Goal: Information Seeking & Learning: Learn about a topic

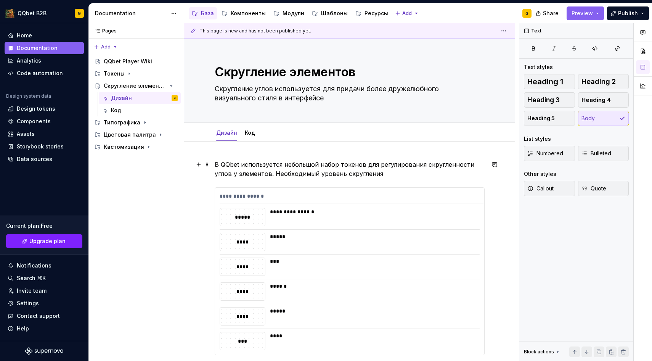
click at [362, 174] on p "В QQbet используется небольшой набор токенов для регулирования скругленности уг…" at bounding box center [350, 169] width 270 height 18
click at [362, 177] on p "В QQbet используется небольшой набор токенов для регулирования скругленности уг…" at bounding box center [350, 169] width 270 height 18
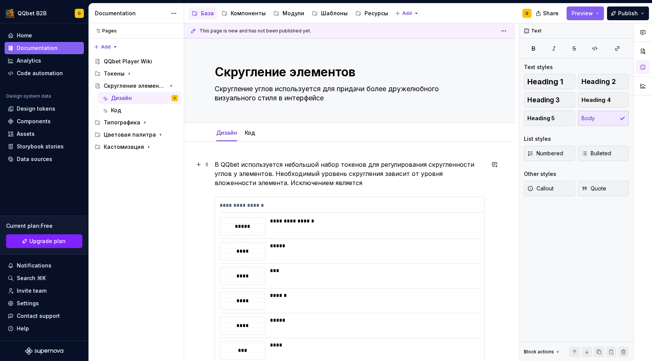
click at [329, 184] on p "В QQbet используется небольшой набор токенов для регулирования скругленности уг…" at bounding box center [350, 173] width 270 height 27
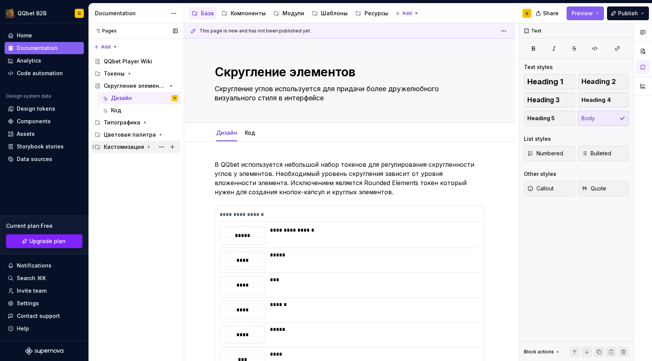
click at [127, 152] on div "Кастомизация" at bounding box center [135, 147] width 89 height 12
click at [120, 163] on div "Темы" at bounding box center [144, 159] width 67 height 11
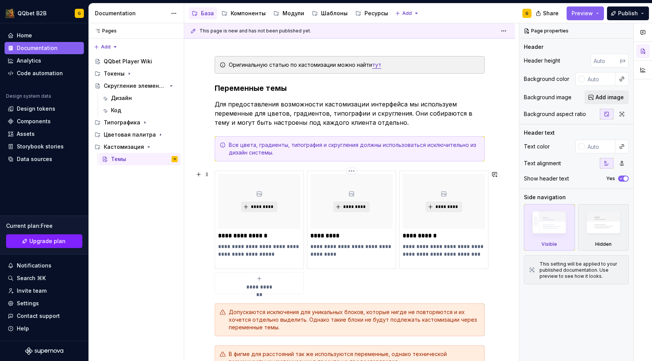
scroll to position [111, 0]
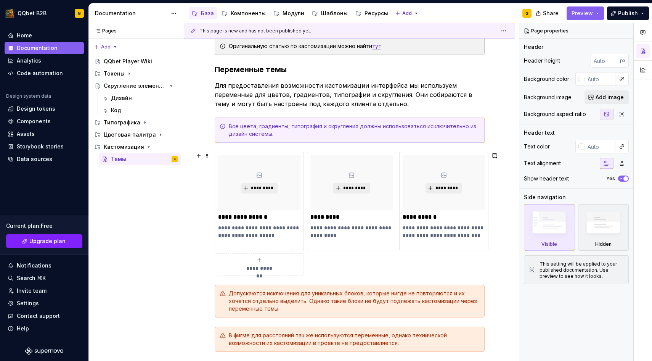
click at [257, 272] on button "**********" at bounding box center [259, 264] width 89 height 22
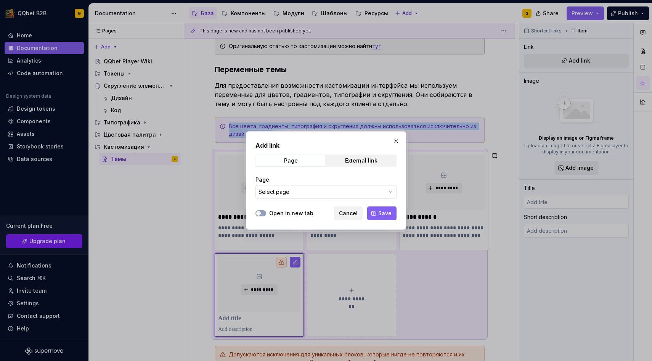
click at [308, 187] on button "Select page" at bounding box center [325, 192] width 141 height 14
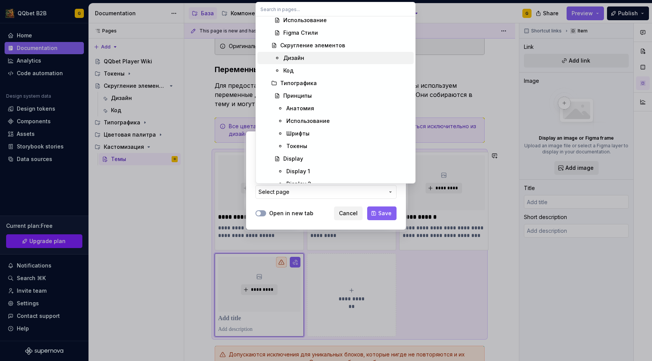
scroll to position [61, 0]
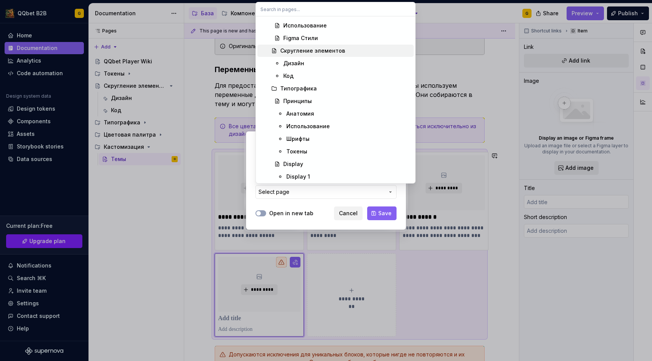
click at [303, 46] on span "Скругление элементов" at bounding box center [335, 51] width 156 height 12
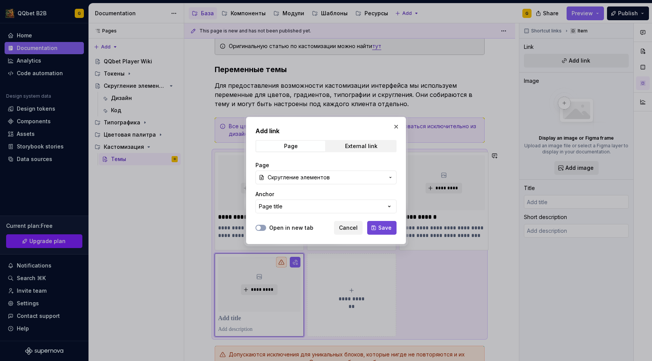
click at [380, 222] on button "Save" at bounding box center [381, 228] width 29 height 14
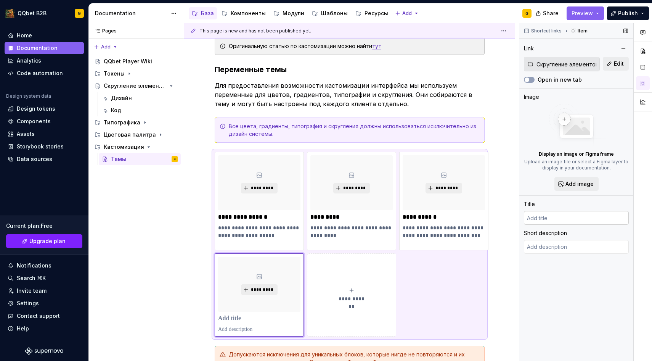
click at [544, 218] on input "text" at bounding box center [576, 218] width 105 height 14
type textarea "*"
type input "Скругление элементов"
type textarea "Скругление углов используется для придачи более дружелюбного визуального стиля …"
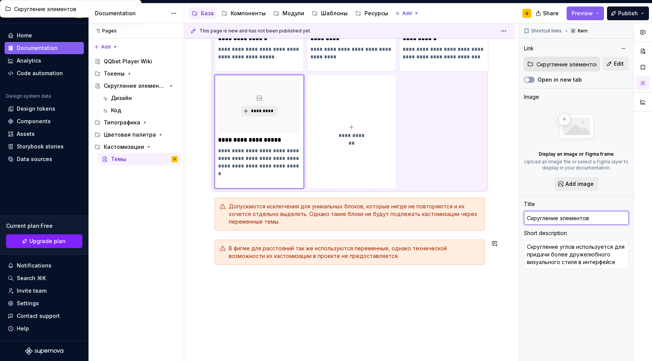
scroll to position [313, 0]
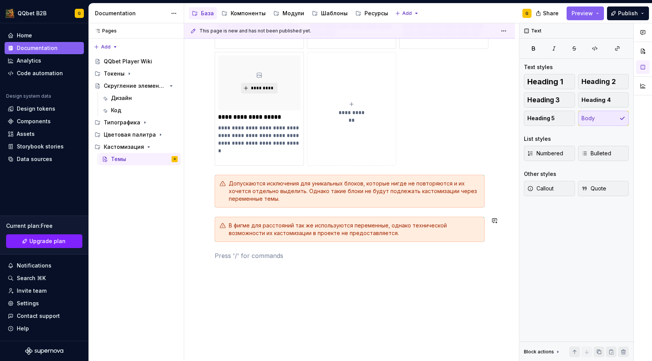
click at [257, 247] on div "**********" at bounding box center [350, 48] width 270 height 424
click at [540, 101] on span "Heading 3" at bounding box center [543, 100] width 32 height 8
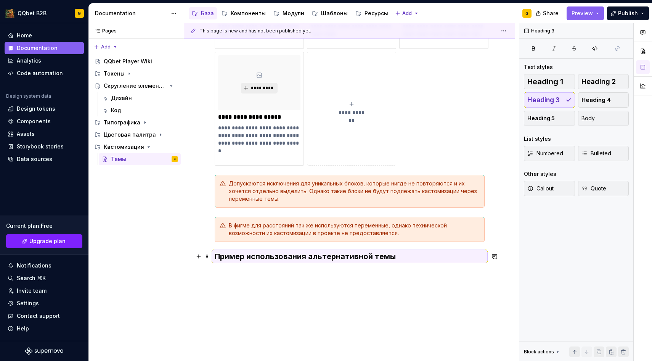
click at [215, 256] on h3 "Пример использования альтернативной темы" at bounding box center [350, 256] width 270 height 11
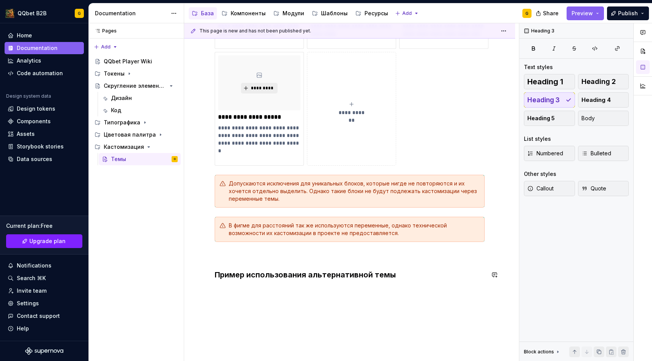
click at [222, 288] on div "**********" at bounding box center [350, 62] width 270 height 453
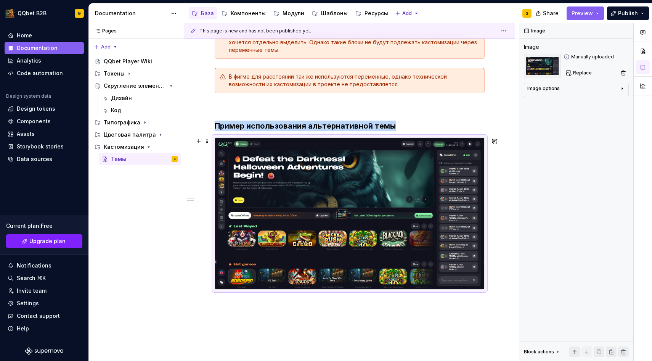
scroll to position [469, 0]
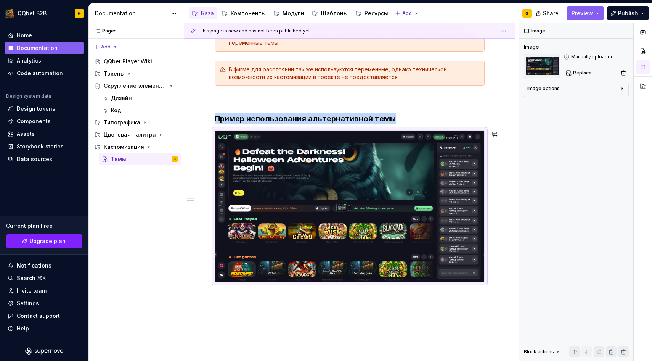
click at [297, 316] on div "**********" at bounding box center [351, 192] width 335 height 338
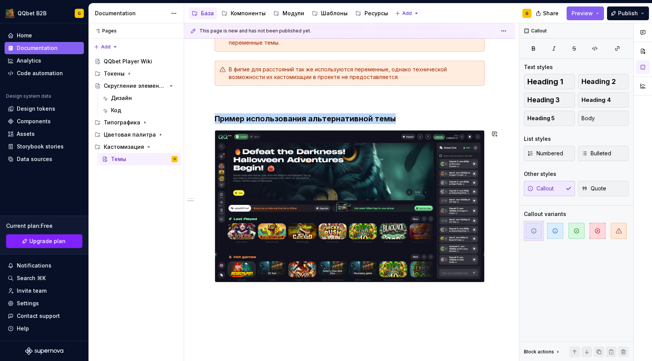
click at [295, 300] on div "**********" at bounding box center [349, 31] width 331 height 738
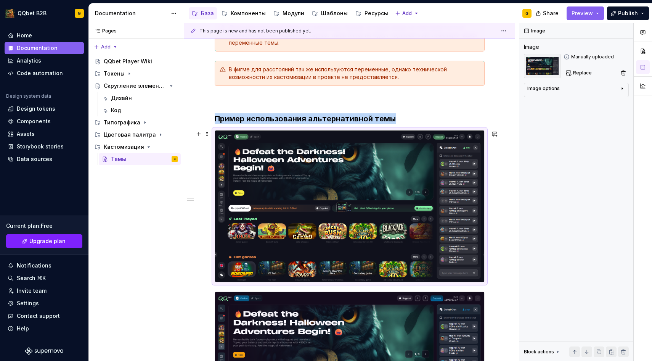
click at [359, 221] on img at bounding box center [349, 205] width 269 height 151
click at [555, 90] on div "Image options" at bounding box center [543, 88] width 32 height 6
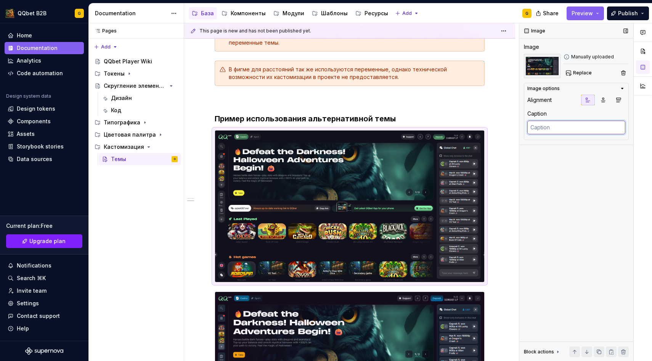
click at [552, 122] on textarea at bounding box center [576, 127] width 98 height 14
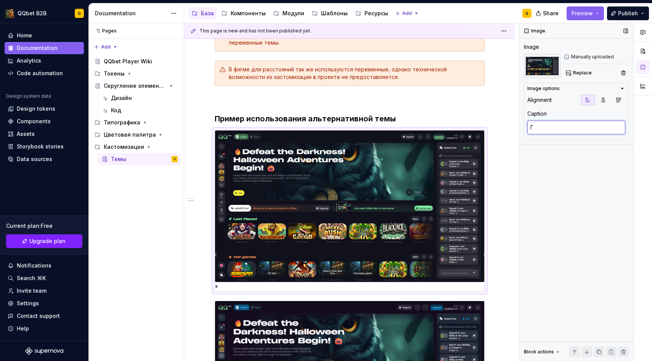
type textarea "*"
type textarea "Г"
type textarea "*"
type textarea "Гл"
type textarea "*"
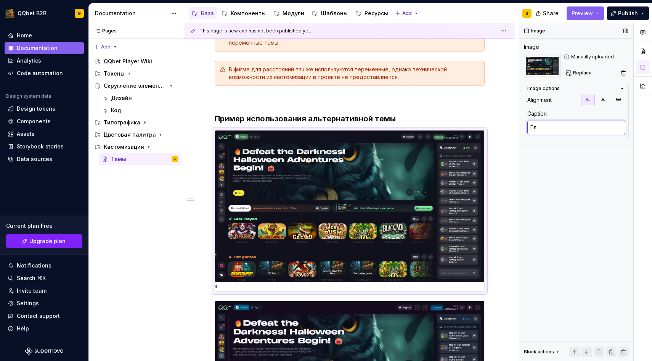
type textarea "Гла"
type textarea "*"
type textarea "Глав"
type textarea "*"
type textarea "Главн"
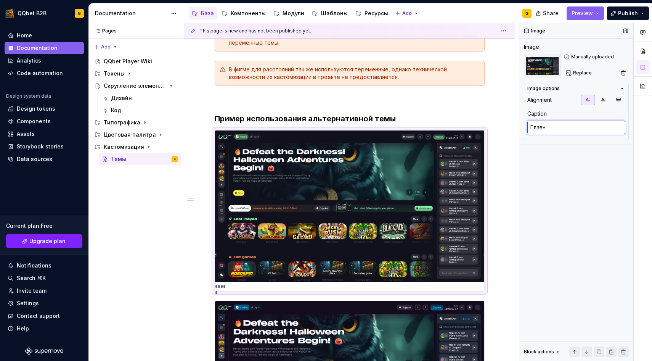
type textarea "*"
type textarea "Главна"
type textarea "*"
type textarea "Главная"
type textarea "*"
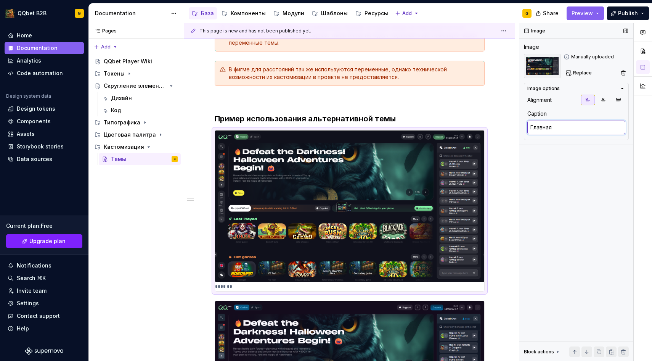
type textarea "Главная"
type textarea "*"
type textarea "Главная т"
type textarea "*"
type textarea "Главная те"
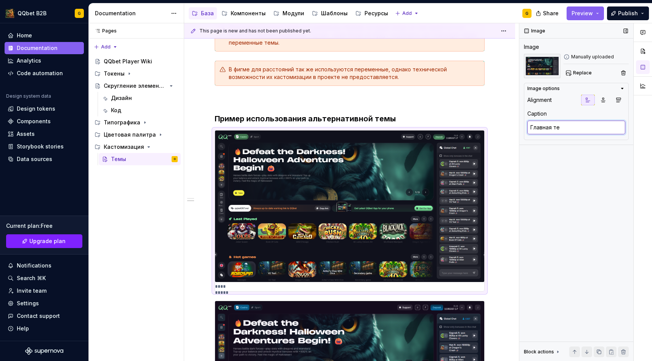
type textarea "*"
type textarea "Главная тема"
type textarea "*"
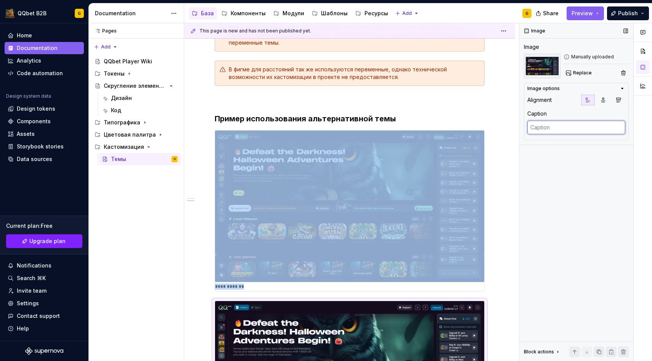
type textarea "*"
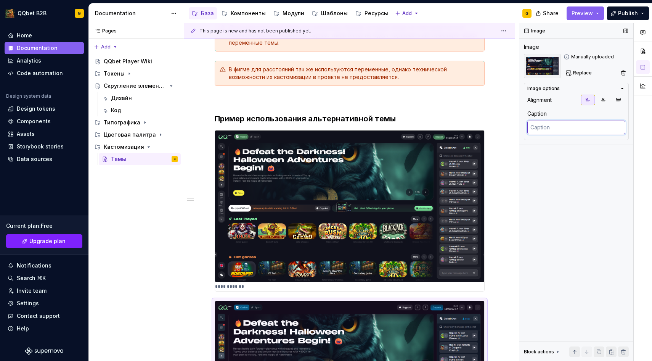
click at [572, 133] on textarea at bounding box center [576, 127] width 98 height 14
type textarea "А"
type textarea "*"
type textarea "Ал"
type textarea "*"
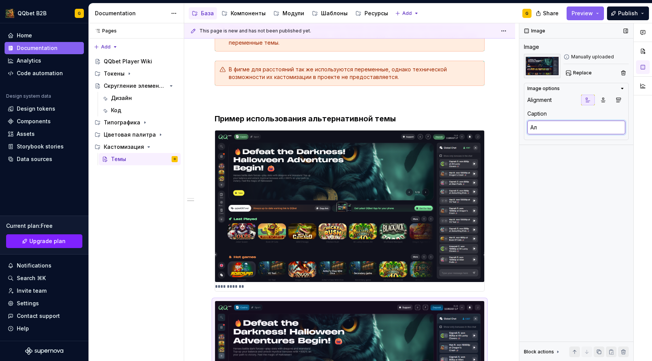
type textarea "Аль"
type textarea "*"
type textarea "Альт"
type textarea "*"
type textarea "Альте"
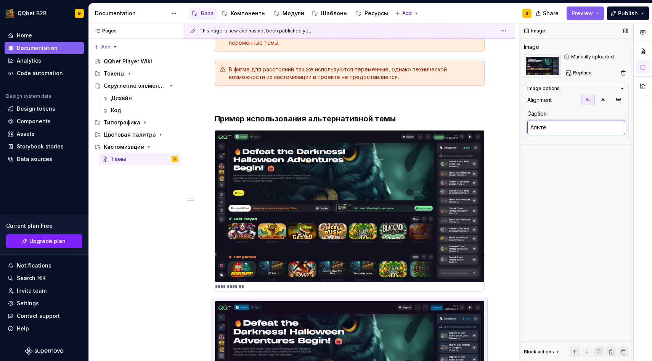
type textarea "*"
type textarea "Альтер"
type textarea "*"
type textarea "Альтерн"
type textarea "*"
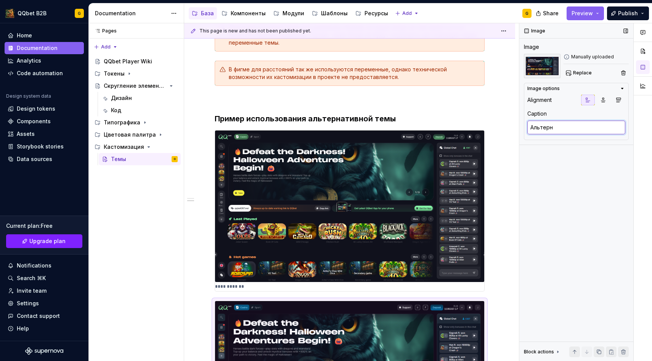
type textarea "Альтерна"
type textarea "*"
type textarea "Альтернат"
type textarea "*"
type textarea "Альтернати"
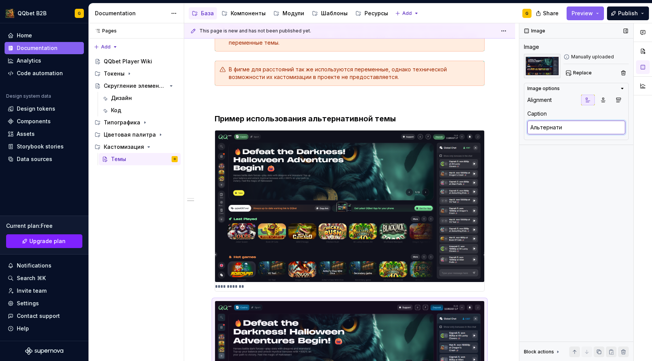
type textarea "*"
type textarea "Альтернатив"
type textarea "*"
type textarea "Альтернативна"
type textarea "*"
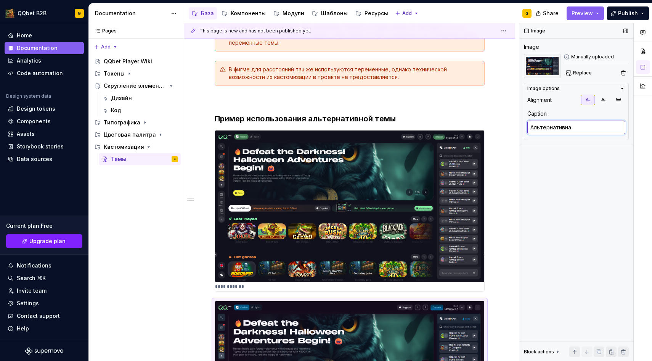
type textarea "Альтернативная"
type textarea "*"
type textarea "Альтернативная"
type textarea "*"
type textarea "Альтернативная т"
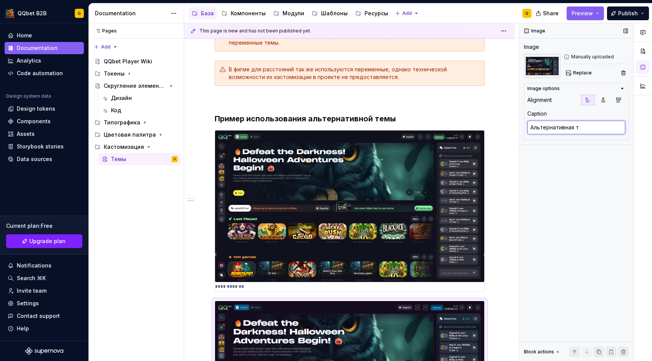
type textarea "*"
type textarea "Альтернативная те"
type textarea "*"
type textarea "Альтернативная тема"
type textarea "*"
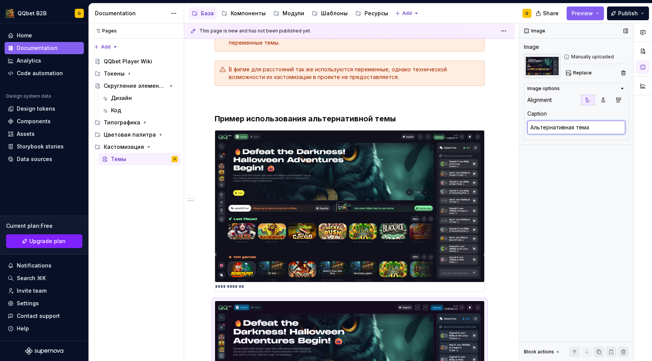
type textarea "Альтернативная тема"
type textarea "*"
type textarea "Альтернативная тема"
click at [604, 94] on div "Image options Alignment Caption Альтернативная тема" at bounding box center [576, 111] width 105 height 57
click at [604, 96] on button "button" at bounding box center [603, 100] width 14 height 11
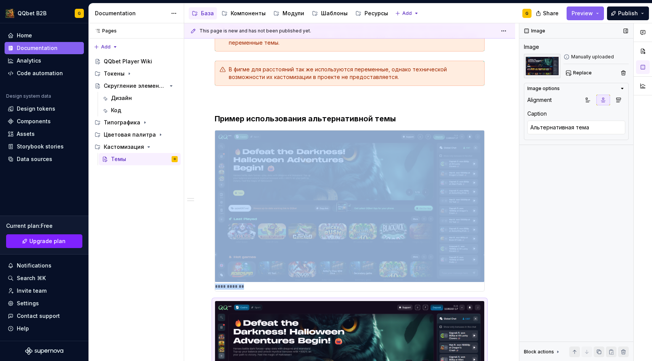
scroll to position [574, 0]
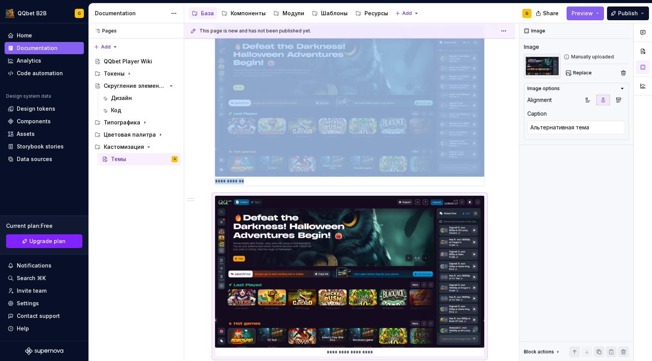
type textarea "*"
type textarea "Главная тема"
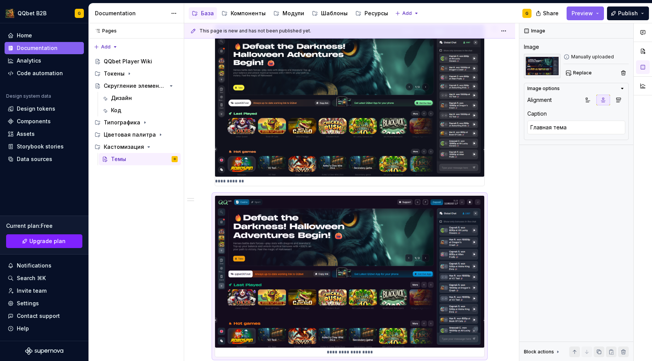
click at [405, 128] on img at bounding box center [349, 100] width 269 height 151
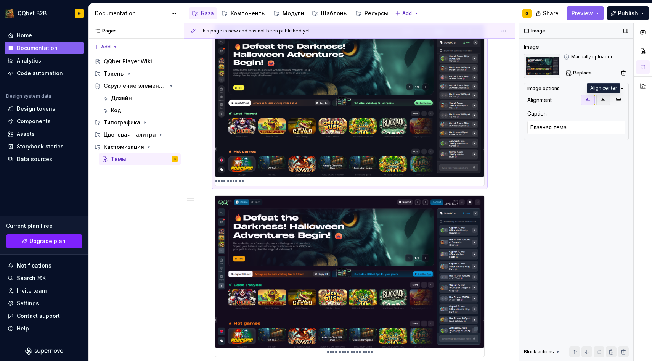
click at [600, 103] on icon "button" at bounding box center [603, 100] width 6 height 6
click at [581, 158] on div "Image Image Manually uploaded Replace Image options Alignment Caption Главная т…" at bounding box center [576, 192] width 114 height 338
click at [507, 216] on div "**********" at bounding box center [349, 15] width 331 height 917
click at [496, 126] on div "**********" at bounding box center [349, 15] width 331 height 917
type textarea "*"
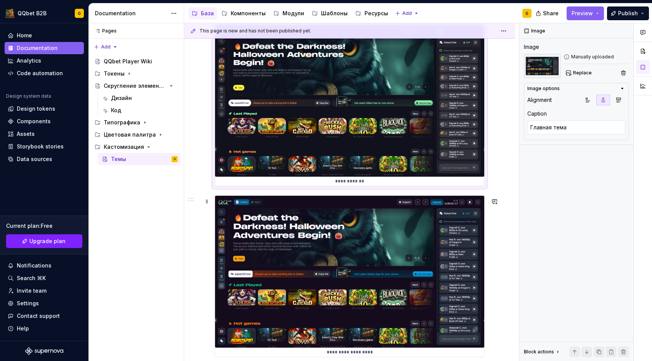
type textarea "Альтернативная тема"
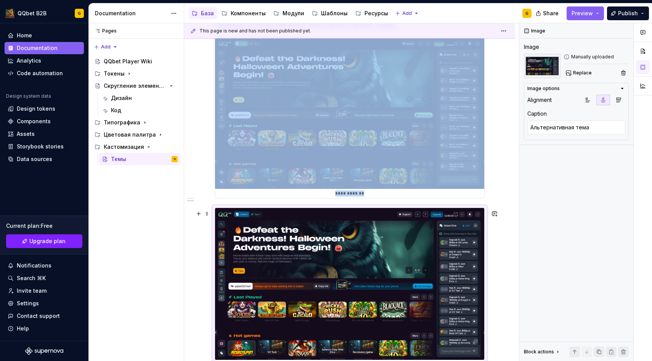
scroll to position [691, 0]
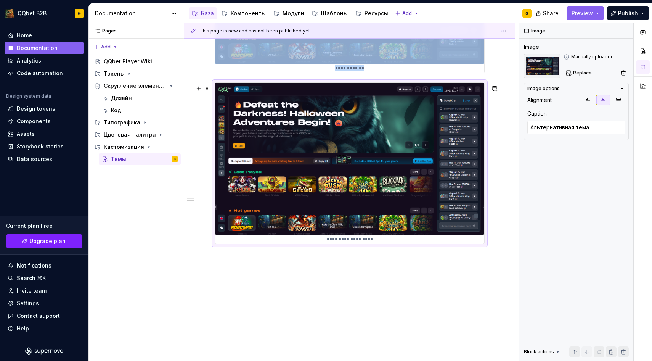
type textarea "*"
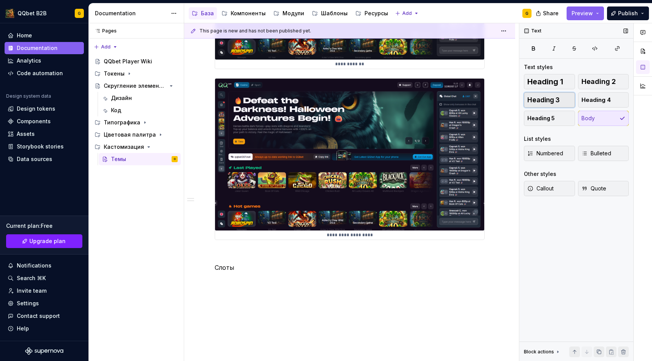
click at [557, 101] on span "Heading 3" at bounding box center [543, 100] width 32 height 8
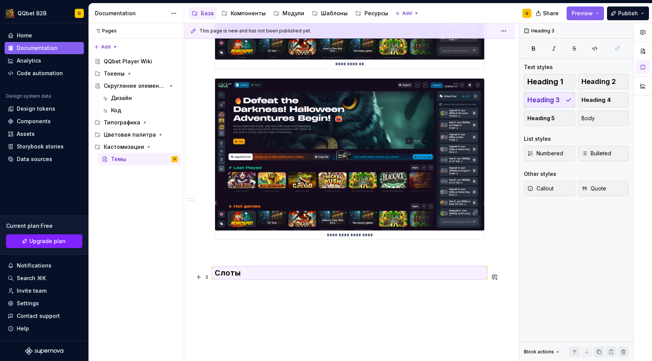
click at [247, 270] on h3 "Слоты" at bounding box center [350, 272] width 270 height 11
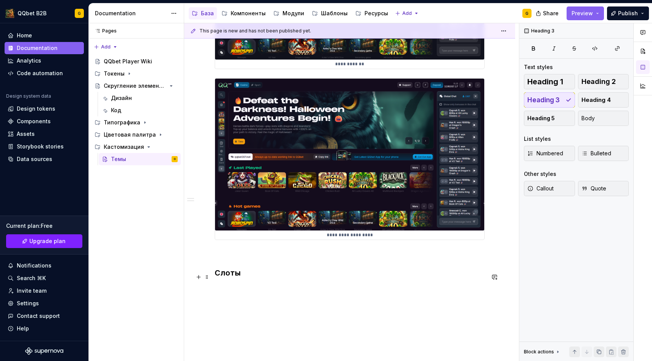
click at [247, 275] on h3 "Слоты" at bounding box center [350, 272] width 270 height 11
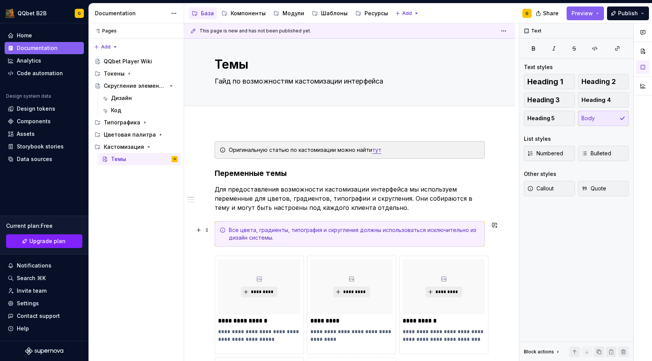
scroll to position [8, 0]
click at [250, 119] on div "Add tab" at bounding box center [350, 114] width 270 height 11
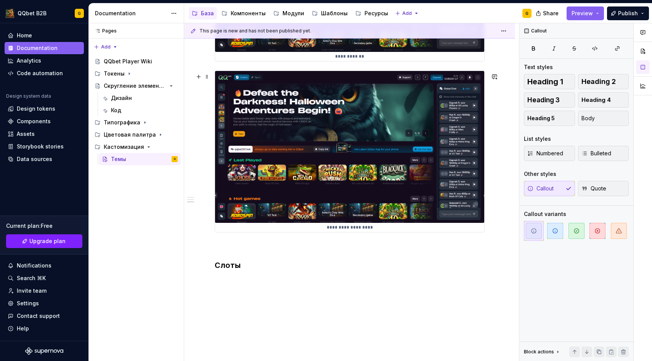
scroll to position [706, 0]
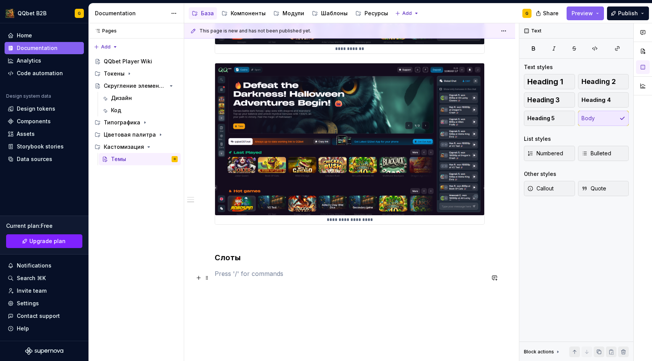
click at [228, 276] on p at bounding box center [350, 273] width 270 height 9
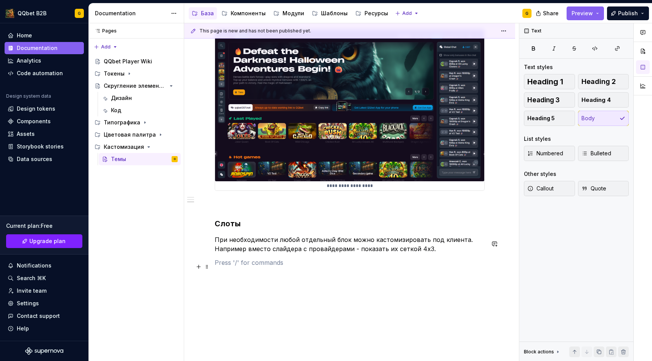
scroll to position [755, 0]
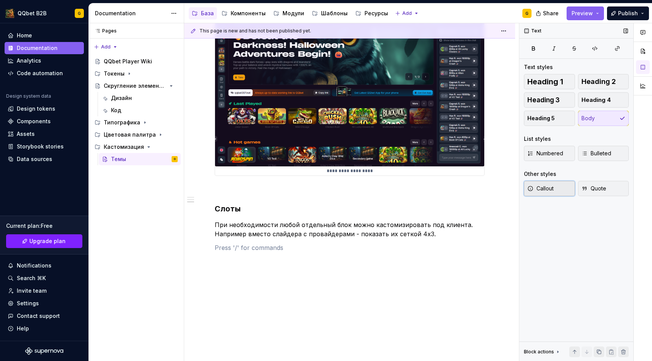
click at [545, 192] on span "Callout" at bounding box center [540, 189] width 26 height 8
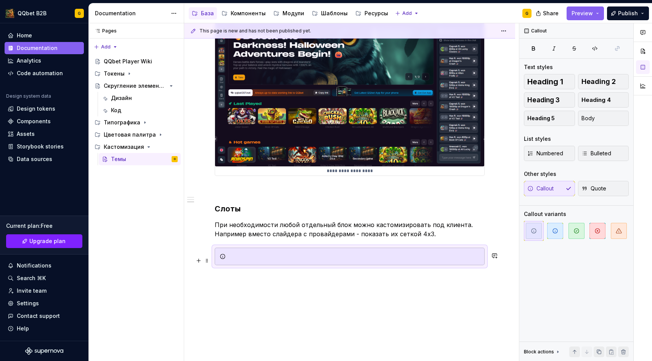
click at [265, 260] on div at bounding box center [354, 256] width 251 height 8
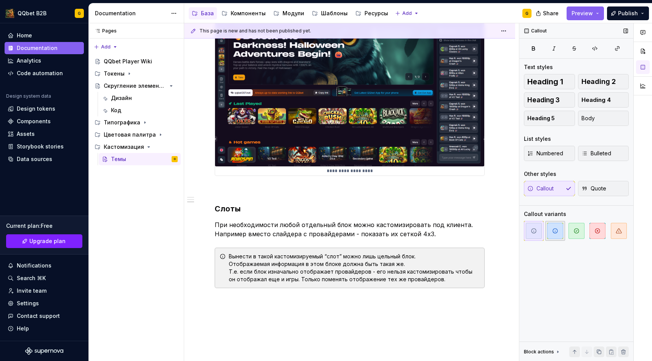
click at [558, 233] on span "button" at bounding box center [555, 231] width 16 height 16
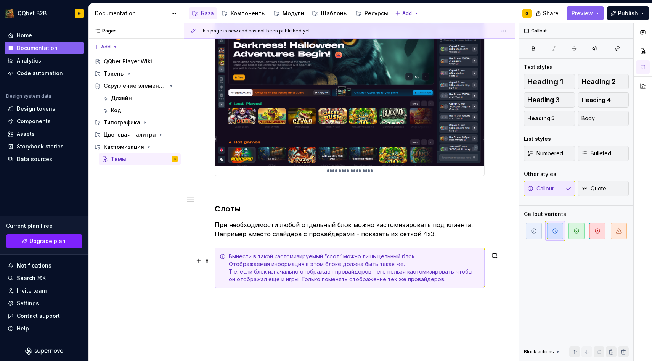
click at [411, 288] on div "Вынести в такой кастомизируемый “слот” можно лишь цельный блок. Отображаемая ин…" at bounding box center [350, 267] width 270 height 40
click at [607, 234] on button "button" at bounding box center [597, 231] width 20 height 20
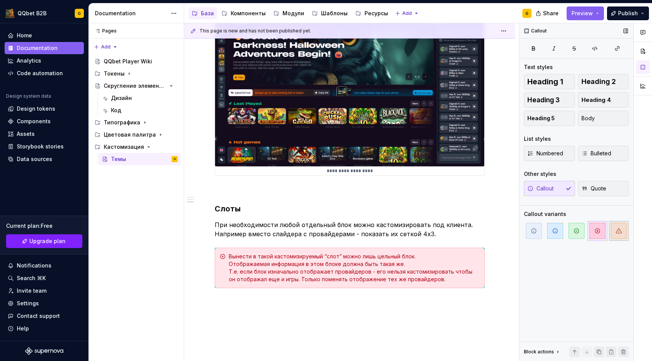
click at [616, 231] on icon "button" at bounding box center [618, 230] width 5 height 5
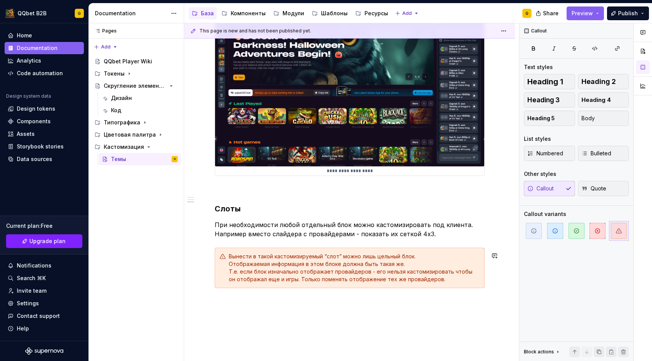
click at [230, 267] on div "Вынести в такой кастомизируемый “слот” можно лишь цельный блок. Отображаемая ин…" at bounding box center [354, 267] width 251 height 30
click at [231, 276] on div "Вынести в такой кастомизируемый “слот” можно лишь цельный блок. Отображаемая ин…" at bounding box center [354, 267] width 251 height 30
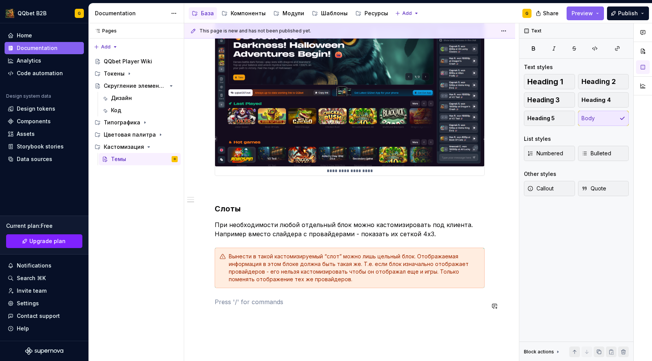
click at [249, 306] on p at bounding box center [350, 301] width 270 height 9
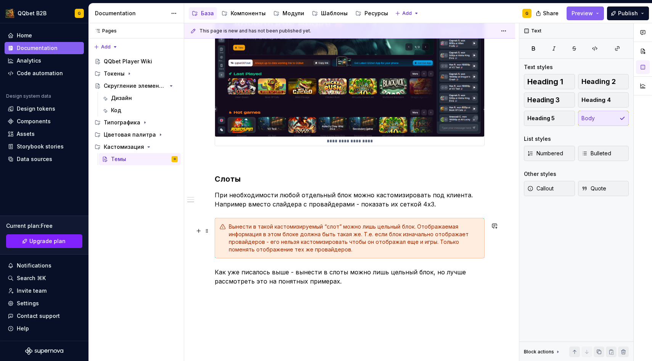
scroll to position [787, 0]
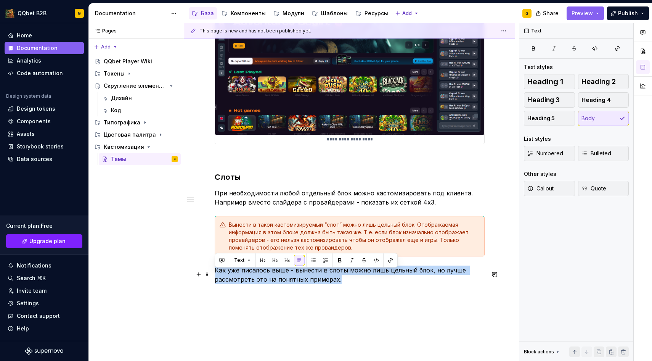
drag, startPoint x: 345, startPoint y: 286, endPoint x: 212, endPoint y: 278, distance: 133.3
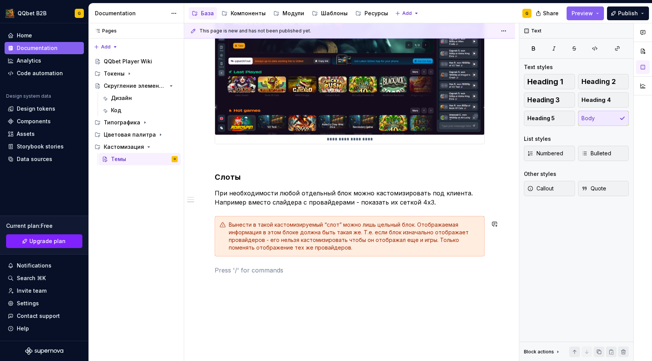
click at [551, 188] on span "Callout" at bounding box center [540, 189] width 26 height 8
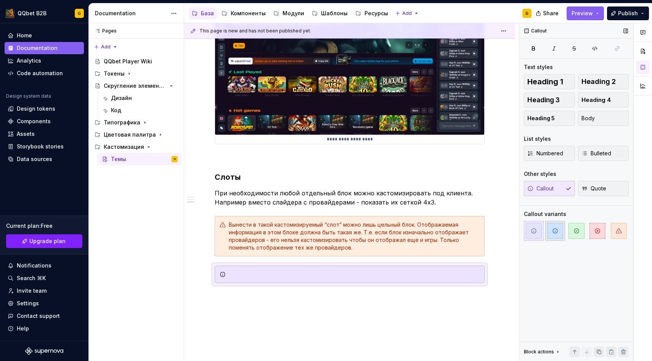
click at [546, 232] on button "button" at bounding box center [555, 231] width 20 height 20
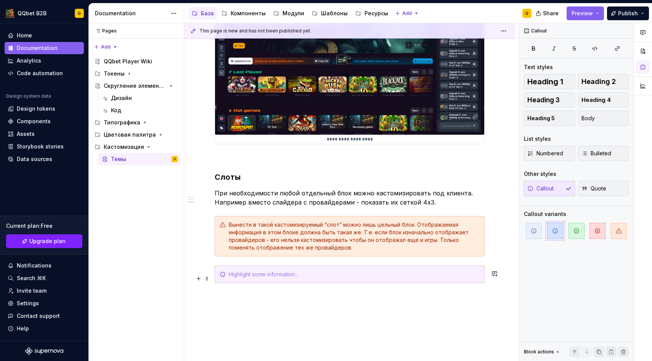
click at [361, 277] on div at bounding box center [354, 274] width 251 height 8
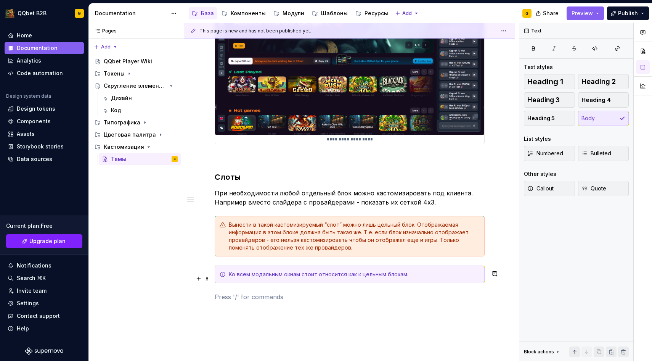
click at [412, 274] on div "Ко всем модальным окнам стоит относится как к цельным блокам." at bounding box center [350, 274] width 270 height 18
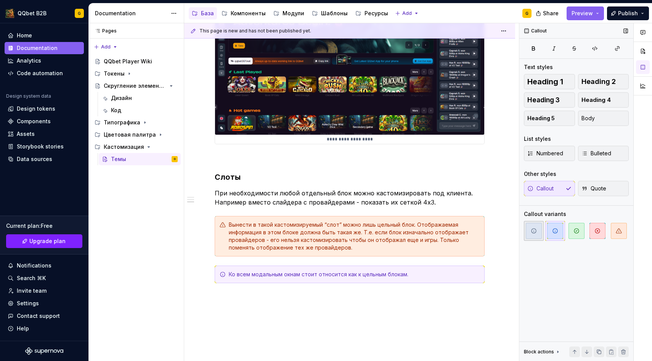
click at [535, 235] on span "button" at bounding box center [534, 231] width 16 height 16
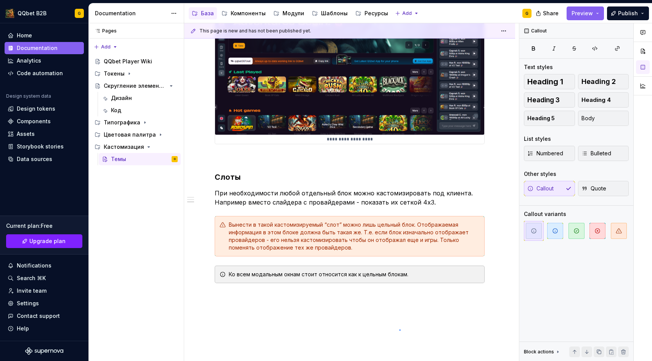
click at [399, 329] on div "**********" at bounding box center [351, 192] width 335 height 338
click at [395, 301] on p at bounding box center [350, 296] width 270 height 9
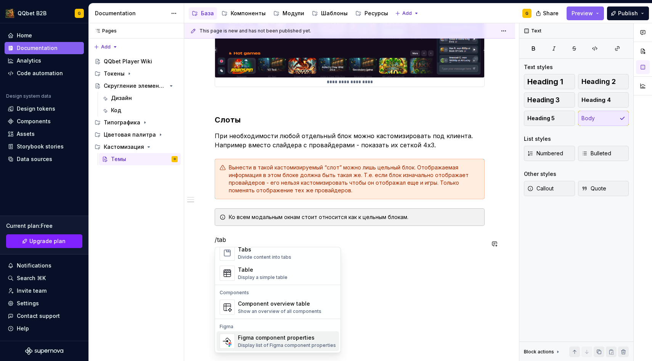
scroll to position [6, 0]
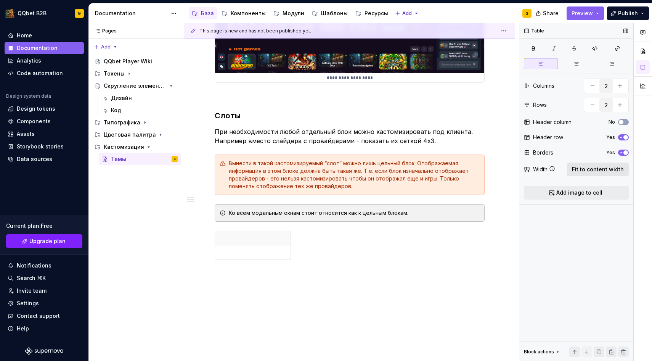
click at [585, 171] on span "Fit to content width" at bounding box center [598, 169] width 52 height 8
type textarea "*"
click at [248, 259] on td at bounding box center [287, 252] width 144 height 14
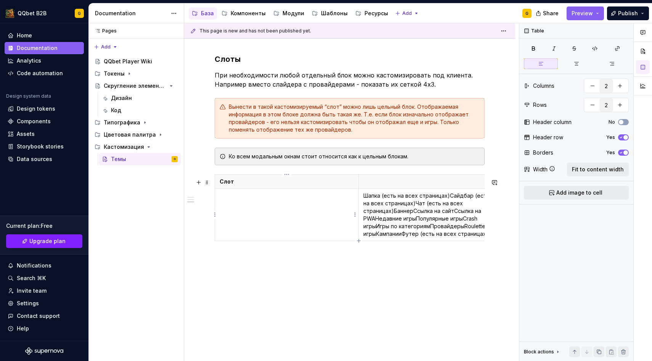
scroll to position [870, 0]
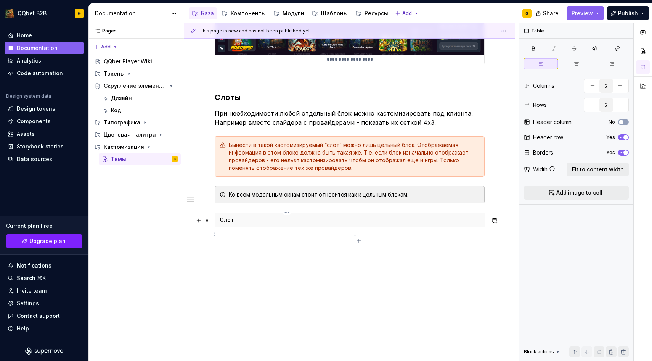
click at [283, 233] on p at bounding box center [287, 234] width 135 height 8
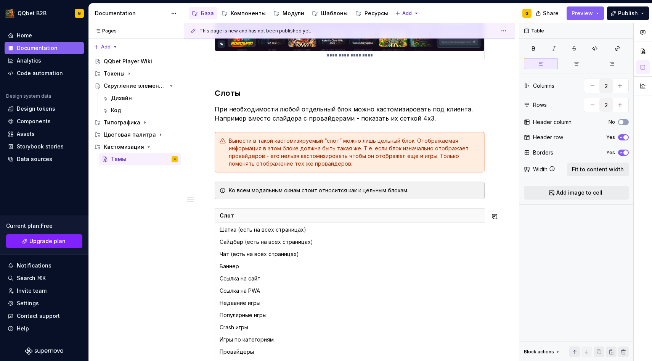
scroll to position [973, 0]
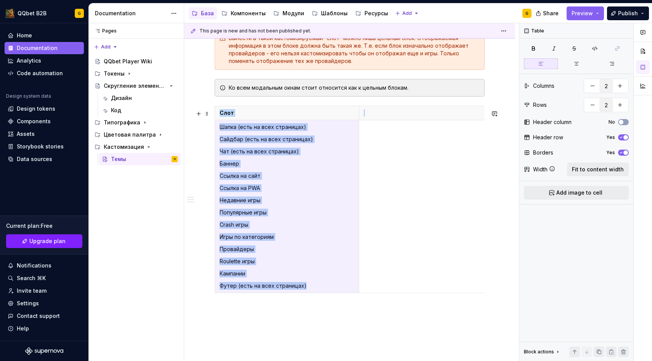
drag, startPoint x: 309, startPoint y: 291, endPoint x: 211, endPoint y: 150, distance: 172.3
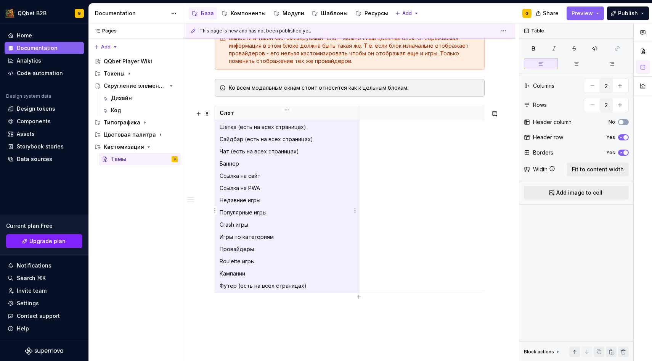
click at [289, 201] on p "Недавние игры" at bounding box center [287, 200] width 135 height 8
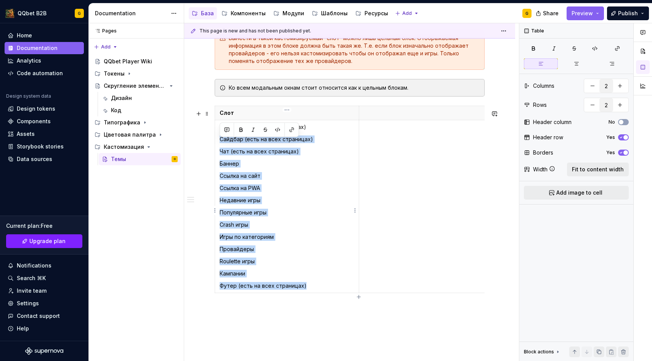
drag, startPoint x: 309, startPoint y: 290, endPoint x: 219, endPoint y: 140, distance: 174.8
click at [219, 140] on td "Шапка (есть на всех страницах) Сайдбар (есть на всех страницах) Чат (есть на вс…" at bounding box center [287, 206] width 144 height 173
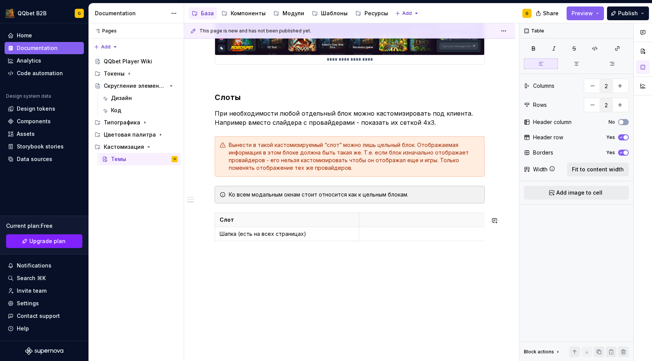
scroll to position [870, 0]
click at [627, 120] on button "No" at bounding box center [623, 122] width 11 height 6
click at [358, 239] on icon "button" at bounding box center [359, 241] width 6 height 6
type input "3"
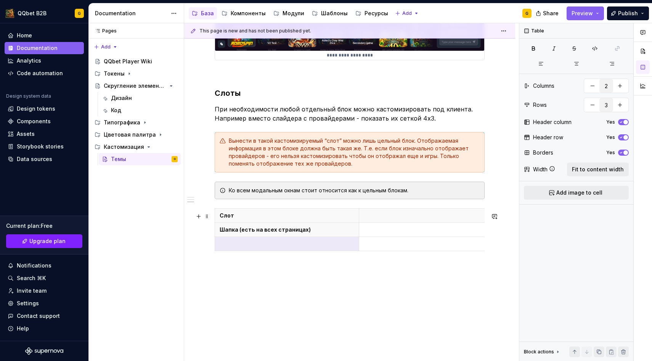
type textarea "*"
click at [291, 246] on p at bounding box center [287, 244] width 135 height 8
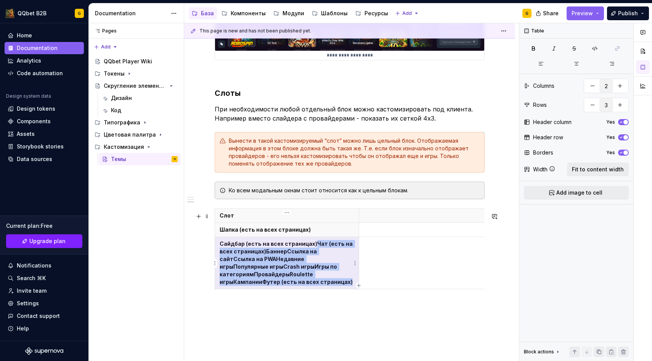
drag, startPoint x: 313, startPoint y: 246, endPoint x: 346, endPoint y: 278, distance: 46.1
click at [346, 278] on p "Сайдбар (есть на всех страницах)Чат (есть на всех страницах)БаннерСсылка на сай…" at bounding box center [287, 263] width 135 height 46
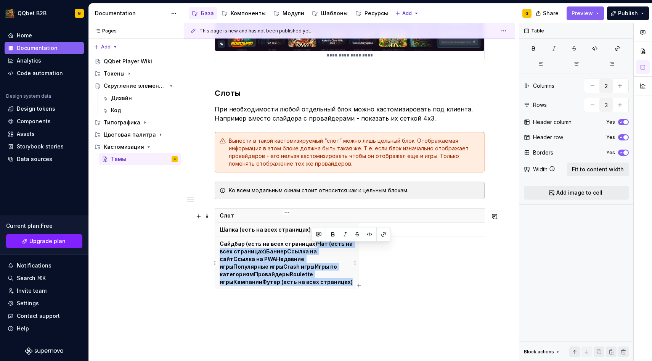
drag, startPoint x: 311, startPoint y: 247, endPoint x: 353, endPoint y: 283, distance: 54.3
click at [353, 283] on th "Сайдбар (есть на всех страницах)Чат (есть на всех страницах)БаннерСсылка на сай…" at bounding box center [287, 262] width 144 height 52
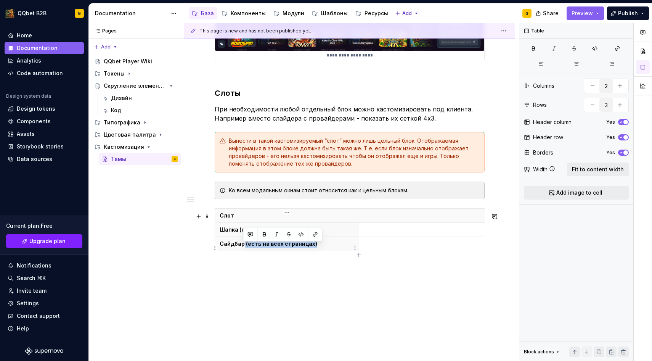
drag, startPoint x: 320, startPoint y: 249, endPoint x: 241, endPoint y: 246, distance: 79.0
click at [241, 246] on p "Сайдбар (есть на всех страницах)" at bounding box center [287, 244] width 135 height 8
drag, startPoint x: 309, startPoint y: 234, endPoint x: 238, endPoint y: 235, distance: 71.3
click at [238, 233] on p "Шапка (есть на всех страницах)" at bounding box center [287, 230] width 135 height 8
click at [377, 217] on p at bounding box center [431, 216] width 135 height 8
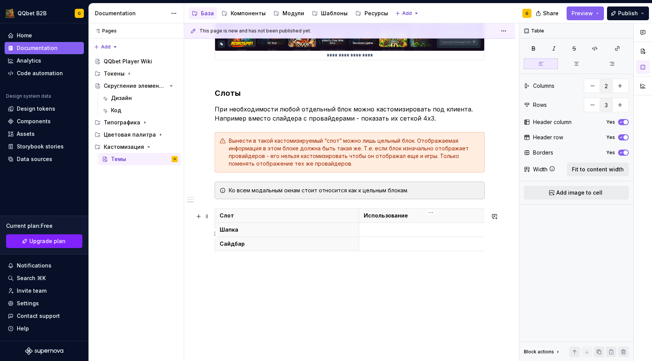
click at [377, 232] on p at bounding box center [431, 230] width 135 height 8
click at [377, 233] on p "Везде" at bounding box center [431, 230] width 135 height 8
click at [379, 247] on p at bounding box center [431, 244] width 135 height 8
click at [360, 254] on icon "button" at bounding box center [359, 255] width 6 height 6
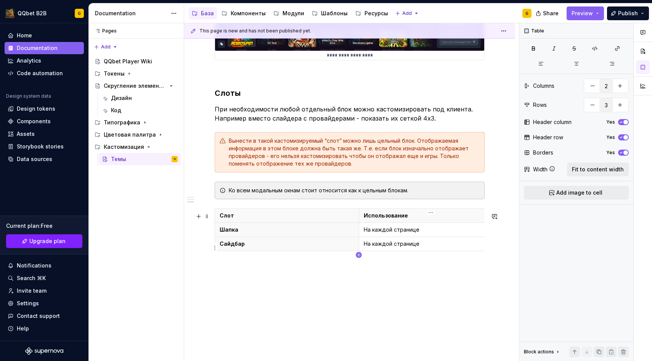
type input "4"
click at [318, 260] on p at bounding box center [287, 258] width 135 height 8
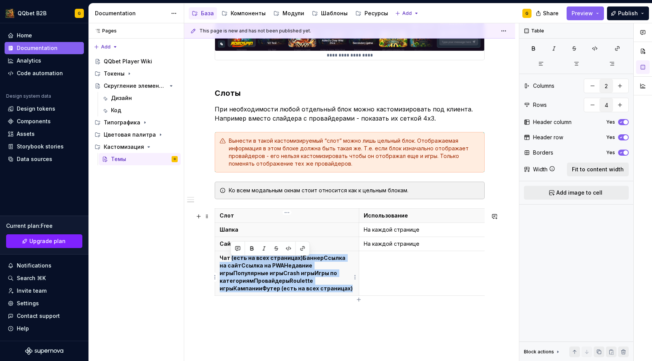
drag, startPoint x: 231, startPoint y: 261, endPoint x: 352, endPoint y: 294, distance: 125.6
click at [352, 292] on p "Чат (есть на всех страницах)БаннерСсылка на сайтСсылка на PWAНедавние игрыПопул…" at bounding box center [287, 273] width 135 height 38
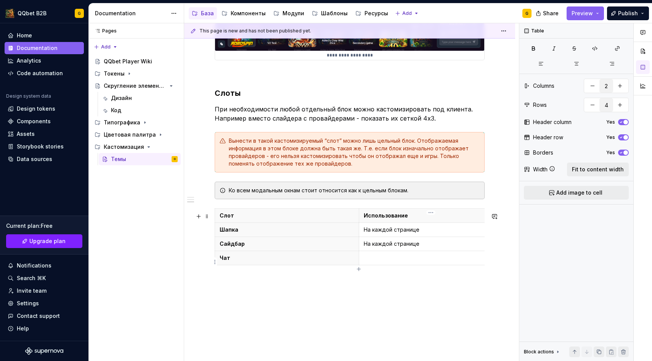
click at [397, 262] on p at bounding box center [431, 258] width 135 height 8
click at [356, 260] on html "QQbet B2B G Home Documentation Analytics Code automation Design system data Des…" at bounding box center [326, 180] width 652 height 361
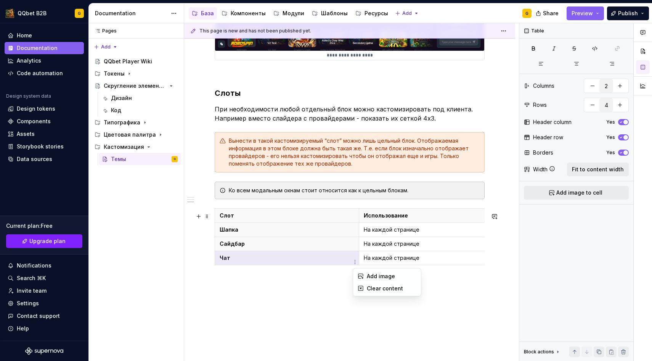
click at [337, 280] on html "QQbet B2B G Home Documentation Analytics Code automation Design system data Des…" at bounding box center [326, 180] width 652 height 361
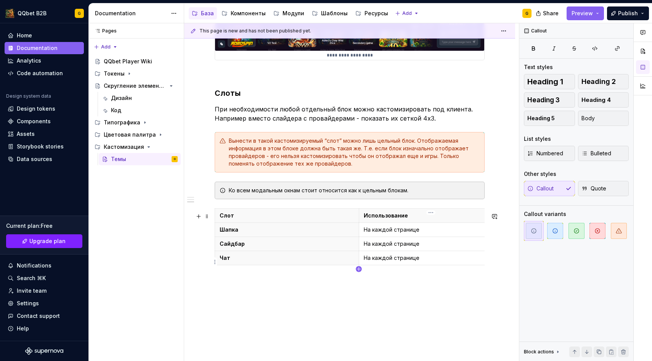
click at [359, 271] on icon "button" at bounding box center [359, 269] width 6 height 6
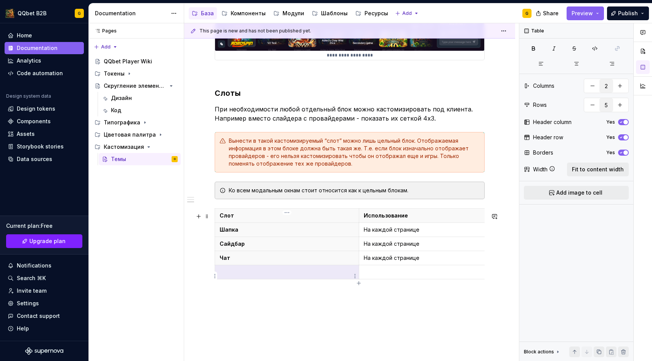
click at [309, 274] on p at bounding box center [287, 272] width 135 height 8
click at [414, 279] on td at bounding box center [431, 272] width 144 height 14
click at [359, 283] on icon "button" at bounding box center [358, 282] width 3 height 3
click at [304, 287] on p at bounding box center [287, 286] width 135 height 8
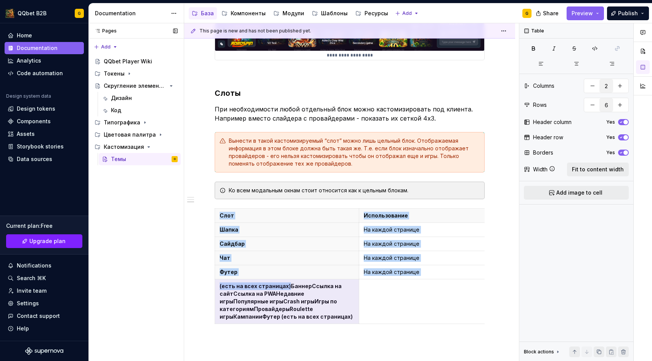
drag, startPoint x: 287, startPoint y: 288, endPoint x: 181, endPoint y: 283, distance: 106.1
click at [181, 283] on div "Pages Pages Add Accessibility guide for tree Page tree. Navigate the tree with …" at bounding box center [370, 192] width 563 height 338
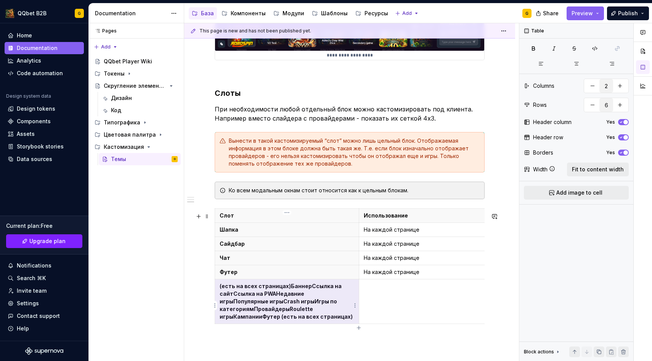
click at [297, 293] on p "(есть на всех страницах)БаннерСсылка на сайтСсылка на PWAНедавние игрыПопулярны…" at bounding box center [287, 301] width 135 height 38
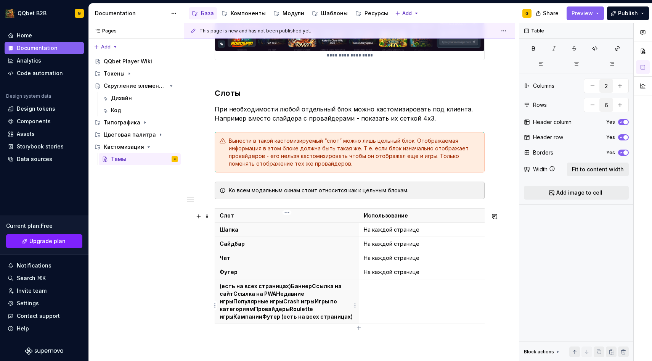
click at [305, 301] on p "(есть на всех страницах)БаннерСсылка на сайтСсылка на PWAНедавние игрыПопулярны…" at bounding box center [287, 301] width 135 height 38
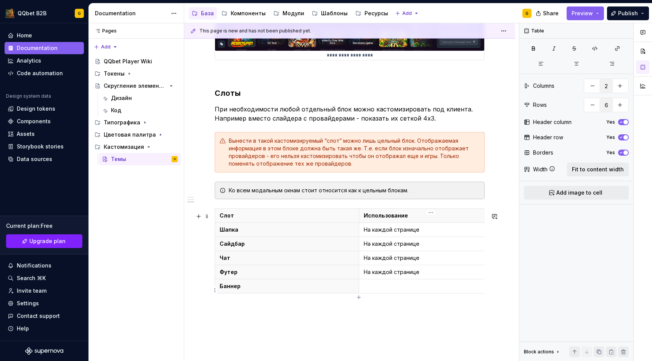
click at [380, 290] on p at bounding box center [431, 286] width 135 height 8
drag, startPoint x: 420, startPoint y: 234, endPoint x: 364, endPoint y: 233, distance: 56.1
click at [364, 233] on p "На каждой странице" at bounding box center [431, 230] width 135 height 8
drag, startPoint x: 419, startPoint y: 249, endPoint x: 364, endPoint y: 248, distance: 54.9
click at [364, 247] on p "На каждой странице" at bounding box center [431, 244] width 135 height 8
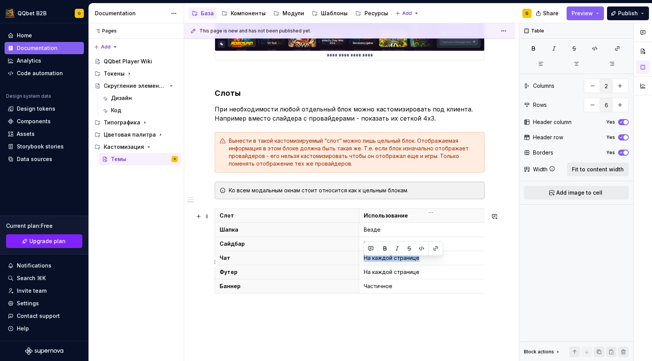
drag, startPoint x: 422, startPoint y: 260, endPoint x: 364, endPoint y: 261, distance: 57.6
click at [364, 261] on p "На каждой странице" at bounding box center [431, 258] width 135 height 8
drag, startPoint x: 422, startPoint y: 275, endPoint x: 364, endPoint y: 275, distance: 57.9
click at [364, 275] on p "На каждой странице" at bounding box center [431, 272] width 135 height 8
click at [370, 290] on p "Частичное" at bounding box center [431, 286] width 135 height 8
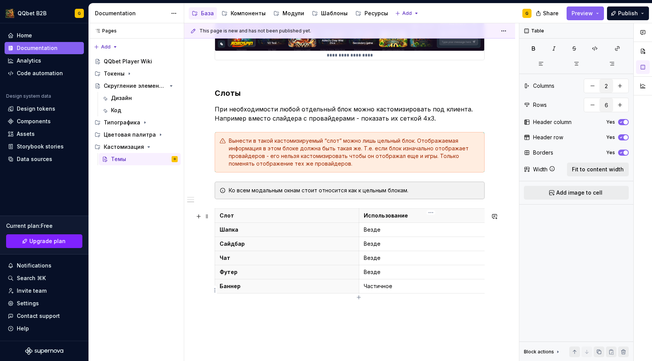
click at [397, 289] on p "Частичное" at bounding box center [431, 286] width 135 height 8
click at [358, 297] on icon "button" at bounding box center [359, 297] width 6 height 6
type input "7"
click at [336, 297] on th at bounding box center [287, 300] width 144 height 14
click at [429, 304] on p at bounding box center [431, 300] width 135 height 8
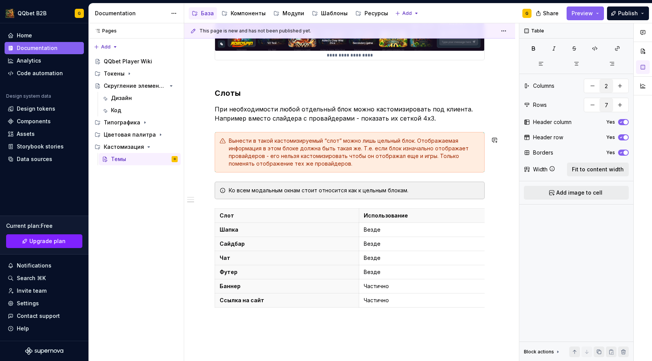
type textarea "*"
click at [358, 310] on div "Слот Использование Шапка Везде Сайдбар Везде Чат Везде Футер Везде Баннер Части…" at bounding box center [350, 259] width 270 height 102
click at [358, 310] on icon "button" at bounding box center [359, 311] width 6 height 6
click at [297, 318] on p at bounding box center [287, 314] width 135 height 8
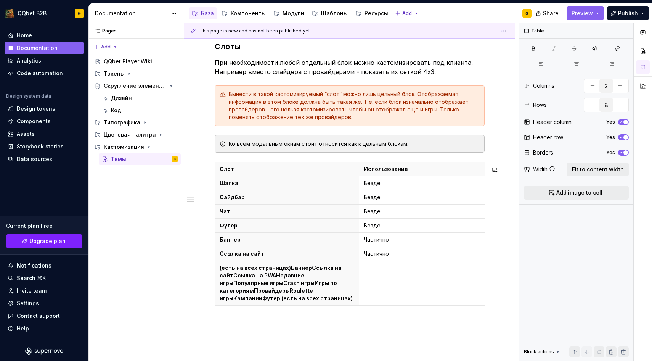
scroll to position [917, 0]
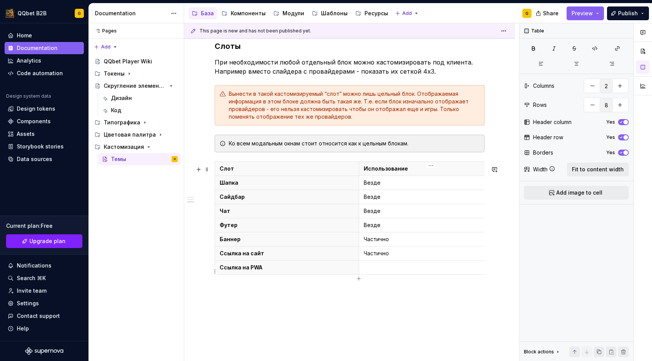
click at [417, 271] on p at bounding box center [431, 267] width 135 height 8
click at [358, 276] on icon "button" at bounding box center [359, 278] width 6 height 6
type input "9"
click at [318, 285] on p at bounding box center [287, 282] width 135 height 8
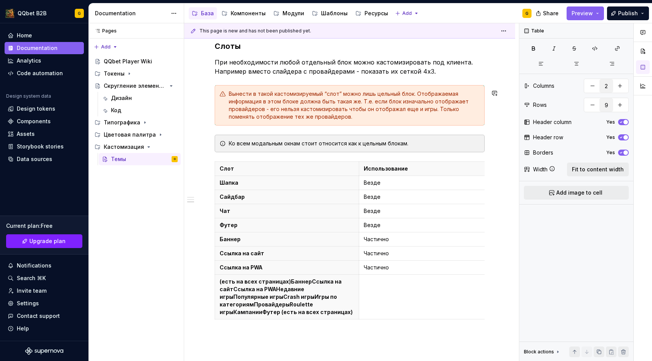
type textarea "*"
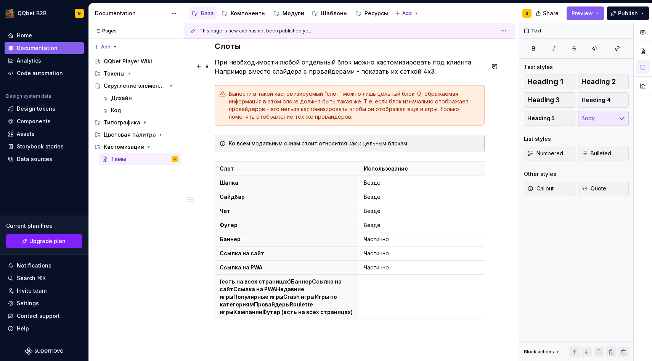
click at [216, 65] on p "При необходимости любой отдельный блок можно кастомизировать под клиента. Напри…" at bounding box center [350, 67] width 270 height 18
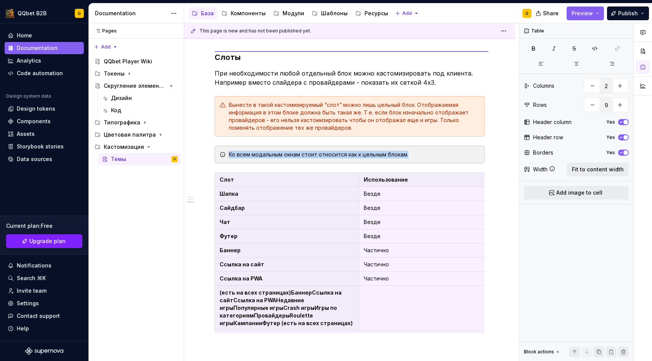
scroll to position [906, 0]
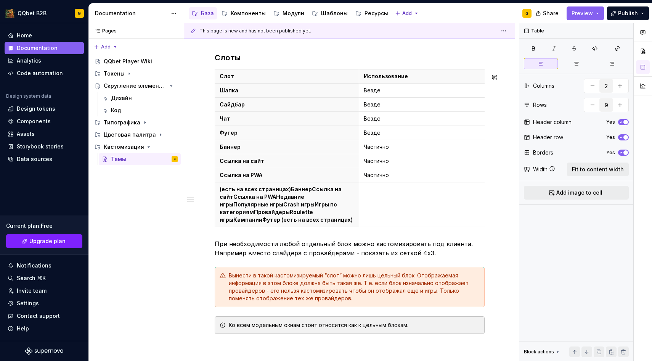
click at [258, 63] on h3 "Слоты" at bounding box center [350, 57] width 270 height 11
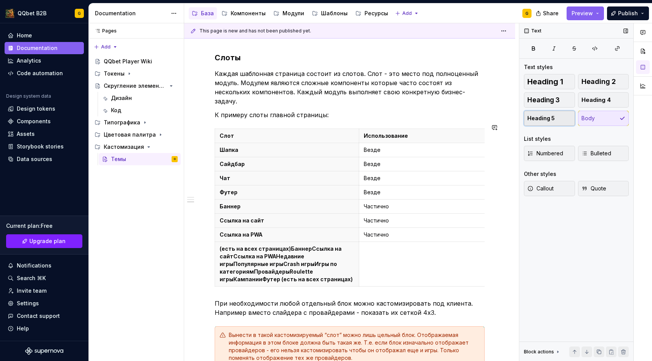
click at [534, 122] on button "Heading 5" at bounding box center [549, 118] width 51 height 15
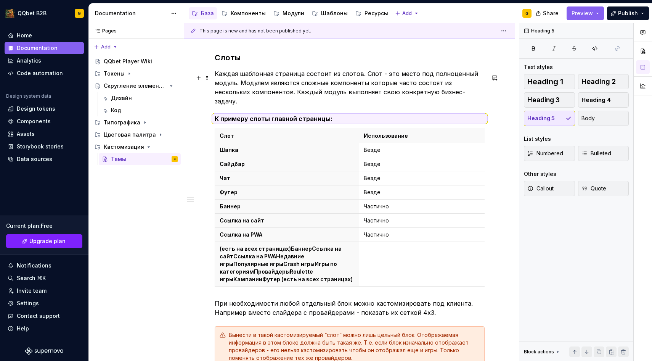
click at [342, 84] on p "Каждая шаблонная страница состоит из слотов. Слот - это место под полноценный м…" at bounding box center [350, 87] width 270 height 37
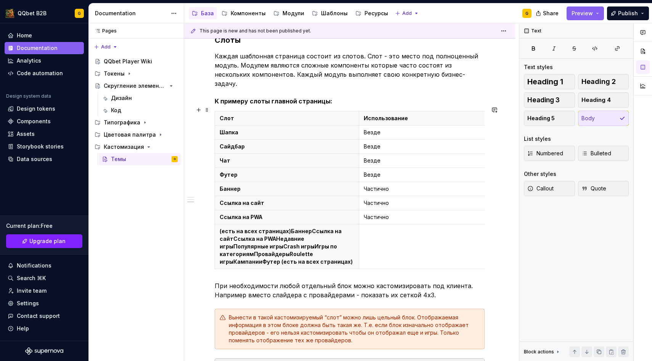
scroll to position [925, 0]
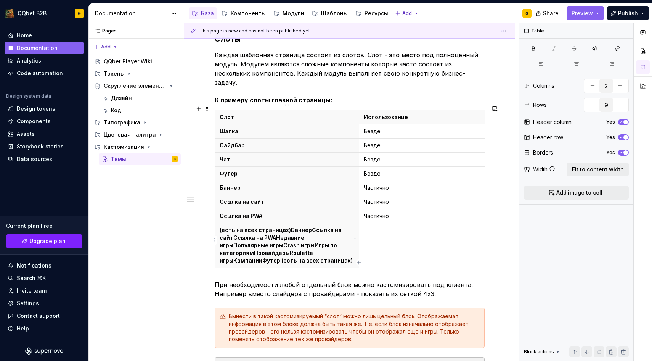
click at [323, 251] on p "(есть на всех страницах)БаннерСсылка на сайтСсылка на PWAНедавние игрыПопулярны…" at bounding box center [287, 245] width 135 height 38
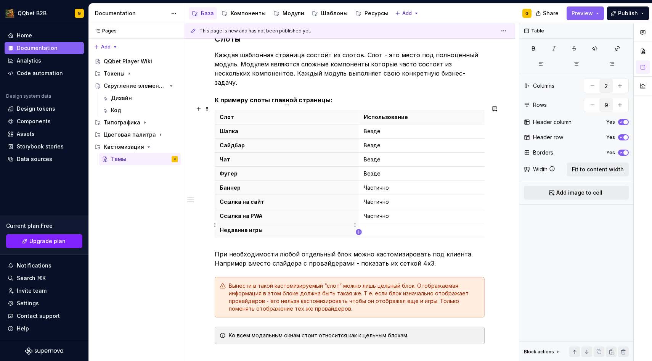
click at [357, 231] on icon "button" at bounding box center [359, 232] width 6 height 6
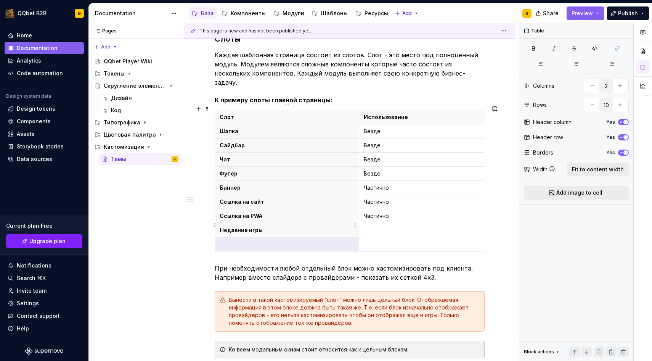
click at [307, 230] on th "Недавние игры" at bounding box center [287, 230] width 144 height 14
click at [301, 240] on p at bounding box center [287, 244] width 135 height 8
click at [358, 245] on icon "button" at bounding box center [359, 246] width 6 height 6
type input "11"
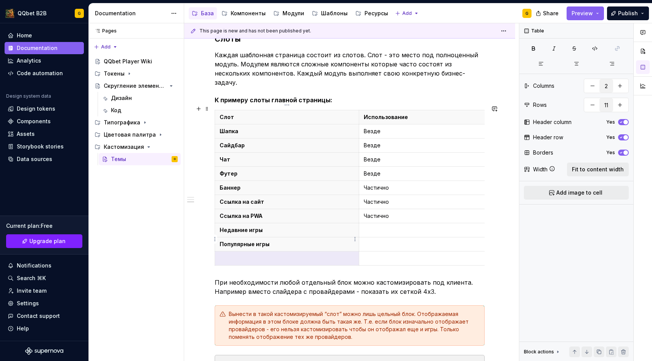
click at [324, 242] on p "Популярные игры" at bounding box center [287, 244] width 135 height 8
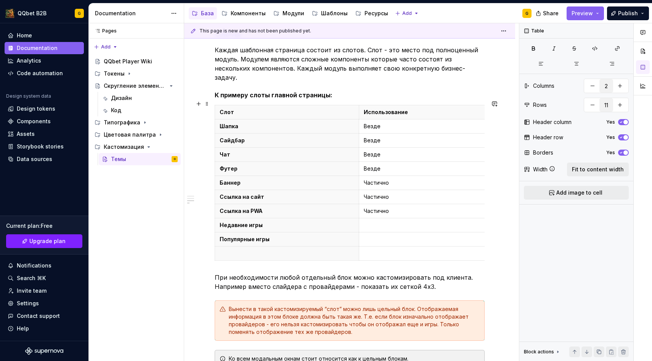
scroll to position [930, 0]
type textarea "*"
click at [278, 252] on th at bounding box center [287, 253] width 144 height 14
click at [359, 255] on icon "button" at bounding box center [358, 254] width 3 height 3
type input "12"
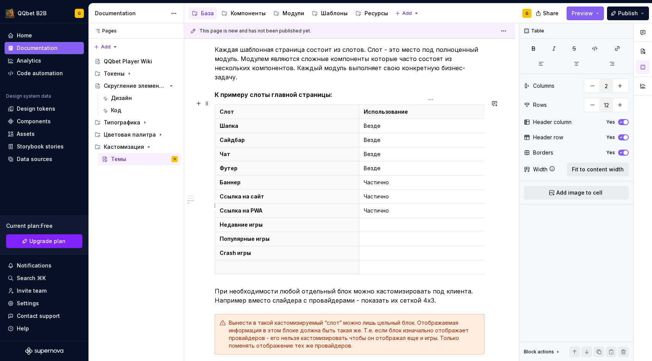
click at [376, 211] on td "Частично" at bounding box center [431, 210] width 144 height 14
click at [377, 208] on p "Частично" at bounding box center [431, 211] width 135 height 8
copy p "Частично"
click at [377, 221] on p at bounding box center [431, 225] width 135 height 8
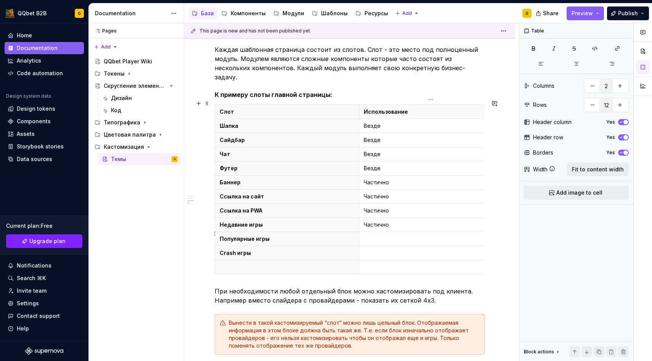
click at [376, 235] on p at bounding box center [431, 239] width 135 height 8
click at [376, 249] on p at bounding box center [431, 253] width 135 height 8
click at [292, 271] on div "Слот Использование Шапка Везде Сайдбар Везде Чат Везде Футер Везде Баннер Части…" at bounding box center [350, 190] width 270 height 173
click at [292, 263] on p at bounding box center [287, 267] width 135 height 8
type textarea "*"
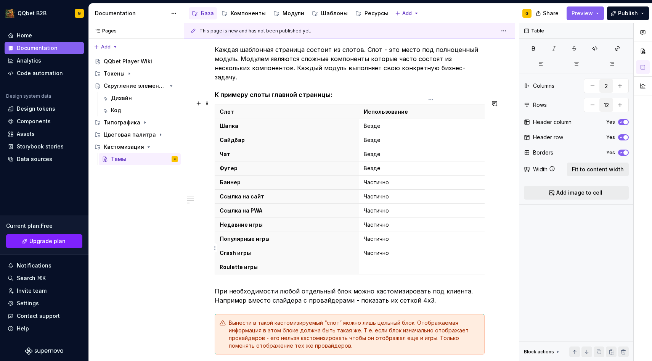
click at [370, 249] on p "Частично" at bounding box center [431, 253] width 135 height 8
copy p "Частично"
click at [370, 263] on p at bounding box center [431, 267] width 135 height 8
click at [359, 269] on icon "button" at bounding box center [359, 269] width 6 height 6
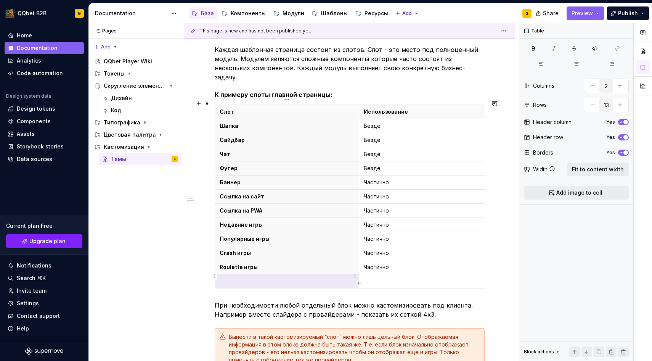
click at [313, 274] on th at bounding box center [287, 281] width 144 height 14
click at [384, 263] on p "Частично" at bounding box center [431, 267] width 135 height 8
copy p "Частично"
click at [382, 277] on p at bounding box center [431, 281] width 135 height 8
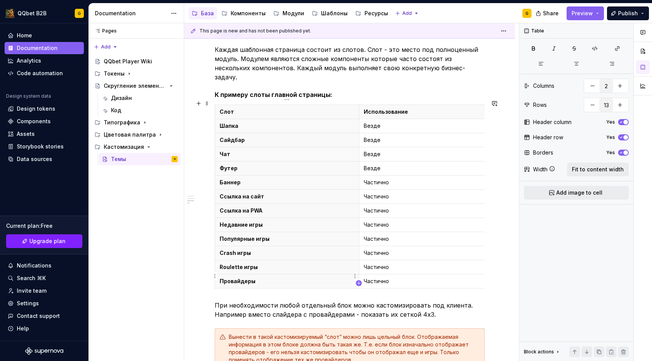
click at [358, 283] on icon "button" at bounding box center [359, 283] width 6 height 6
type input "14"
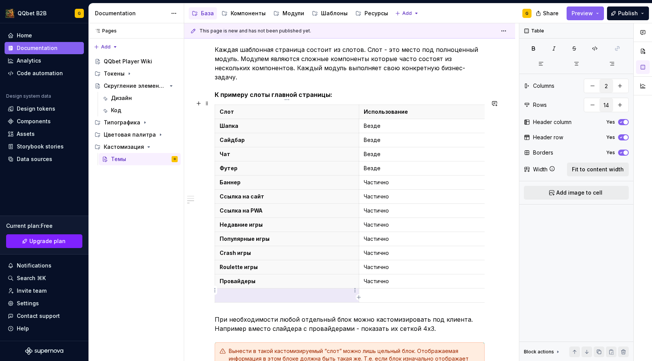
click at [272, 291] on p at bounding box center [287, 295] width 135 height 8
click at [233, 294] on th "Кампании" at bounding box center [287, 295] width 144 height 14
click at [234, 291] on p "Кампании" at bounding box center [287, 295] width 135 height 8
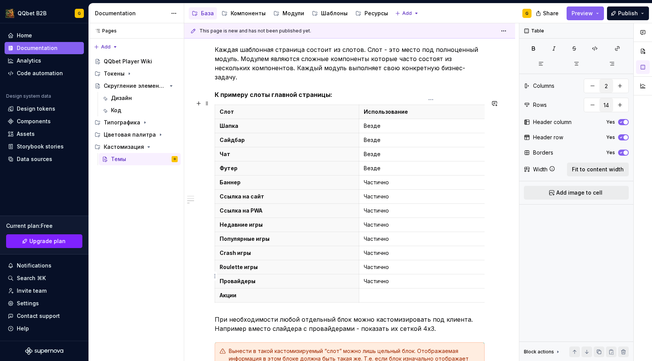
click at [378, 280] on td "Частично" at bounding box center [431, 281] width 144 height 14
click at [378, 278] on p "Частично" at bounding box center [431, 281] width 135 height 8
click at [375, 291] on p at bounding box center [431, 295] width 135 height 8
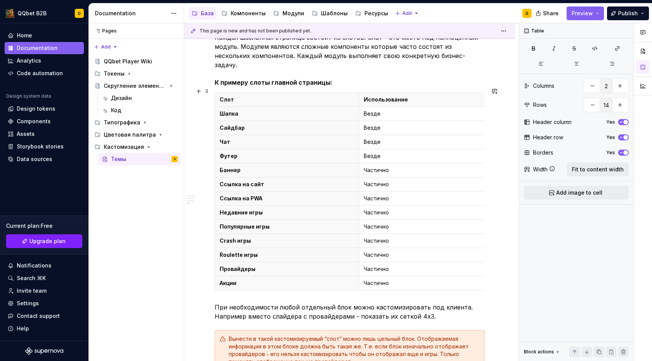
scroll to position [1002, 0]
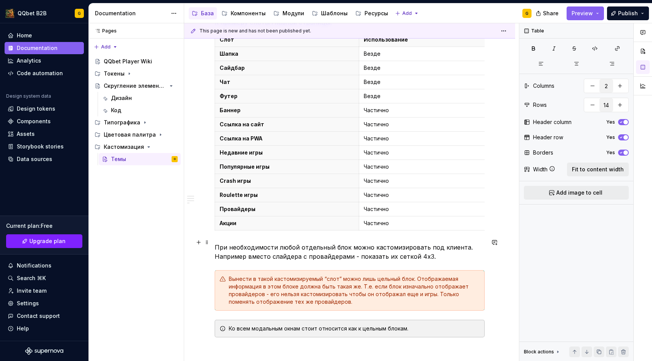
click at [441, 251] on p "При необходимости любой отдельный блок можно кастомизировать под клиента. Напри…" at bounding box center [350, 251] width 270 height 18
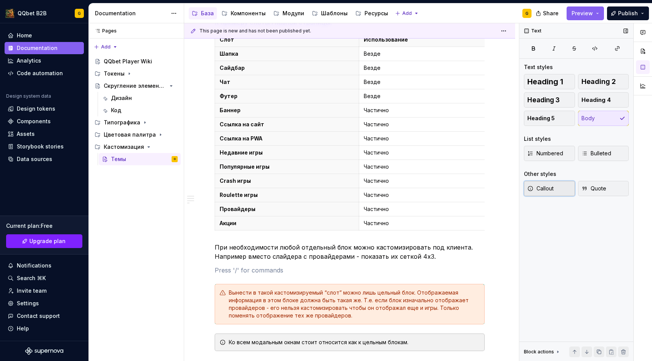
click at [553, 187] on span "Callout" at bounding box center [540, 189] width 26 height 8
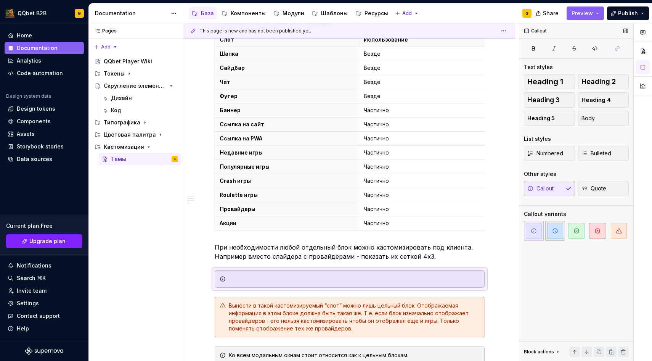
click at [550, 231] on span "button" at bounding box center [555, 231] width 16 height 16
click at [573, 226] on span "button" at bounding box center [576, 231] width 16 height 16
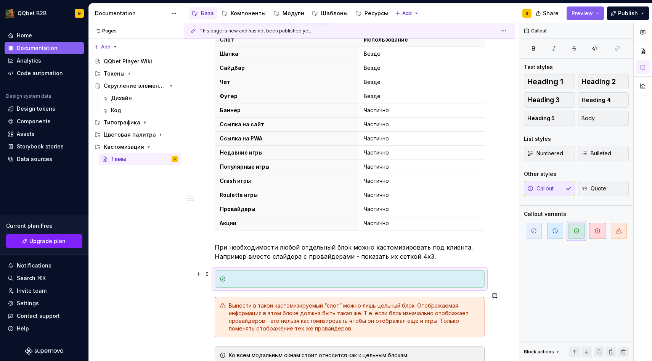
click at [284, 275] on div at bounding box center [354, 279] width 251 height 8
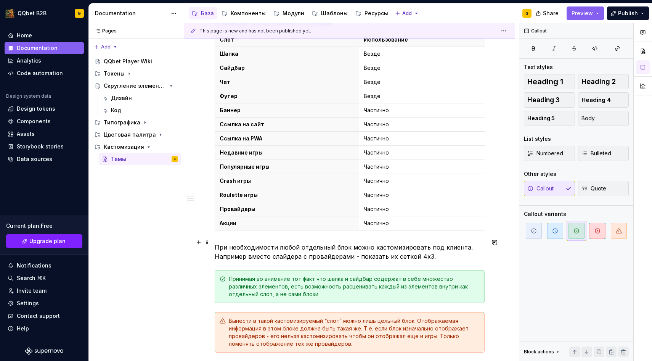
click at [334, 245] on p "При необходимости любой отдельный блок можно кастомизировать под клиента. Напри…" at bounding box center [350, 251] width 270 height 18
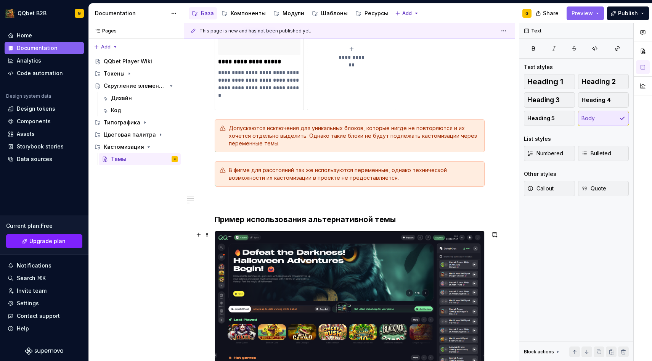
scroll to position [0, 0]
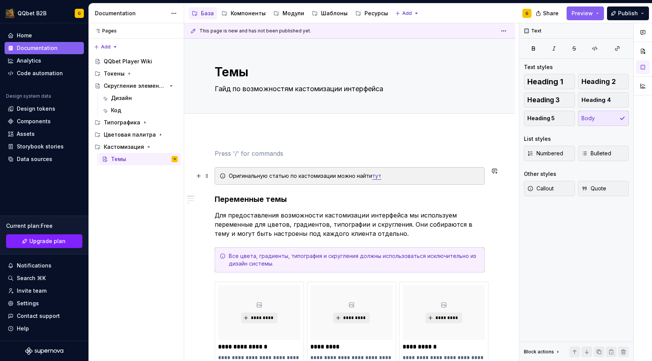
click at [229, 172] on div "Оригинальную статью по кастомизации можно найти тут" at bounding box center [354, 176] width 251 height 8
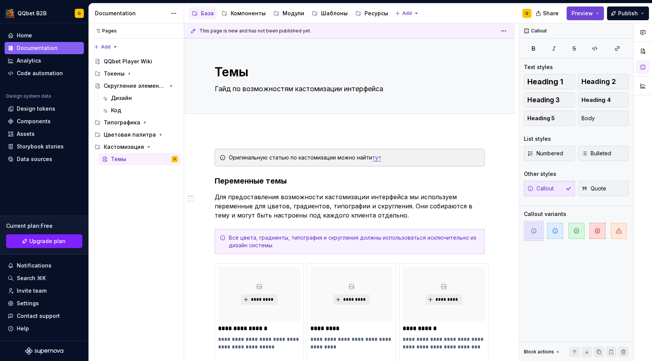
click at [597, 19] on button "Preview" at bounding box center [585, 13] width 37 height 14
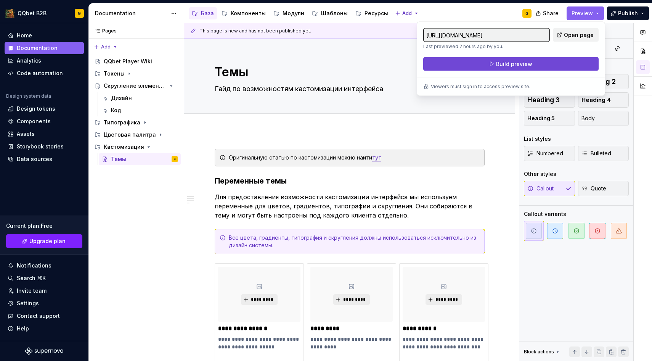
click at [556, 58] on button "Build preview" at bounding box center [510, 64] width 175 height 14
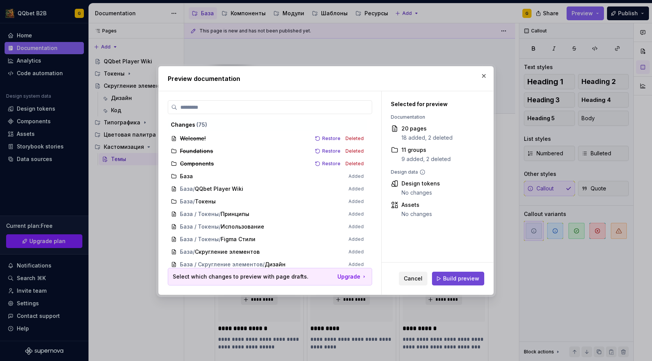
click at [479, 274] on button "Build preview" at bounding box center [458, 278] width 52 height 14
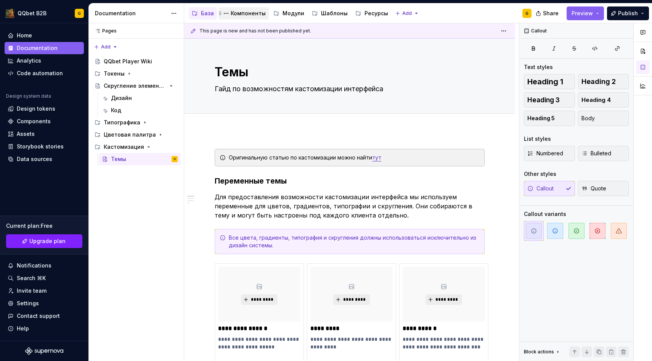
click at [248, 15] on div "Компоненты" at bounding box center [248, 14] width 35 height 8
type textarea "*"
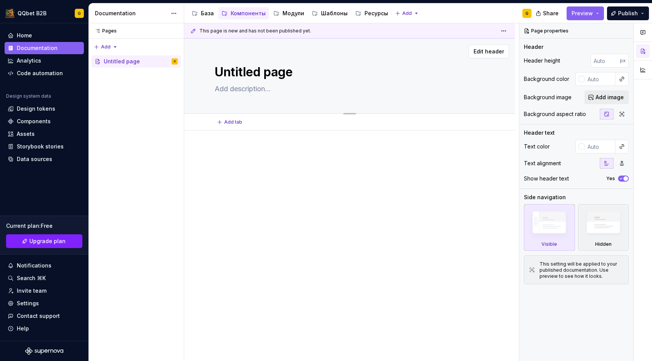
click at [230, 65] on textarea "Untitled page" at bounding box center [348, 72] width 270 height 18
paste textarea "Icon"
type textarea "*"
type textarea "Icon"
type textarea "*"
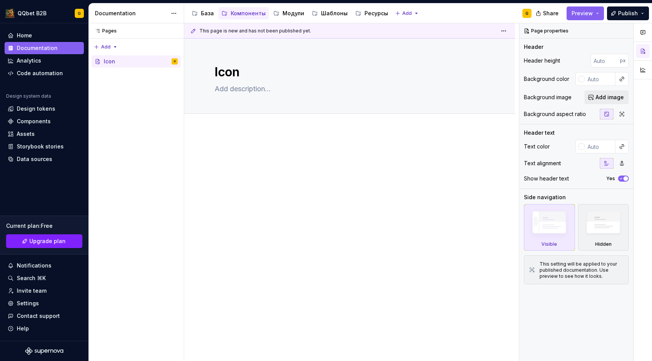
type textarea "Icon"
click at [247, 87] on textarea at bounding box center [348, 89] width 270 height 12
paste textarea "Фундаментальный компонент-контейнер который содержит в себе используемые систем…"
type textarea "*"
type textarea "Фундаментальный компонент-контейнер который содержит в себе используемые систем…"
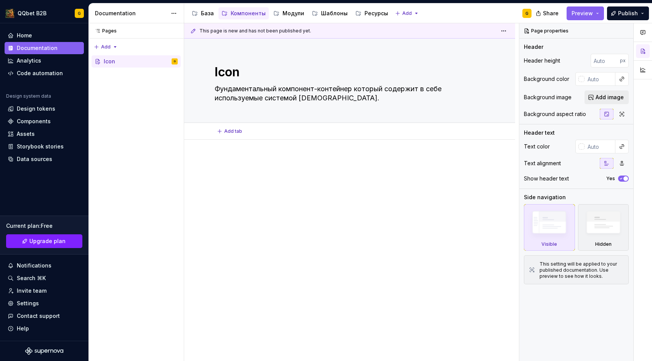
type textarea "*"
type textarea "Фундаментальный компонент-контейнер который содержит в себе используемые систем…"
click at [258, 128] on div "Add tab" at bounding box center [350, 131] width 270 height 11
type textarea "*"
click at [257, 150] on div at bounding box center [349, 222] width 331 height 165
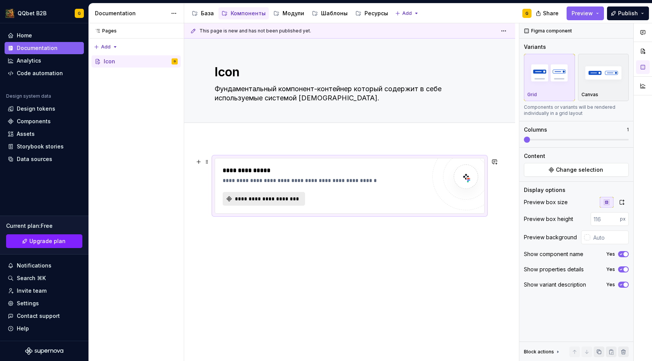
click at [280, 193] on button "**********" at bounding box center [264, 199] width 82 height 14
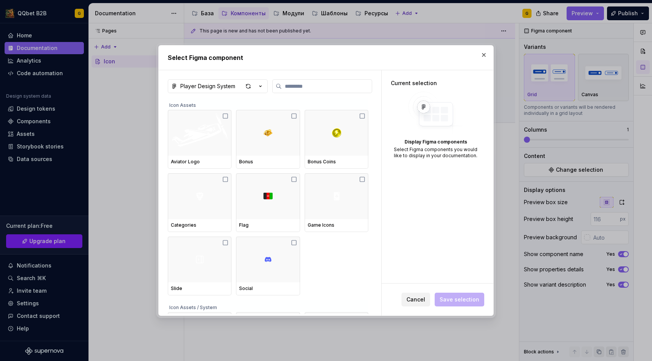
type textarea "*"
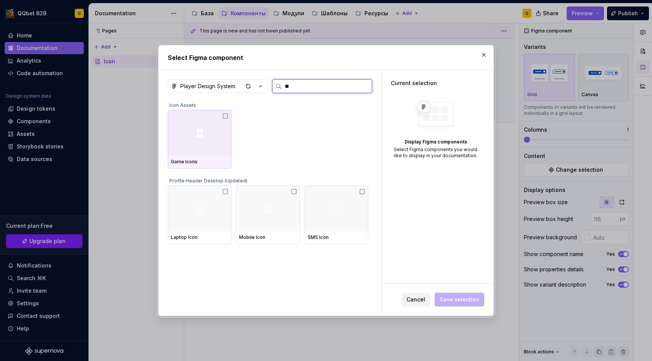
type input "*"
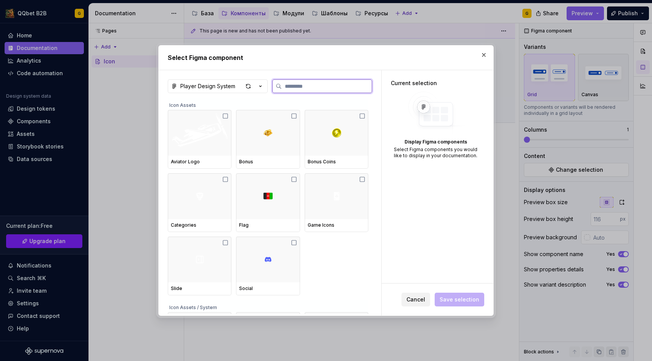
type textarea "*"
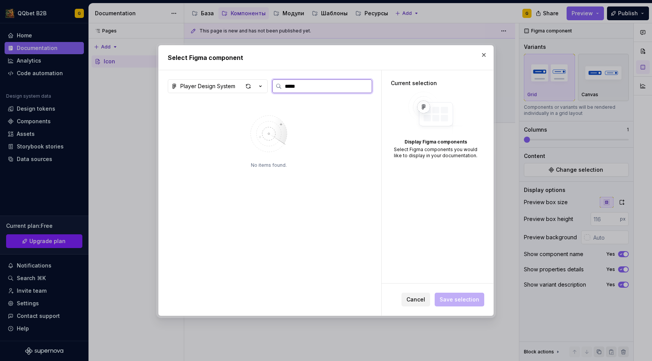
type input "******"
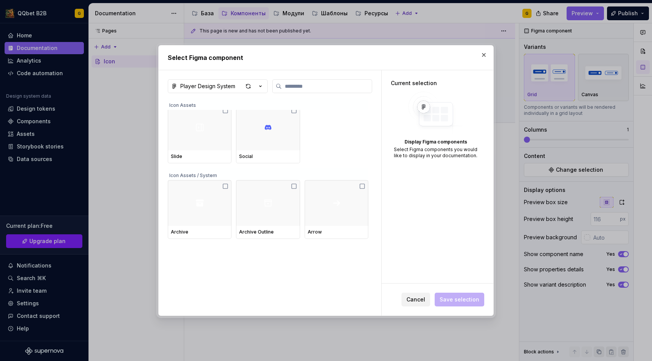
scroll to position [133, 0]
click at [203, 176] on div "Icon Assets / System" at bounding box center [268, 173] width 201 height 12
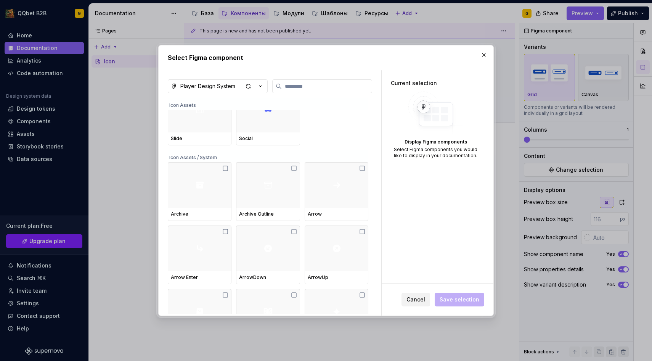
scroll to position [131, 0]
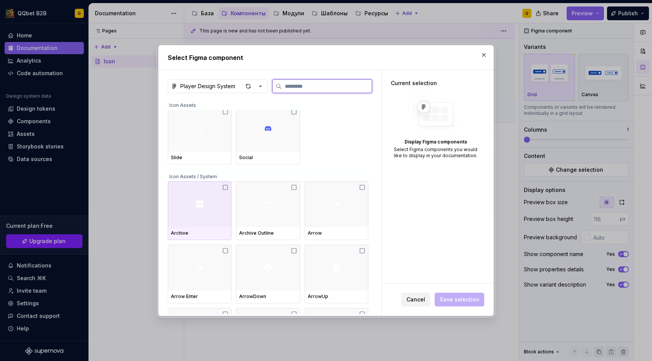
click at [206, 200] on div at bounding box center [200, 204] width 64 height 46
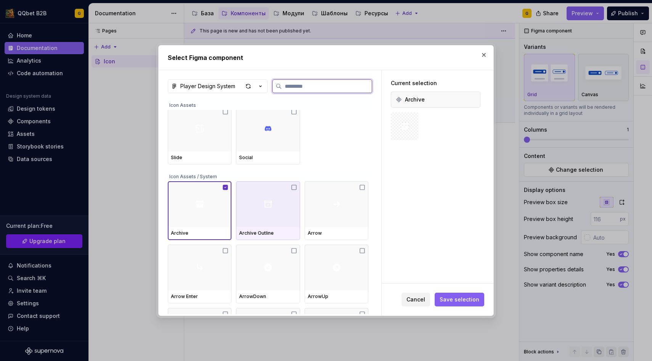
click at [256, 205] on div at bounding box center [268, 204] width 64 height 46
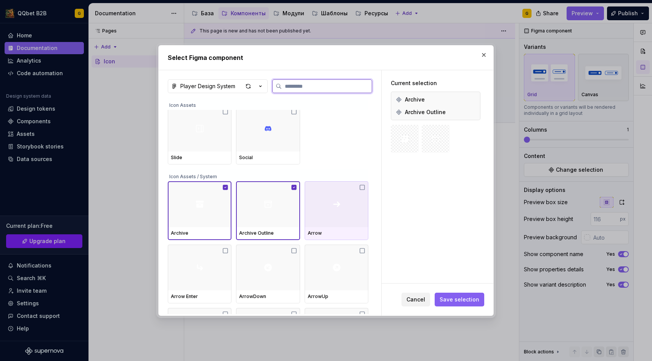
click at [338, 212] on div at bounding box center [337, 204] width 64 height 46
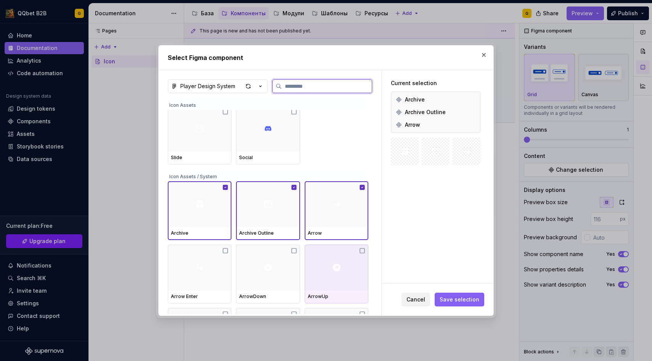
click at [338, 255] on div at bounding box center [337, 267] width 64 height 46
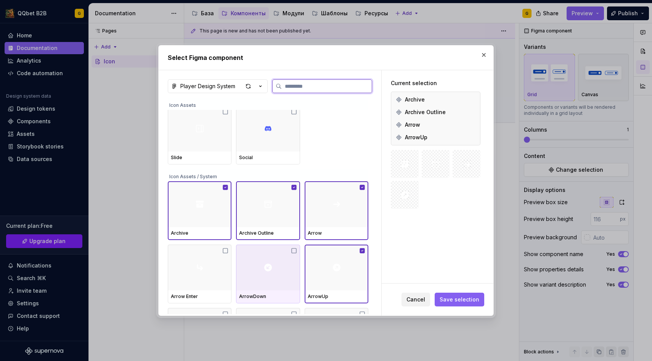
click at [286, 255] on div at bounding box center [268, 267] width 64 height 46
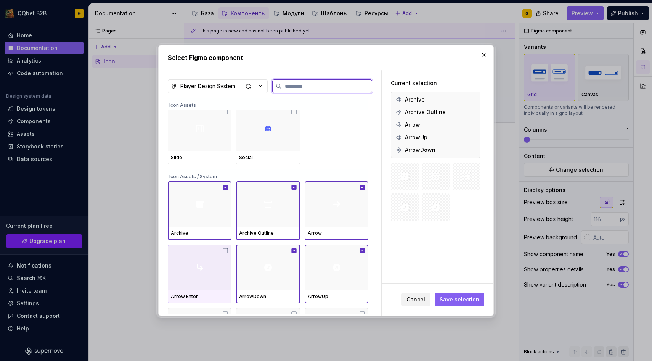
click at [202, 259] on div at bounding box center [200, 267] width 64 height 46
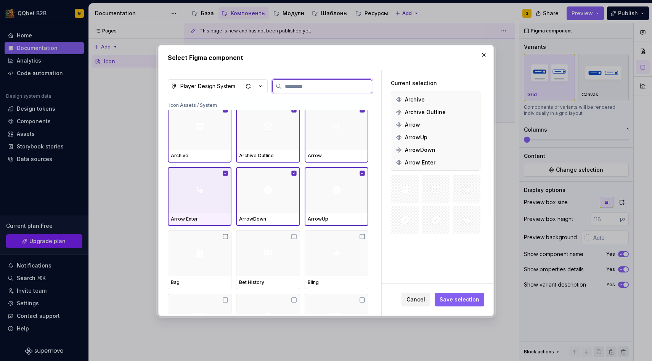
scroll to position [207, 0]
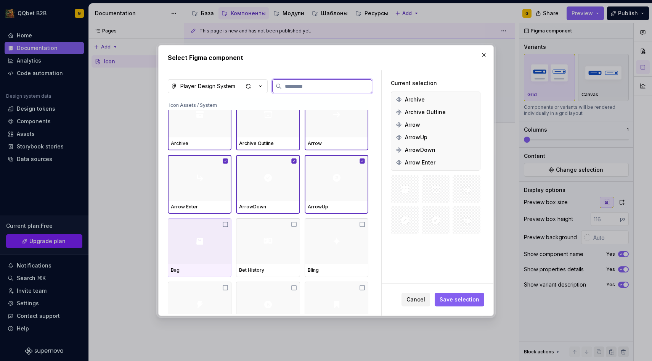
click at [202, 259] on div at bounding box center [200, 241] width 64 height 46
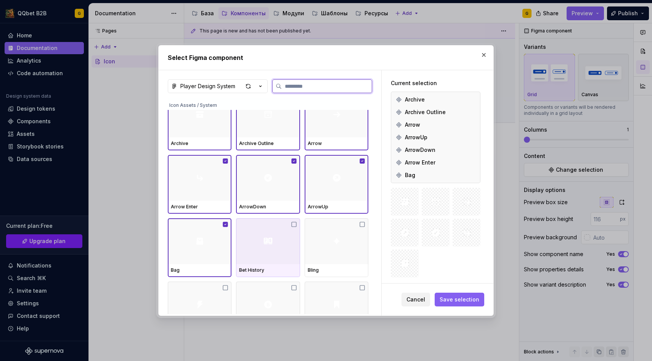
click at [283, 254] on div at bounding box center [268, 241] width 64 height 46
click at [348, 254] on div at bounding box center [337, 241] width 64 height 46
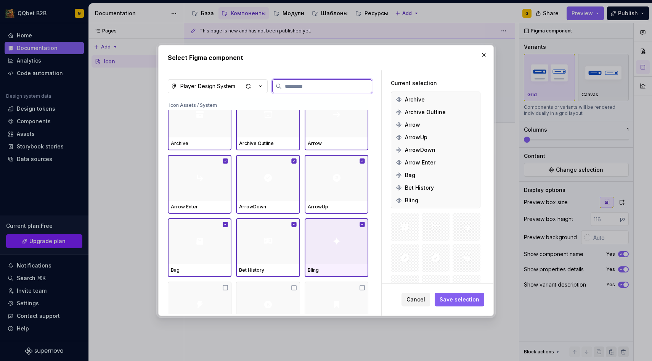
scroll to position [250, 0]
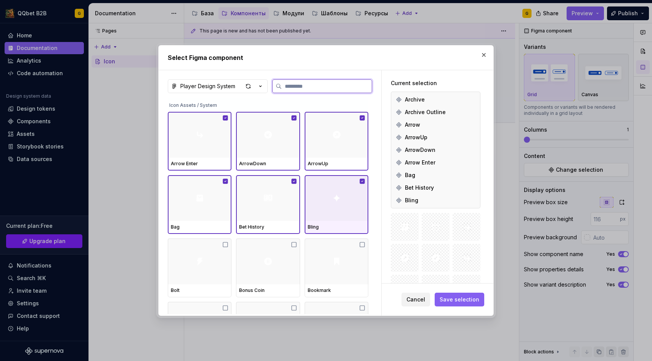
click at [348, 254] on div at bounding box center [337, 261] width 64 height 46
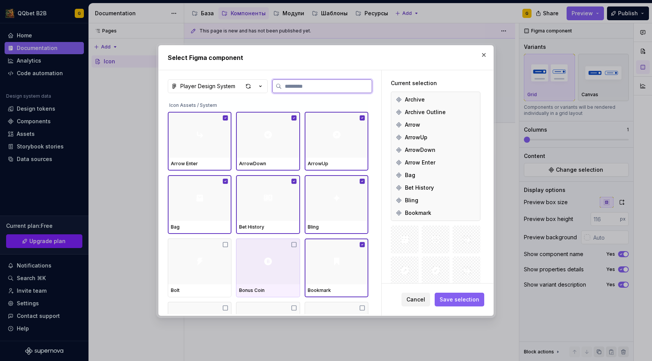
click at [280, 262] on div at bounding box center [268, 261] width 64 height 46
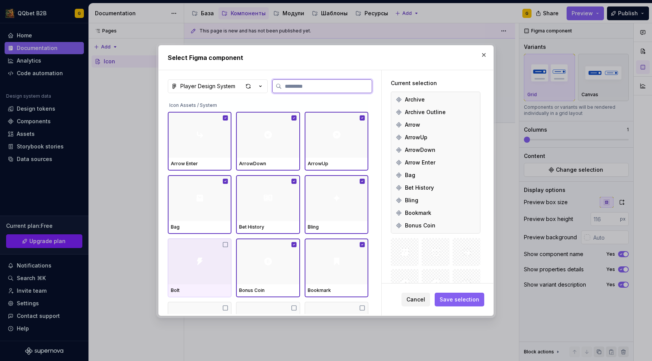
click at [193, 268] on div at bounding box center [200, 261] width 64 height 46
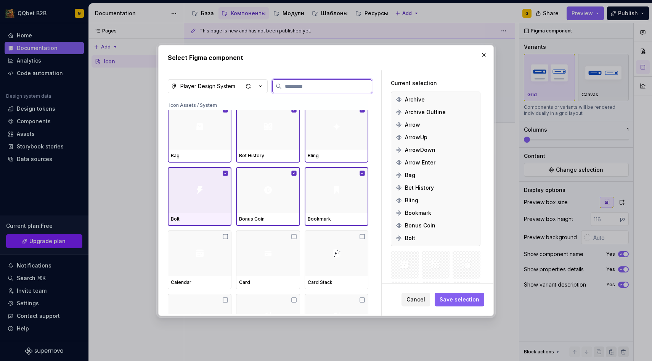
click at [193, 268] on div at bounding box center [200, 253] width 64 height 46
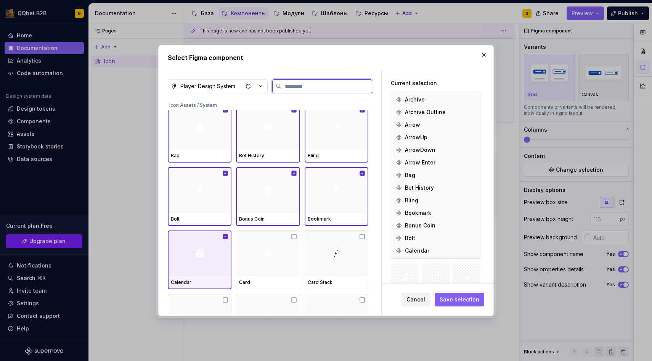
click at [277, 268] on div at bounding box center [268, 253] width 64 height 46
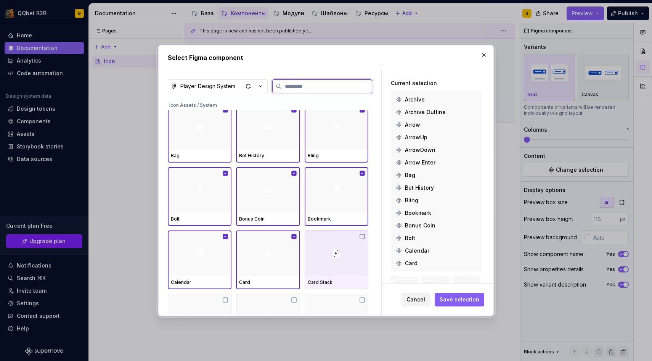
click at [347, 265] on div at bounding box center [337, 253] width 64 height 46
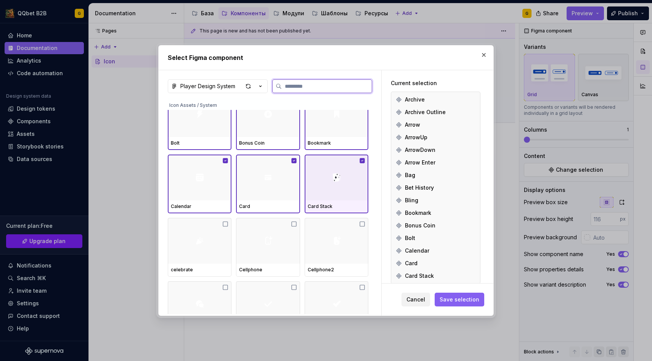
scroll to position [403, 0]
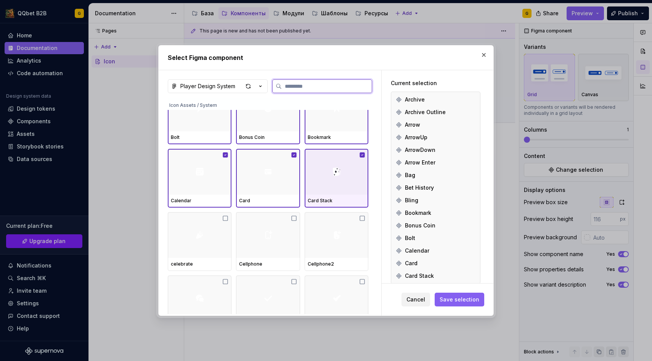
click at [347, 265] on div "Cellphone2" at bounding box center [337, 264] width 58 height 6
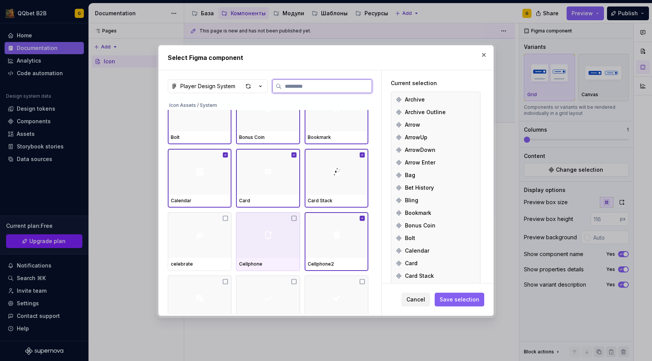
click at [258, 245] on div at bounding box center [268, 235] width 64 height 46
click at [210, 237] on div at bounding box center [200, 235] width 64 height 46
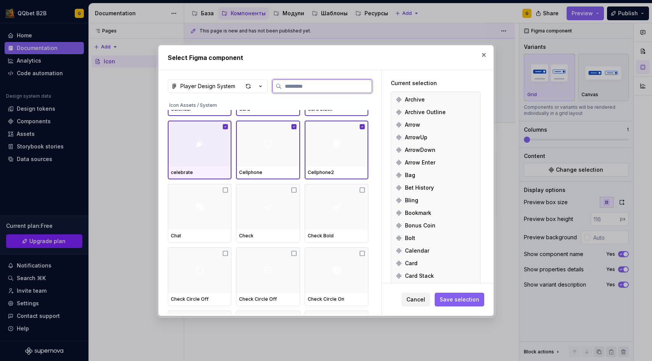
scroll to position [487, 0]
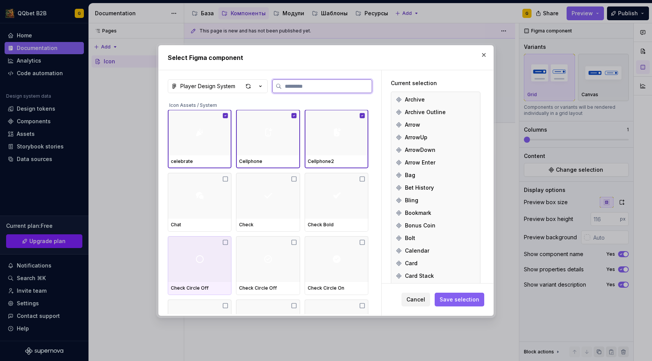
click at [210, 245] on div at bounding box center [200, 259] width 64 height 46
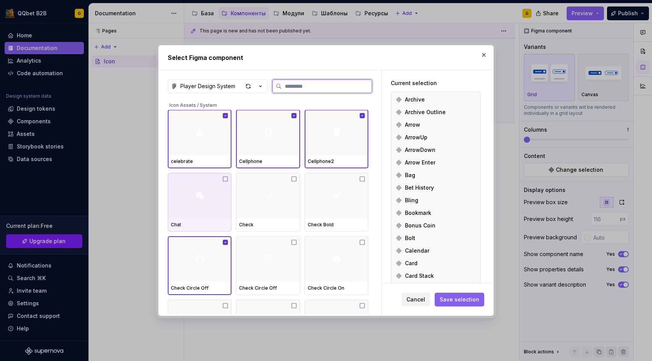
click at [210, 209] on div at bounding box center [200, 196] width 64 height 46
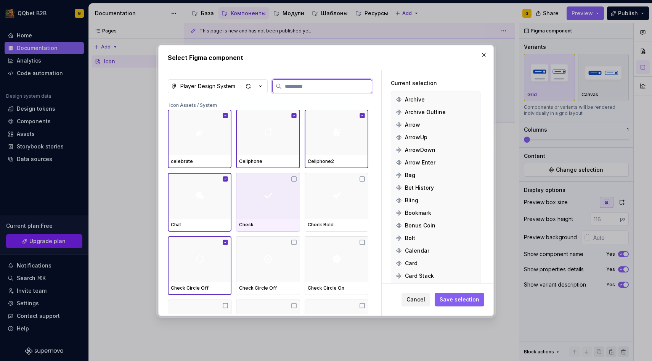
click at [284, 212] on div at bounding box center [268, 196] width 64 height 46
click at [283, 263] on div at bounding box center [268, 259] width 64 height 46
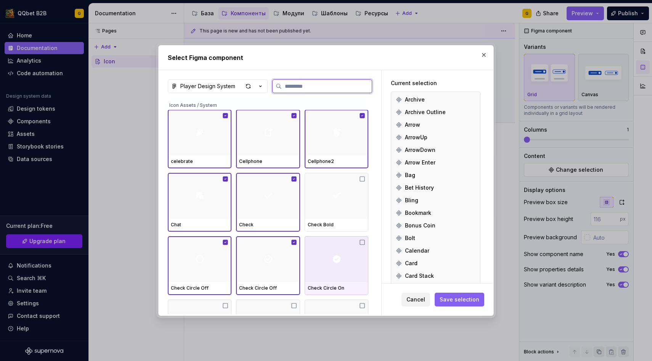
click at [350, 263] on div at bounding box center [337, 259] width 64 height 46
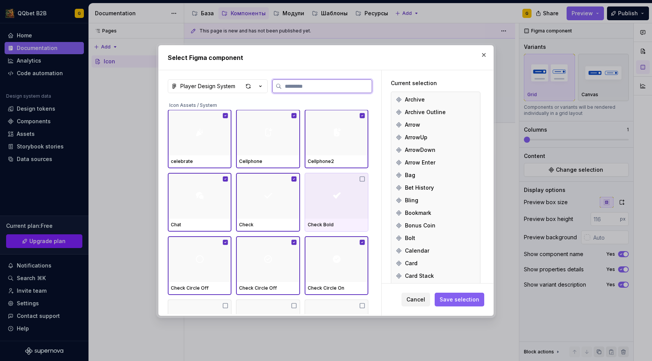
click at [349, 209] on div at bounding box center [337, 196] width 64 height 46
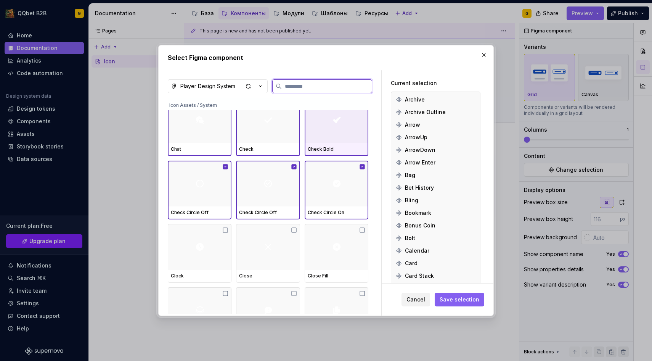
scroll to position [588, 0]
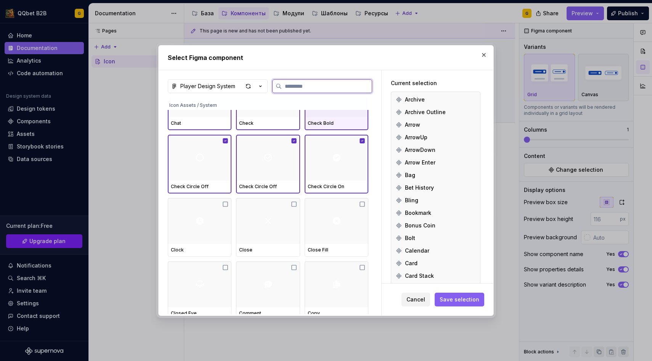
click at [349, 209] on div at bounding box center [337, 221] width 64 height 46
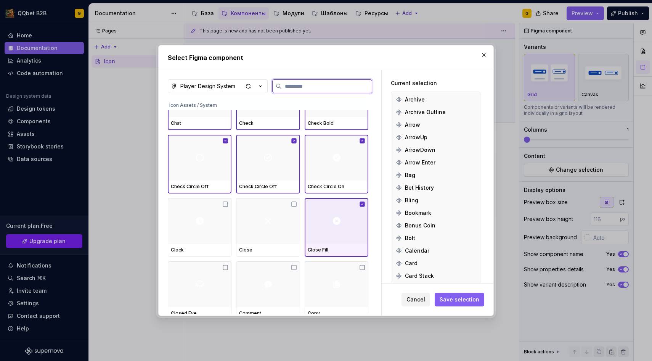
click at [264, 224] on div at bounding box center [268, 221] width 64 height 46
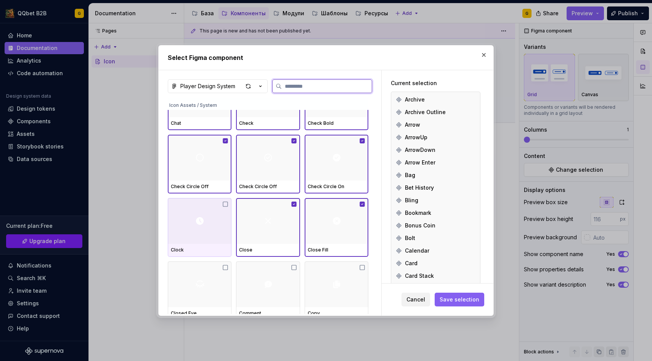
click at [202, 222] on img at bounding box center [199, 220] width 9 height 9
click at [201, 287] on img at bounding box center [199, 283] width 9 height 9
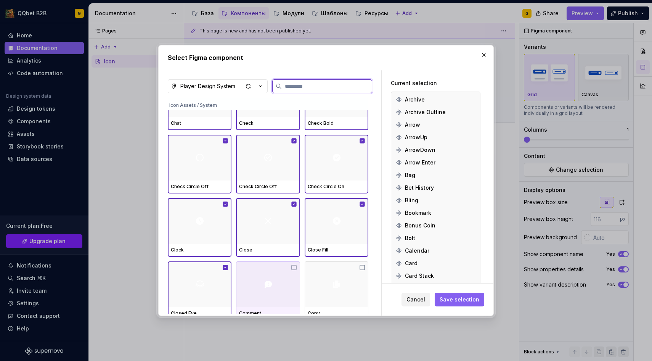
click at [274, 288] on div at bounding box center [268, 284] width 64 height 46
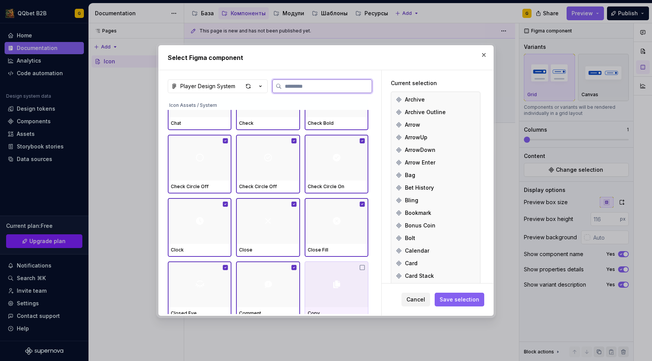
click at [313, 284] on div at bounding box center [337, 284] width 64 height 46
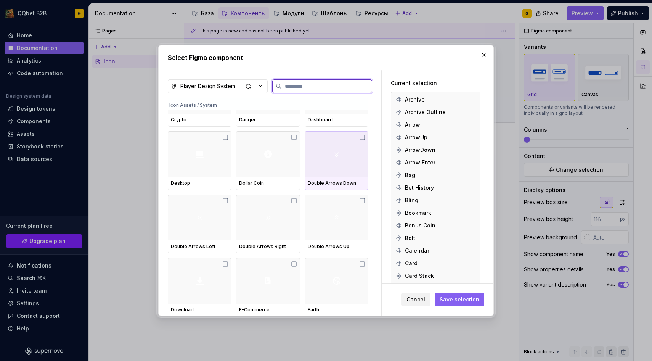
click at [323, 154] on div at bounding box center [337, 154] width 64 height 46
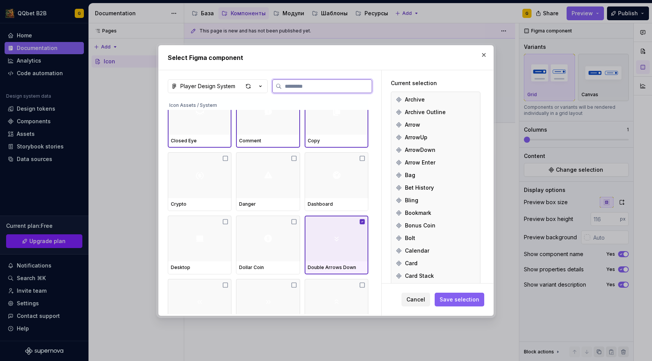
scroll to position [730, 0]
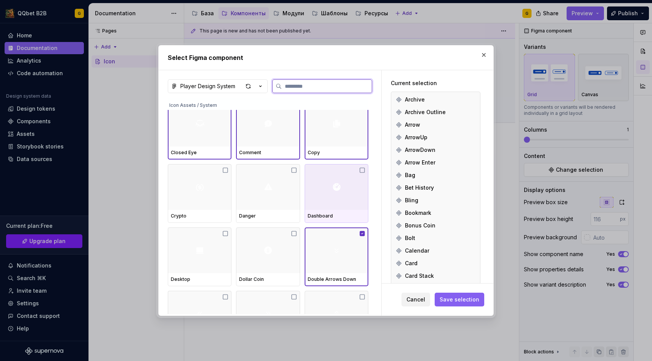
click at [324, 185] on div at bounding box center [337, 187] width 64 height 46
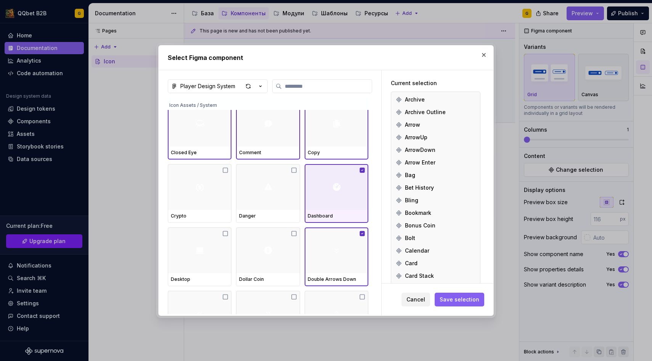
type textarea "*"
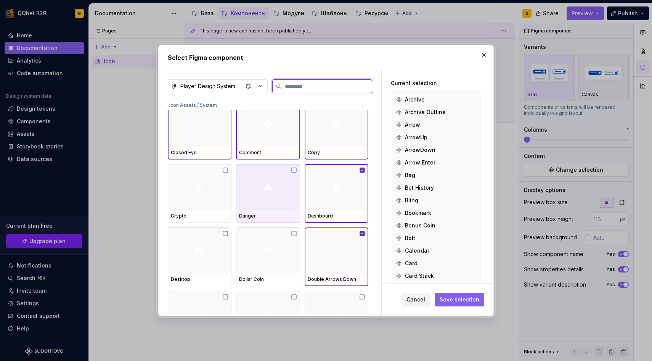
click at [274, 191] on div at bounding box center [268, 187] width 64 height 46
click at [198, 191] on img at bounding box center [199, 186] width 9 height 9
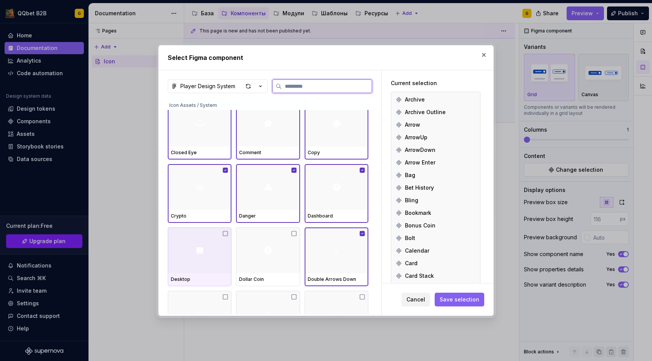
click at [198, 265] on div at bounding box center [200, 250] width 64 height 46
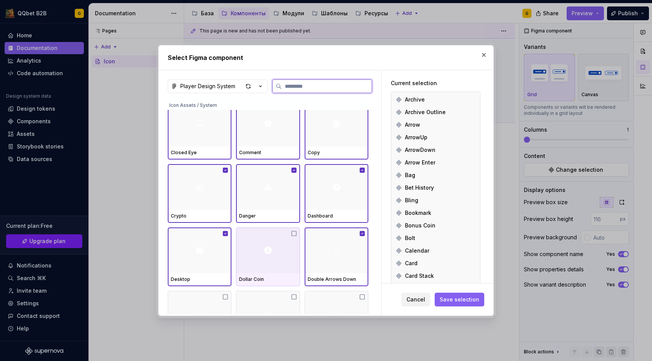
click at [264, 265] on div at bounding box center [268, 250] width 64 height 46
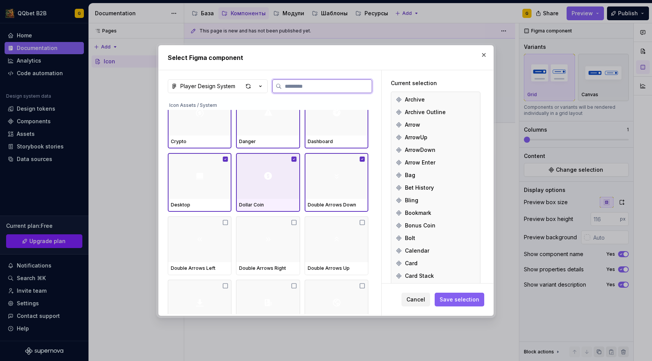
scroll to position [806, 0]
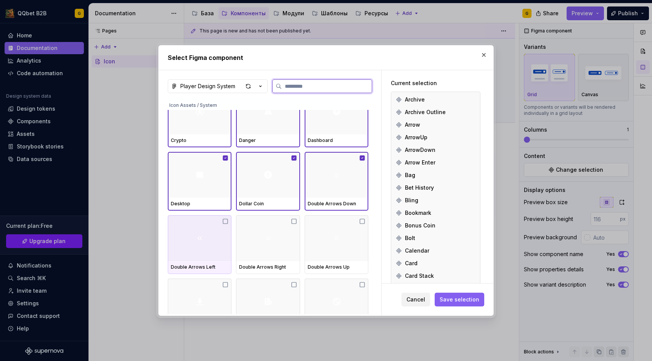
click at [202, 239] on img at bounding box center [199, 237] width 9 height 9
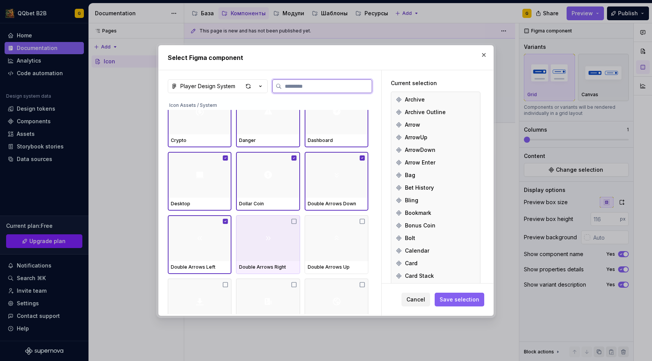
click at [262, 239] on div at bounding box center [268, 238] width 64 height 46
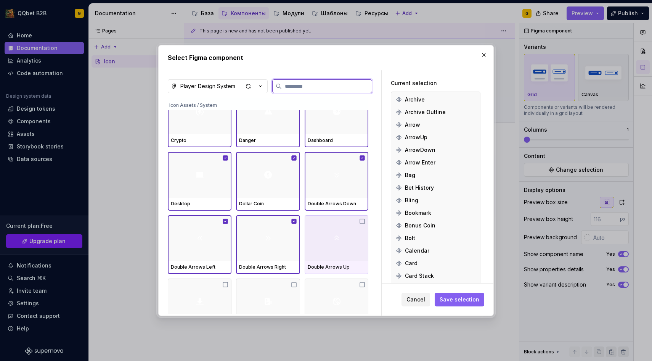
click at [323, 241] on div at bounding box center [337, 238] width 64 height 46
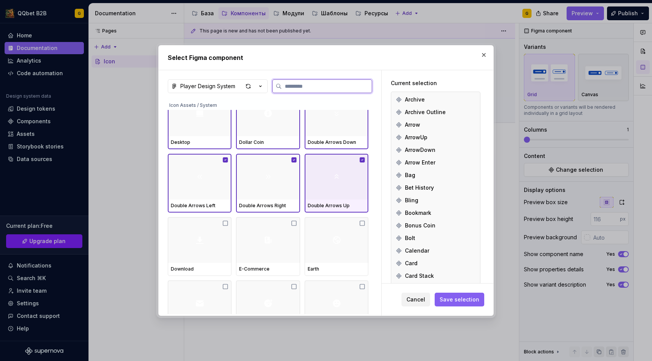
scroll to position [877, 0]
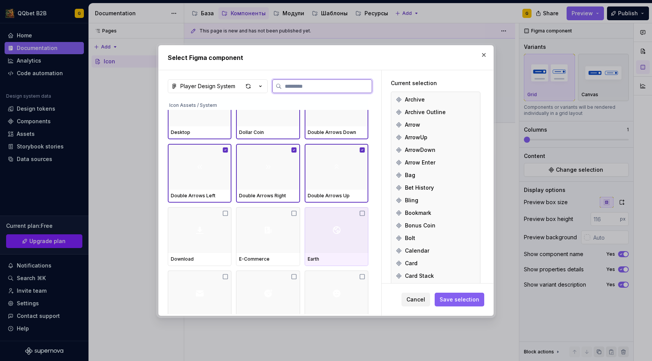
click at [327, 232] on div at bounding box center [337, 230] width 64 height 46
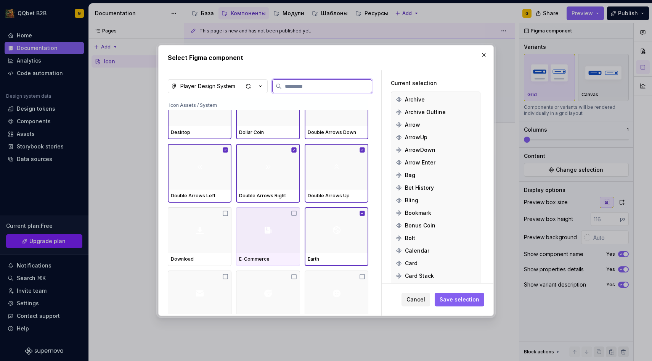
click at [281, 232] on div at bounding box center [268, 230] width 64 height 46
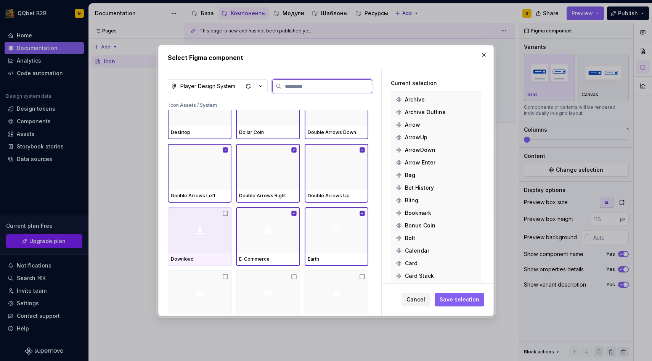
click at [207, 237] on div at bounding box center [200, 230] width 64 height 46
click at [206, 294] on div at bounding box center [200, 293] width 64 height 46
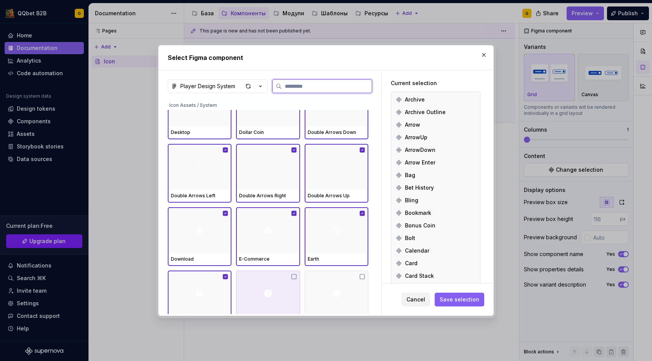
click at [276, 294] on div at bounding box center [268, 293] width 64 height 46
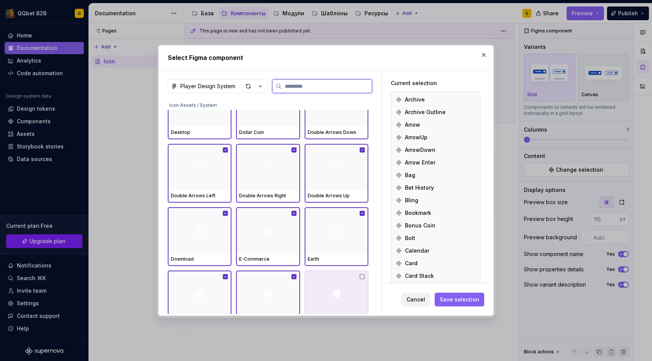
click at [337, 291] on img at bounding box center [336, 293] width 9 height 9
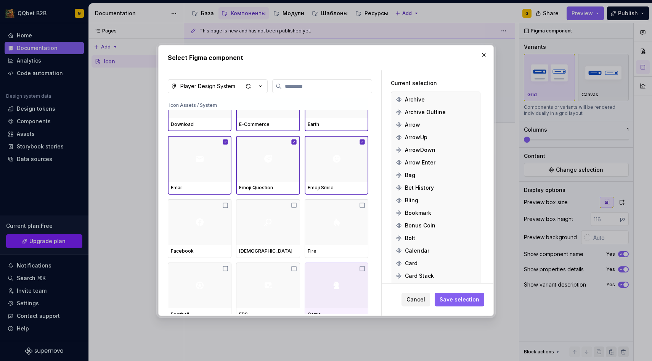
scroll to position [995, 0]
click at [339, 225] on div at bounding box center [337, 221] width 64 height 46
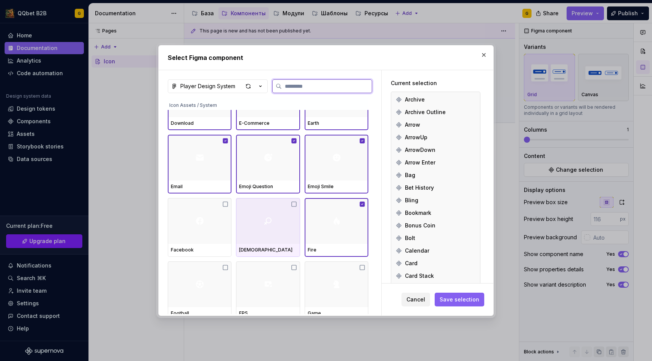
click at [273, 231] on div at bounding box center [268, 221] width 64 height 46
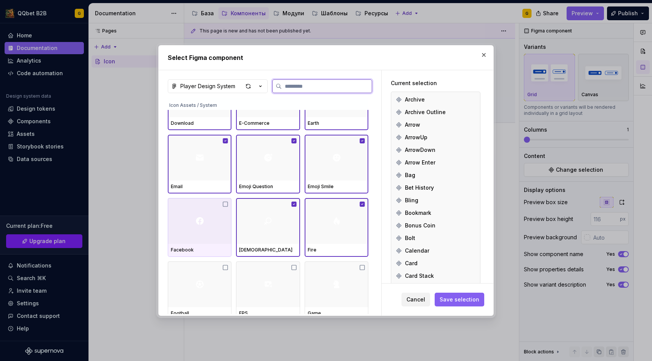
click at [186, 225] on div at bounding box center [200, 221] width 64 height 46
click at [188, 299] on div at bounding box center [200, 284] width 64 height 46
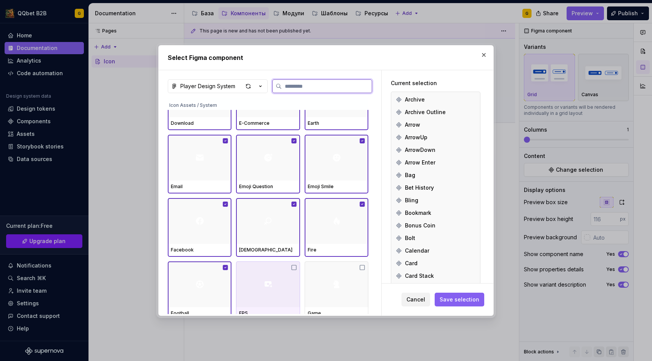
click at [278, 297] on div at bounding box center [268, 284] width 64 height 46
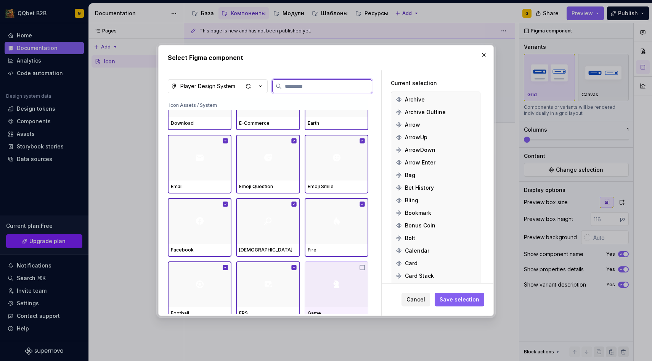
click at [350, 290] on div at bounding box center [337, 284] width 64 height 46
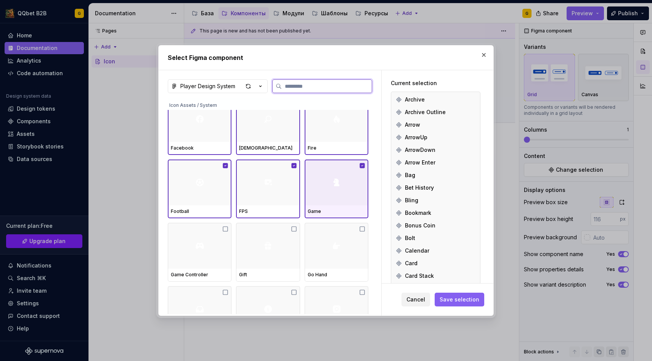
scroll to position [1098, 0]
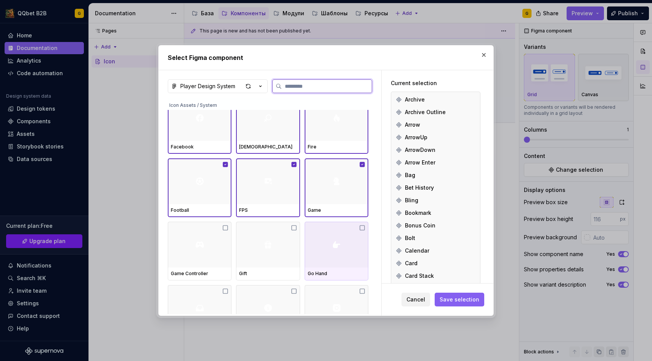
click at [329, 240] on div at bounding box center [337, 245] width 64 height 46
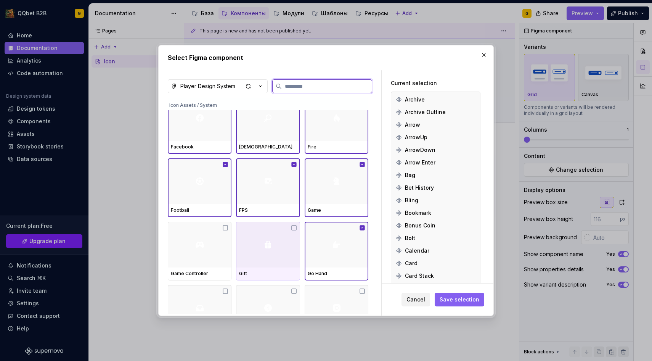
click at [272, 247] on img at bounding box center [267, 244] width 9 height 9
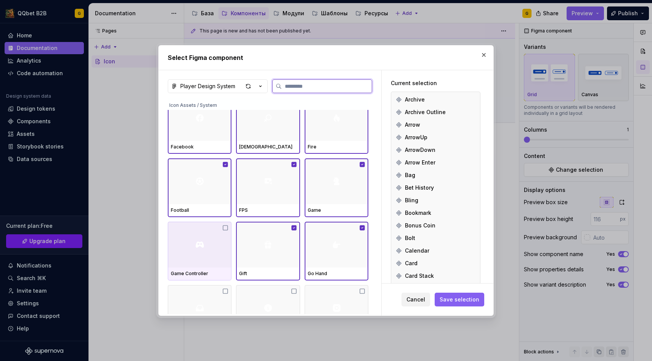
click at [209, 236] on div at bounding box center [200, 245] width 64 height 46
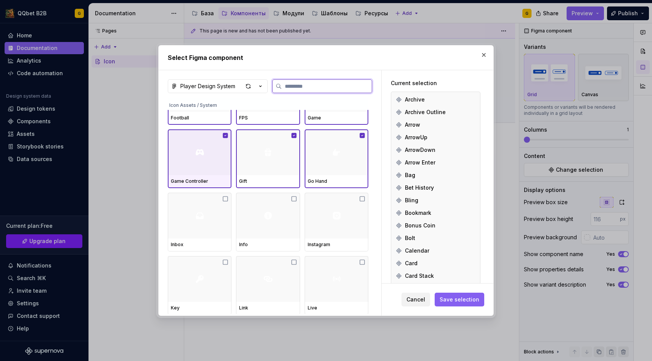
scroll to position [1172, 0]
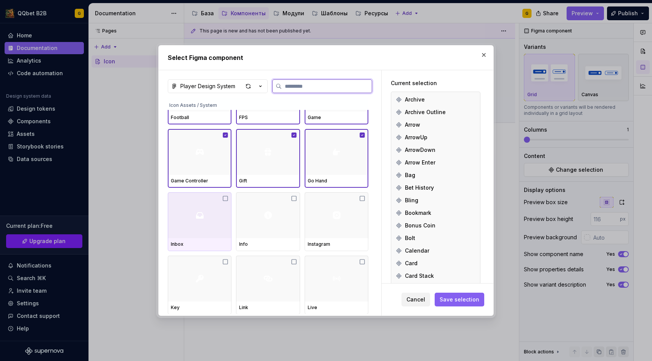
click at [209, 236] on div at bounding box center [200, 215] width 64 height 46
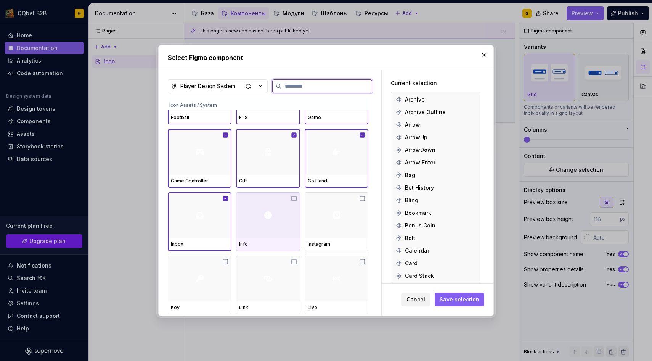
click at [278, 236] on div at bounding box center [268, 215] width 64 height 46
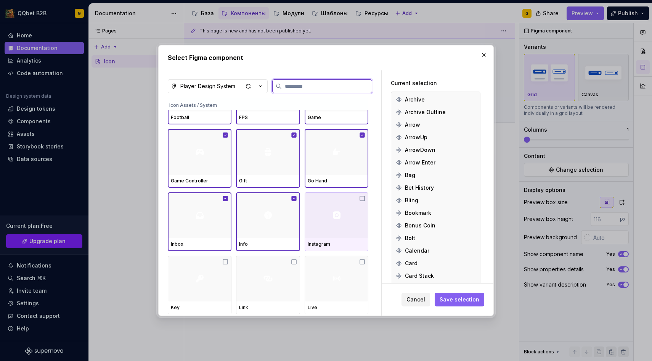
click at [350, 227] on div at bounding box center [337, 215] width 64 height 46
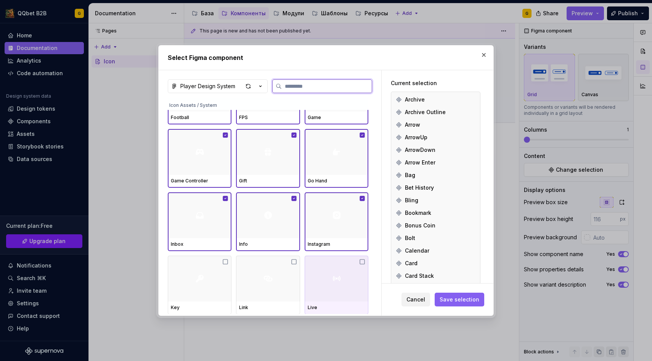
click at [345, 276] on div at bounding box center [337, 278] width 64 height 46
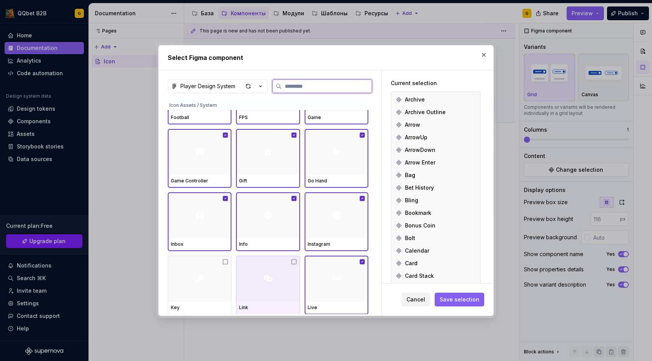
click at [266, 262] on div at bounding box center [268, 278] width 64 height 46
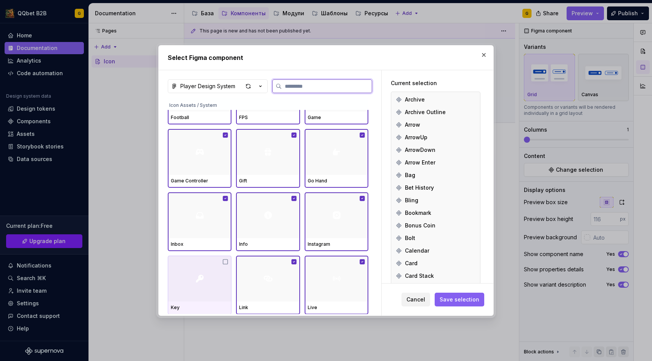
click at [202, 279] on img at bounding box center [199, 278] width 9 height 9
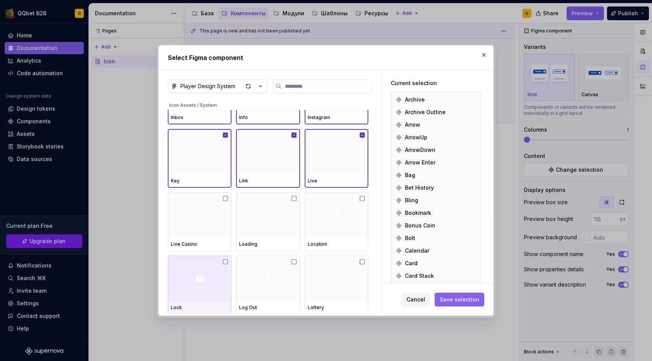
scroll to position [1301, 0]
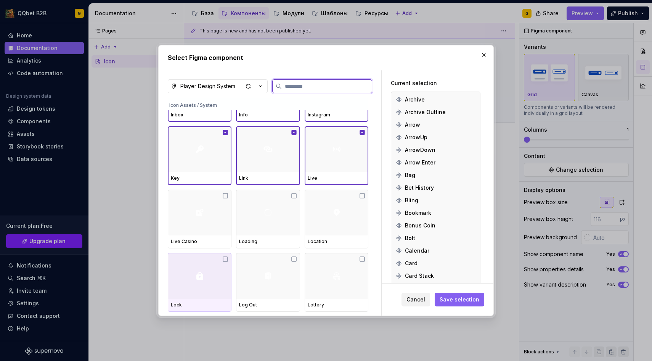
click at [195, 214] on div at bounding box center [200, 212] width 64 height 46
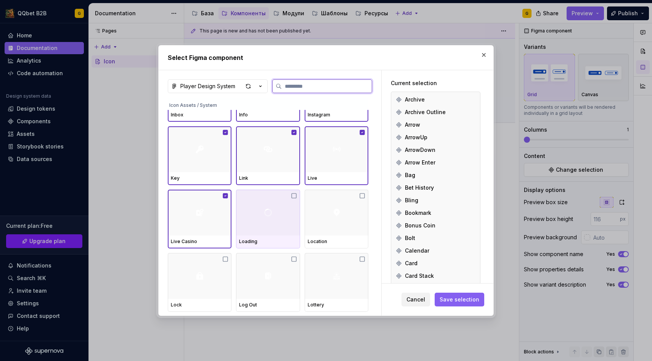
click at [260, 218] on div at bounding box center [268, 212] width 64 height 46
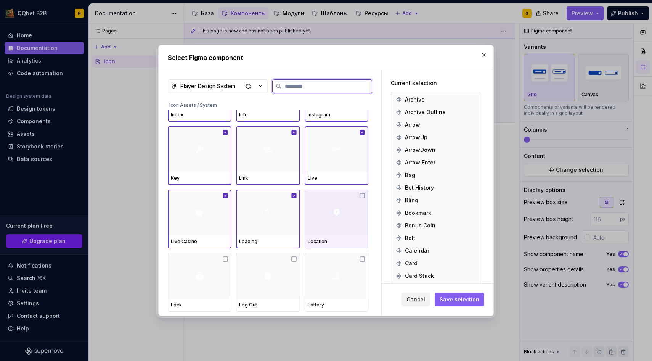
click at [345, 221] on div at bounding box center [337, 212] width 64 height 46
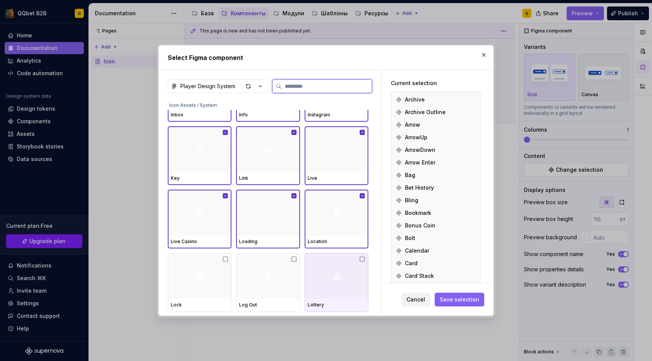
click at [330, 258] on div at bounding box center [337, 276] width 64 height 46
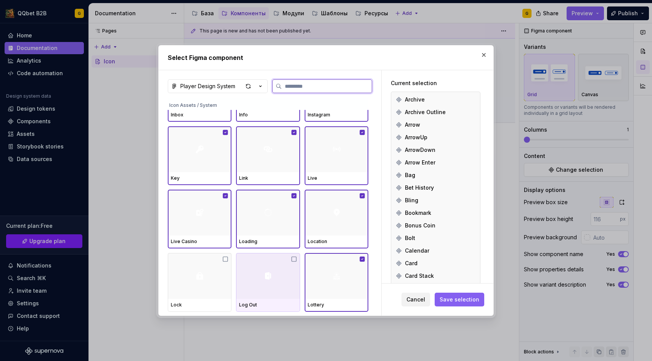
click at [254, 264] on div at bounding box center [268, 276] width 64 height 46
click at [210, 264] on div at bounding box center [200, 276] width 64 height 46
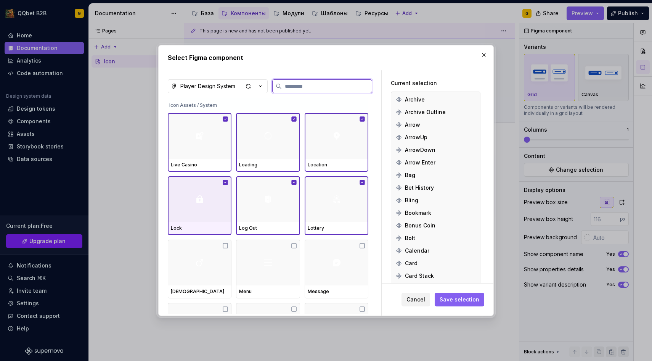
scroll to position [1380, 0]
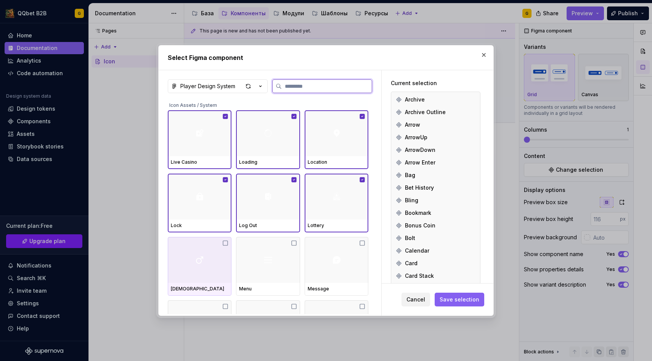
click at [210, 264] on div at bounding box center [200, 260] width 64 height 46
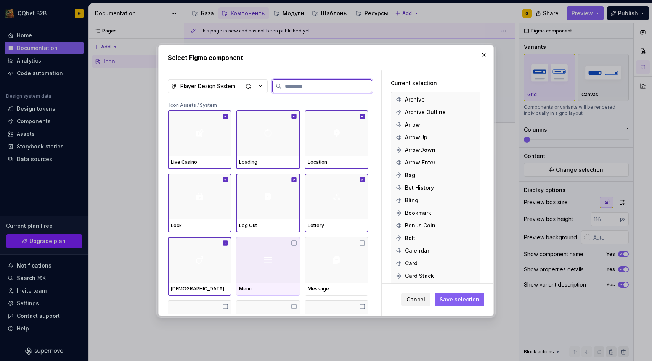
click at [275, 264] on div at bounding box center [268, 260] width 64 height 46
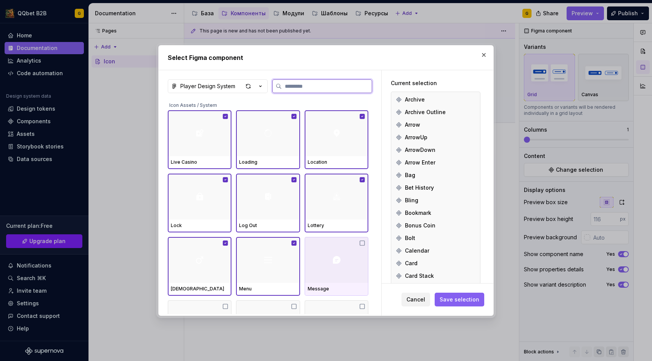
click at [327, 264] on div at bounding box center [337, 260] width 64 height 46
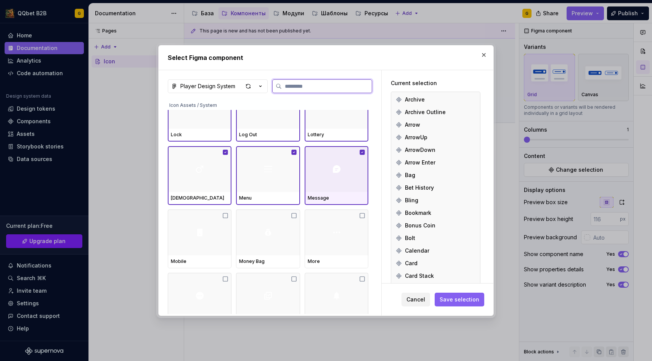
scroll to position [1469, 0]
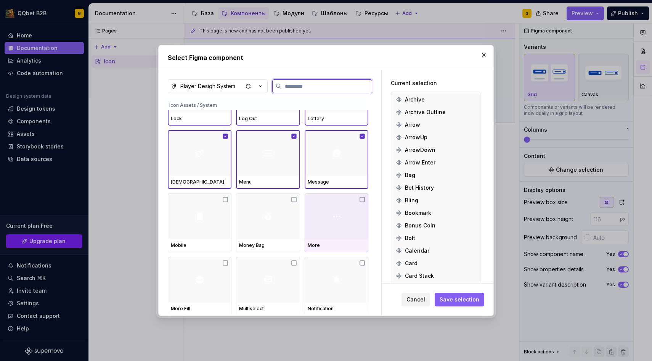
click at [328, 217] on div at bounding box center [337, 216] width 64 height 46
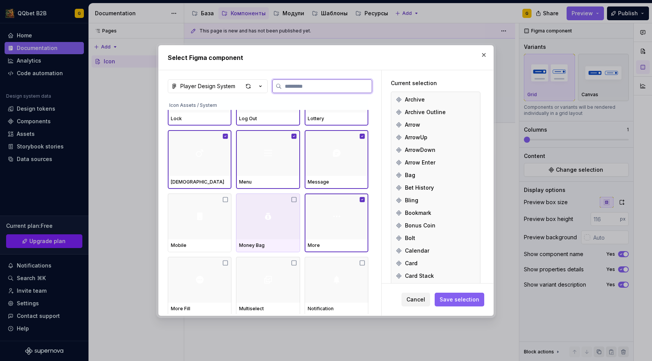
click at [266, 217] on img at bounding box center [267, 216] width 9 height 9
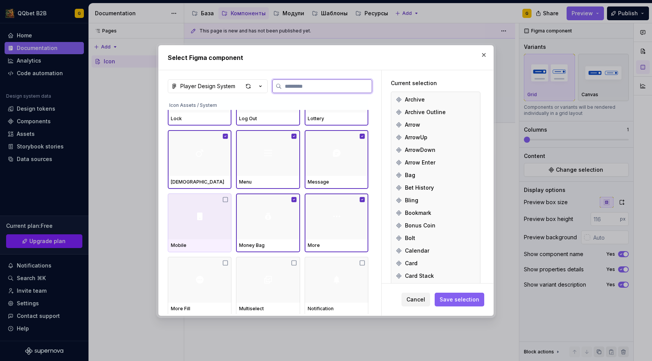
click at [203, 213] on img at bounding box center [199, 216] width 9 height 9
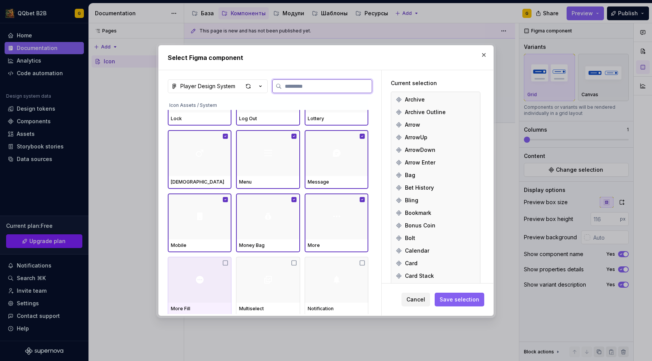
click at [194, 298] on div at bounding box center [200, 280] width 64 height 46
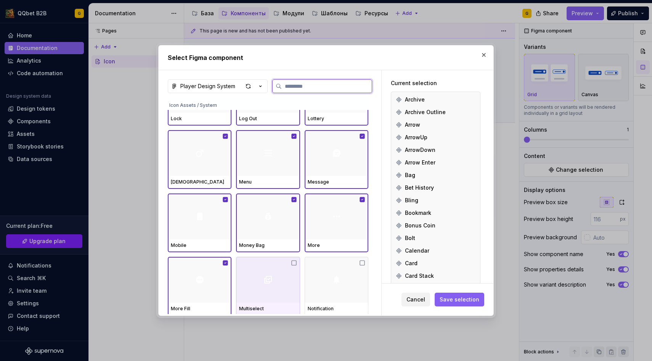
click at [277, 306] on div "Multiselect" at bounding box center [268, 308] width 58 height 6
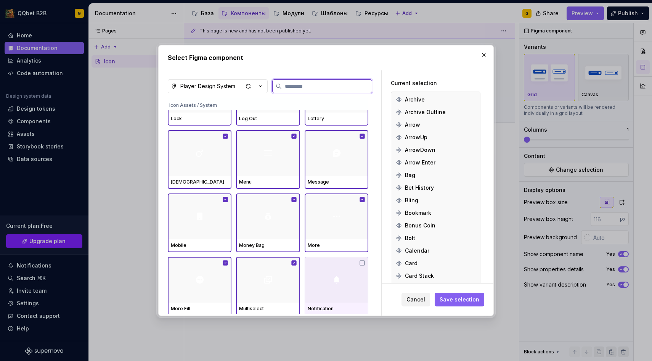
click at [333, 303] on div "Notification" at bounding box center [337, 308] width 64 height 13
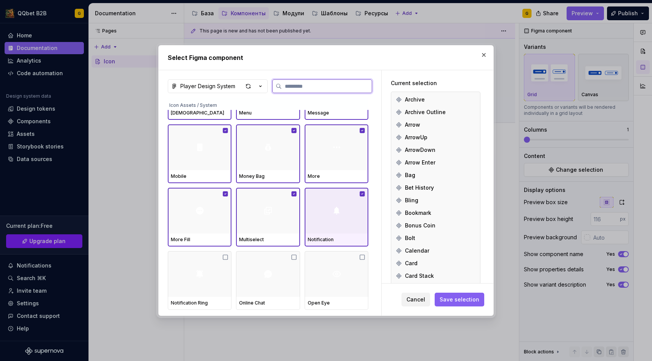
scroll to position [1650, 0]
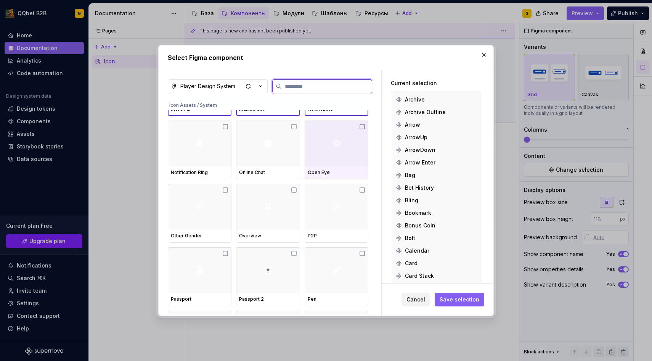
click at [327, 150] on div at bounding box center [337, 143] width 64 height 46
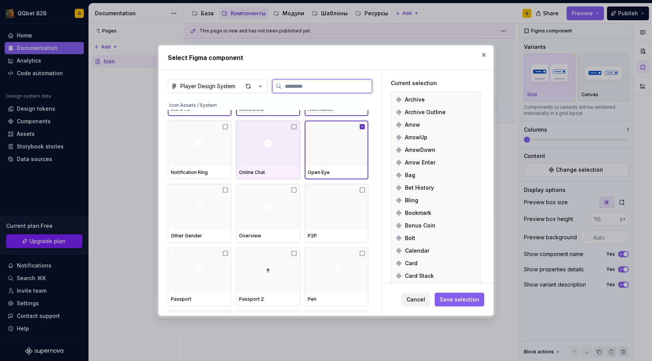
click at [271, 153] on div at bounding box center [268, 143] width 64 height 46
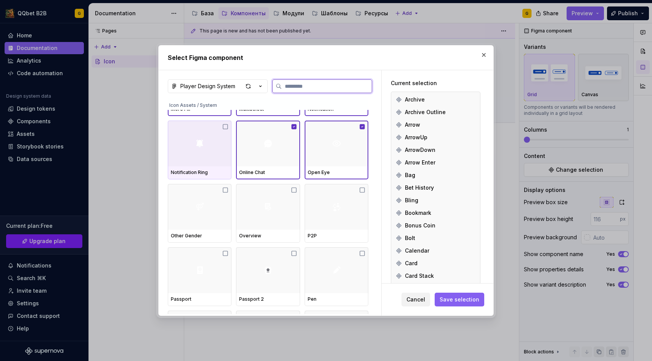
click at [204, 145] on img at bounding box center [199, 143] width 9 height 9
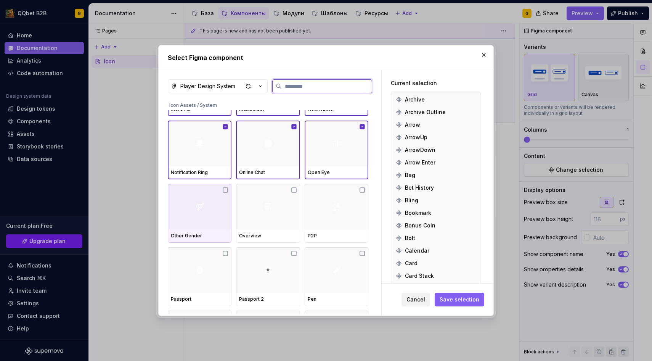
click at [203, 204] on img at bounding box center [199, 206] width 9 height 9
click at [264, 209] on div at bounding box center [268, 207] width 64 height 46
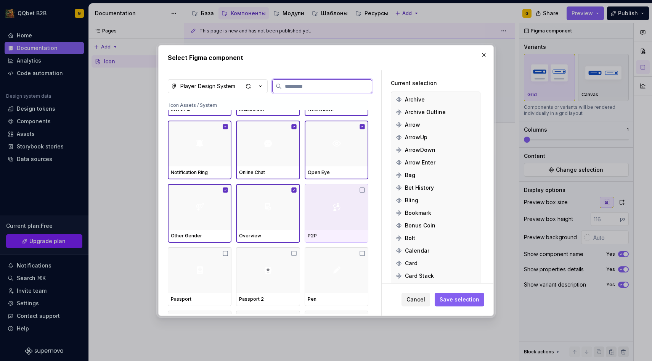
click at [325, 215] on div at bounding box center [337, 207] width 64 height 46
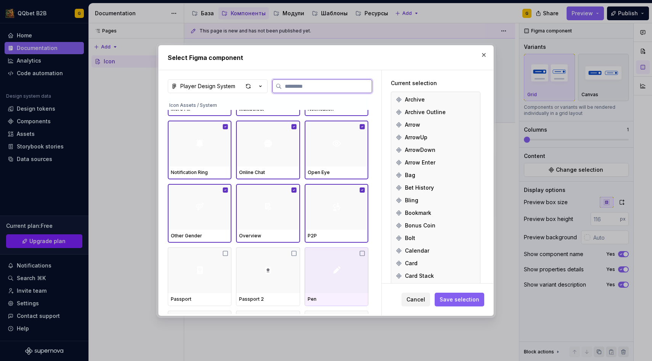
click at [323, 263] on div at bounding box center [337, 270] width 64 height 46
click at [280, 266] on div at bounding box center [268, 270] width 64 height 46
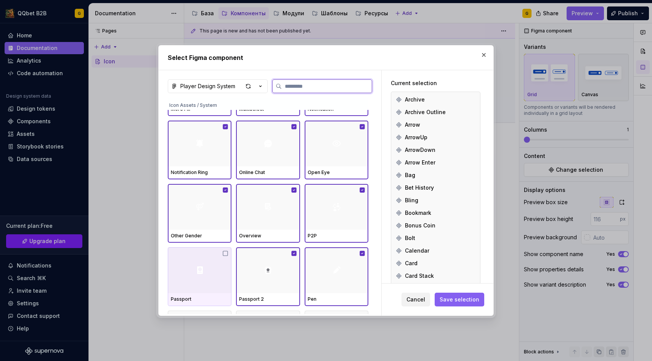
click at [201, 259] on div at bounding box center [200, 270] width 64 height 46
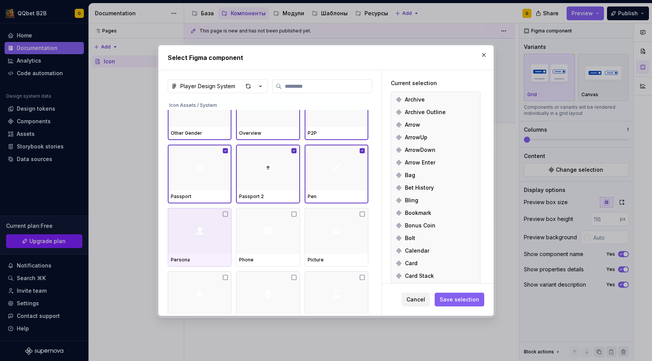
scroll to position [1756, 0]
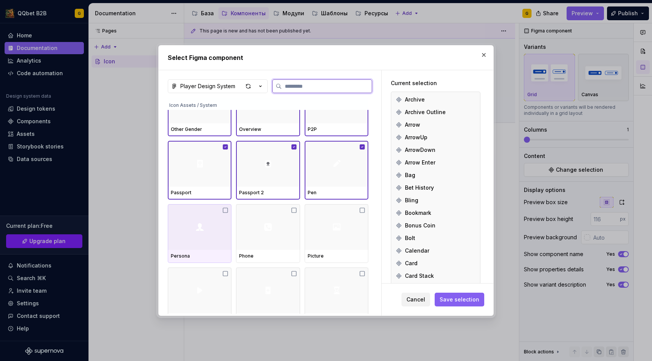
click at [195, 229] on div at bounding box center [200, 227] width 64 height 46
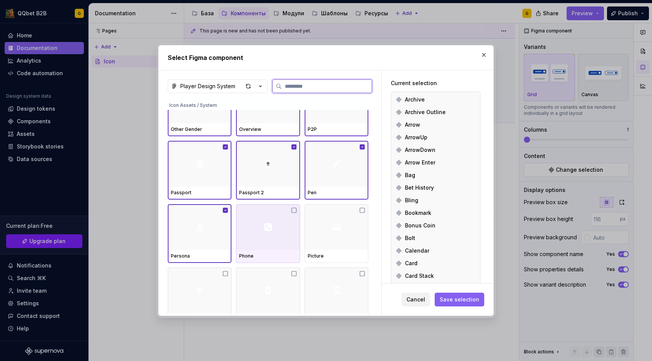
click at [279, 229] on div at bounding box center [268, 227] width 64 height 46
click at [324, 230] on div at bounding box center [337, 227] width 64 height 46
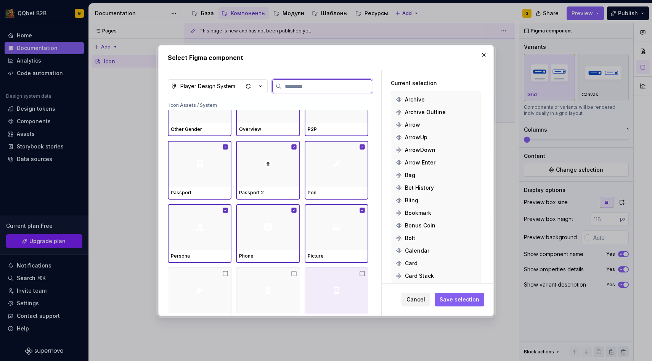
click at [324, 286] on div at bounding box center [337, 290] width 64 height 46
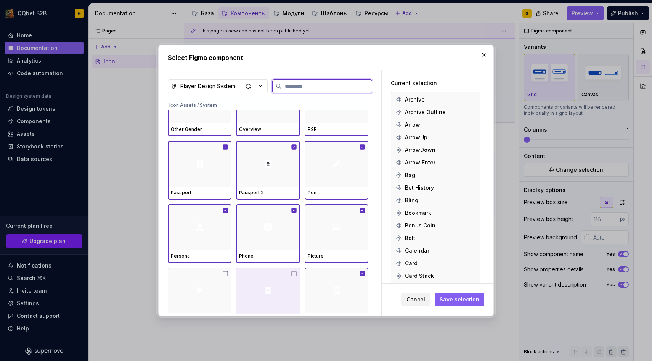
click at [271, 285] on div at bounding box center [268, 290] width 64 height 46
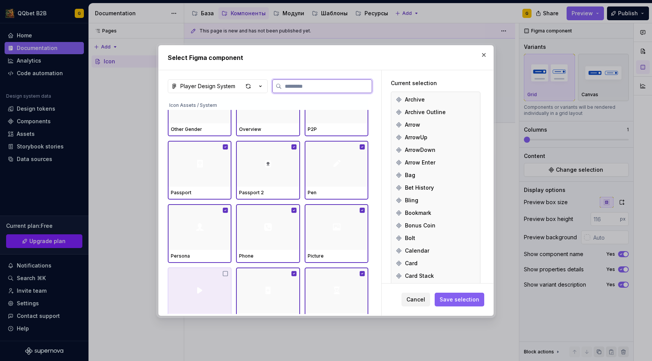
click at [202, 289] on img at bounding box center [199, 290] width 9 height 9
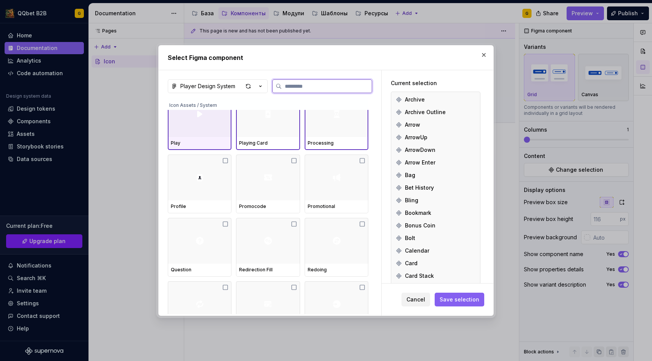
scroll to position [1926, 0]
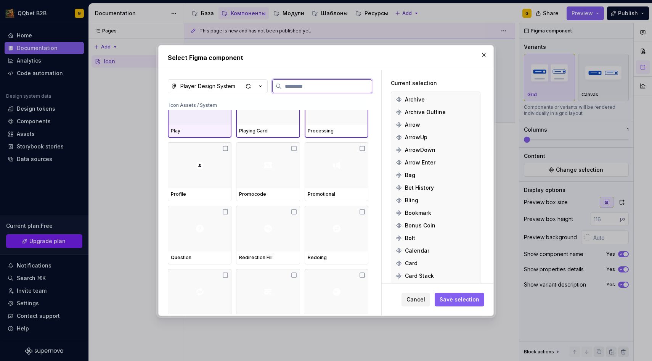
click at [200, 133] on div "Play" at bounding box center [200, 131] width 58 height 6
click at [203, 122] on div at bounding box center [200, 102] width 64 height 46
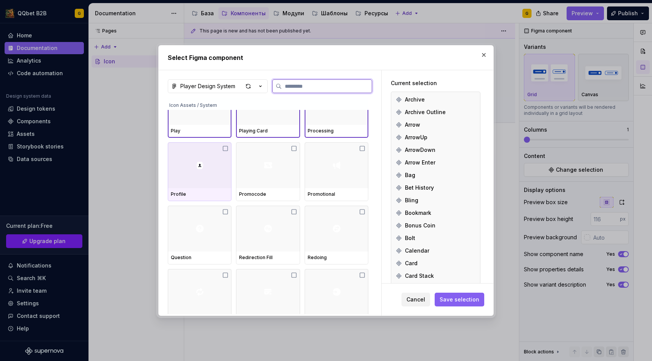
click at [203, 159] on div at bounding box center [200, 165] width 64 height 46
click at [266, 169] on img at bounding box center [267, 165] width 9 height 9
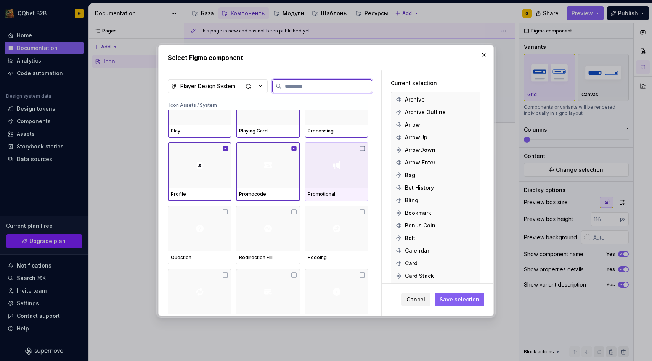
click at [360, 173] on div at bounding box center [337, 165] width 64 height 46
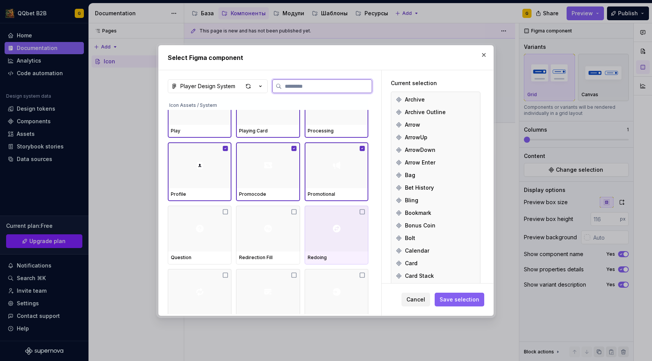
click at [345, 228] on div at bounding box center [337, 228] width 64 height 46
click at [294, 233] on div at bounding box center [268, 228] width 64 height 46
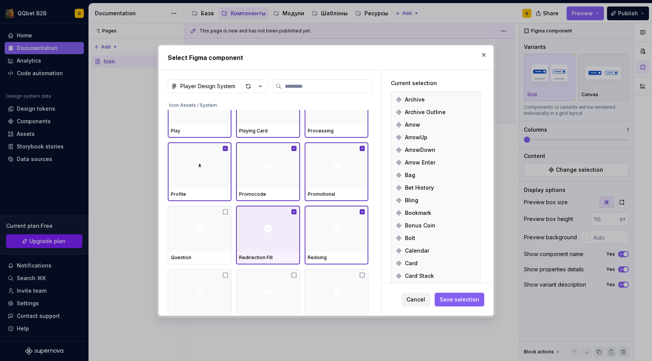
click at [236, 232] on div "Question Redirection Fill Redoing" at bounding box center [268, 234] width 201 height 59
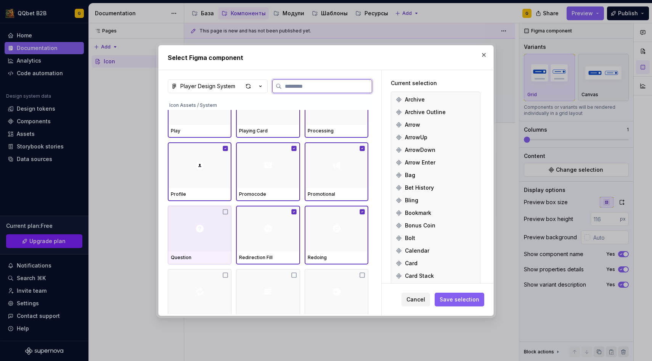
click at [222, 232] on div at bounding box center [200, 228] width 64 height 46
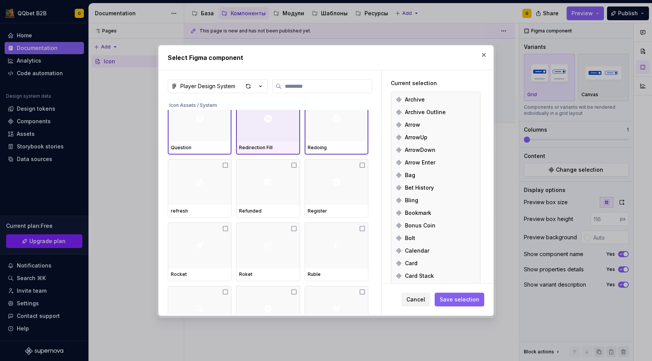
scroll to position [2064, 0]
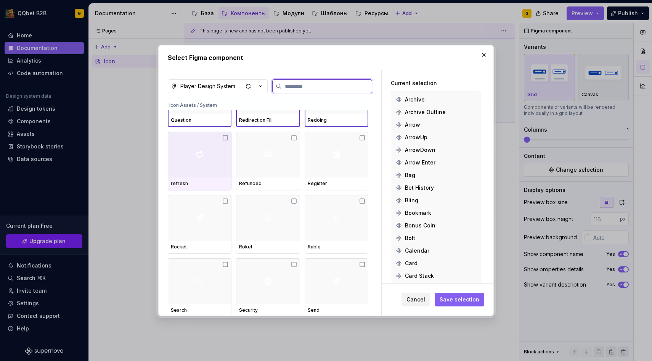
click at [193, 182] on div "refresh" at bounding box center [200, 183] width 58 height 6
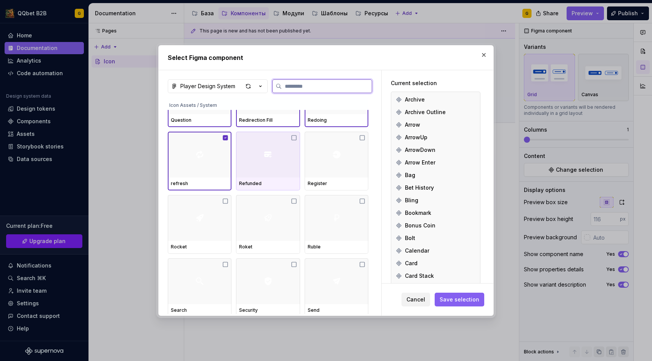
click at [254, 180] on div "Refunded" at bounding box center [268, 183] width 58 height 6
click at [338, 175] on div at bounding box center [337, 155] width 64 height 46
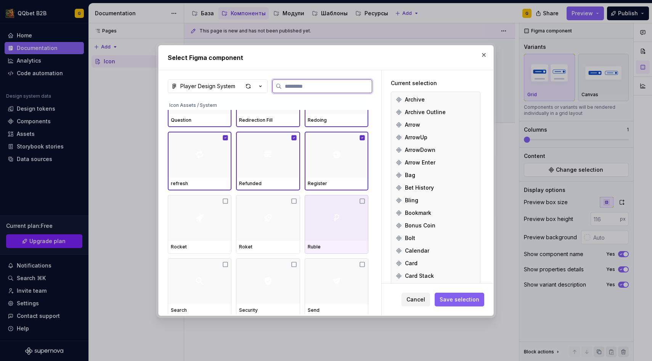
click at [337, 230] on div at bounding box center [337, 218] width 64 height 46
click at [271, 230] on div at bounding box center [268, 218] width 64 height 46
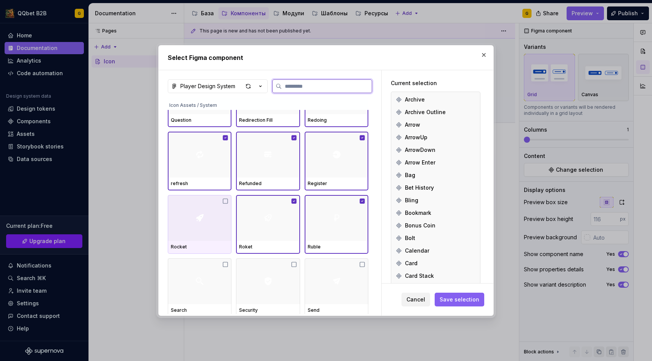
click at [201, 218] on img at bounding box center [199, 217] width 9 height 9
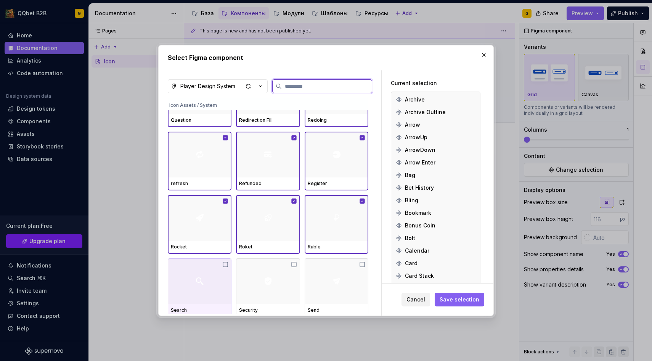
click at [201, 283] on img at bounding box center [199, 280] width 9 height 9
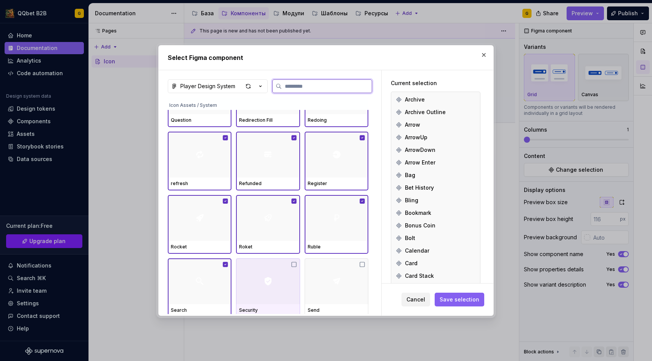
click at [283, 283] on div at bounding box center [268, 281] width 64 height 46
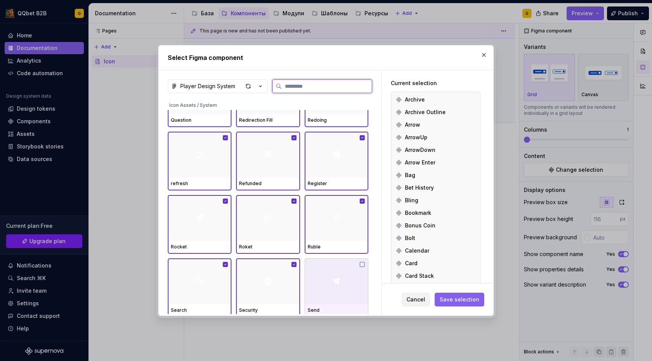
click at [332, 283] on div at bounding box center [337, 281] width 64 height 46
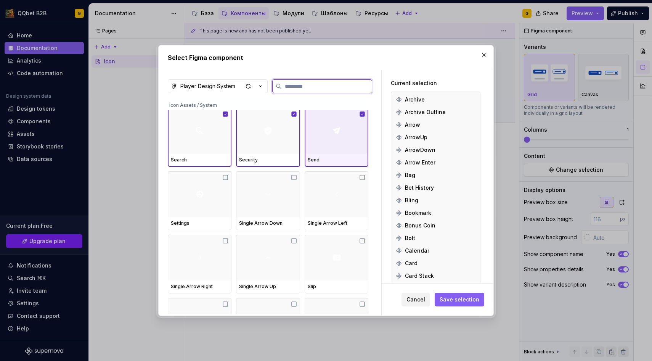
scroll to position [2199, 0]
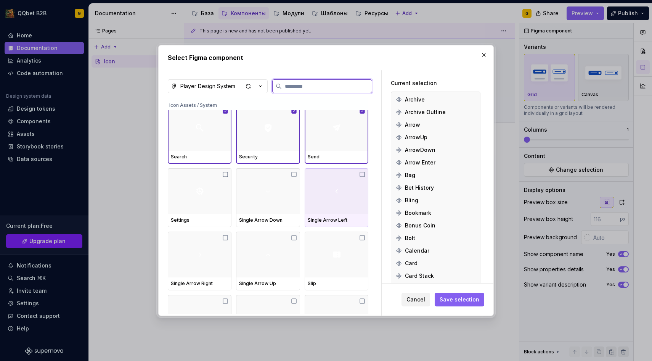
click at [345, 186] on div at bounding box center [337, 191] width 64 height 46
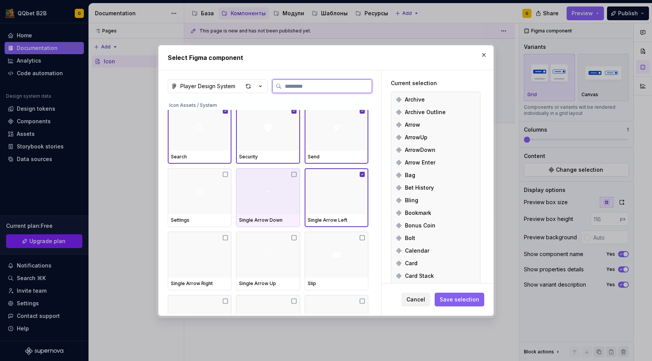
click at [265, 204] on div at bounding box center [268, 191] width 64 height 46
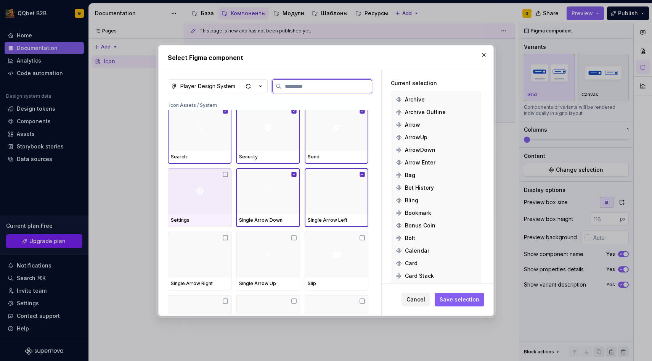
click at [221, 202] on div at bounding box center [200, 191] width 64 height 46
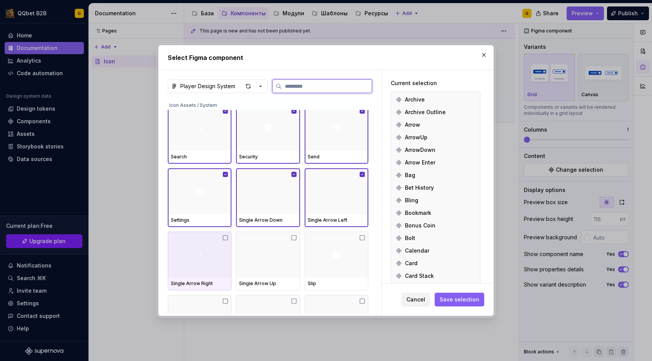
click at [218, 250] on div at bounding box center [200, 254] width 64 height 46
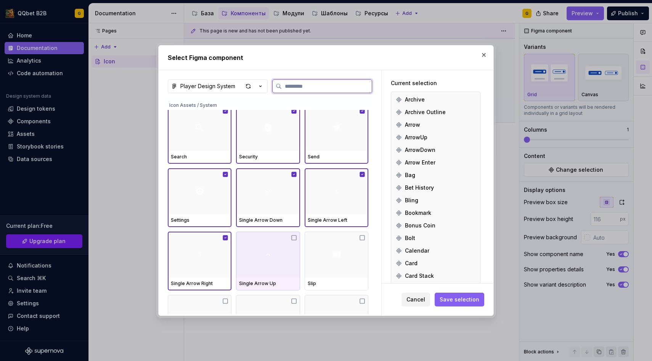
click at [278, 265] on div at bounding box center [268, 254] width 64 height 46
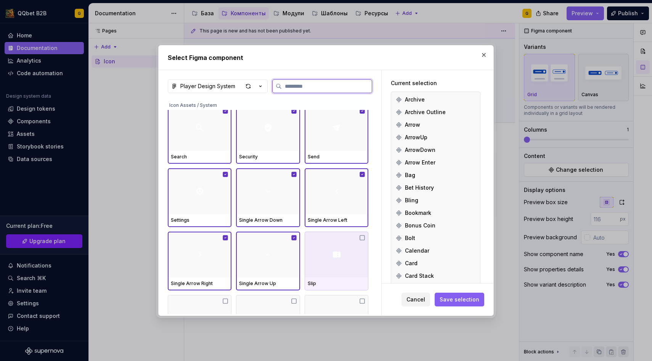
click at [340, 265] on div at bounding box center [337, 254] width 64 height 46
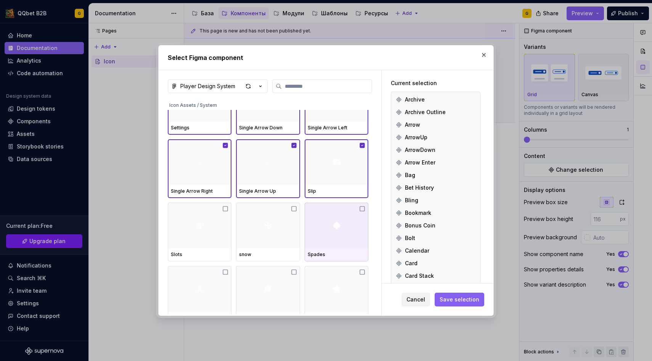
scroll to position [2294, 0]
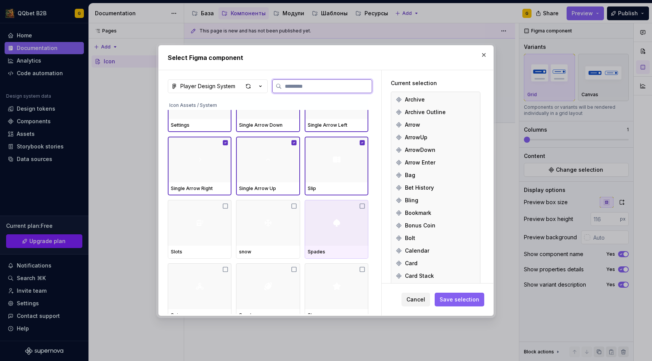
click at [334, 218] on div at bounding box center [337, 223] width 64 height 46
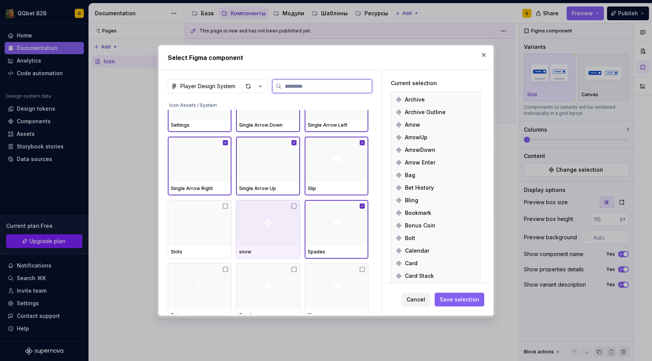
click at [270, 208] on div at bounding box center [268, 223] width 64 height 46
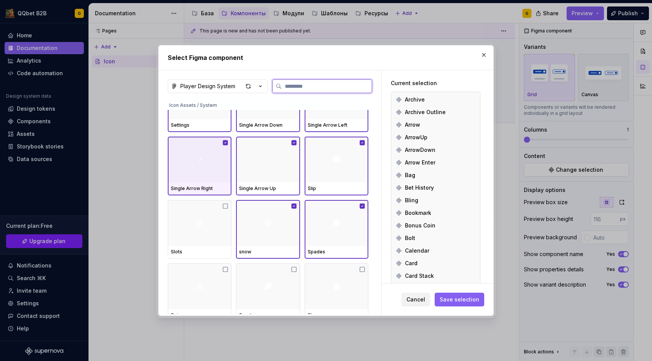
click at [177, 194] on div "Single Arrow Right" at bounding box center [200, 188] width 64 height 13
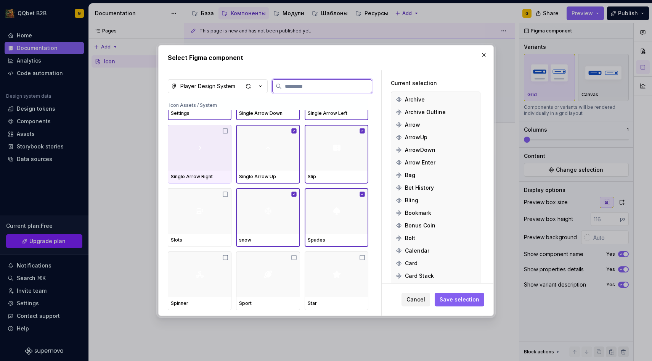
scroll to position [2304, 0]
click at [186, 168] on div at bounding box center [200, 149] width 64 height 46
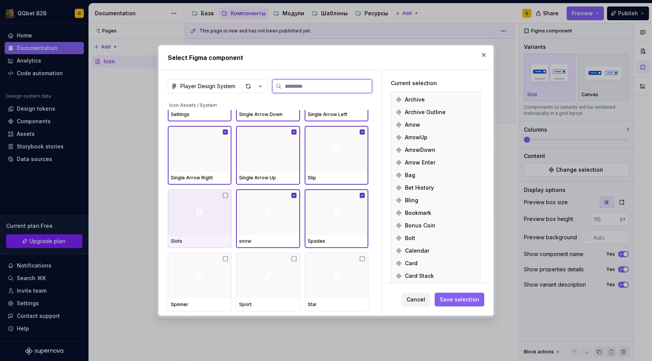
click at [186, 230] on div at bounding box center [200, 212] width 64 height 46
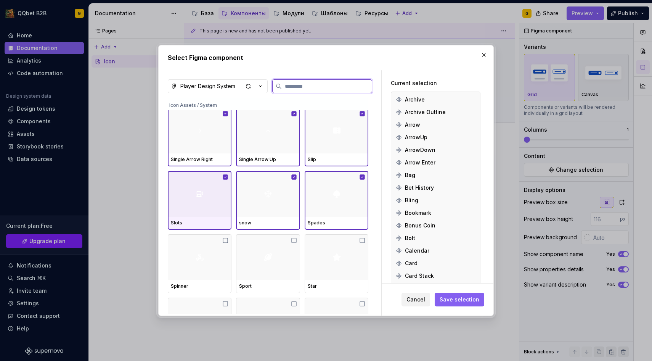
scroll to position [2378, 0]
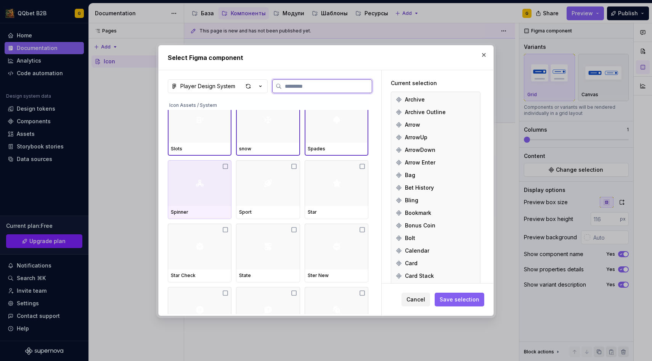
click at [193, 200] on div at bounding box center [200, 183] width 64 height 46
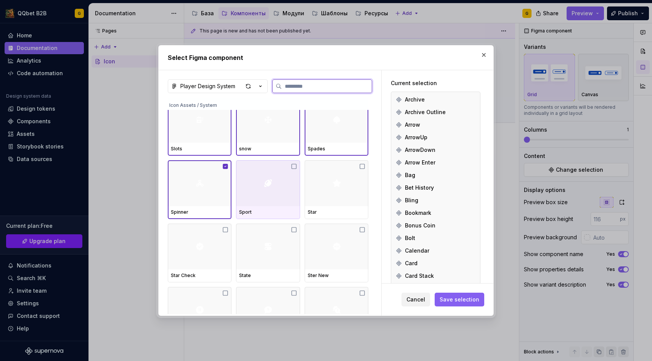
click at [251, 192] on div at bounding box center [268, 183] width 64 height 46
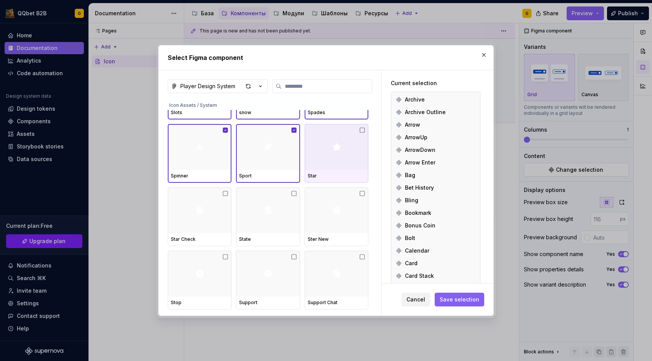
scroll to position [2414, 0]
click at [348, 154] on div at bounding box center [337, 147] width 64 height 46
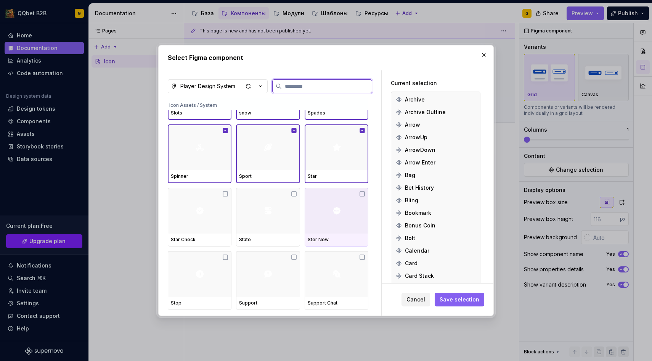
click at [344, 212] on div at bounding box center [337, 211] width 64 height 46
click at [263, 214] on div at bounding box center [268, 211] width 64 height 46
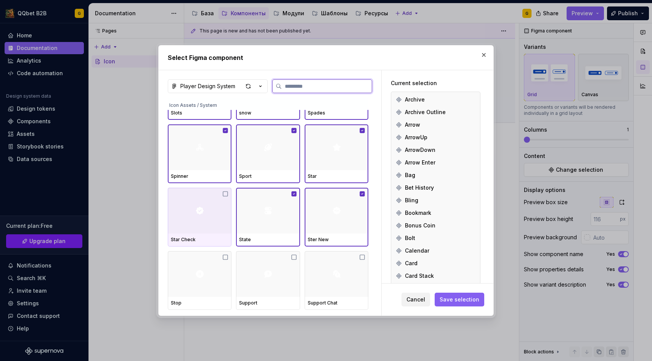
click at [202, 214] on img at bounding box center [199, 210] width 9 height 9
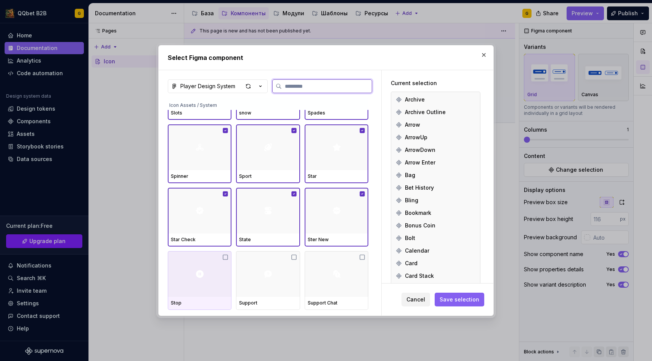
click at [202, 262] on div at bounding box center [200, 274] width 64 height 46
click at [263, 278] on div at bounding box center [268, 274] width 64 height 46
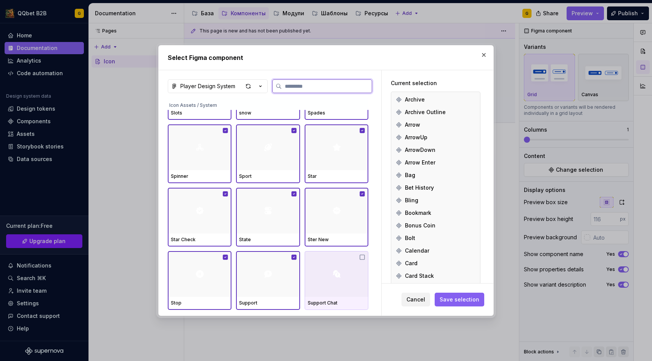
click at [367, 279] on div at bounding box center [337, 274] width 64 height 46
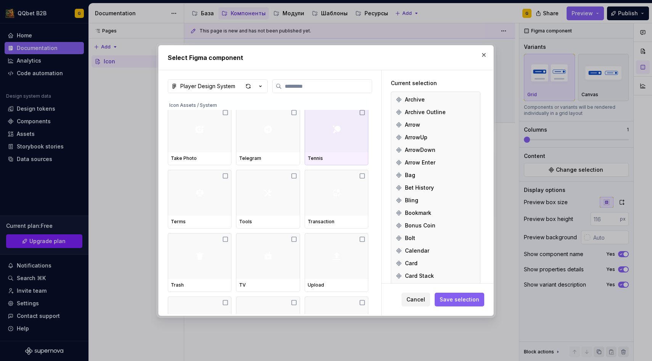
scroll to position [2565, 0]
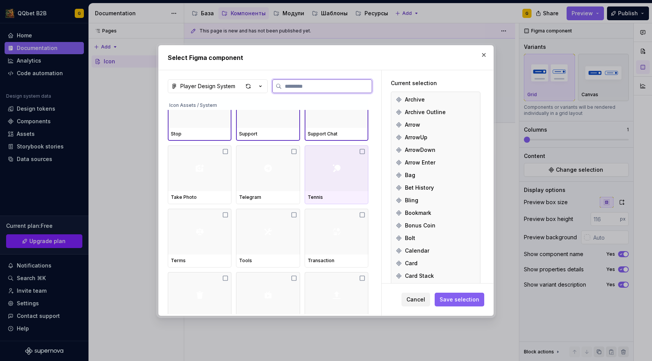
click at [337, 178] on div at bounding box center [337, 168] width 64 height 46
click at [274, 174] on div at bounding box center [268, 168] width 64 height 46
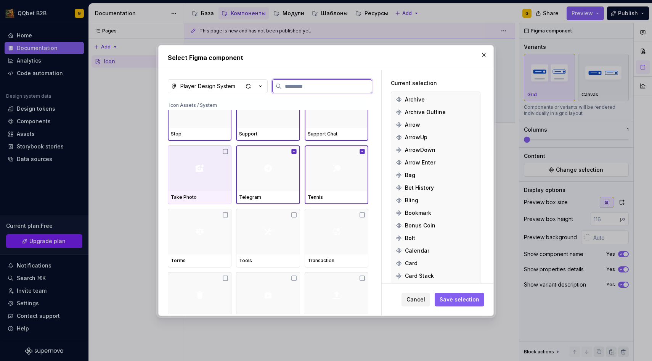
click at [217, 174] on div at bounding box center [200, 168] width 64 height 46
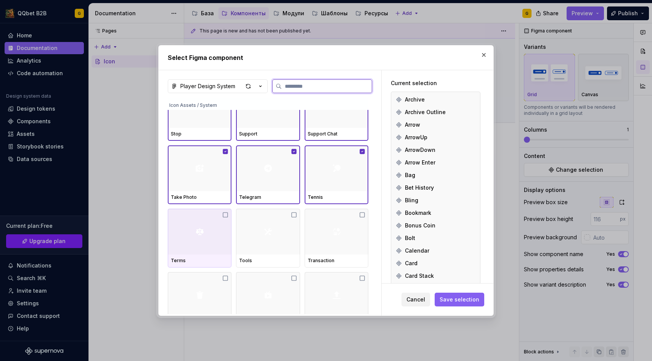
click at [212, 220] on div at bounding box center [200, 232] width 64 height 46
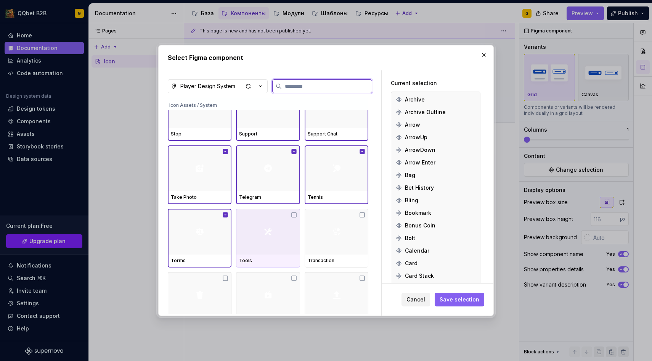
click at [274, 226] on div at bounding box center [268, 232] width 64 height 46
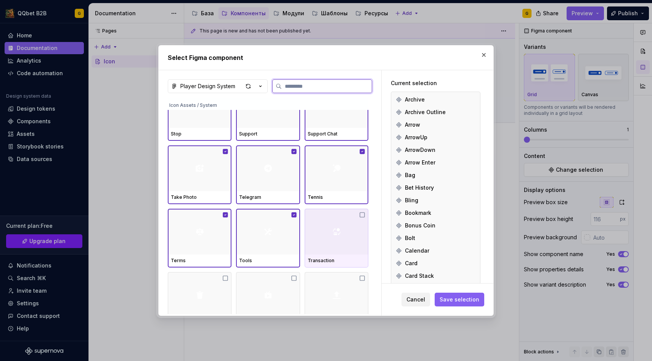
click at [355, 238] on div at bounding box center [337, 232] width 64 height 46
click at [345, 279] on div at bounding box center [337, 295] width 64 height 46
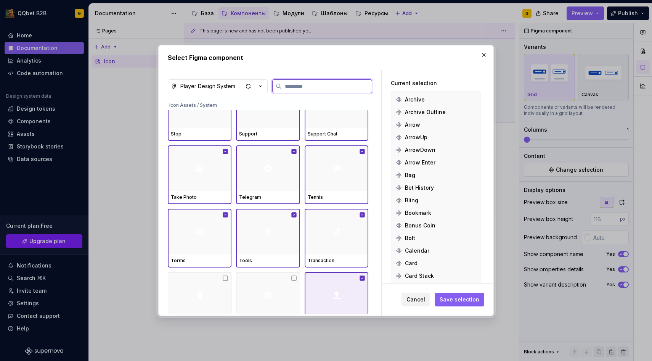
click at [276, 284] on div at bounding box center [268, 295] width 64 height 46
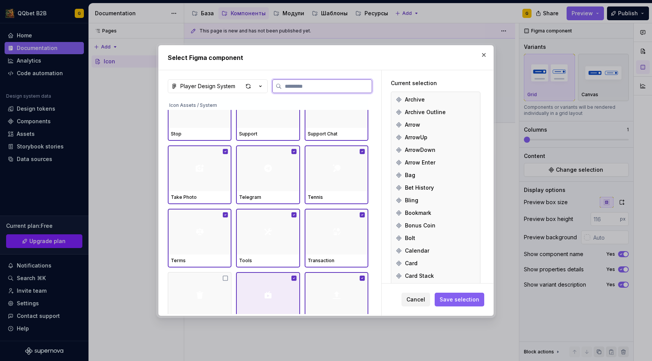
click at [204, 281] on div at bounding box center [200, 295] width 64 height 46
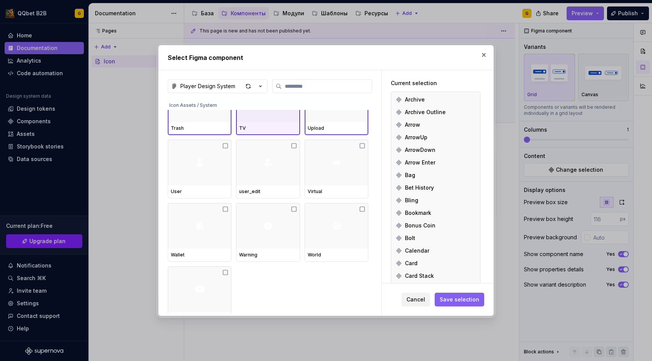
scroll to position [2762, 0]
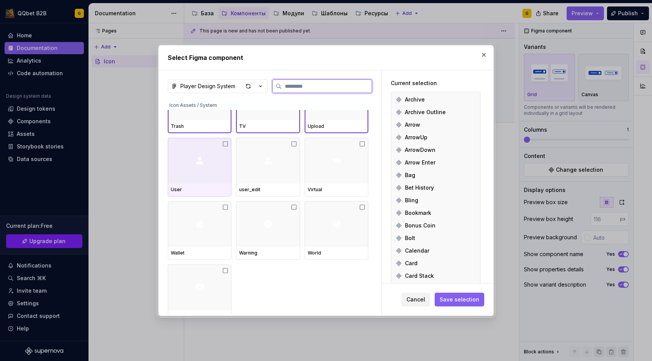
click at [204, 163] on img at bounding box center [199, 160] width 9 height 9
click at [264, 174] on div at bounding box center [268, 161] width 64 height 46
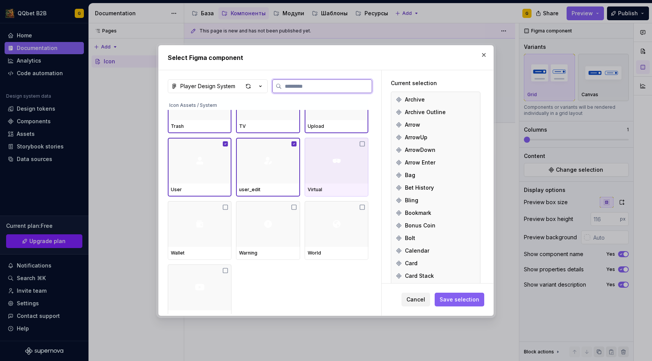
click at [320, 173] on div at bounding box center [337, 161] width 64 height 46
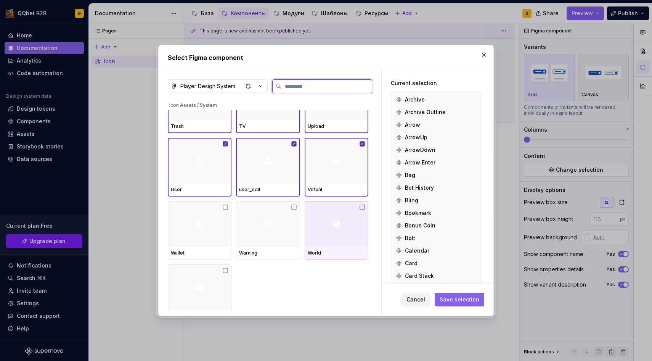
click at [320, 237] on div at bounding box center [337, 224] width 64 height 46
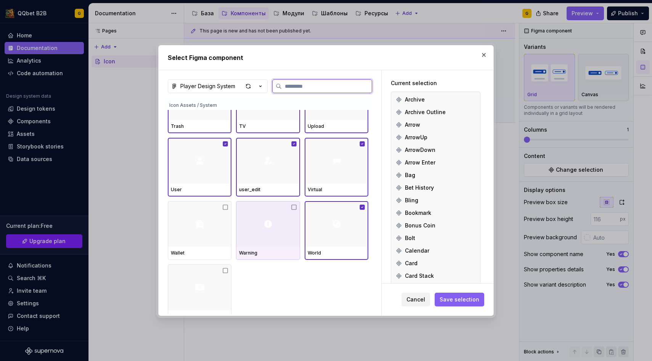
click at [266, 218] on div at bounding box center [268, 224] width 64 height 46
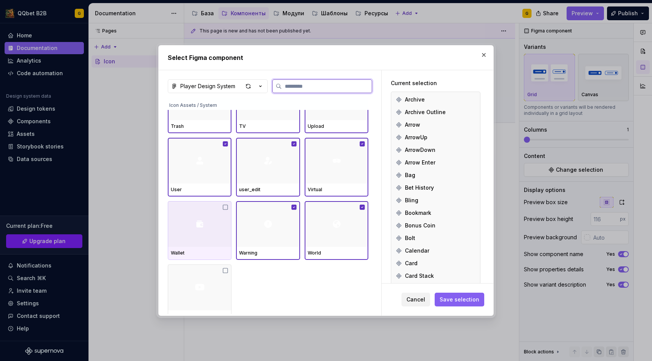
click at [202, 215] on div at bounding box center [200, 224] width 64 height 46
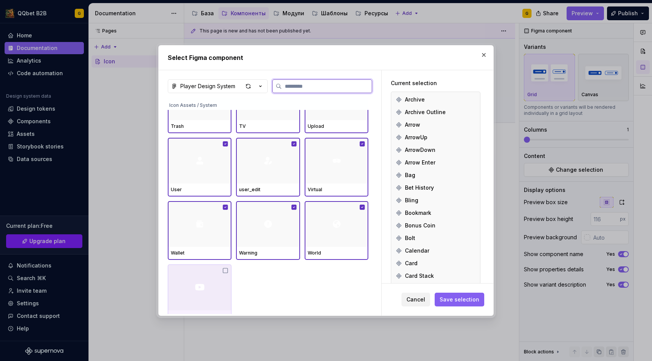
click at [201, 281] on div at bounding box center [200, 287] width 64 height 46
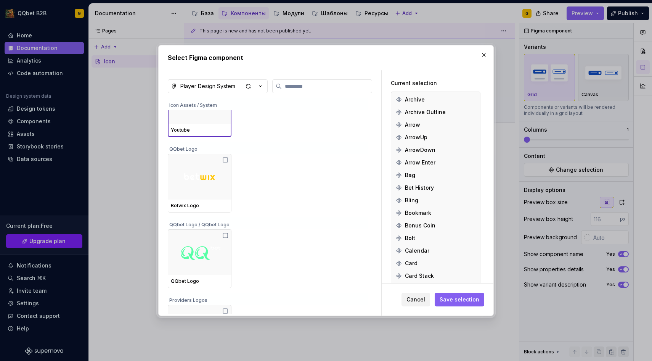
scroll to position [2931, 0]
click at [466, 299] on span "Save selection" at bounding box center [460, 299] width 40 height 8
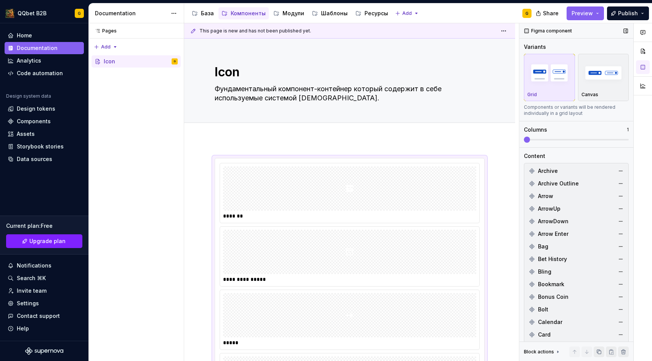
scroll to position [135, 0]
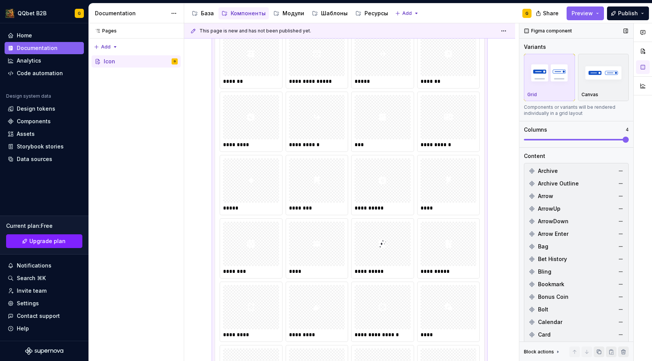
click at [629, 136] on span at bounding box center [626, 139] width 6 height 6
click at [596, 81] on img "button" at bounding box center [603, 73] width 44 height 28
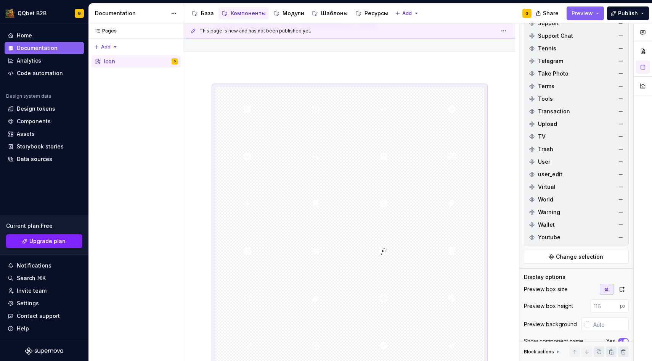
scroll to position [1710, 0]
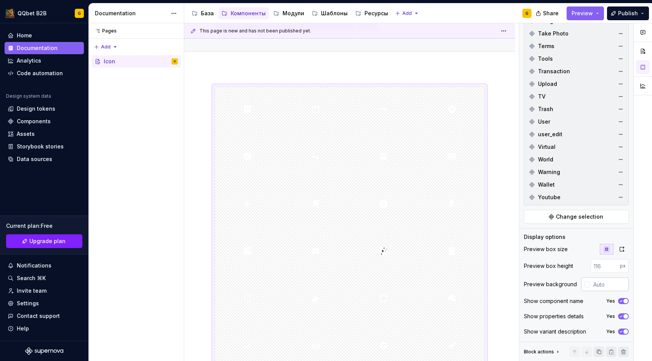
click at [598, 287] on input "text" at bounding box center [609, 284] width 39 height 14
click at [578, 284] on div "Preview background" at bounding box center [576, 284] width 105 height 14
click at [585, 284] on div at bounding box center [587, 284] width 6 height 6
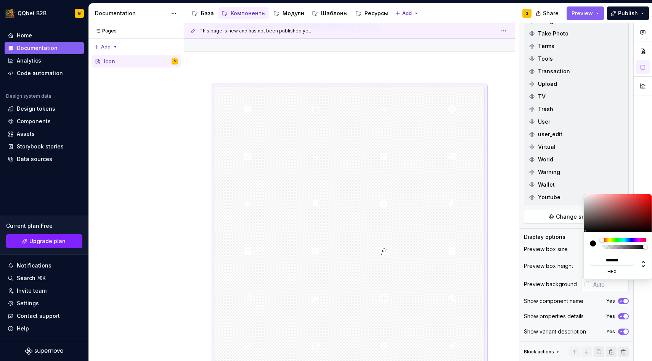
type input "#433737"
type input "*******"
type input "#0F0E0E"
type input "*******"
type input "#000000"
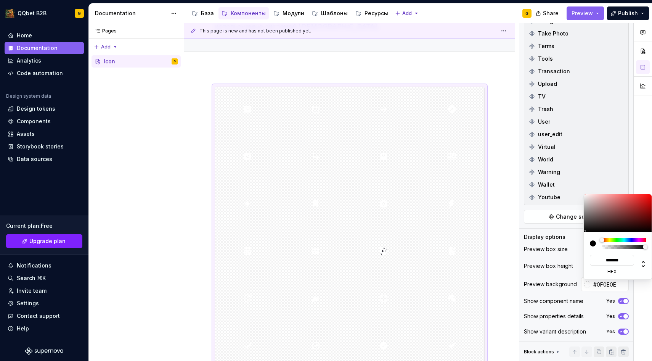
type input "*******"
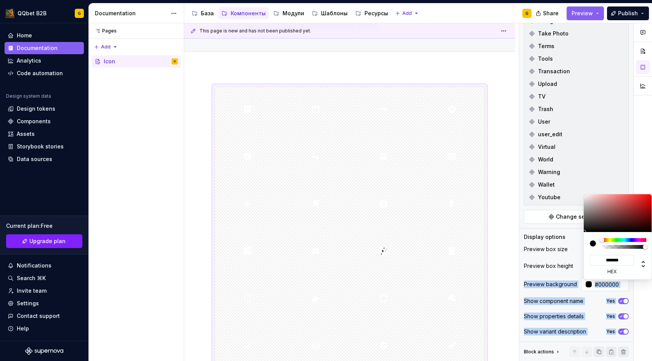
drag, startPoint x: 596, startPoint y: 222, endPoint x: 559, endPoint y: 270, distance: 60.6
click at [559, 270] on body "QQbet B2B G Home Documentation Analytics Code automation Design system data Des…" at bounding box center [326, 180] width 652 height 361
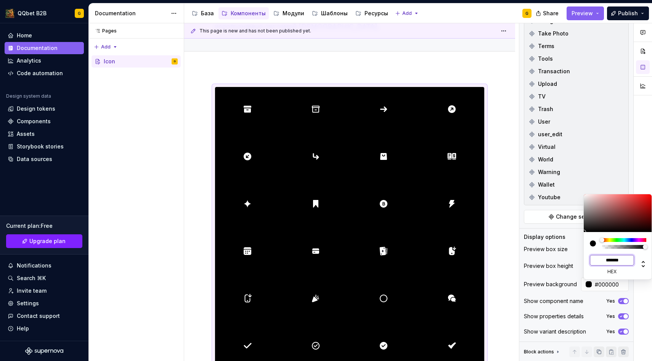
click at [612, 261] on input "*******" at bounding box center [612, 260] width 44 height 11
paste input
type input "#10111C"
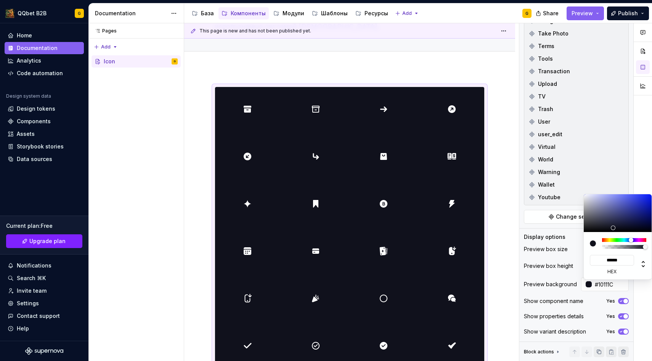
type input "*******"
click at [534, 287] on div "Comments Open comments No comments yet Select ‘Comment’ from the block context …" at bounding box center [585, 192] width 133 height 338
click at [591, 303] on div "Comments Open comments No comments yet Select ‘Comment’ from the block context …" at bounding box center [585, 192] width 133 height 338
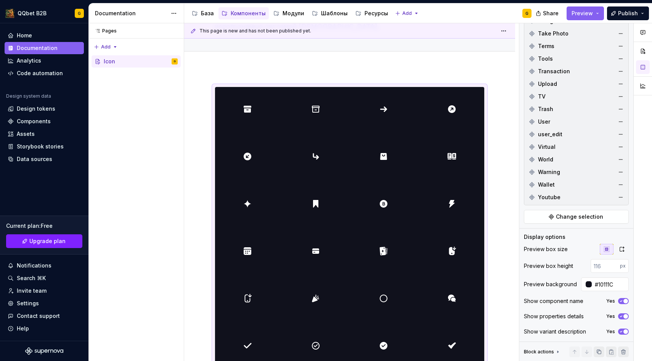
click at [618, 300] on icon "button" at bounding box center [621, 301] width 6 height 5
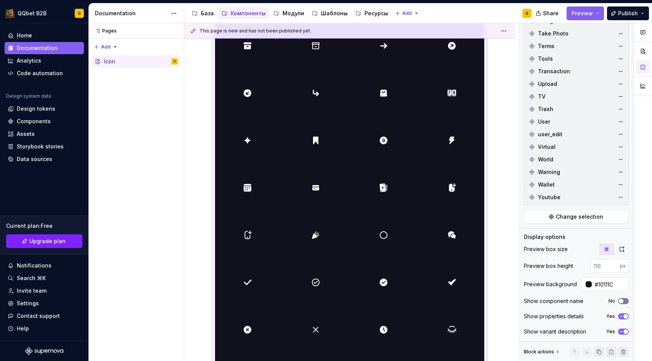
click at [618, 300] on icon "button" at bounding box center [621, 301] width 6 height 5
click at [620, 313] on button "Yes" at bounding box center [623, 316] width 11 height 6
click at [626, 329] on button "Yes" at bounding box center [623, 331] width 11 height 6
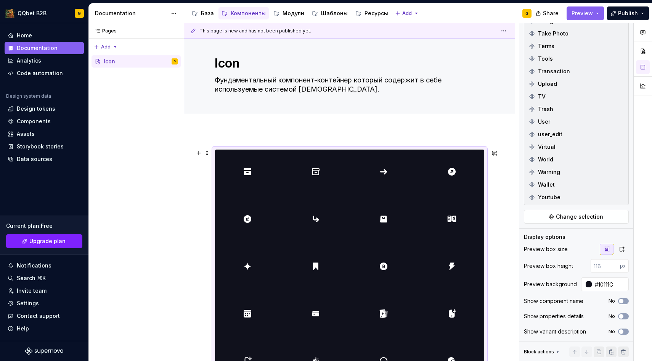
scroll to position [0, 0]
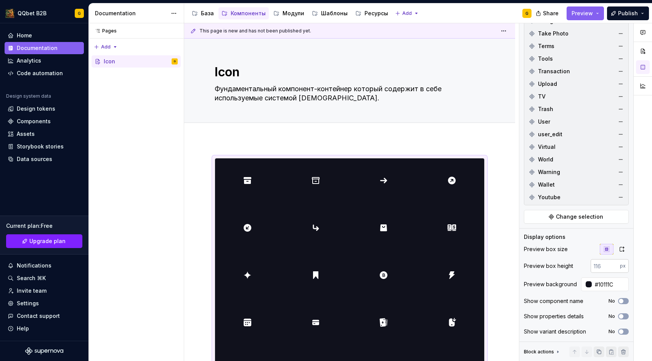
click at [608, 262] on input "number" at bounding box center [605, 266] width 29 height 14
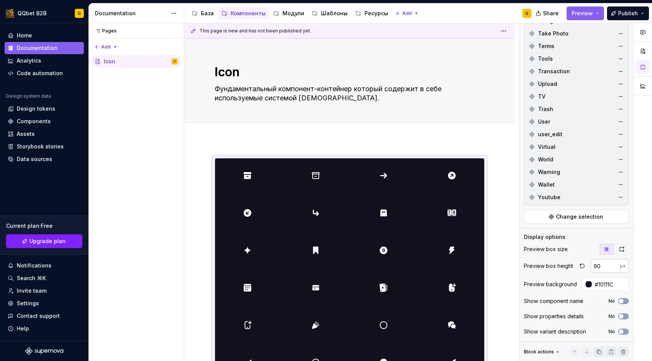
click at [608, 262] on input "90" at bounding box center [605, 266] width 29 height 14
type input "80"
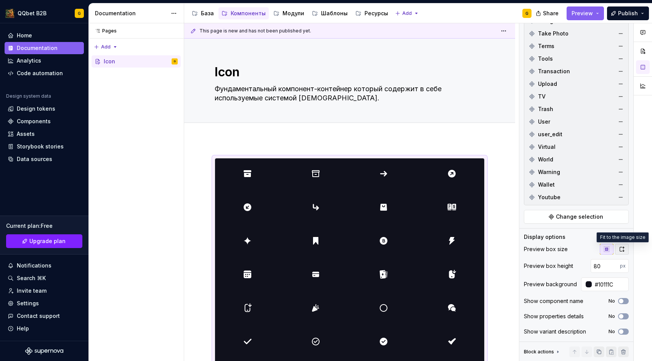
click at [622, 252] on button "button" at bounding box center [622, 249] width 14 height 11
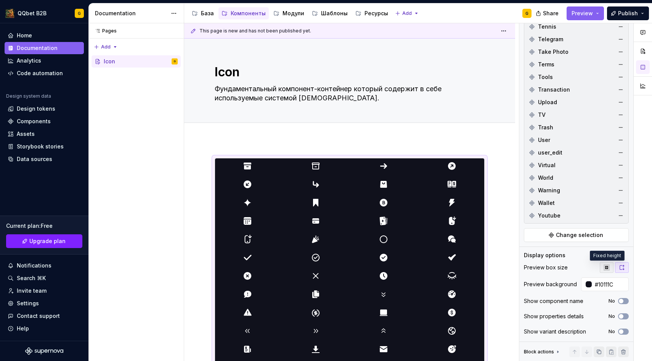
click at [608, 265] on icon "button" at bounding box center [607, 267] width 6 height 6
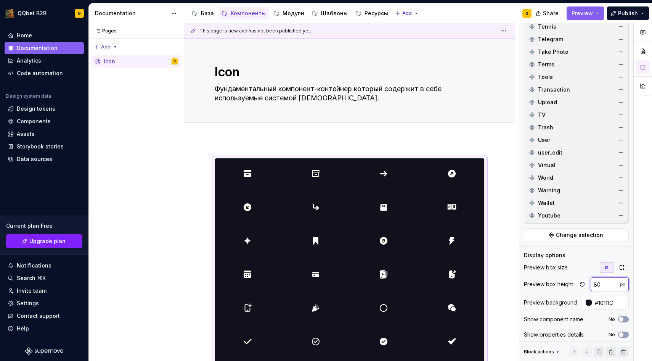
click at [602, 283] on input "80" at bounding box center [605, 284] width 29 height 14
type input "8"
type input "100"
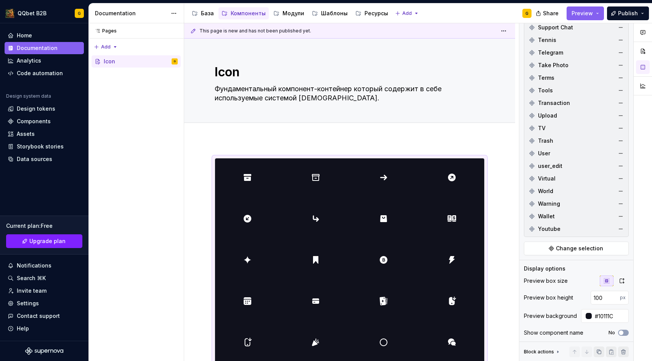
scroll to position [1710, 0]
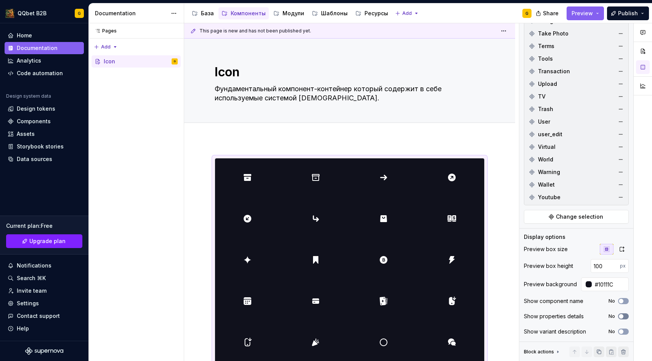
click at [623, 319] on button "No" at bounding box center [623, 316] width 11 height 6
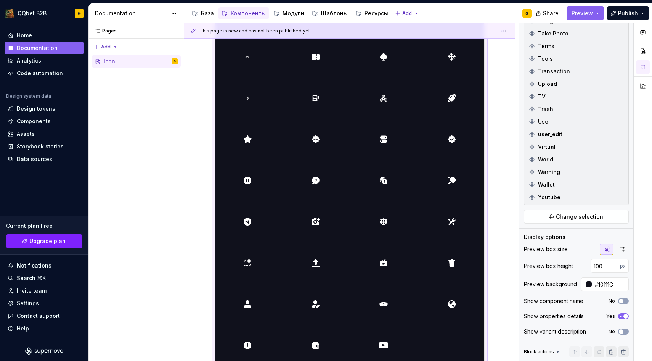
scroll to position [1353, 0]
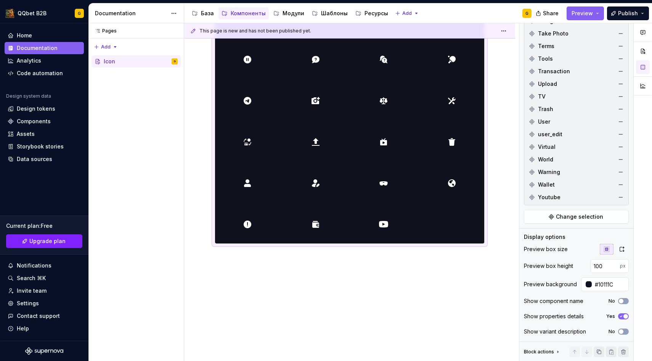
click at [619, 314] on icon "button" at bounding box center [621, 316] width 6 height 5
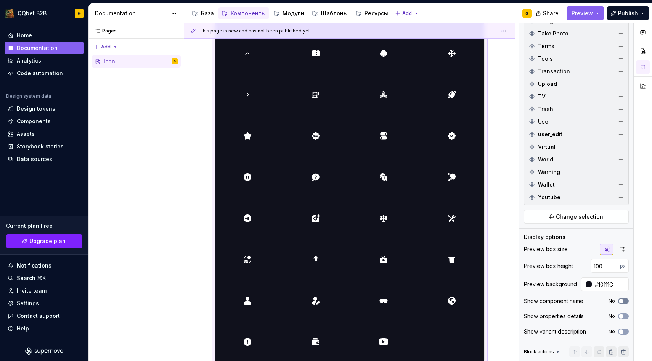
click at [620, 301] on span "button" at bounding box center [621, 301] width 5 height 5
click at [628, 308] on div "Preview box size Preview box height 100 px Preview background #10111C Show comp…" at bounding box center [576, 293] width 105 height 98
click at [625, 315] on button "No" at bounding box center [623, 316] width 11 height 6
click at [624, 330] on icon "button" at bounding box center [621, 331] width 6 height 5
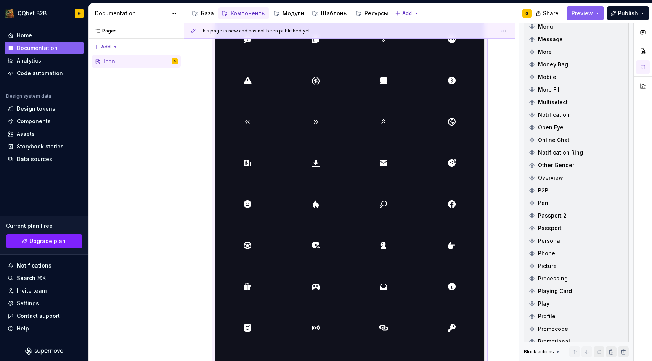
scroll to position [0, 0]
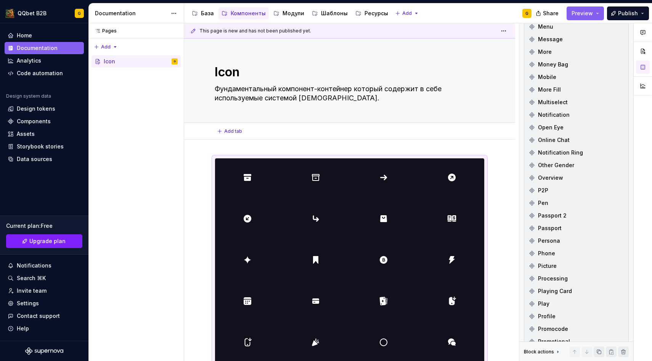
click at [263, 133] on div "Add tab" at bounding box center [350, 131] width 270 height 11
type textarea "*"
click at [231, 126] on button "Add tab" at bounding box center [230, 131] width 31 height 11
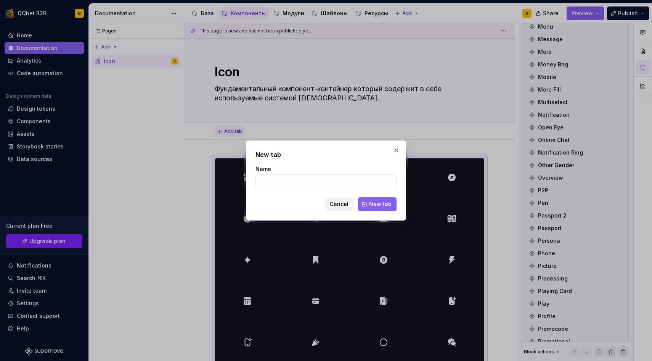
type input "Д"
type textarea "*"
type input "Дизайн"
click at [364, 200] on button "New tab" at bounding box center [377, 204] width 39 height 14
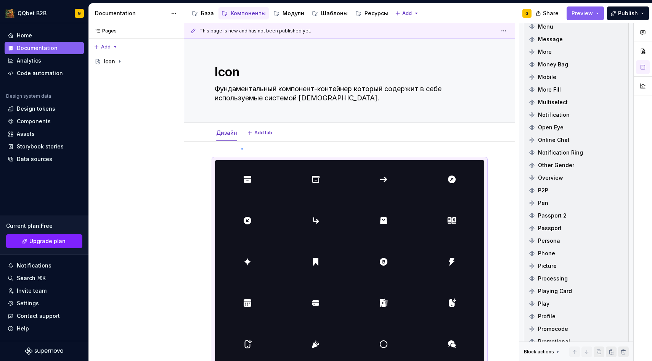
click at [241, 148] on div "This page is new and has not been published yet. Icon Фундаментальный компонент…" at bounding box center [351, 192] width 335 height 338
click at [209, 156] on div "This page is new and has not been published yet. Icon Фундаментальный компонент…" at bounding box center [351, 192] width 335 height 338
click at [215, 156] on div "This page is new and has not been published yet. Icon Фундаментальный компонент…" at bounding box center [351, 192] width 335 height 338
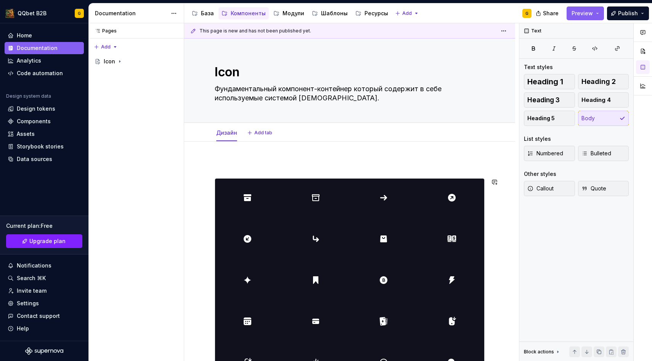
click at [548, 186] on span "Callout" at bounding box center [540, 189] width 26 height 8
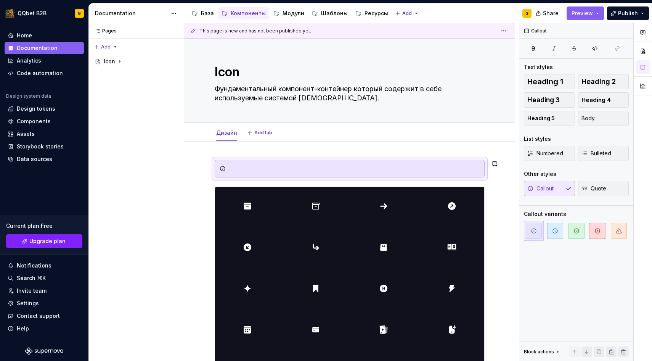
click at [313, 160] on div at bounding box center [350, 169] width 270 height 18
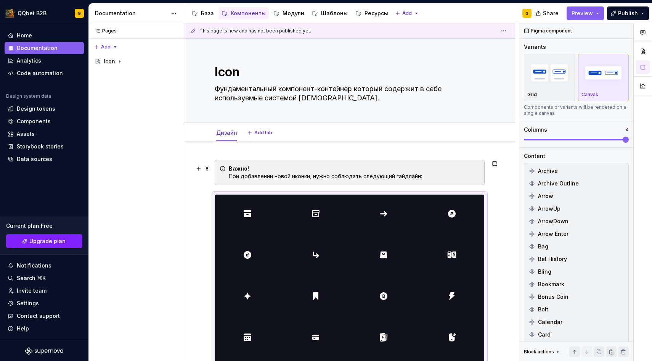
click at [437, 179] on div "Важно! При добавлении новой иконки, нужно соблюдать следующий гайдлайн:" at bounding box center [354, 172] width 251 height 15
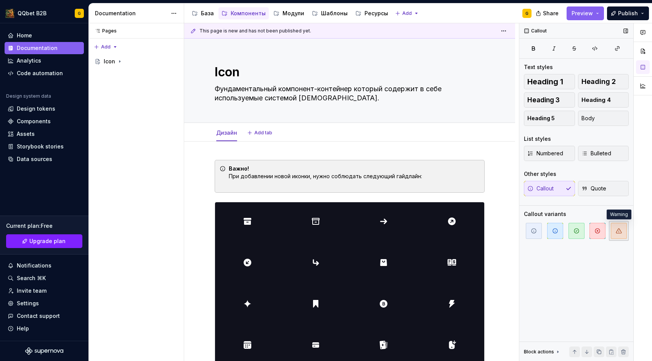
click at [613, 226] on span "button" at bounding box center [619, 231] width 16 height 16
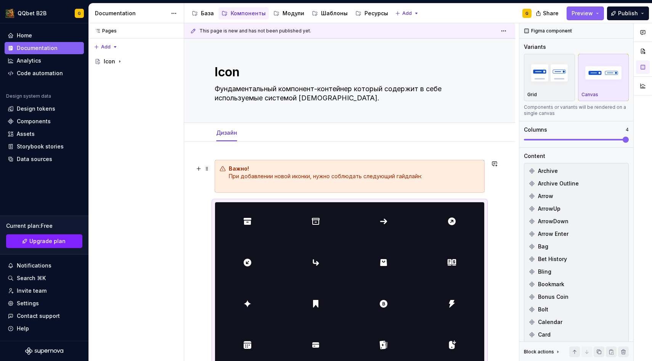
click at [449, 174] on div "Важно! При добавлении новой иконки, нужно соблюдать следующий гайдлайн:" at bounding box center [354, 176] width 251 height 23
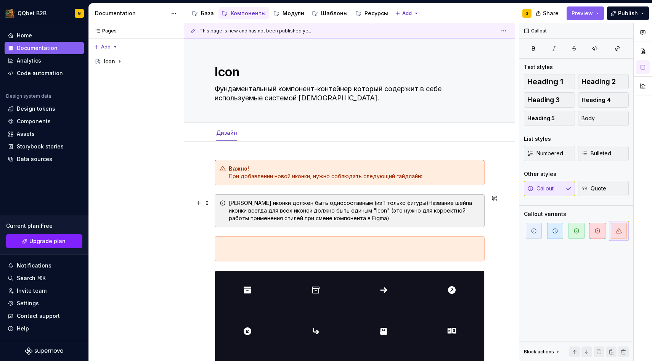
click at [231, 202] on div "[PERSON_NAME] иконки должен быть односоставным (из 1 только фигуры)Название шей…" at bounding box center [354, 210] width 251 height 23
click at [228, 208] on div "[PERSON_NAME] иконки должен быть односоставным (из 1 только фигуры)Название шей…" at bounding box center [350, 210] width 270 height 33
click at [229, 206] on div "[PERSON_NAME] иконки должен быть односоставным (из 1 только фигуры)Название шей…" at bounding box center [354, 210] width 251 height 23
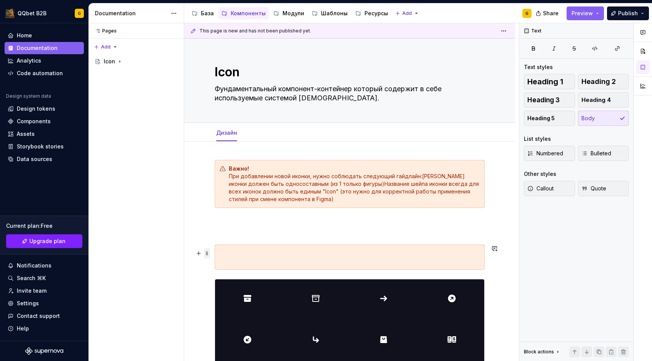
click at [207, 256] on span at bounding box center [207, 253] width 6 height 11
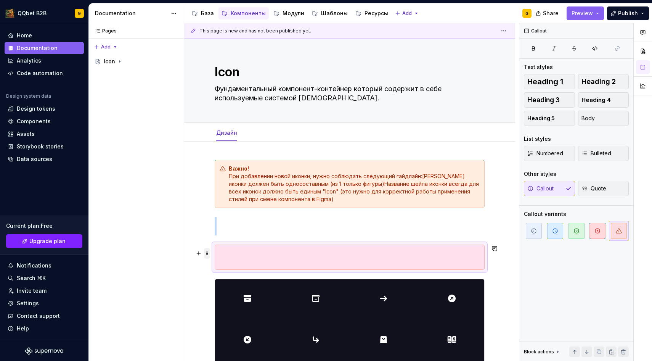
click at [207, 252] on span at bounding box center [207, 253] width 6 height 11
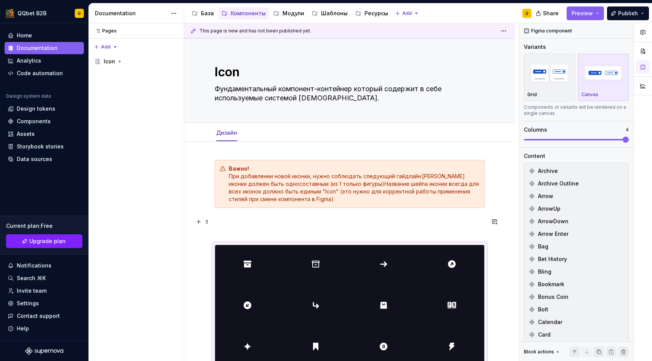
click at [232, 228] on p at bounding box center [350, 226] width 270 height 18
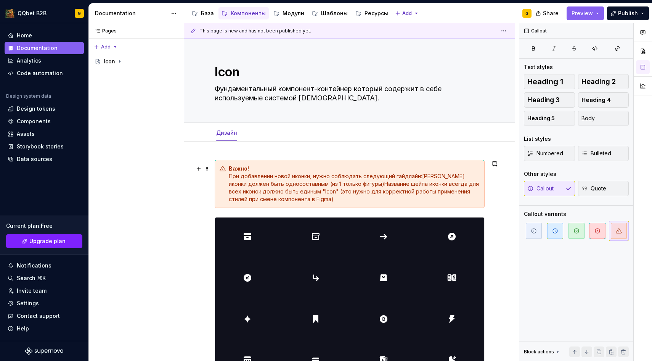
click at [421, 175] on div "Важно! При добавлении новой иконки, нужно соблюдать следующий гайдлайн:[PERSON_…" at bounding box center [354, 184] width 251 height 38
click at [399, 184] on div "Важно! При добавлении новой иконки, нужно соблюдать следующий гайдлайн: [PERSON…" at bounding box center [354, 184] width 251 height 38
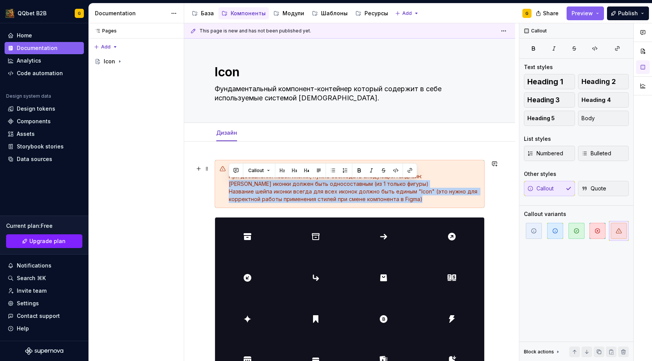
drag, startPoint x: 420, startPoint y: 201, endPoint x: 226, endPoint y: 185, distance: 194.3
click at [226, 185] on div "Важно! При добавлении новой иконки, нужно соблюдать следующий гайдлайн: [PERSON…" at bounding box center [350, 184] width 270 height 48
click at [334, 170] on button "button" at bounding box center [332, 170] width 11 height 11
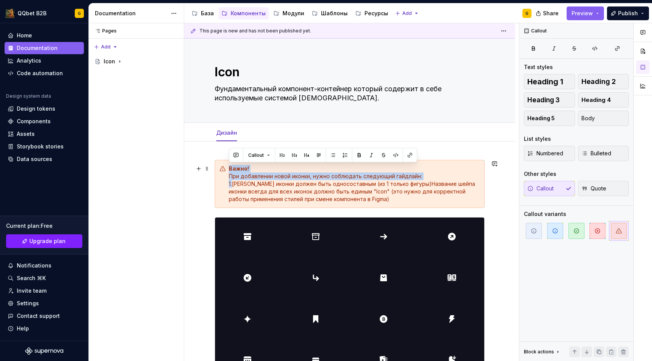
drag, startPoint x: 233, startPoint y: 186, endPoint x: 224, endPoint y: 167, distance: 20.6
click at [224, 167] on div "Важно! При добавлении новой иконки, нужно соблюдать следующий гайдлайн: 1.[PERS…" at bounding box center [350, 184] width 270 height 48
click at [224, 185] on div "Важно! При добавлении новой иконки, нужно соблюдать следующий гайдлайн: 1.[PERS…" at bounding box center [350, 184] width 270 height 48
drag, startPoint x: 234, startPoint y: 185, endPoint x: 228, endPoint y: 163, distance: 22.5
click at [228, 163] on div "Важно! При добавлении новой иконки, нужно соблюдать следующий гайдлайн: 1.[PERS…" at bounding box center [350, 184] width 270 height 48
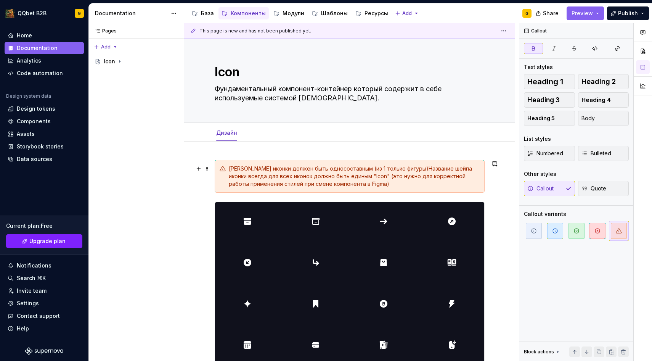
click at [398, 166] on div "[PERSON_NAME] иконки должен быть односоставным (из 1 только фигуры)Название шей…" at bounding box center [354, 176] width 251 height 23
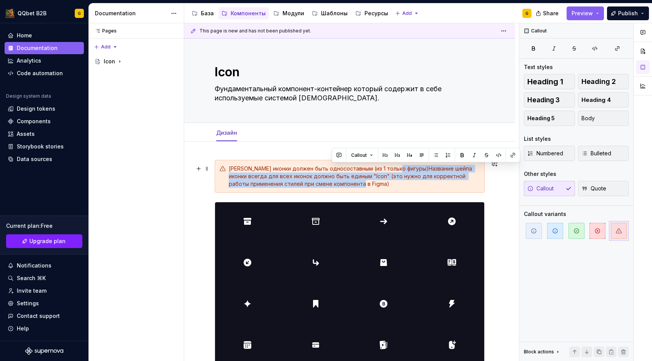
drag, startPoint x: 398, startPoint y: 170, endPoint x: 416, endPoint y: 183, distance: 21.8
click at [416, 183] on div "[PERSON_NAME] иконки должен быть односоставным (из 1 только фигуры)Название шей…" at bounding box center [354, 176] width 251 height 23
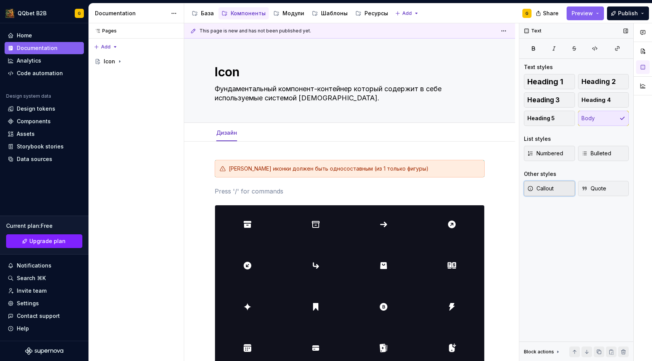
click at [542, 185] on span "Callout" at bounding box center [540, 189] width 26 height 8
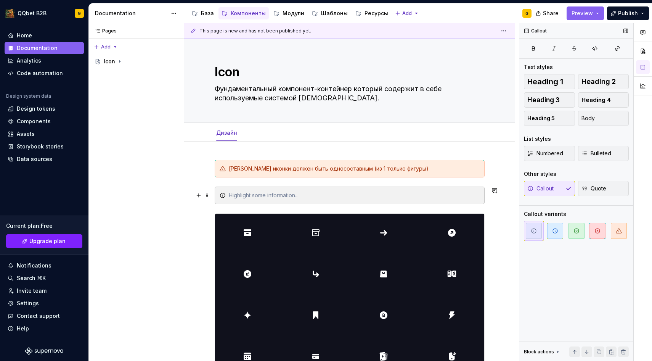
click at [341, 194] on div at bounding box center [354, 195] width 251 height 8
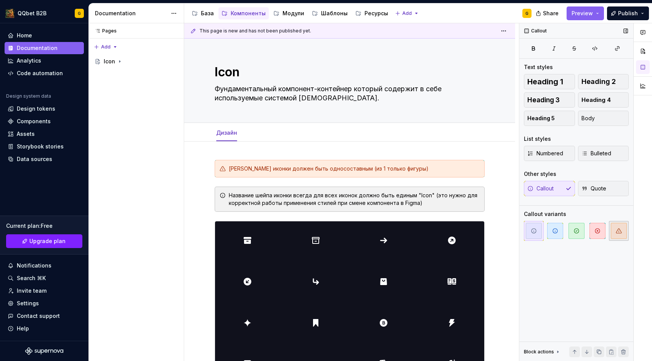
click at [623, 225] on span "button" at bounding box center [619, 231] width 16 height 16
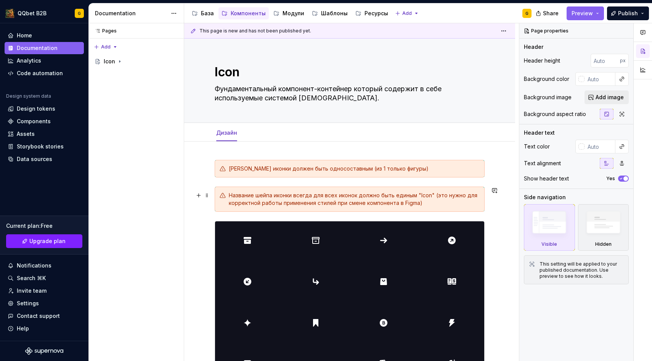
click at [461, 205] on div "Название шейпа иконки всегда для всех иконок должно быть единым "Icon" (это нуж…" at bounding box center [354, 198] width 251 height 15
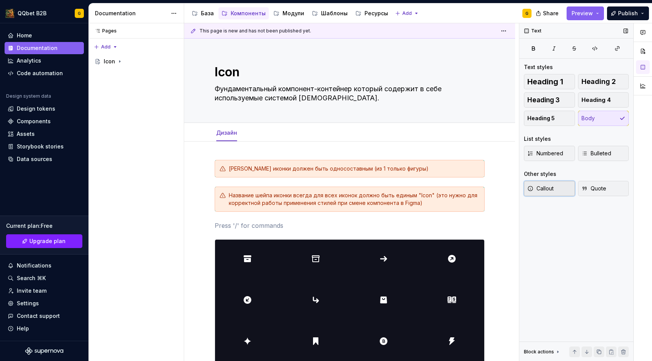
click at [552, 182] on button "Callout" at bounding box center [549, 188] width 51 height 15
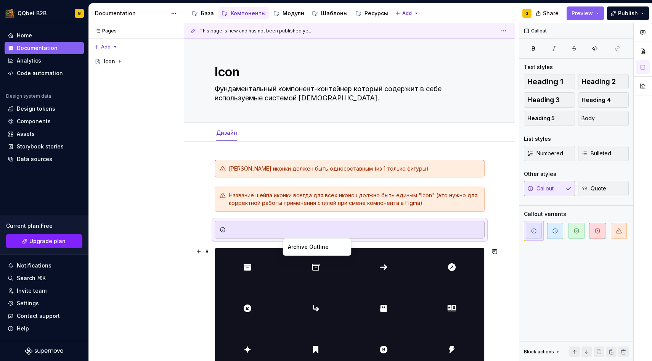
click at [326, 232] on div at bounding box center [354, 230] width 251 height 8
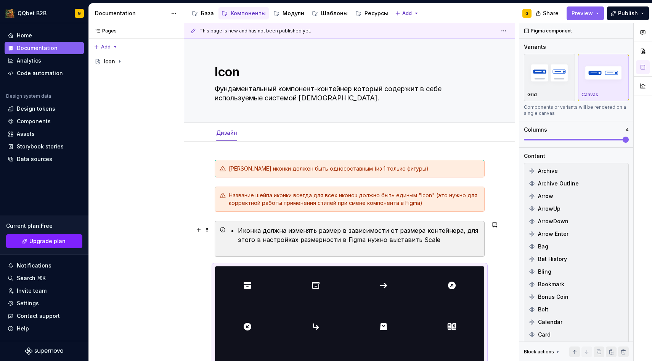
click at [258, 252] on div "Иконка должна изменять размер в зависимости от размера контейнера, для этого в …" at bounding box center [350, 239] width 270 height 36
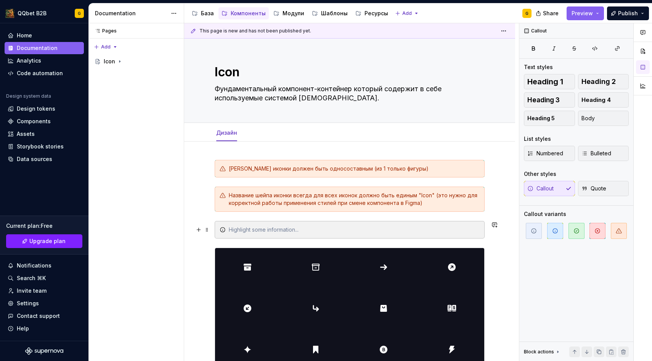
click at [260, 230] on div at bounding box center [354, 230] width 251 height 8
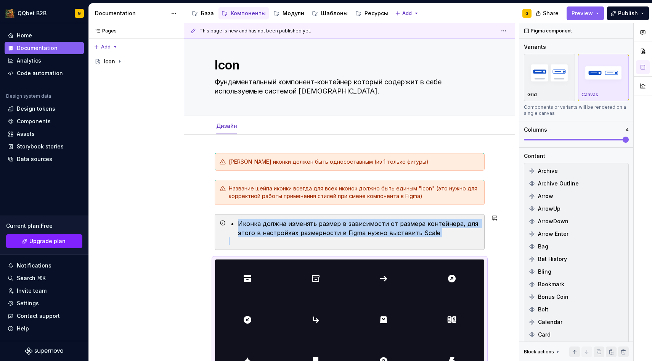
scroll to position [8, 0]
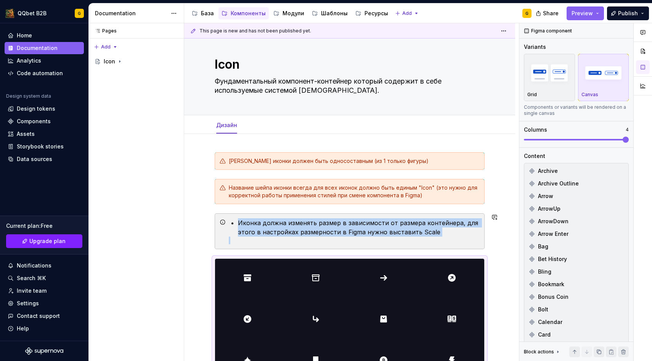
click at [285, 242] on div "Иконка должна изменять размер в зависимости от размера контейнера, для этого в …" at bounding box center [354, 231] width 251 height 26
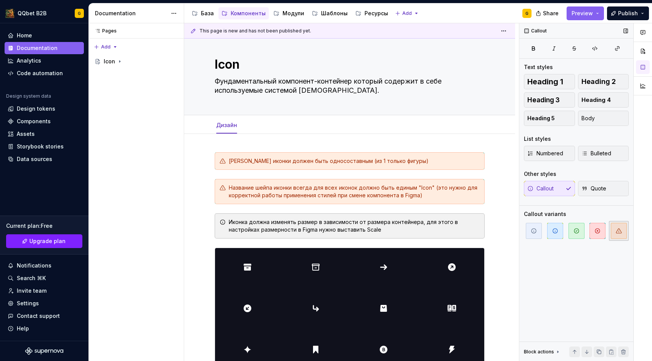
click at [614, 232] on span "button" at bounding box center [619, 231] width 16 height 16
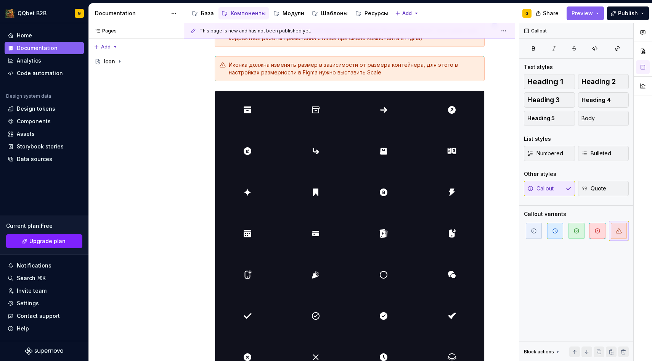
scroll to position [0, 0]
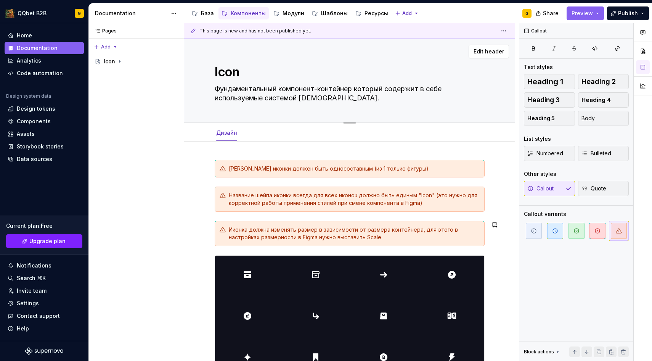
type textarea "*"
click at [256, 127] on button "Add tab" at bounding box center [260, 132] width 31 height 11
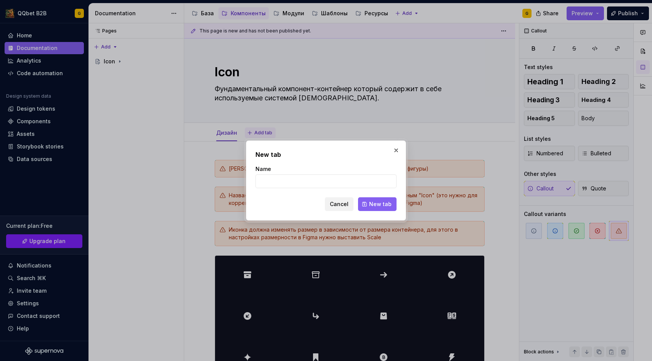
type input "R"
type textarea "*"
type input "R"
type input "Код"
click at [380, 200] on span "New tab" at bounding box center [380, 204] width 22 height 8
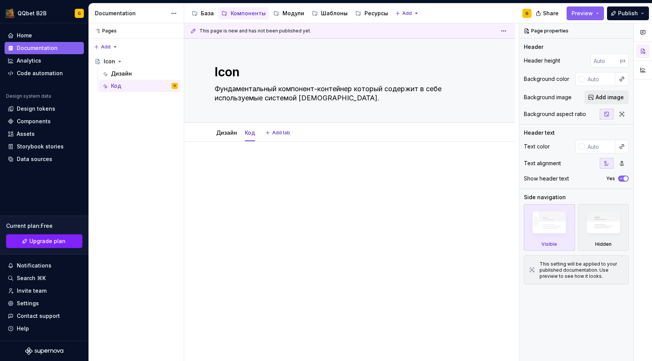
type textarea "*"
click at [249, 160] on p at bounding box center [350, 164] width 270 height 9
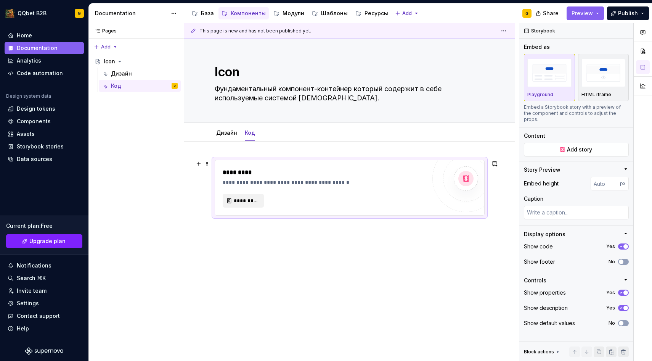
click at [250, 209] on div "**********" at bounding box center [349, 187] width 269 height 55
click at [250, 208] on div "**********" at bounding box center [349, 187] width 269 height 55
click at [250, 207] on button "*********" at bounding box center [243, 201] width 41 height 14
type textarea "*"
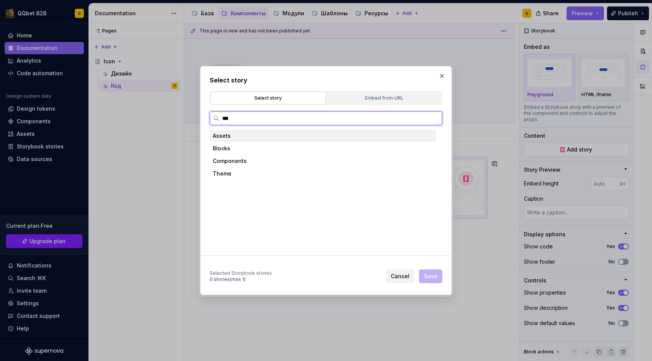
type input "****"
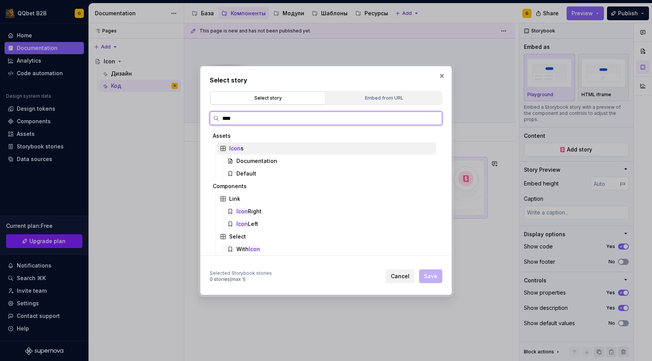
click at [266, 149] on div "Icon s" at bounding box center [326, 148] width 219 height 12
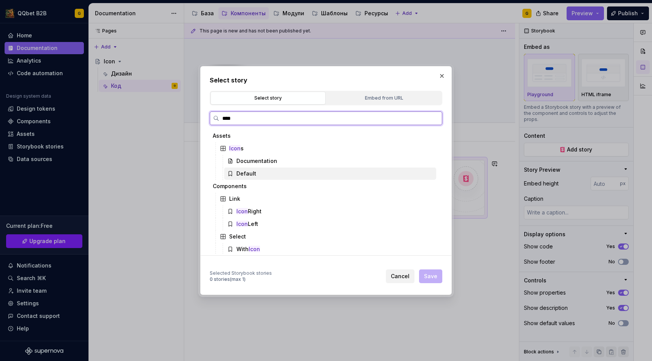
click at [258, 171] on div "Default" at bounding box center [330, 173] width 212 height 12
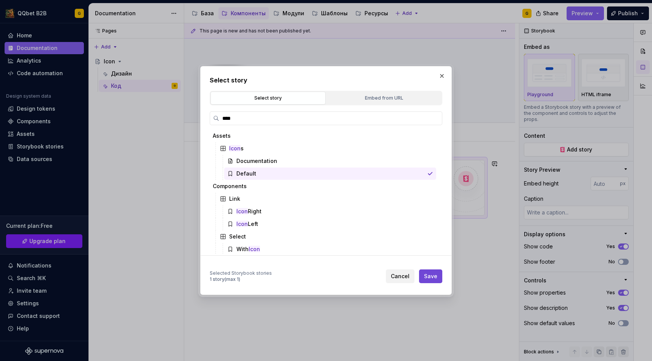
click at [424, 275] on button "Save" at bounding box center [430, 276] width 23 height 14
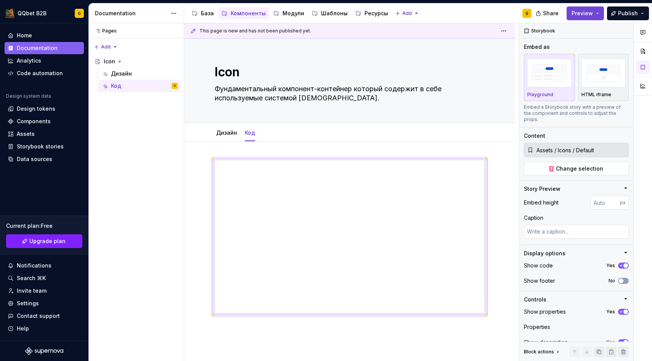
click at [593, 15] on span "Preview" at bounding box center [581, 14] width 21 height 8
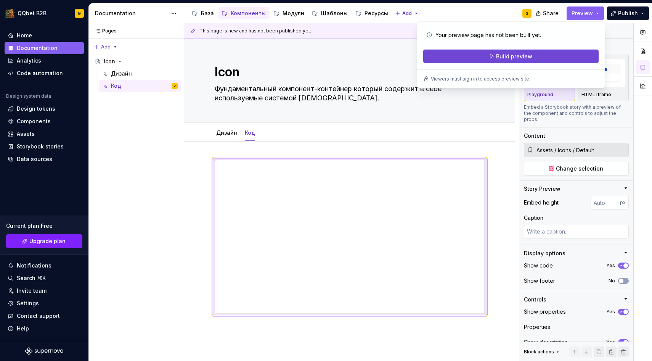
click at [511, 57] on span "Build preview" at bounding box center [514, 57] width 36 height 8
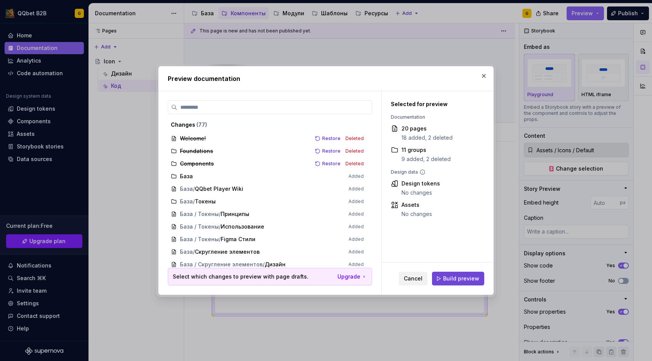
click at [445, 279] on span "Build preview" at bounding box center [461, 278] width 36 height 8
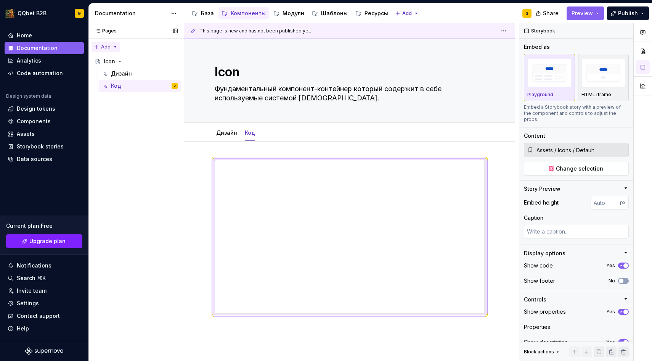
click at [113, 45] on div "Pages Pages Add Accessibility guide for tree Page tree. Navigate the tree with …" at bounding box center [135, 192] width 95 height 338
click at [114, 60] on div "New page" at bounding box center [131, 62] width 50 height 8
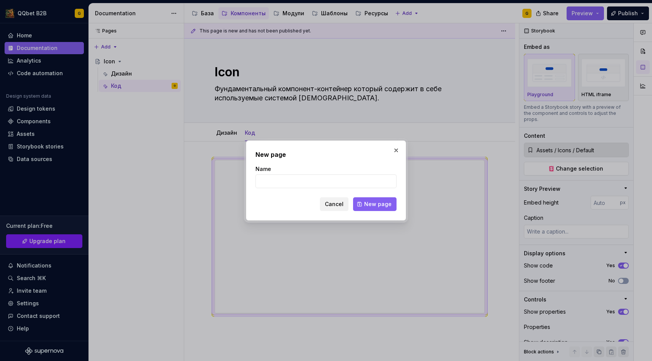
type textarea "*"
type input "Д"
type textarea "*"
type input "Д"
type input "Logo"
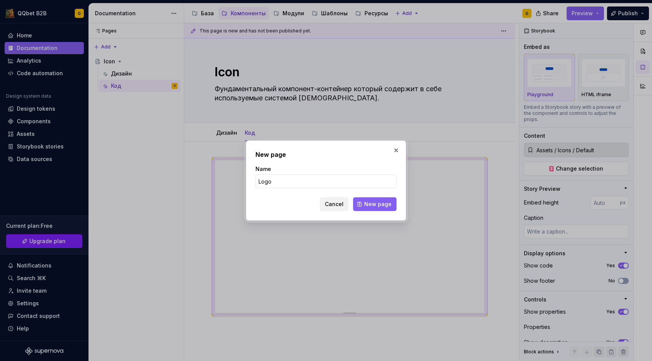
click at [373, 201] on span "New page" at bounding box center [377, 204] width 27 height 8
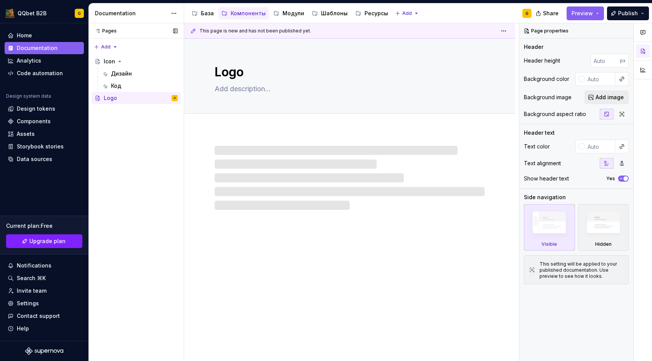
drag, startPoint x: 91, startPoint y: 96, endPoint x: 93, endPoint y: 39, distance: 56.5
click at [93, 39] on div "Add Accessibility guide for tree Page tree. Navigate the tree with the arrow ke…" at bounding box center [135, 72] width 95 height 67
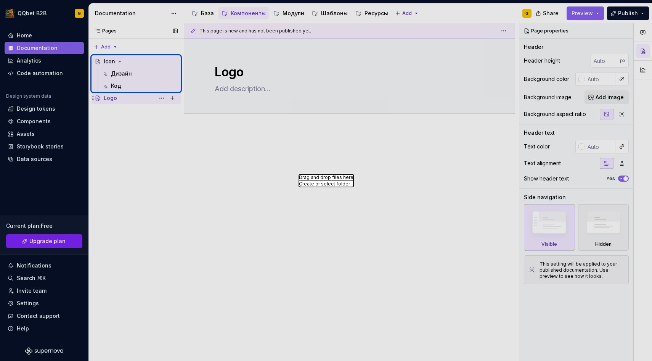
type textarea "*"
type textarea "Icon"
type textarea "Фундаментальный компонент-контейнер который содержит в себе используемые систем…"
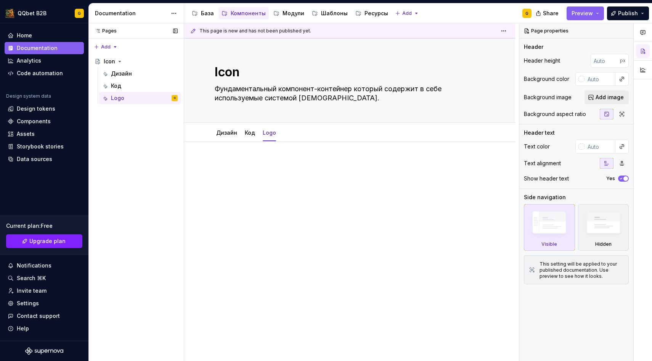
click at [121, 121] on div "Pages Pages Add Accessibility guide for tree Page tree. Navigate the tree with …" at bounding box center [135, 192] width 95 height 338
drag, startPoint x: 102, startPoint y: 96, endPoint x: 526, endPoint y: 4, distance: 434.2
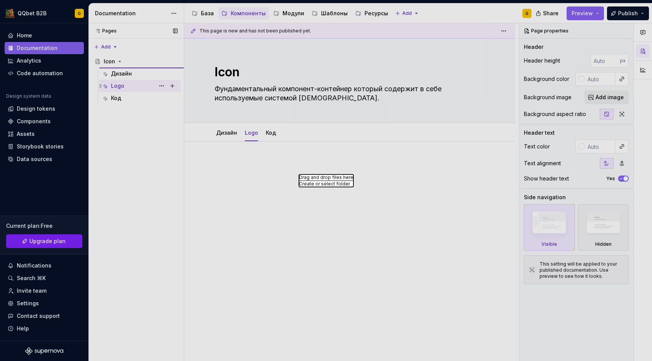
type textarea "*"
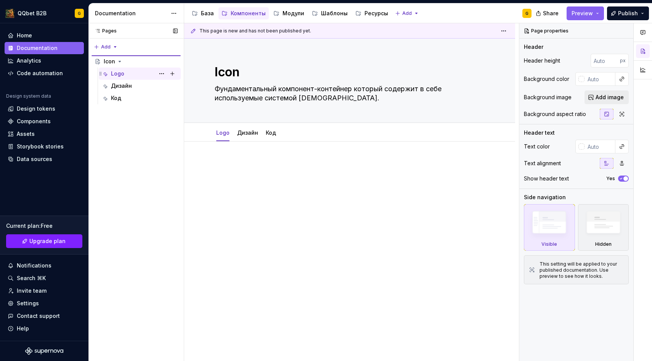
type textarea "*"
type textarea "Logo"
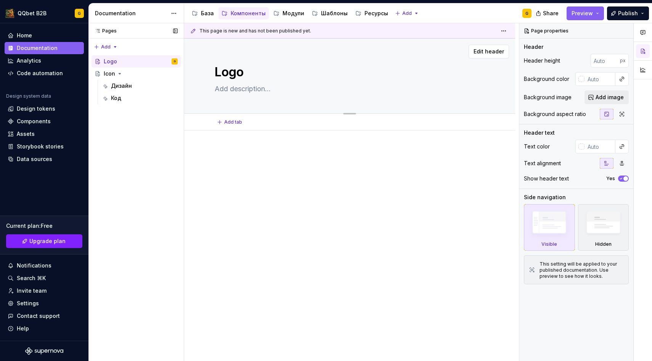
click at [231, 87] on textarea at bounding box center [348, 89] width 270 height 12
type textarea "*"
type textarea "Л"
type textarea "*"
type textarea "Ло"
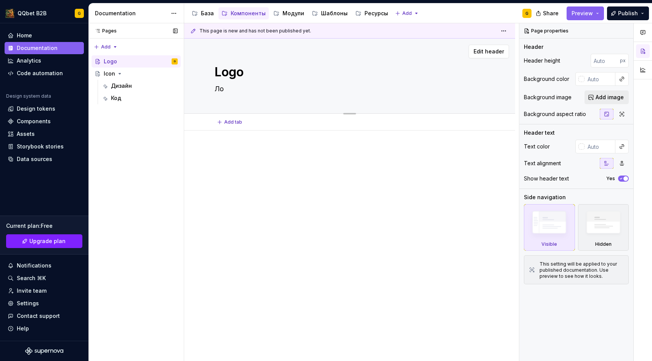
type textarea "*"
type textarea "Лог"
type textarea "*"
type textarea "Лого"
type textarea "*"
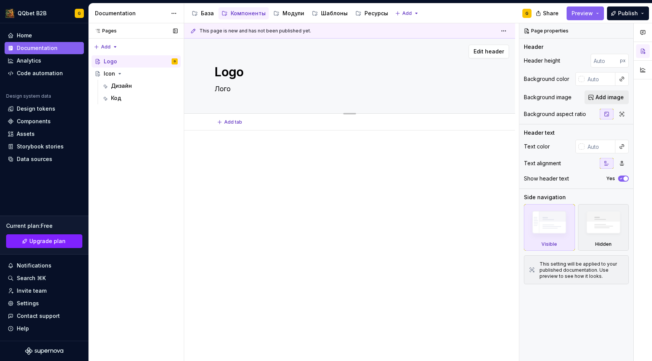
type textarea "Логот"
type textarea "*"
type textarea "Логоти"
type textarea "*"
type textarea "Логотип"
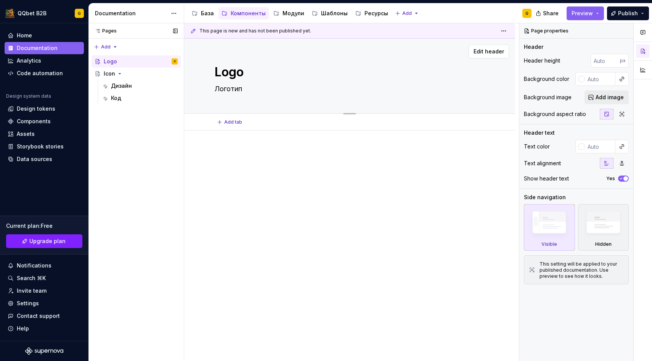
type textarea "*"
type textarea "Логотип"
type textarea "*"
type textarea "Логотип п"
type textarea "*"
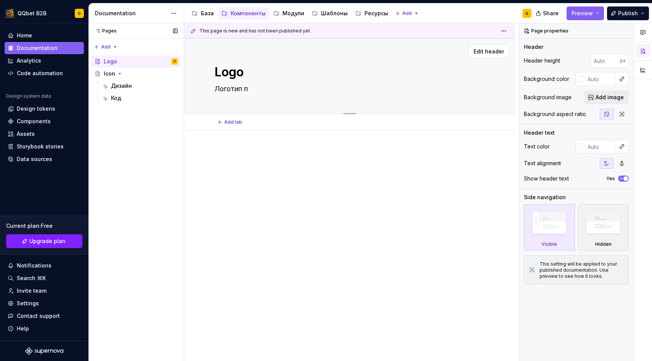
type textarea "Логотип пр"
type textarea "*"
type textarea "Логотип про"
type textarea "*"
type textarea "Логотип прое"
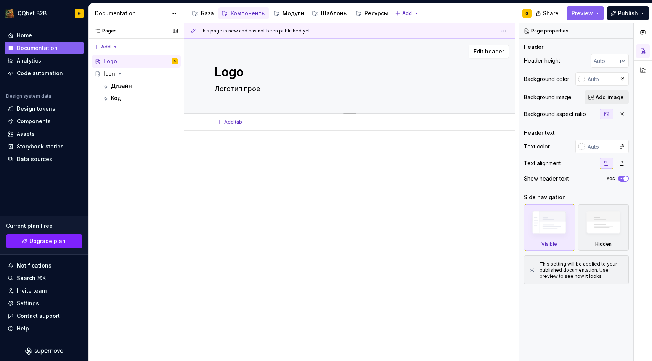
type textarea "*"
type textarea "Логотип проек"
type textarea "*"
type textarea "Логотип проект"
type textarea "*"
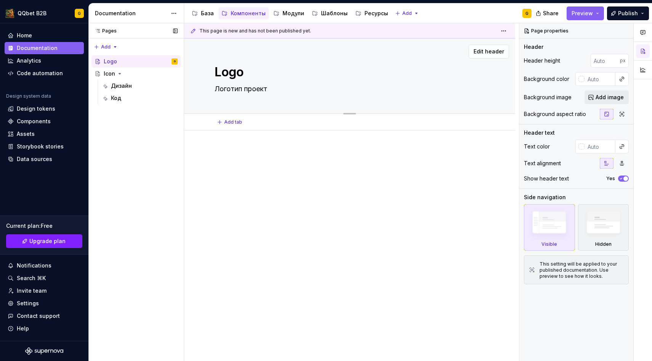
type textarea "Логотип проекта"
type textarea "*"
type textarea "Логотип проекта"
click at [234, 136] on div at bounding box center [349, 212] width 331 height 165
click at [229, 153] on p at bounding box center [350, 153] width 270 height 9
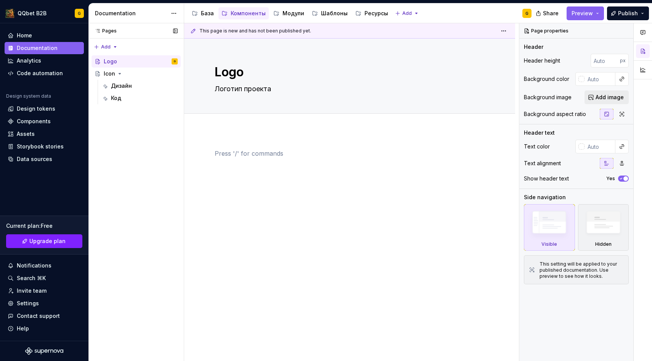
type textarea "*"
click at [232, 125] on button "Add tab" at bounding box center [230, 122] width 31 height 11
click at [243, 152] on p at bounding box center [350, 153] width 270 height 9
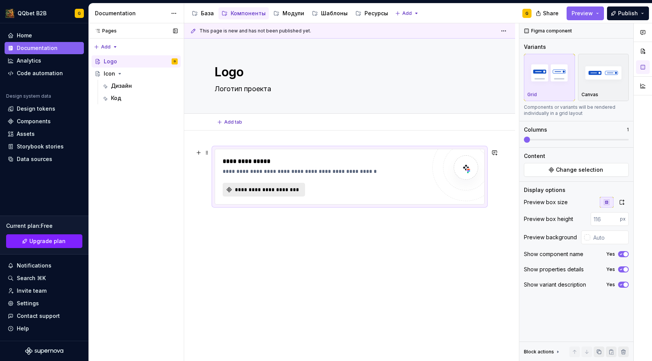
click at [258, 191] on span "**********" at bounding box center [267, 190] width 66 height 8
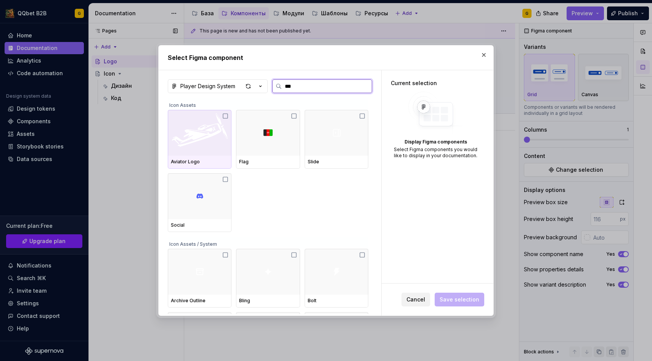
type input "****"
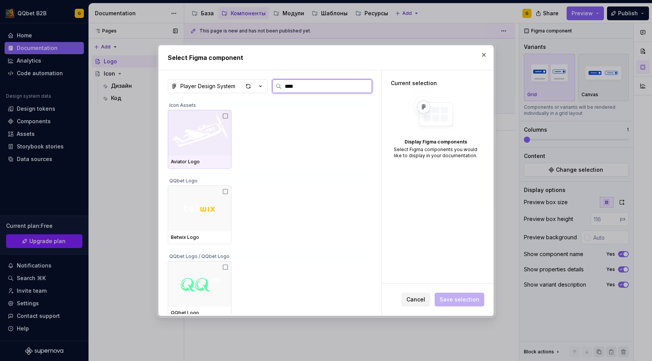
scroll to position [6, 0]
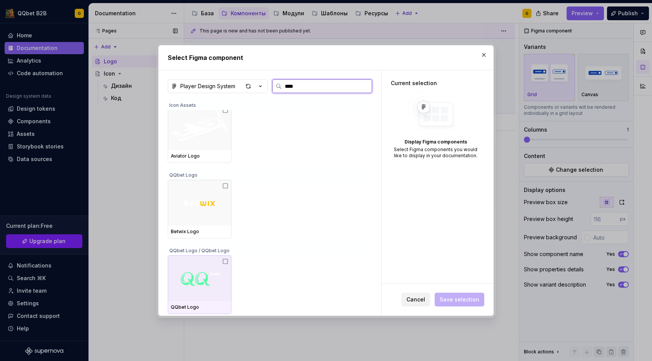
click at [186, 274] on img at bounding box center [200, 277] width 42 height 15
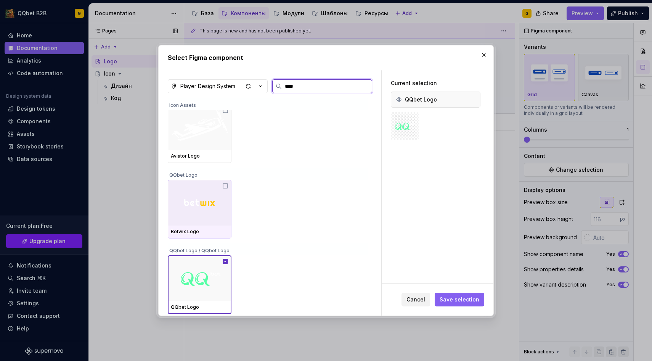
click at [205, 233] on div "Betwix Logo" at bounding box center [200, 231] width 58 height 6
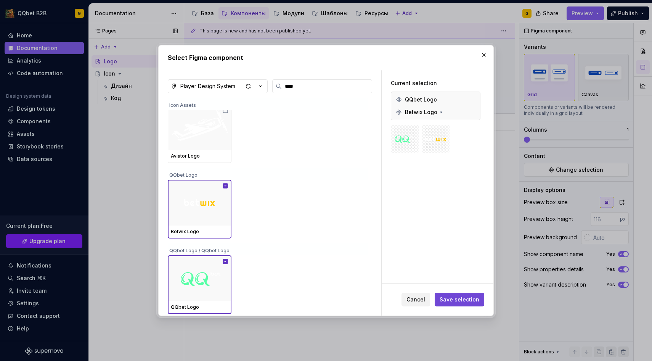
click at [469, 296] on span "Save selection" at bounding box center [460, 299] width 40 height 8
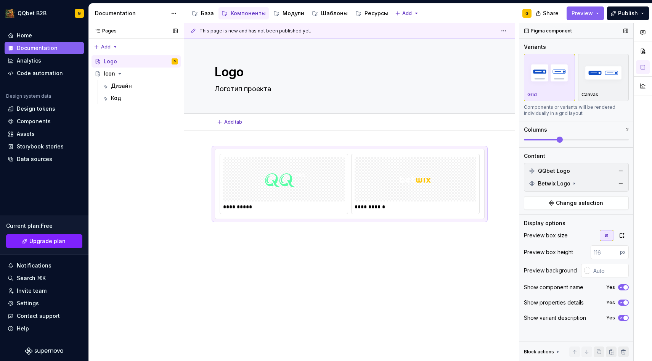
click at [557, 140] on span at bounding box center [560, 139] width 6 height 6
click at [596, 84] on img "button" at bounding box center [603, 73] width 44 height 28
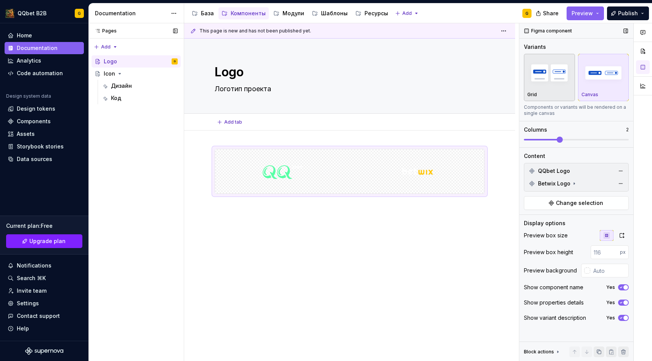
click at [565, 81] on img "button" at bounding box center [549, 73] width 44 height 28
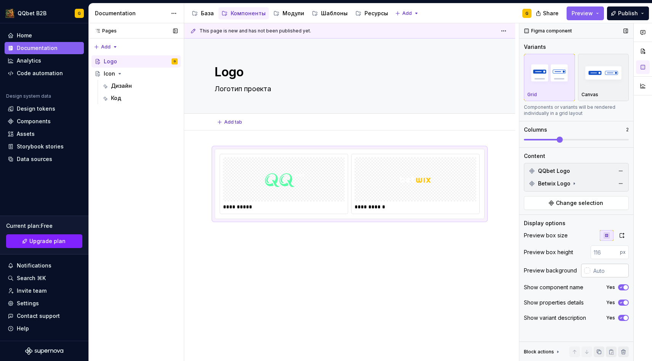
click at [587, 266] on div at bounding box center [585, 270] width 9 height 14
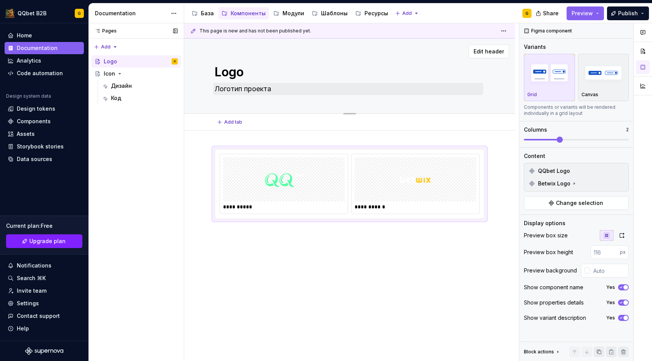
type textarea "*"
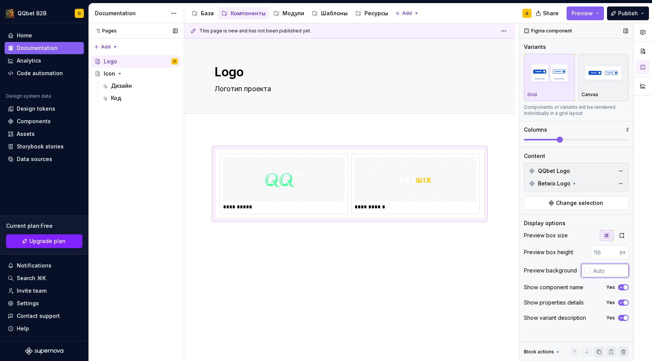
click at [600, 273] on input "text" at bounding box center [609, 270] width 39 height 14
paste input "10111C"
type input "#10111C"
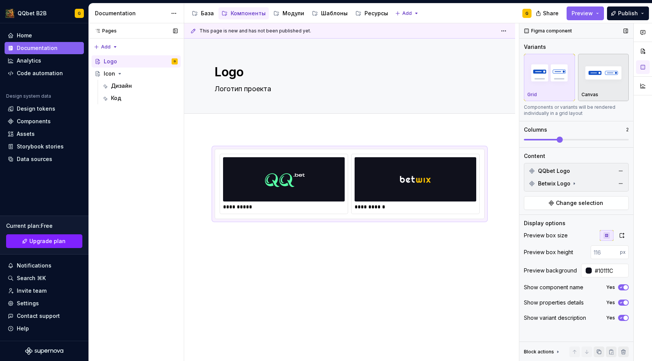
click at [600, 94] on div "Canvas" at bounding box center [603, 94] width 44 height 6
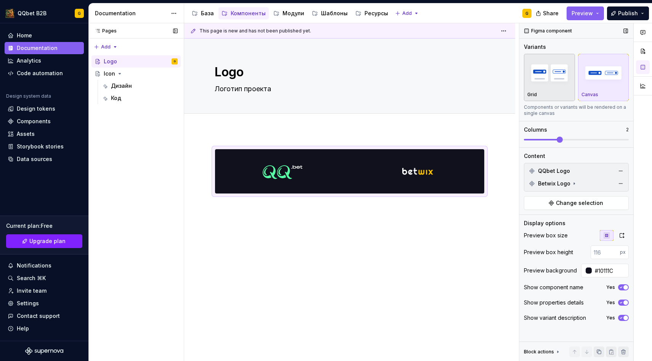
click at [550, 81] on img "button" at bounding box center [549, 73] width 44 height 28
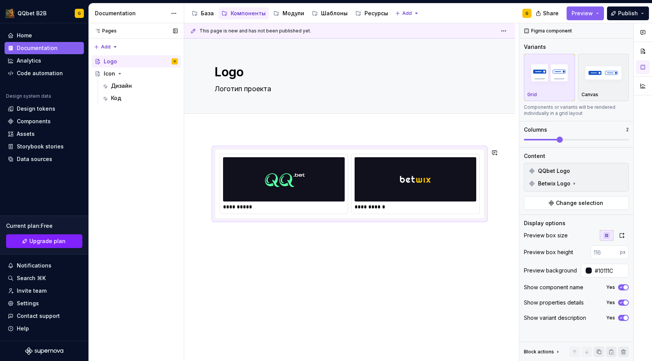
click at [273, 136] on div "**********" at bounding box center [349, 233] width 331 height 206
click at [264, 120] on div "Add tab" at bounding box center [350, 122] width 270 height 11
click at [290, 84] on textarea "Логотип проекта" at bounding box center [348, 89] width 270 height 12
drag, startPoint x: 273, startPoint y: 87, endPoint x: 214, endPoint y: 85, distance: 59.1
click at [214, 85] on textarea "Логотип проекта" at bounding box center [348, 89] width 270 height 12
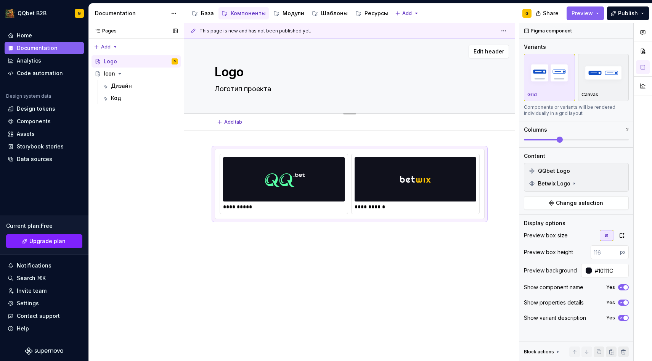
type textarea "*"
type textarea "П"
type textarea "*"
type textarea "Пе"
type textarea "*"
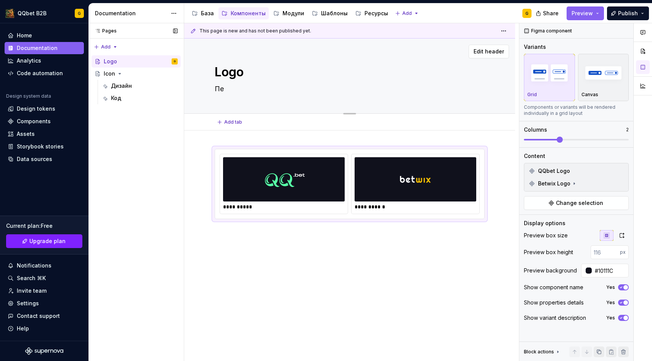
type textarea "Пер"
type textarea "*"
type textarea "Пере"
type textarea "*"
type textarea "Переи"
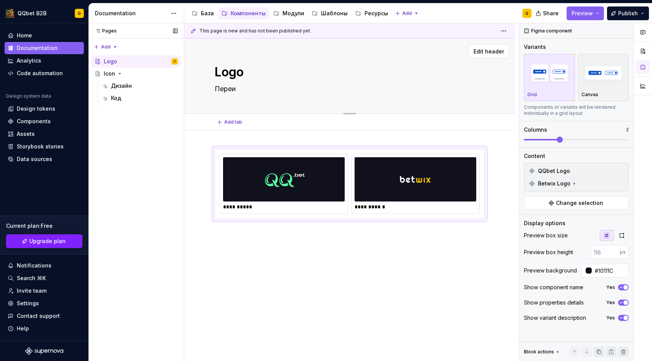
type textarea "*"
type textarea "Переис"
type textarea "*"
type textarea "Переисп"
type textarea "*"
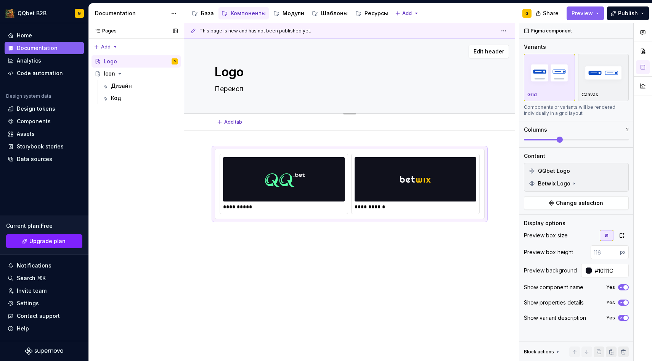
type textarea "Переиспо"
type textarea "*"
type textarea "Переиспол"
type textarea "*"
type textarea "Переисполь"
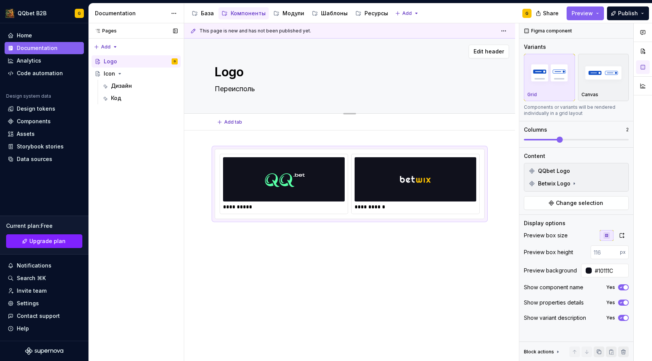
type textarea "*"
type textarea "Переиспольу"
type textarea "*"
type textarea "Переиспольуз"
type textarea "*"
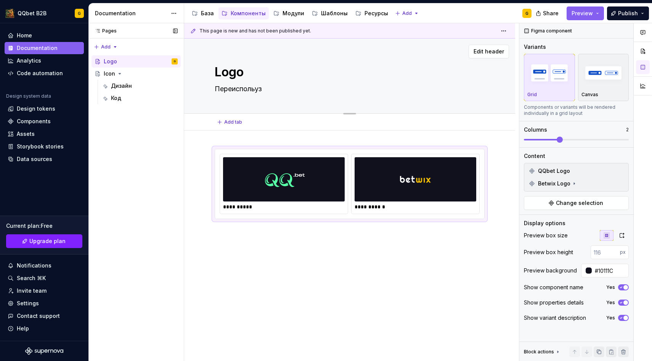
type textarea "Переиспольузе"
type textarea "*"
type textarea "Переиспольуз"
type textarea "*"
type textarea "Переиспольу"
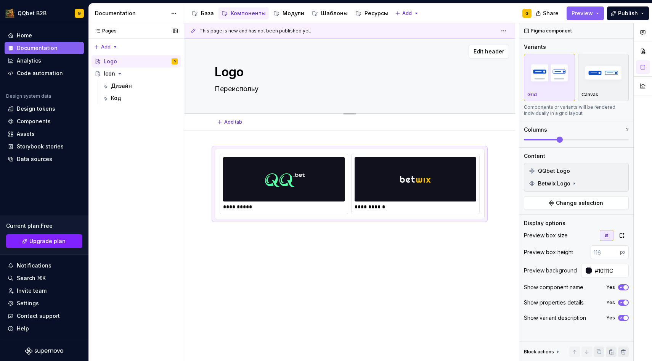
type textarea "*"
type textarea "Переисполь"
type textarea "*"
type textarea "Переиспол"
type textarea "*"
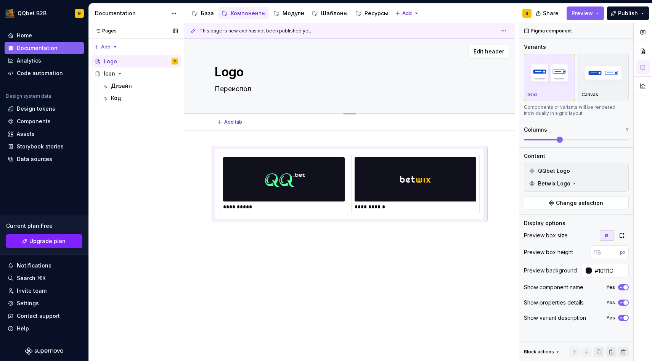
type textarea "Переиспо"
type textarea "*"
type textarea "Переисп"
type textarea "*"
type textarea "Переис"
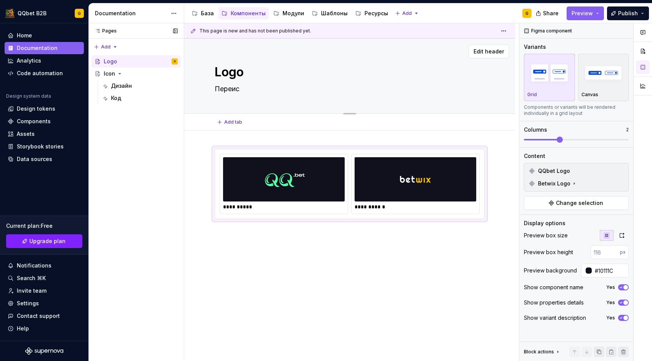
type textarea "*"
type textarea "Переи"
type textarea "*"
type textarea "Пере"
type textarea "*"
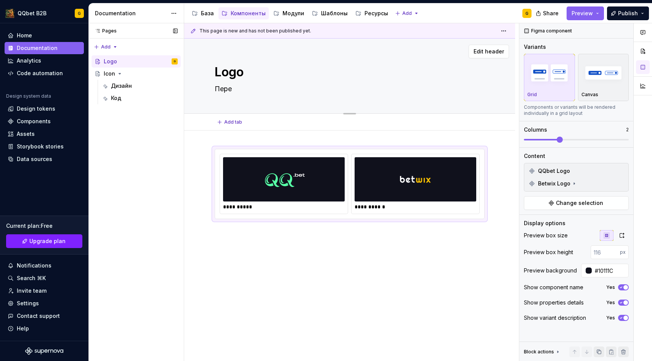
type textarea "Пер"
type textarea "*"
type textarea "Пе"
type textarea "*"
type textarea "П"
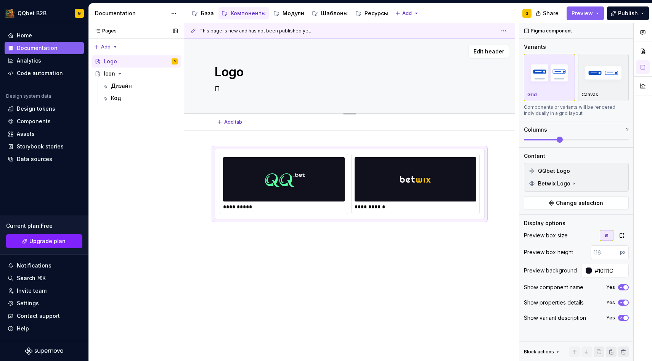
type textarea "*"
type textarea "Р"
type textarea "*"
type textarea "Ре"
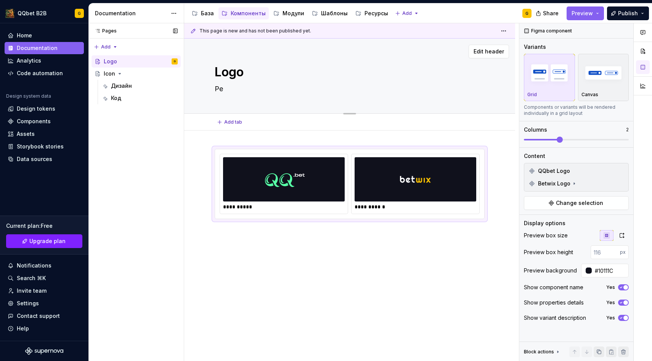
type textarea "*"
type textarea "Реи"
type textarea "*"
type textarea "Реис"
type textarea "*"
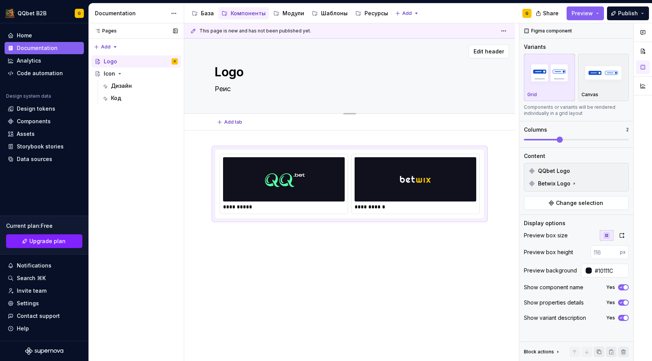
type textarea "Реисп"
type textarea "*"
type textarea "Реиспо"
type textarea "*"
type textarea "Реиспол"
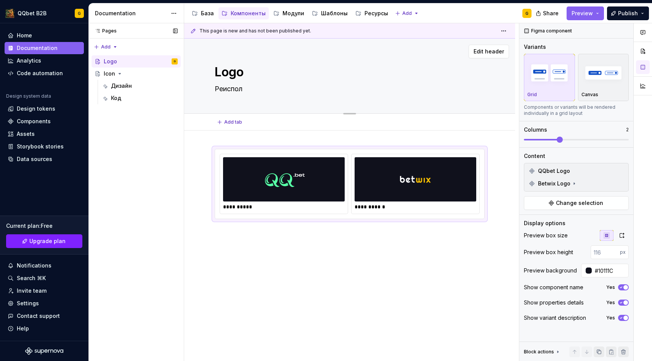
type textarea "*"
type textarea "Реисполь"
type textarea "*"
type textarea "Реиспольз"
type textarea "*"
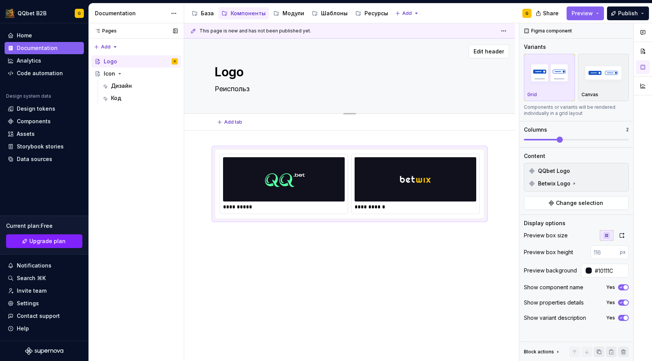
type textarea "Реиспользу"
type textarea "*"
type textarea "Реиспользуе"
type textarea "*"
type textarea "Реиспользуем"
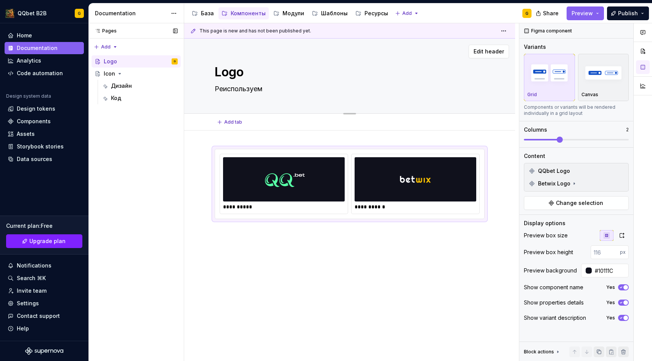
type textarea "*"
type textarea "Реиспользуемы"
type textarea "*"
type textarea "Реиспользуемый"
type textarea "*"
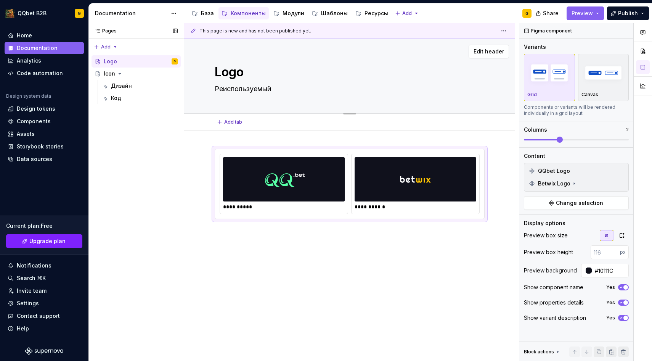
type textarea "Реиспользуемый л"
type textarea "*"
type textarea "Реиспользуемый ло"
type textarea "*"
type textarea "Реиспользуемый лог"
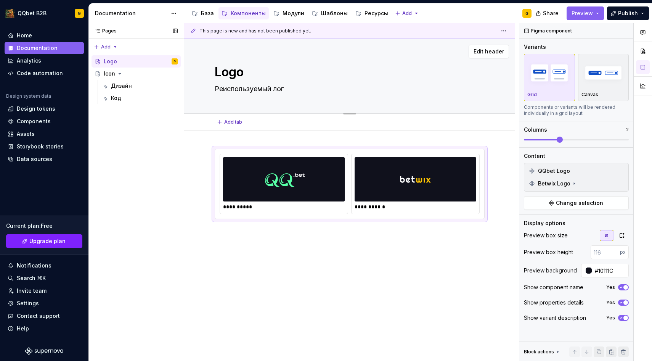
type textarea "*"
type textarea "Реиспользуемый лого"
type textarea "*"
type textarea "Реиспользуемый логот"
type textarea "*"
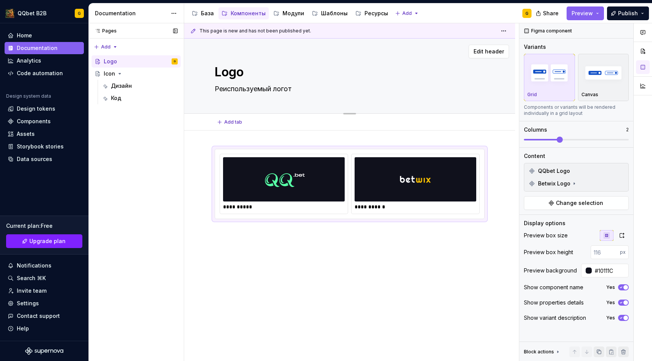
type textarea "Реиспользуемый логоти"
type textarea "*"
type textarea "Реиспользуемый логотип"
type textarea "*"
type textarea "Реиспользуемый логотип"
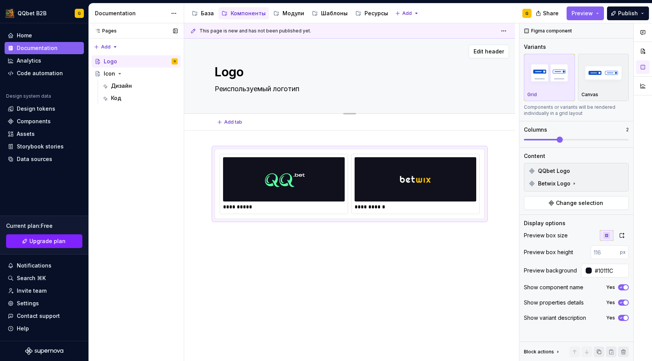
type textarea "*"
type textarea "Реиспользуемый логотип п"
type textarea "*"
type textarea "Реиспользуемый логотип пр"
type textarea "*"
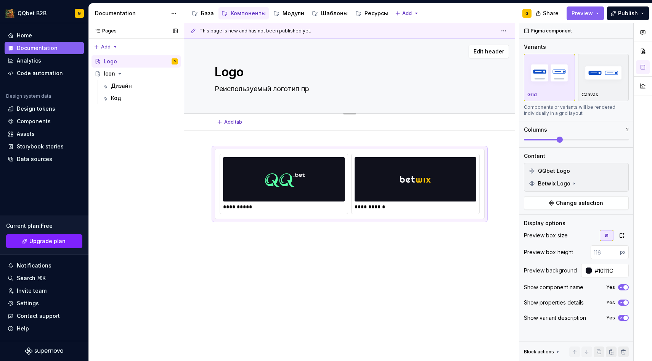
type textarea "Реиспользуемый логотип про"
type textarea "*"
type textarea "Реиспользуемый логотип пр"
type textarea "*"
type textarea "Реиспользуемый логотип п"
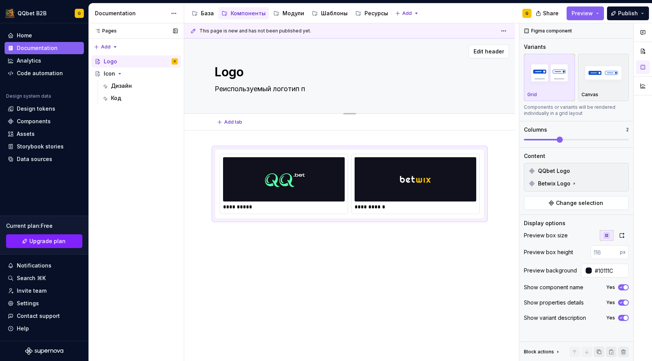
type textarea "*"
type textarea "Реиспользуемый логотип"
type textarea "*"
type textarea "Реиспользуемый логотип B"
type textarea "*"
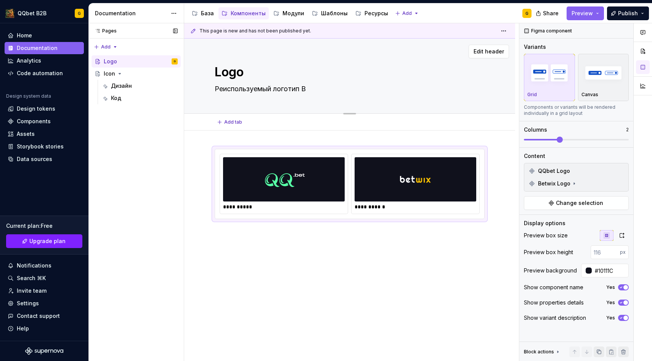
type textarea "Реиспользуемый логотип B2"
type textarea "*"
type textarea "Реиспользуемый логотип B2B"
type textarea "*"
type textarea "Реиспользуемый логотип B2B"
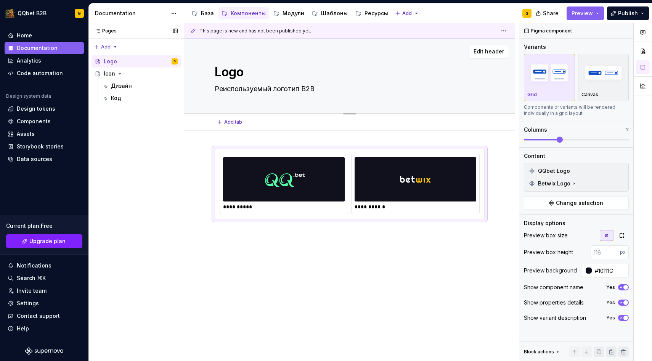
type textarea "*"
type textarea "Реиспользуемый логотип B2B п"
type textarea "*"
type textarea "Реиспользуемый логотип B2B пр"
type textarea "*"
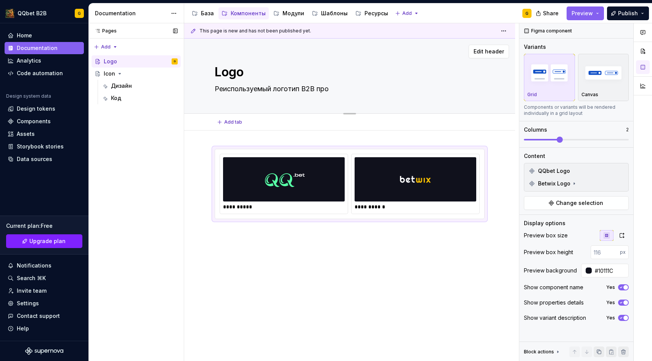
type textarea "Реиспользуемый логотип B2B прое"
type textarea "*"
type textarea "Реиспользуемый логотип B2B проек"
type textarea "*"
type textarea "Реиспользуемый логотип B2B проект"
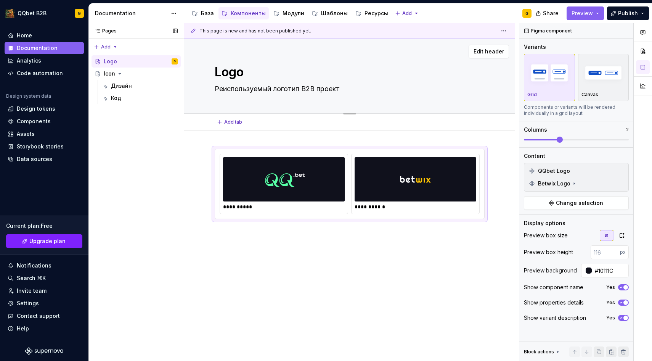
type textarea "*"
type textarea "Реиспользуемый логотип B2B проекта"
type textarea "*"
type textarea "Реиспользуемый логотип B2B проекта"
click at [227, 128] on div "Add tab" at bounding box center [349, 122] width 331 height 17
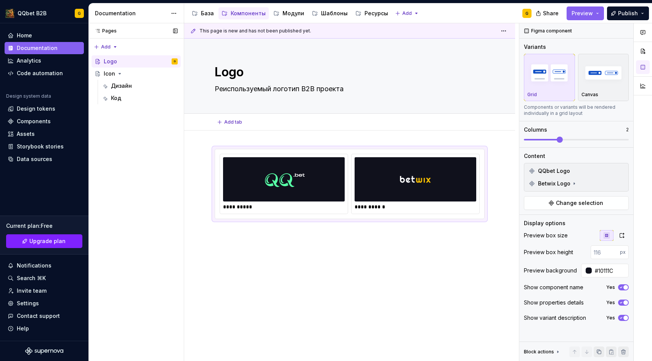
type textarea "*"
click at [228, 124] on span "Add tab" at bounding box center [233, 122] width 18 height 6
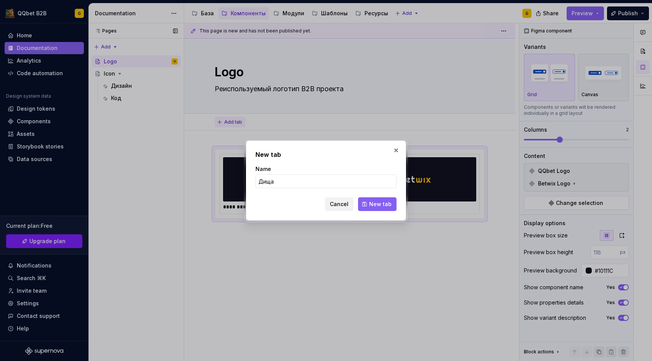
type input "Дищ"
type textarea "*"
type input "Дизайн"
type textarea "*"
type input "Дизайн"
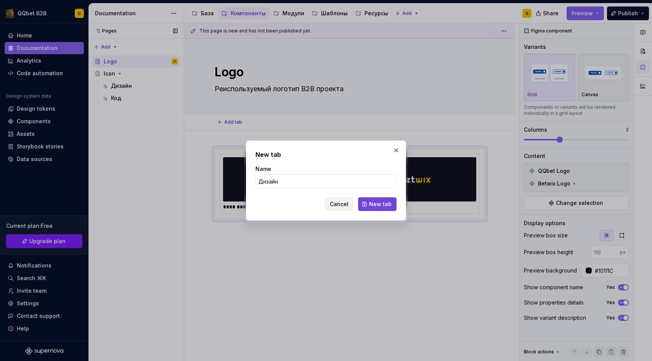
click at [381, 200] on button "New tab" at bounding box center [377, 204] width 39 height 14
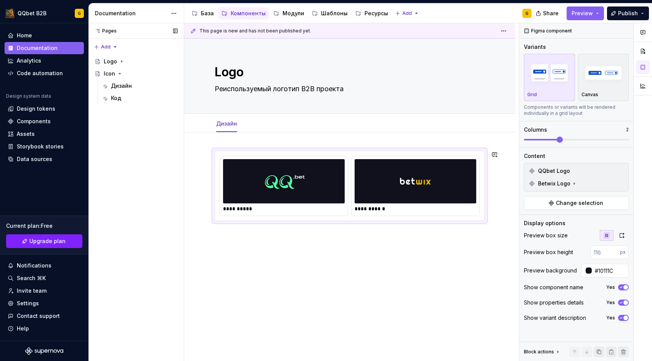
click at [299, 233] on div "**********" at bounding box center [349, 235] width 331 height 206
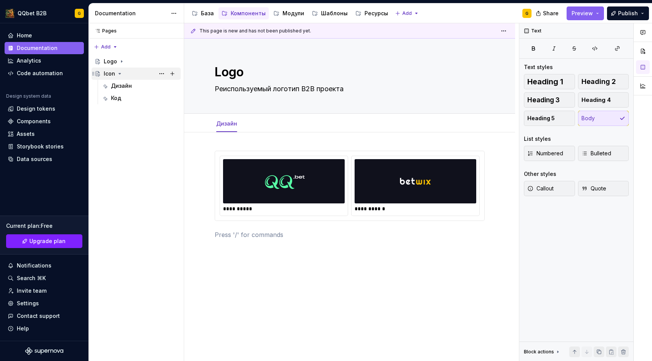
click at [117, 72] on icon "Page tree" at bounding box center [120, 74] width 6 height 6
click at [176, 13] on html "QQbet B2B G Home Documentation Analytics Code automation Design system data Des…" at bounding box center [326, 180] width 652 height 361
type textarea "*"
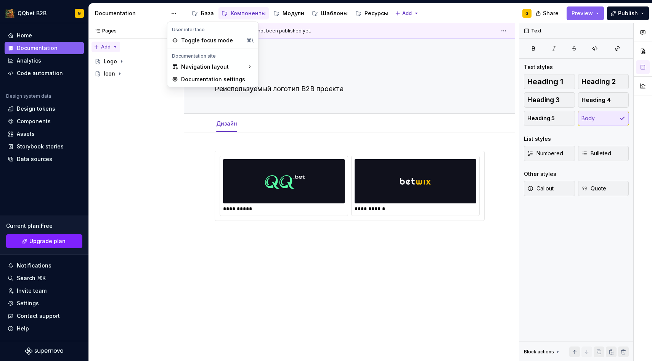
click at [112, 43] on div "Pages Pages Add Accessibility guide for tree Page tree. Navigate the tree with …" at bounding box center [135, 192] width 95 height 338
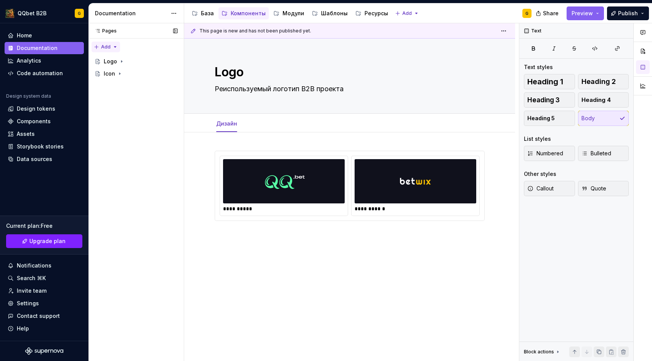
click at [111, 43] on div "Pages Pages Add Accessibility guide for tree Page tree. Navigate the tree with …" at bounding box center [135, 192] width 95 height 338
click at [120, 56] on div "New page" at bounding box center [125, 62] width 65 height 12
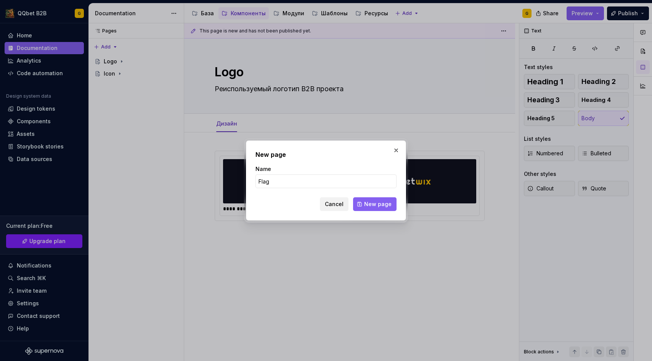
type input "Flags"
click button "New page" at bounding box center [374, 204] width 43 height 14
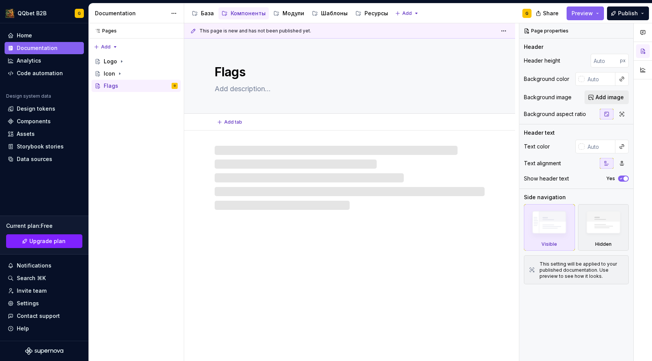
click at [245, 85] on textarea at bounding box center [348, 89] width 270 height 12
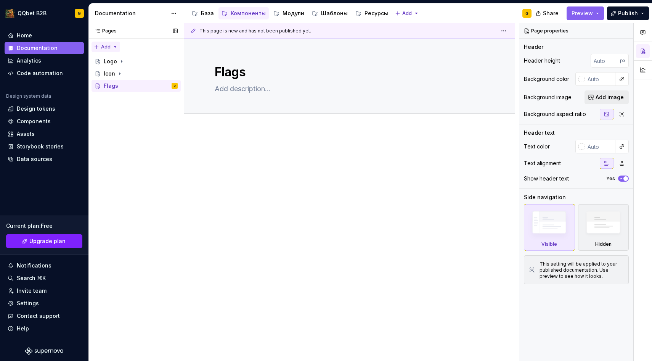
click at [105, 45] on div "Pages Pages Add Accessibility guide for tree Page tree. Navigate the tree with …" at bounding box center [135, 192] width 95 height 338
click at [115, 71] on div "New group" at bounding box center [131, 74] width 50 height 8
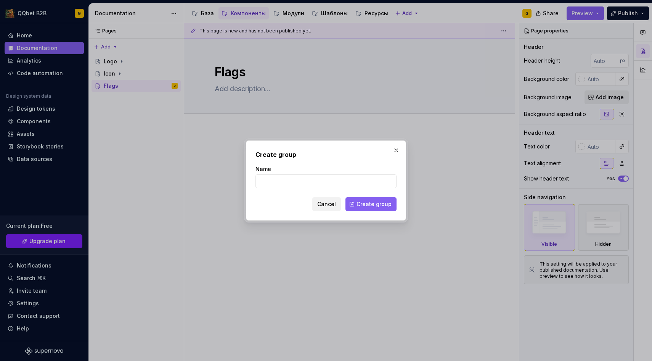
type textarea "*"
type input "Essentials"
click at [381, 194] on form "Name Essentials Cancel Create group" at bounding box center [325, 188] width 141 height 46
click at [375, 200] on span "Create group" at bounding box center [373, 204] width 35 height 8
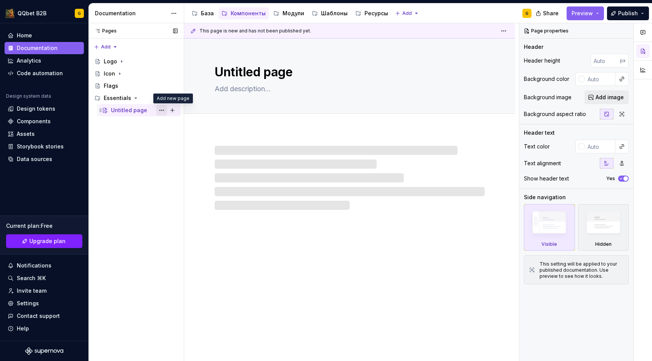
click at [162, 110] on button "Page tree" at bounding box center [161, 110] width 11 height 11
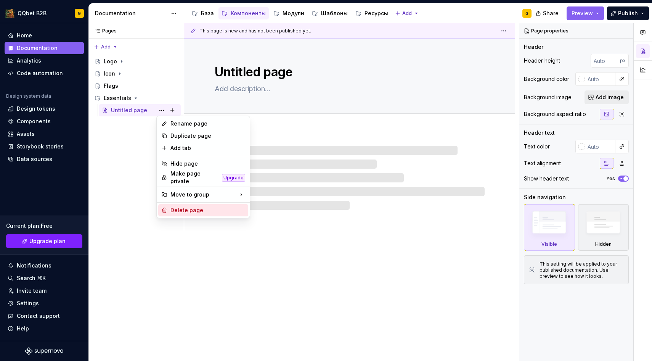
click at [174, 206] on div "Delete page" at bounding box center [207, 210] width 75 height 8
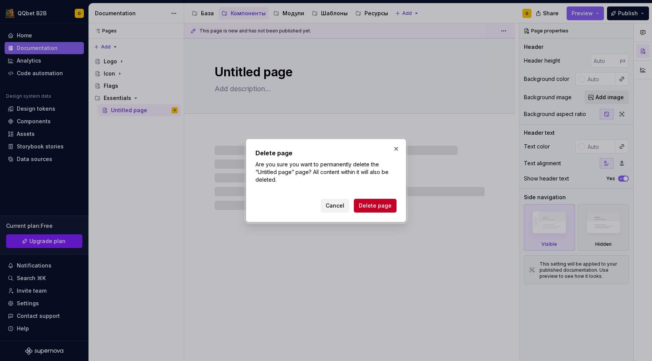
click at [374, 196] on div "Cancel Delete page" at bounding box center [325, 204] width 141 height 17
click at [373, 199] on button "Delete page" at bounding box center [375, 206] width 43 height 14
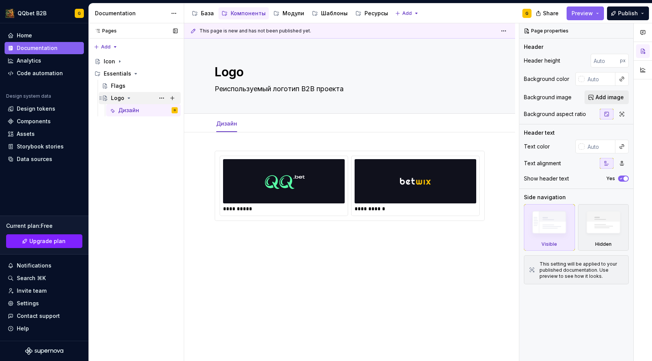
click at [130, 98] on icon "Page tree" at bounding box center [129, 98] width 6 height 6
click at [120, 99] on div "Flags" at bounding box center [118, 98] width 14 height 8
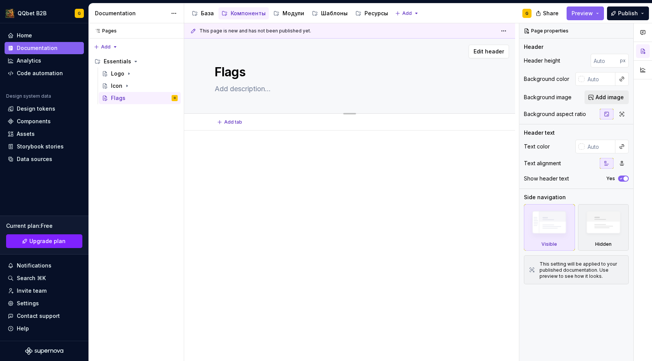
click at [257, 98] on div "Flags" at bounding box center [350, 76] width 270 height 75
click at [257, 93] on textarea at bounding box center [348, 89] width 270 height 12
paste textarea "Фундаментальный компонент-контейнер который содержит в себе используемые систем…"
type textarea "*"
type textarea "Фундаментальный компонент-контейнер который содержит в себе используемые систем…"
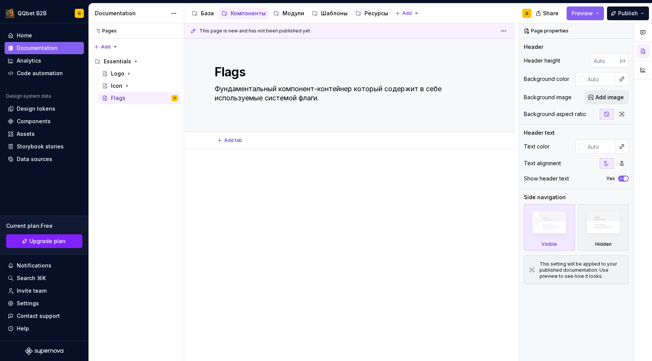
type textarea "*"
type textarea "Фундаментальный компонент-контейнер который содержит в себе используемые систем…"
type textarea "*"
click at [229, 132] on div "Add tab" at bounding box center [349, 140] width 331 height 17
click at [229, 147] on div "Add tab" at bounding box center [349, 140] width 331 height 17
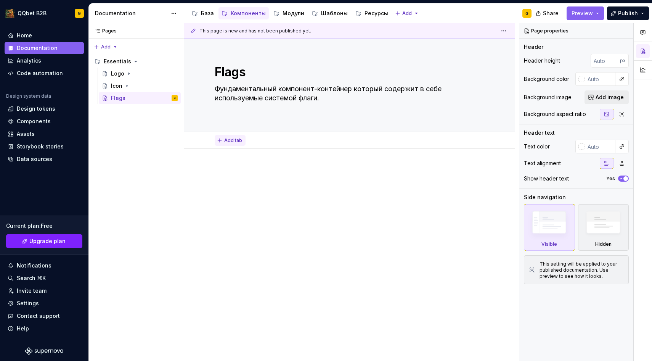
click at [229, 144] on button "Add tab" at bounding box center [230, 140] width 31 height 11
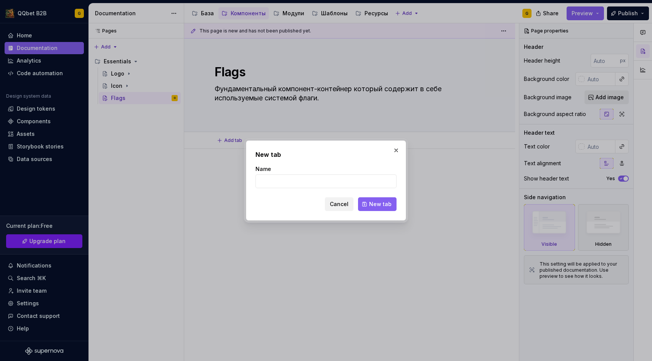
type input "Д"
type textarea "*"
type input "Ди"
type textarea "*"
type input "Дизайн"
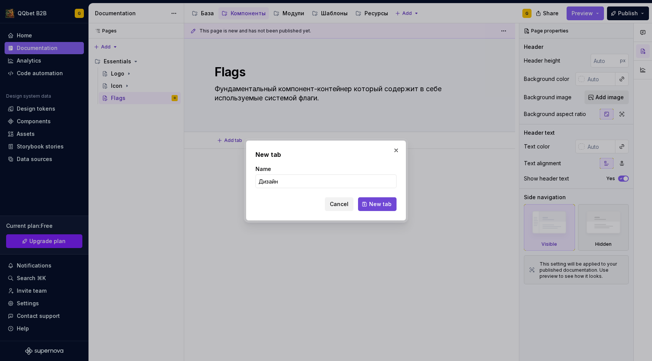
click at [390, 207] on span "New tab" at bounding box center [380, 204] width 22 height 8
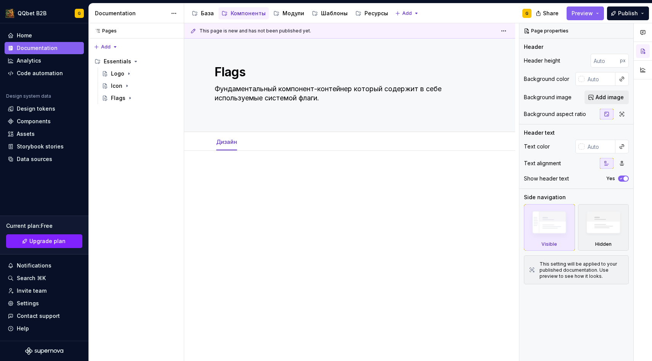
type textarea "*"
click at [233, 169] on p at bounding box center [350, 173] width 270 height 9
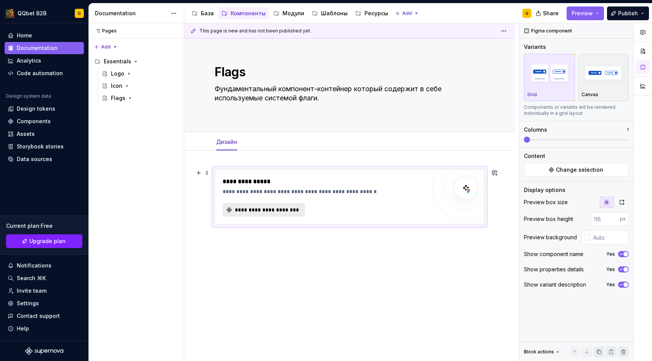
click at [238, 206] on span "**********" at bounding box center [267, 210] width 66 height 8
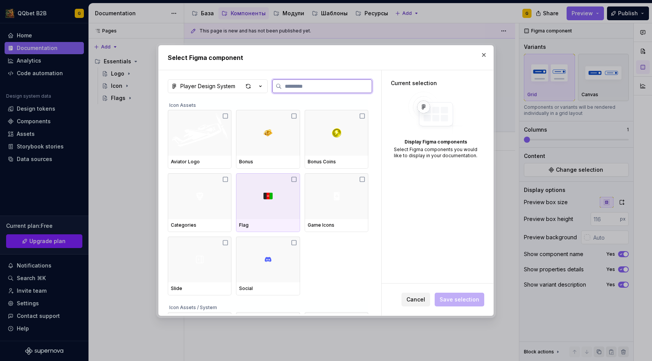
click at [275, 206] on div at bounding box center [268, 196] width 64 height 46
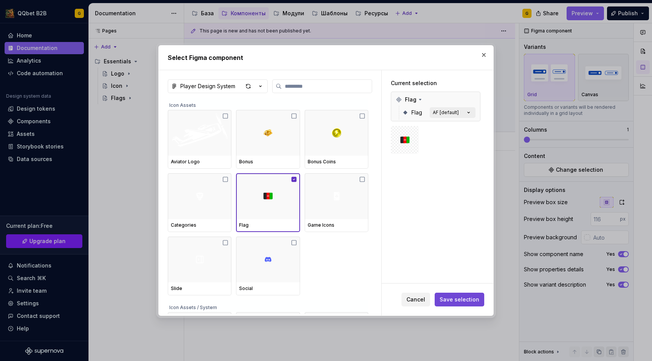
click at [448, 300] on span "Save selection" at bounding box center [460, 299] width 40 height 8
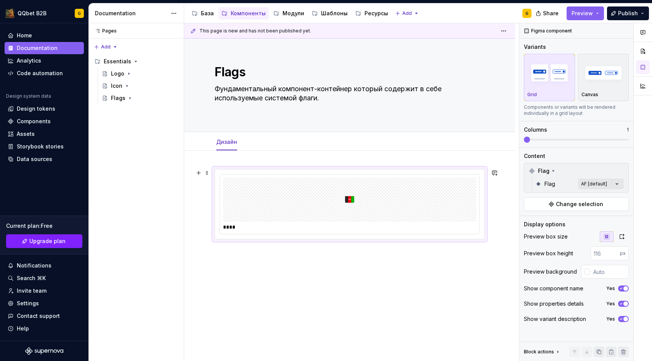
click at [373, 205] on div at bounding box center [349, 199] width 253 height 44
click at [586, 180] on div "Comments Open comments No comments yet Select ‘Comment’ from the block context …" at bounding box center [585, 192] width 133 height 338
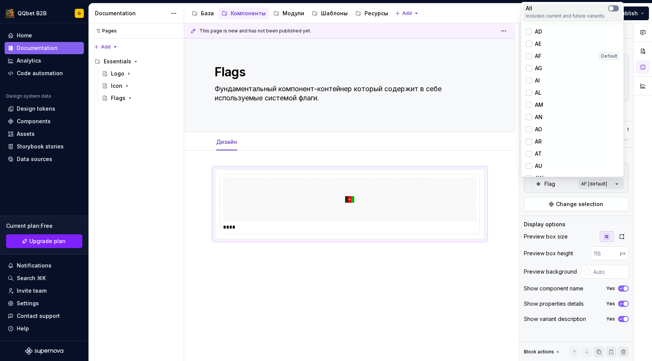
click at [613, 8] on span "button" at bounding box center [611, 8] width 5 height 5
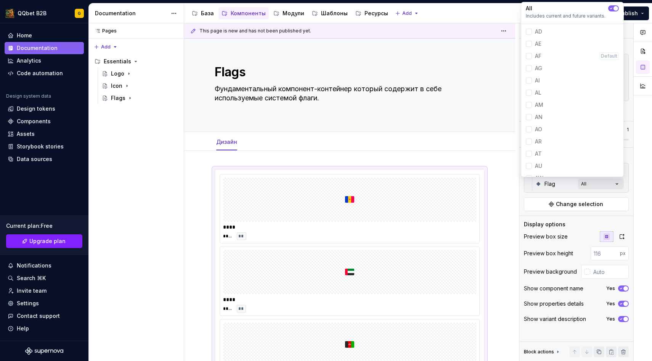
click at [548, 220] on div "Comments Open comments No comments yet Select ‘Comment’ from the block context …" at bounding box center [585, 192] width 133 height 338
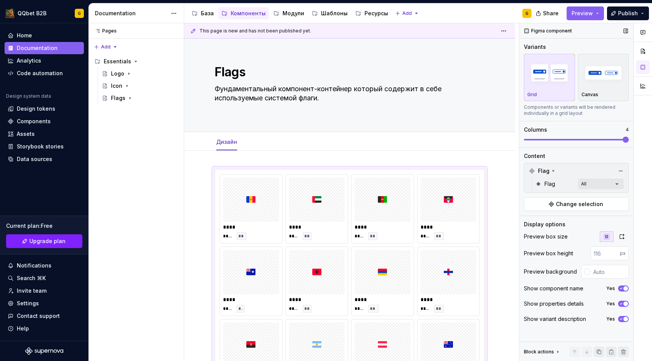
scroll to position [146, 0]
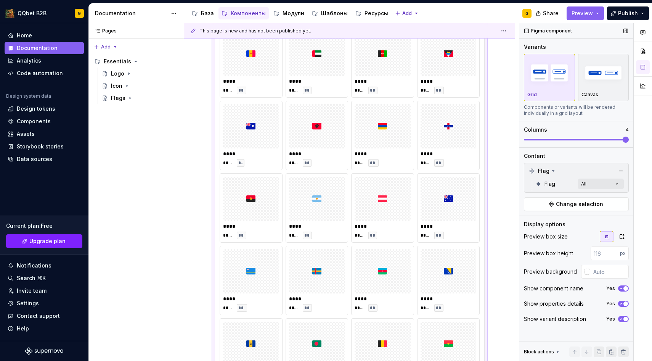
click at [629, 136] on span at bounding box center [626, 139] width 6 height 6
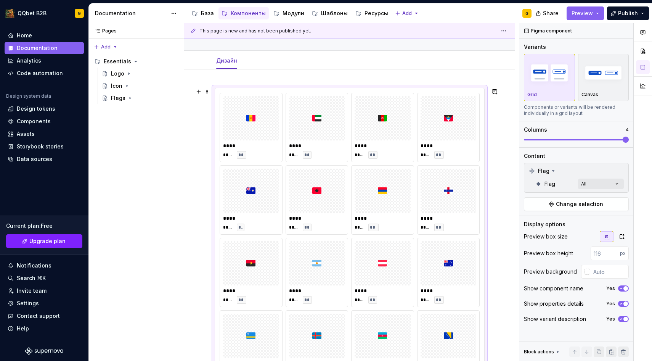
scroll to position [79, 0]
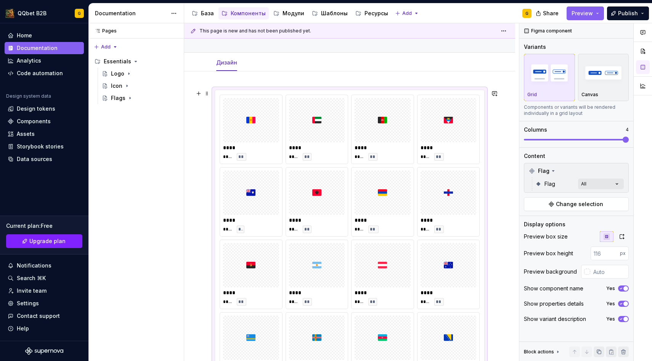
type textarea "*"
click at [596, 274] on input "text" at bounding box center [609, 272] width 39 height 14
paste input "10111C"
type input "#10111C"
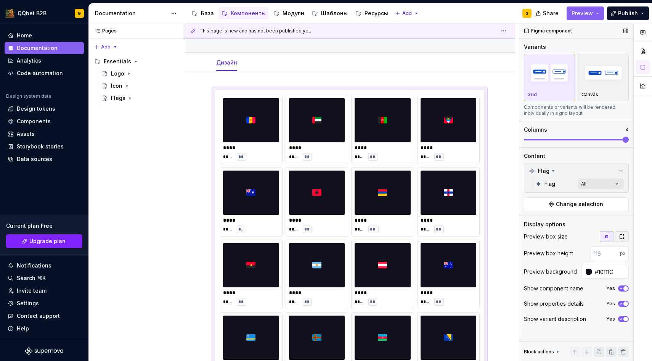
click at [626, 236] on button "button" at bounding box center [622, 236] width 14 height 11
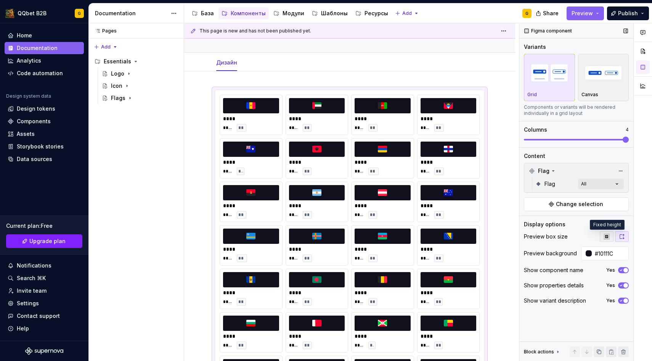
click at [608, 235] on icon "button" at bounding box center [607, 236] width 6 height 6
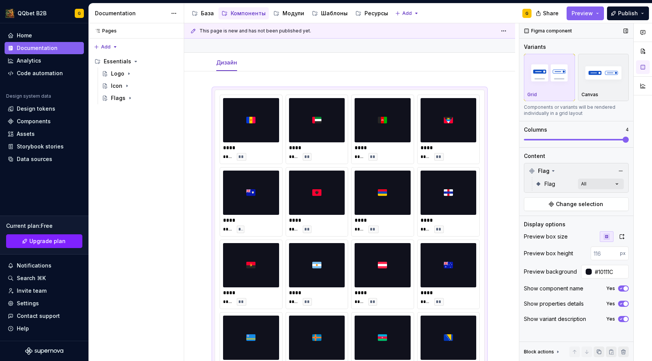
click at [622, 315] on div "Show variant description Yes" at bounding box center [576, 318] width 105 height 11
click at [622, 316] on icon "button" at bounding box center [621, 318] width 6 height 5
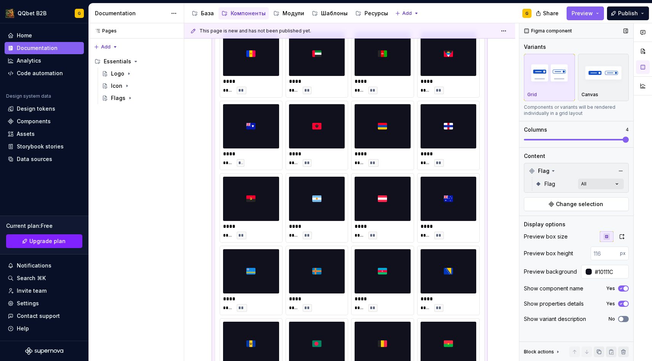
click at [622, 320] on span "button" at bounding box center [621, 318] width 5 height 5
click at [622, 320] on icon "button" at bounding box center [621, 318] width 6 height 5
click at [622, 305] on icon "button" at bounding box center [621, 303] width 6 height 5
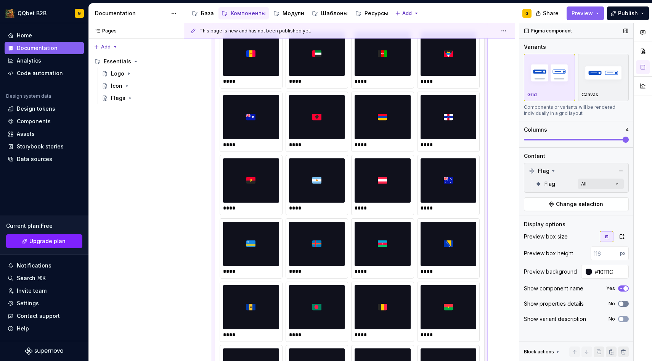
click at [622, 305] on icon "button" at bounding box center [621, 303] width 6 height 5
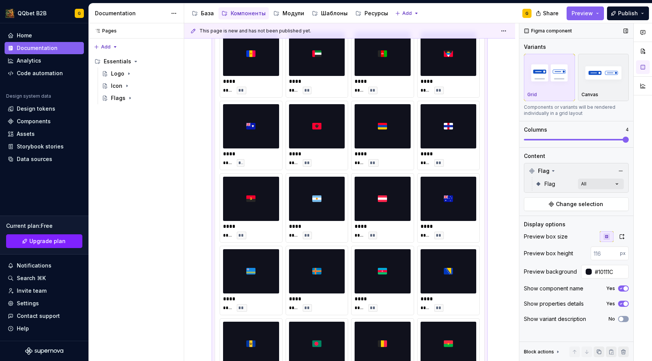
click at [621, 286] on icon "button" at bounding box center [621, 288] width 6 height 5
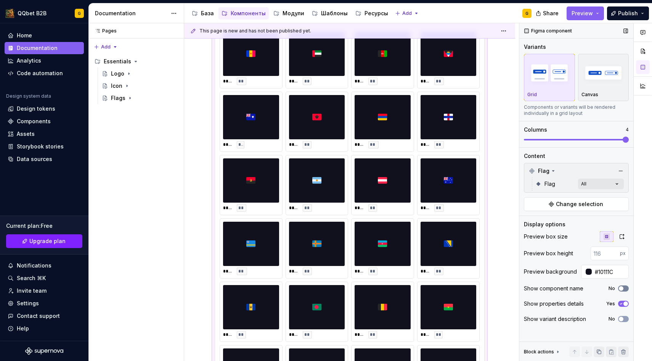
click at [621, 286] on span "button" at bounding box center [621, 288] width 5 height 5
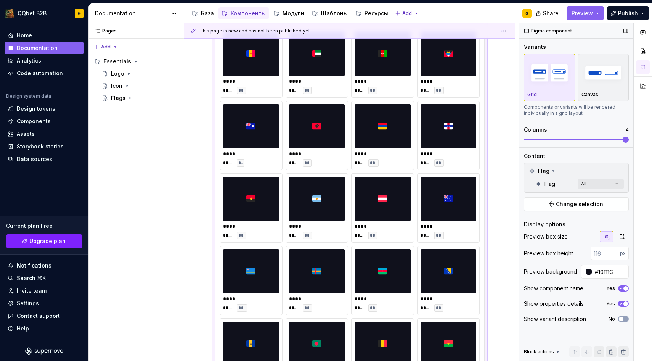
click at [621, 286] on icon "button" at bounding box center [621, 288] width 6 height 5
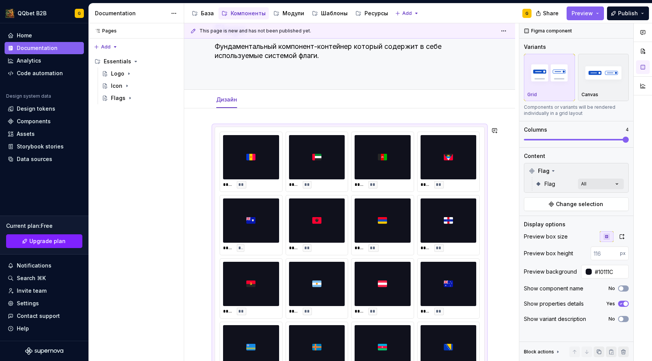
scroll to position [0, 0]
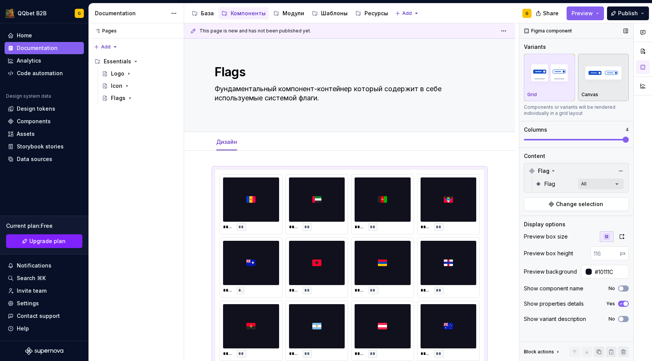
click at [602, 84] on img "button" at bounding box center [603, 73] width 44 height 28
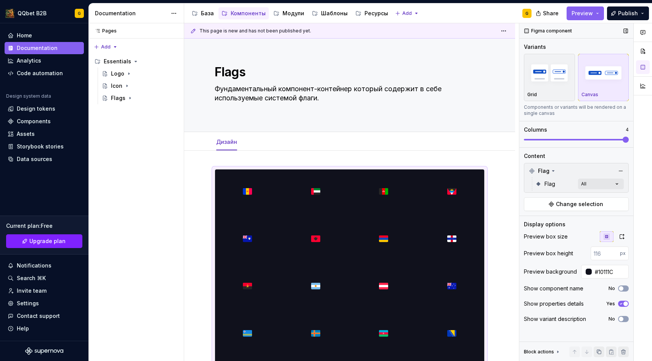
scroll to position [146, 0]
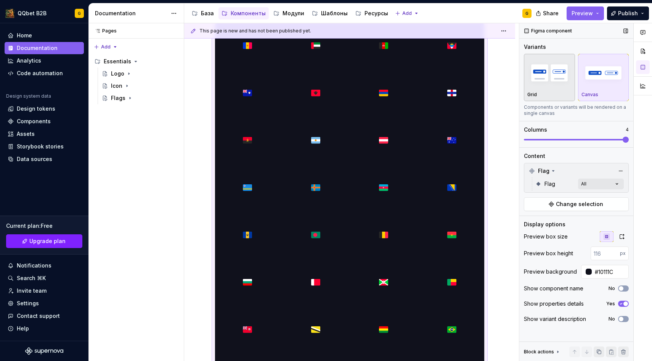
click at [549, 69] on img "button" at bounding box center [549, 73] width 44 height 28
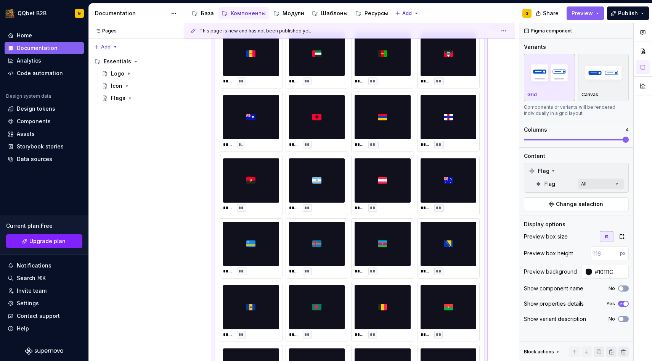
scroll to position [0, 0]
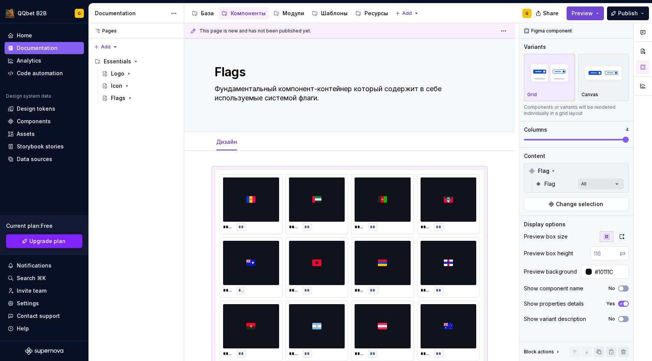
click at [585, 16] on span "Preview" at bounding box center [581, 14] width 21 height 8
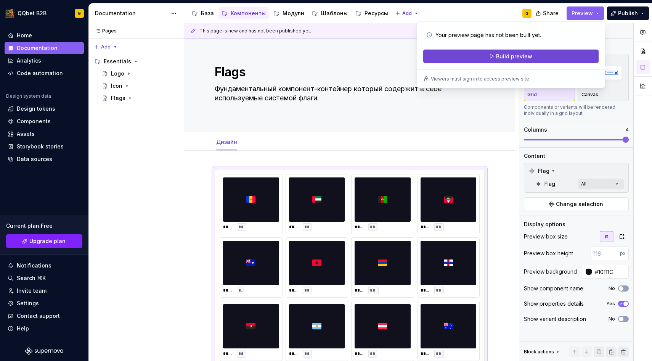
click at [508, 62] on button "Build preview" at bounding box center [510, 57] width 175 height 14
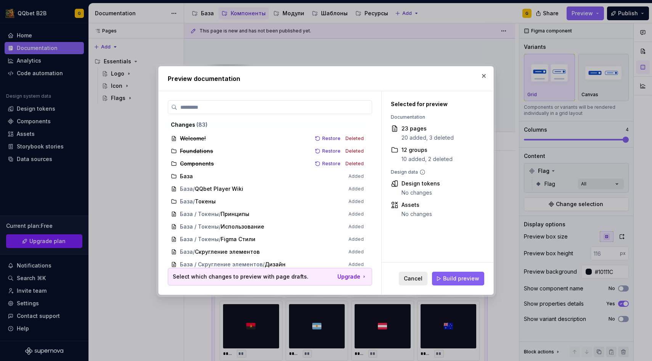
click at [423, 283] on button "Cancel" at bounding box center [413, 278] width 29 height 14
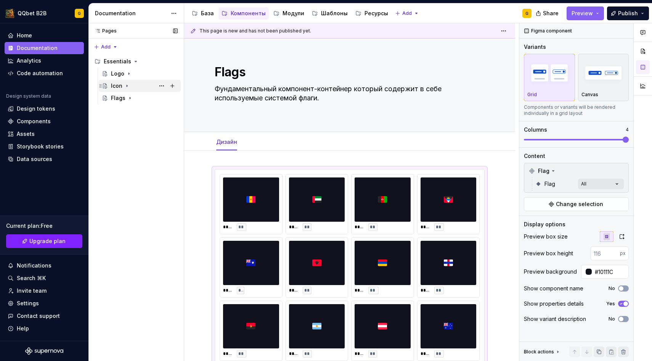
click at [140, 84] on div "Icon" at bounding box center [144, 85] width 67 height 11
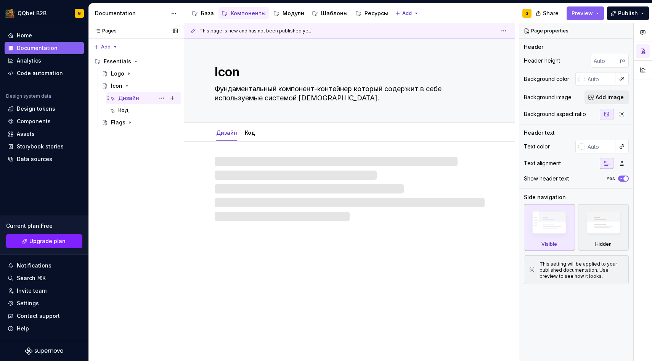
click at [133, 95] on div "Дизайн" at bounding box center [128, 98] width 21 height 8
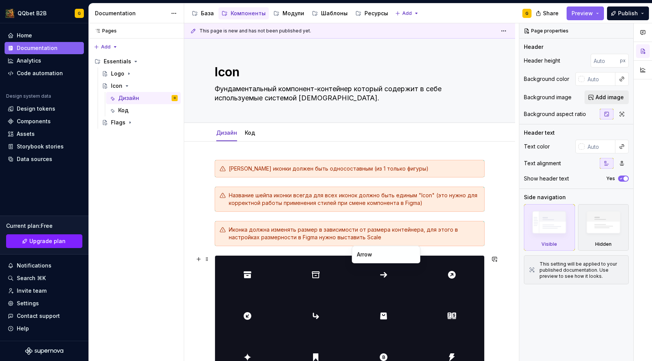
click at [382, 289] on img at bounding box center [383, 274] width 9 height 32
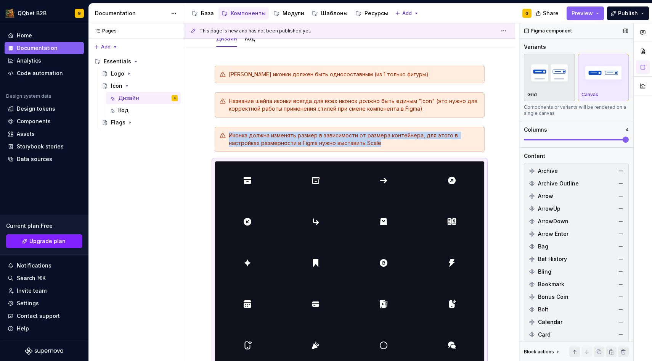
click at [554, 98] on button "Grid" at bounding box center [549, 77] width 51 height 47
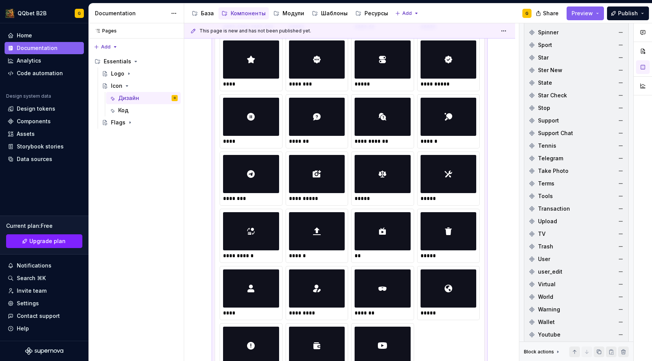
scroll to position [1710, 0]
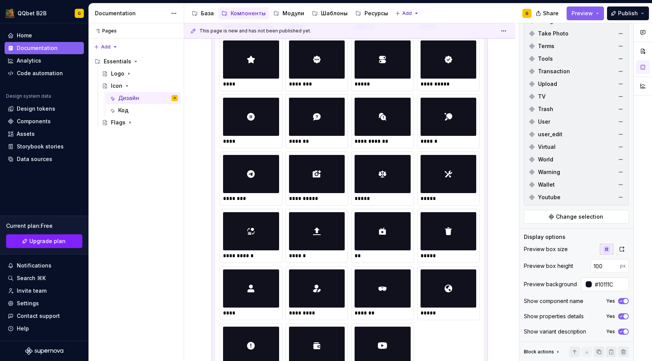
click at [625, 334] on button "Yes" at bounding box center [623, 331] width 11 height 6
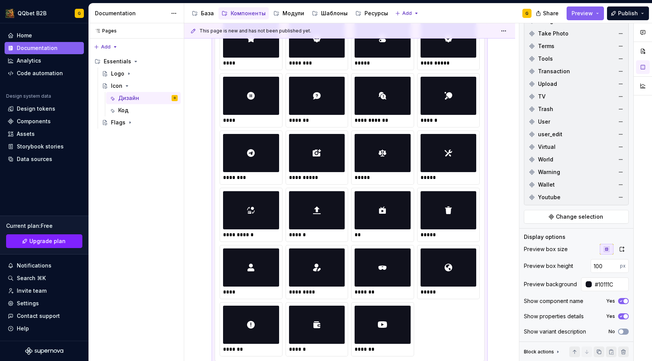
click at [624, 316] on span "button" at bounding box center [625, 316] width 5 height 5
click at [624, 316] on button "No" at bounding box center [623, 316] width 11 height 6
click at [624, 316] on span "button" at bounding box center [625, 316] width 5 height 5
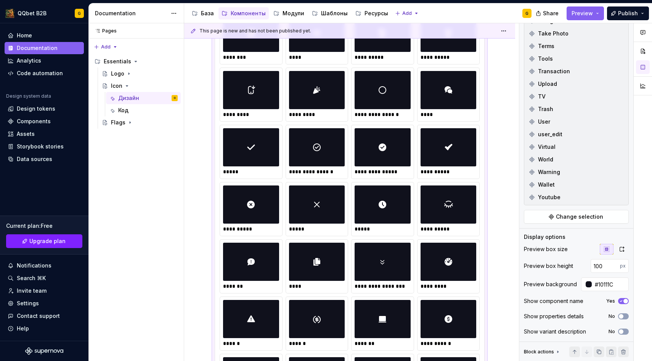
scroll to position [0, 0]
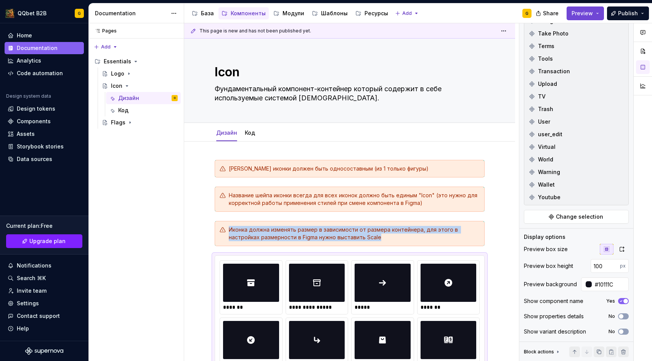
click at [587, 15] on span "Preview" at bounding box center [581, 14] width 21 height 8
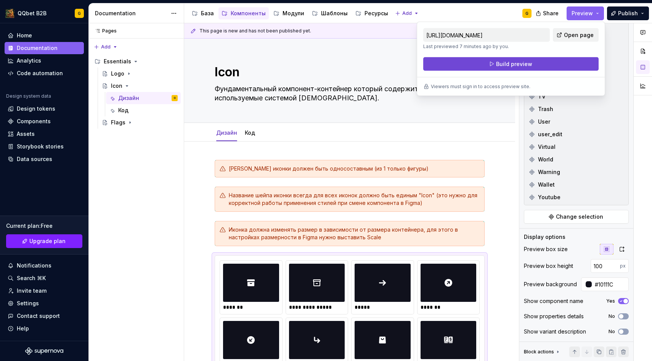
click at [523, 61] on span "Build preview" at bounding box center [514, 64] width 36 height 8
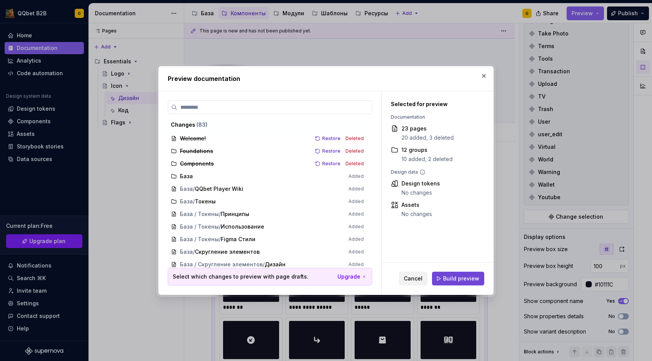
click at [451, 274] on span "Build preview" at bounding box center [461, 278] width 36 height 8
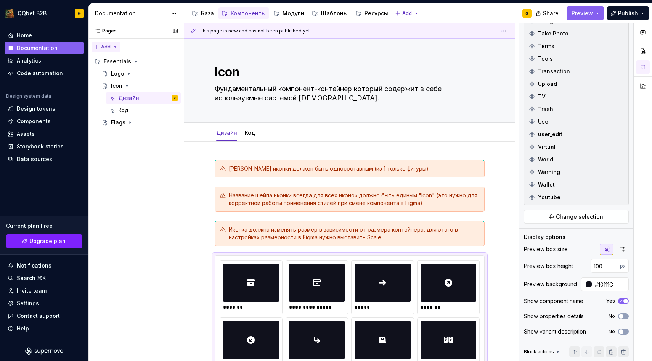
click at [112, 49] on div "Pages Pages Add Accessibility guide for tree Page tree. Navigate the tree with …" at bounding box center [135, 192] width 95 height 338
click at [120, 59] on div "New page" at bounding box center [131, 62] width 50 height 8
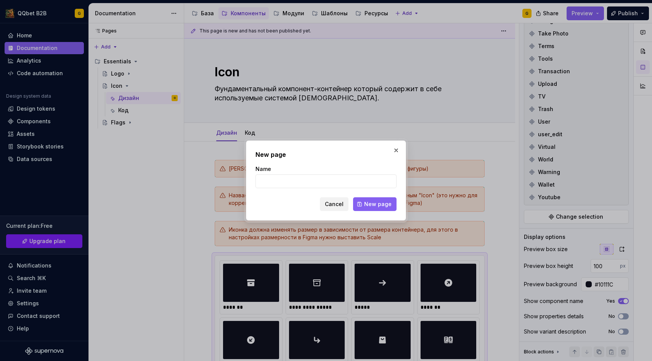
type textarea "*"
type input "Ф"
type textarea "*"
type input "Avatar"
click button "New page" at bounding box center [374, 204] width 43 height 14
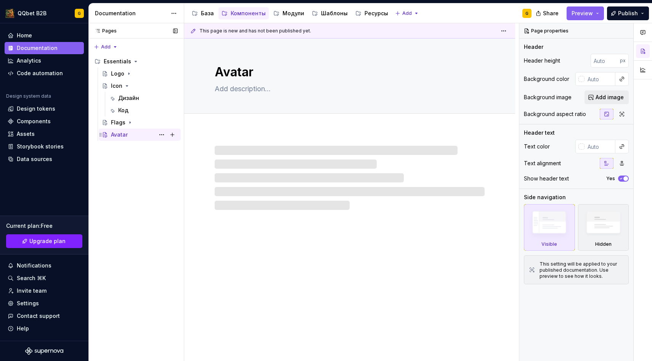
click at [128, 134] on div "Avatar G" at bounding box center [144, 134] width 67 height 11
click at [248, 88] on textarea at bounding box center [348, 89] width 270 height 12
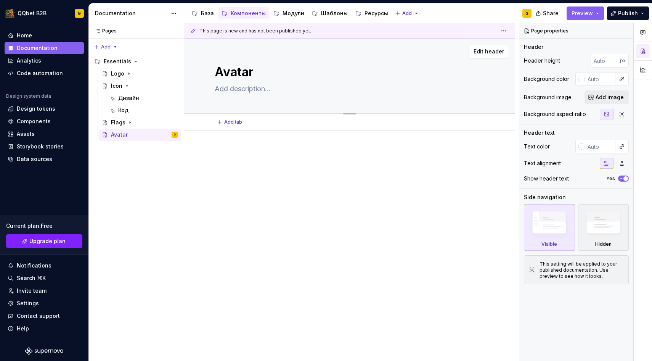
click at [244, 93] on textarea at bounding box center [348, 89] width 270 height 12
paste textarea "Аватар пользователя в системе"
type textarea "*"
type textarea "Аватар пользователя в системе"
click at [234, 123] on span "Add tab" at bounding box center [233, 122] width 18 height 6
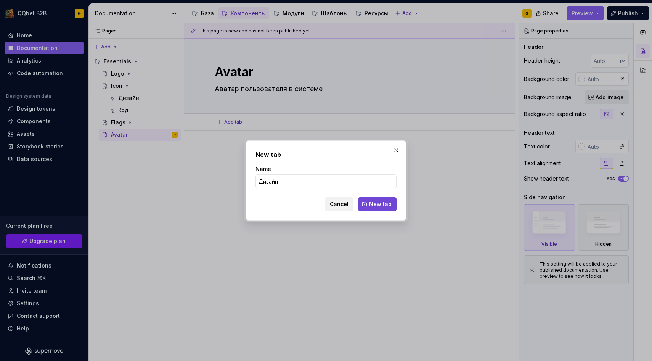
click at [373, 203] on span "New tab" at bounding box center [380, 204] width 22 height 8
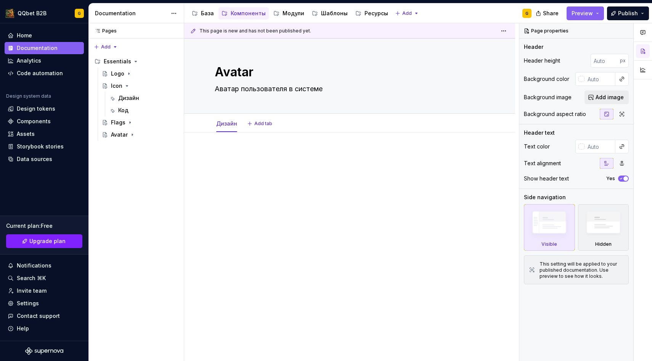
click at [263, 158] on p at bounding box center [350, 155] width 270 height 9
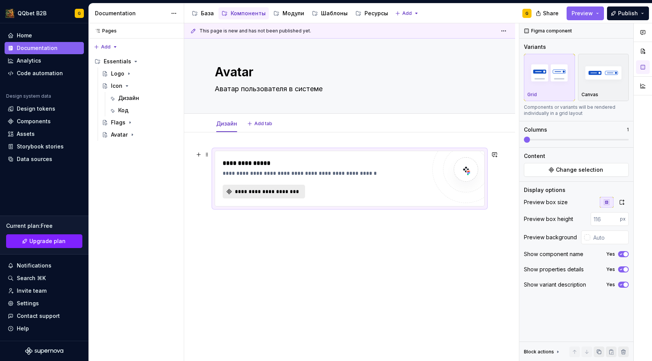
click at [260, 191] on span "**********" at bounding box center [267, 192] width 66 height 8
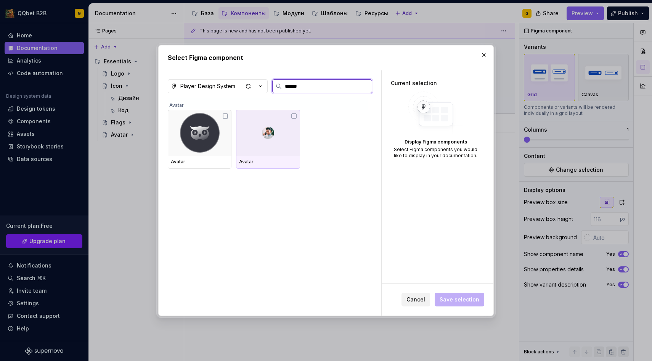
click at [265, 140] on div at bounding box center [268, 133] width 64 height 46
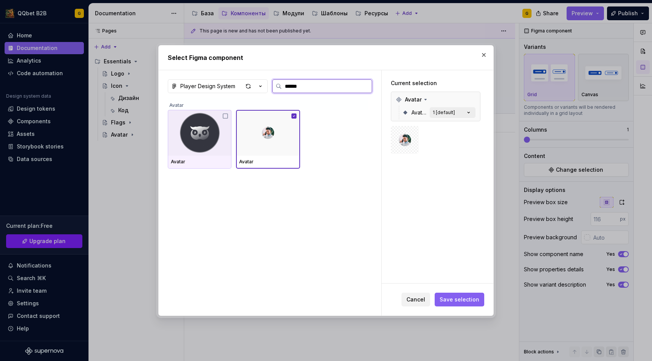
click at [223, 143] on img at bounding box center [199, 133] width 49 height 40
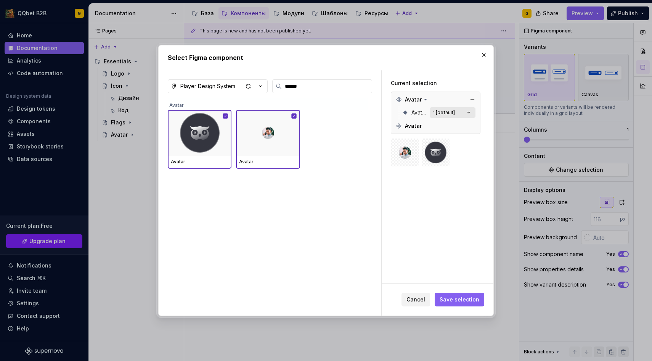
click at [445, 109] on button "1 [default]" at bounding box center [453, 112] width 46 height 11
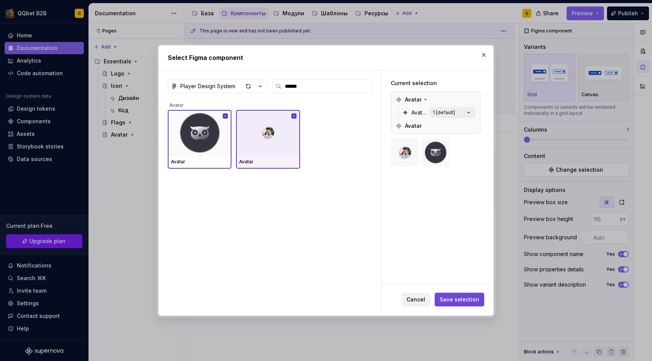
click at [473, 299] on span "Save selection" at bounding box center [460, 299] width 40 height 8
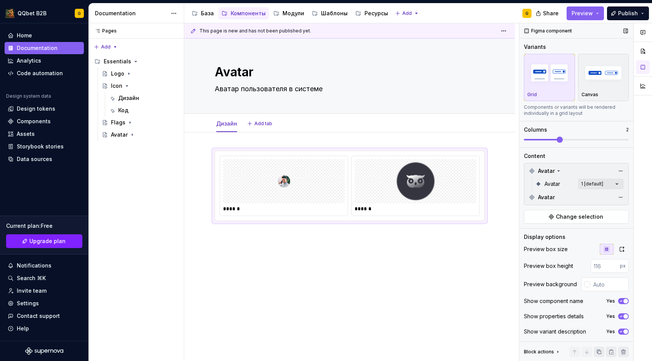
click at [557, 136] on span at bounding box center [560, 139] width 6 height 6
click at [598, 282] on input "text" at bounding box center [609, 284] width 39 height 14
paste input "10111C"
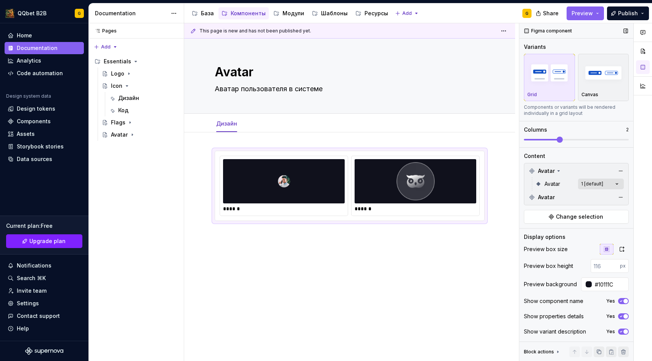
click at [610, 185] on div "Comments Open comments No comments yet Select ‘Comment’ from the block context …" at bounding box center [585, 192] width 133 height 338
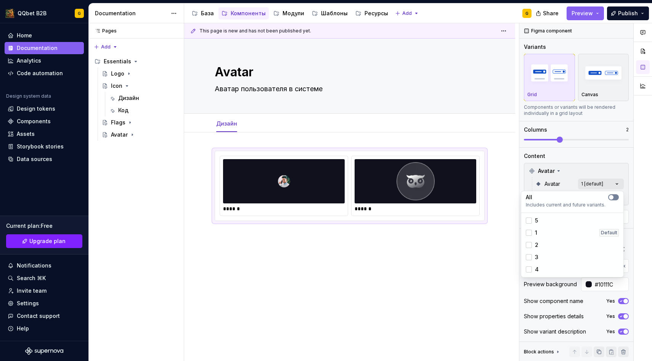
click at [616, 194] on button "button" at bounding box center [613, 197] width 11 height 6
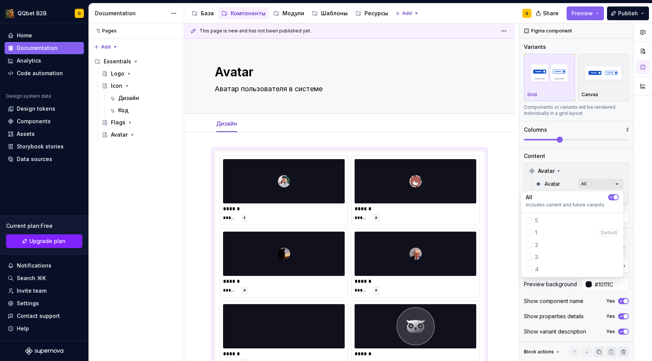
click at [611, 197] on icon "button" at bounding box center [611, 197] width 6 height 5
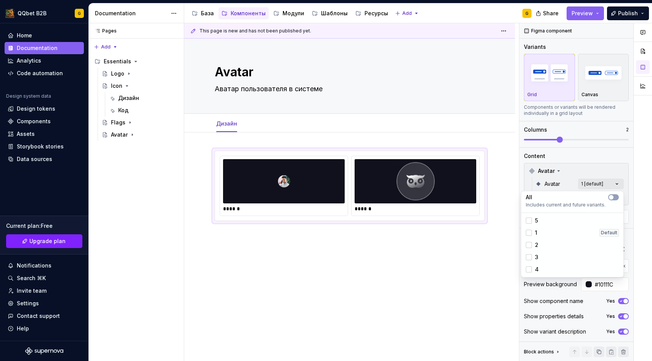
click at [460, 262] on html "QQbet B2B G Home Documentation Analytics Code automation Design system data Des…" at bounding box center [326, 180] width 652 height 361
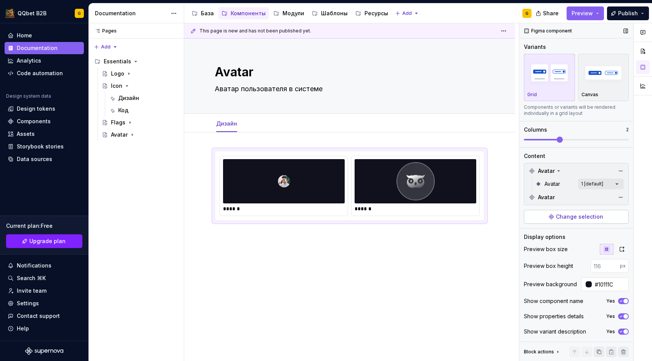
click at [571, 222] on button "Change selection" at bounding box center [576, 217] width 105 height 14
click at [258, 126] on span "Add tab" at bounding box center [263, 123] width 18 height 6
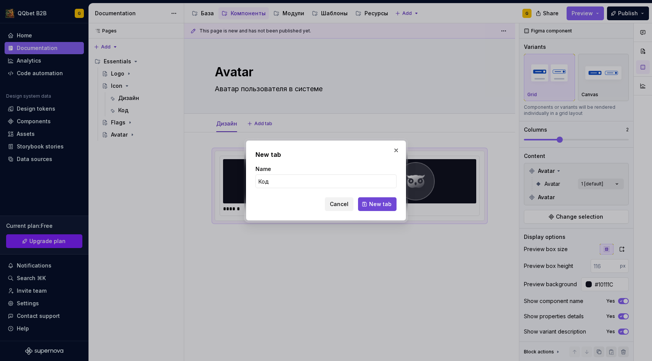
click at [377, 209] on button "New tab" at bounding box center [377, 204] width 39 height 14
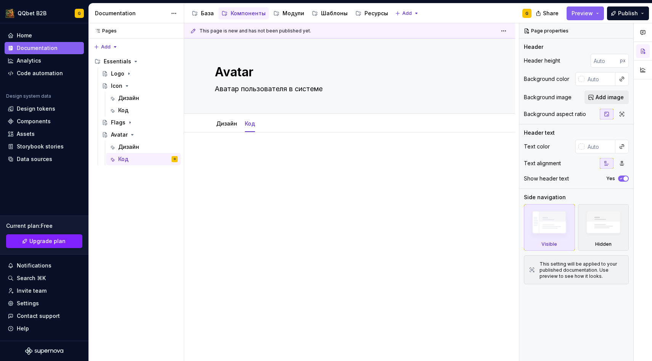
click at [272, 163] on div at bounding box center [350, 165] width 270 height 29
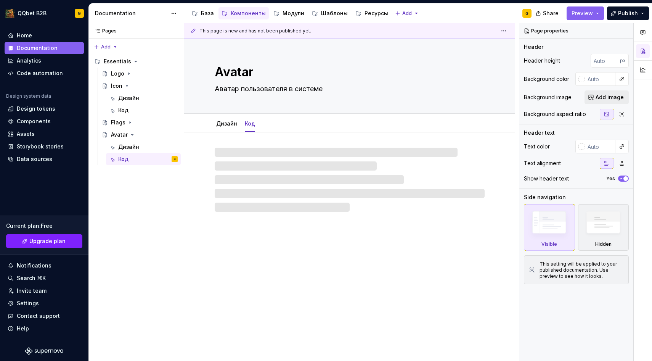
click at [272, 162] on div at bounding box center [350, 180] width 270 height 64
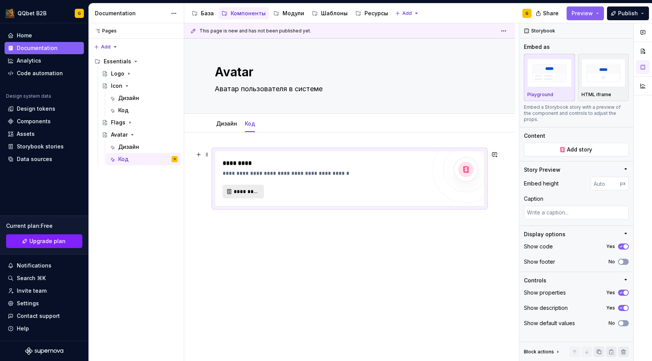
click at [239, 189] on span "*********" at bounding box center [246, 192] width 25 height 8
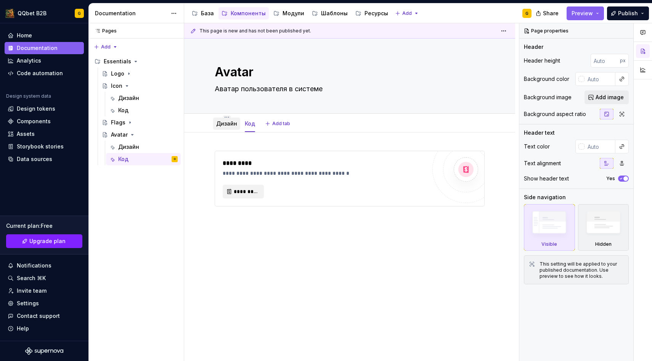
click at [226, 128] on div "Дизайн" at bounding box center [226, 123] width 21 height 9
click at [228, 127] on div "Дизайн" at bounding box center [226, 124] width 21 height 8
click at [236, 179] on div "**********" at bounding box center [325, 179] width 204 height 40
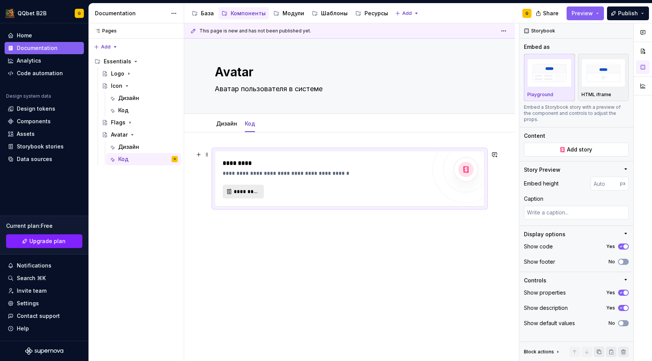
click at [236, 192] on span "*********" at bounding box center [246, 192] width 25 height 8
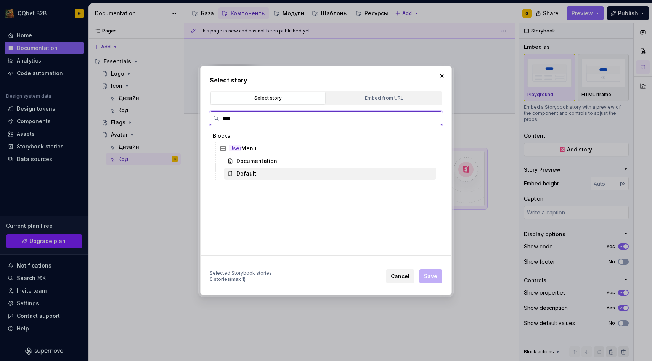
click at [265, 177] on div "Default" at bounding box center [330, 173] width 212 height 12
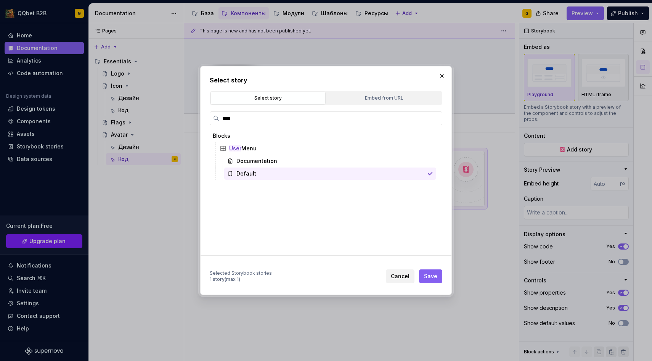
click at [427, 273] on span "Save" at bounding box center [430, 276] width 13 height 8
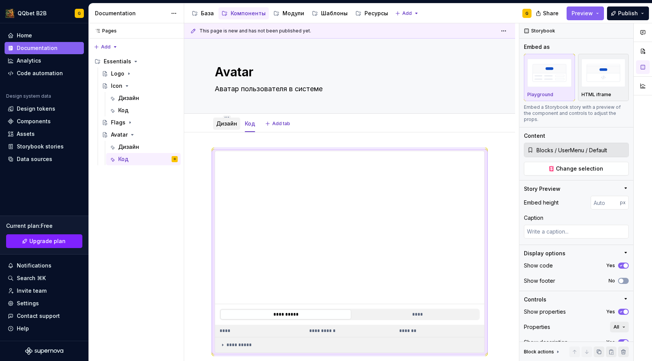
click at [230, 124] on link "Дизайн" at bounding box center [226, 123] width 21 height 6
click at [231, 123] on link "Дизайн" at bounding box center [226, 123] width 21 height 6
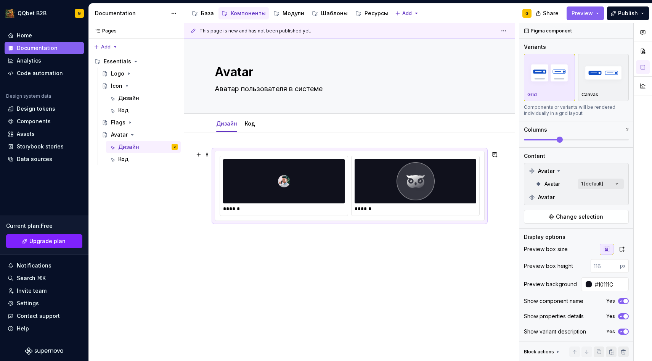
click at [348, 200] on div "******" at bounding box center [284, 185] width 128 height 59
click at [594, 215] on span "Change selection" at bounding box center [579, 217] width 47 height 8
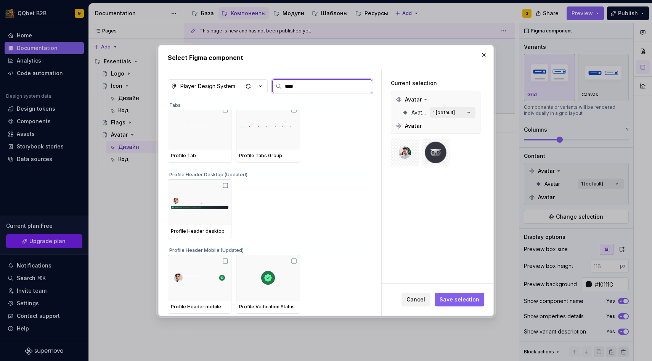
scroll to position [148, 0]
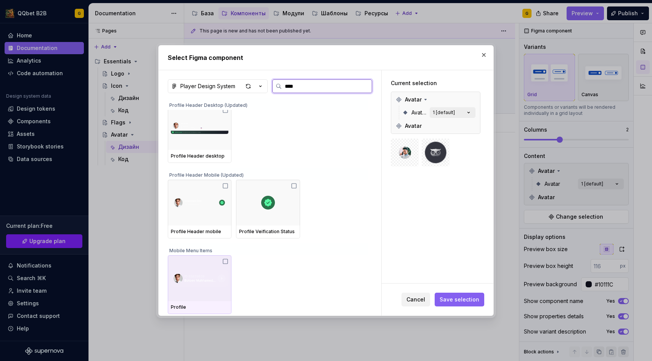
click at [201, 273] on img at bounding box center [200, 277] width 58 height 27
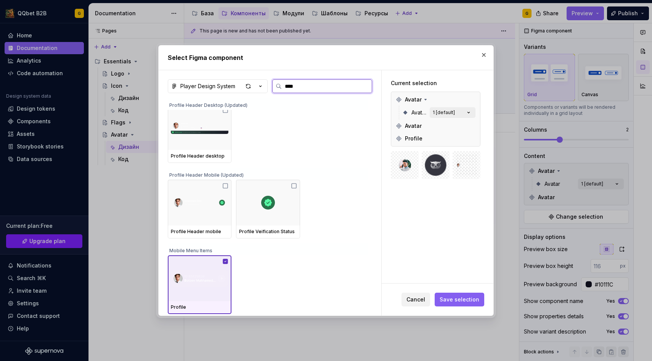
click at [201, 273] on img at bounding box center [200, 277] width 58 height 27
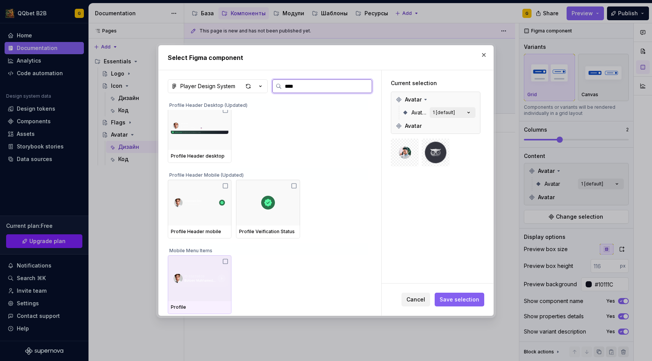
click at [199, 285] on img at bounding box center [200, 277] width 58 height 27
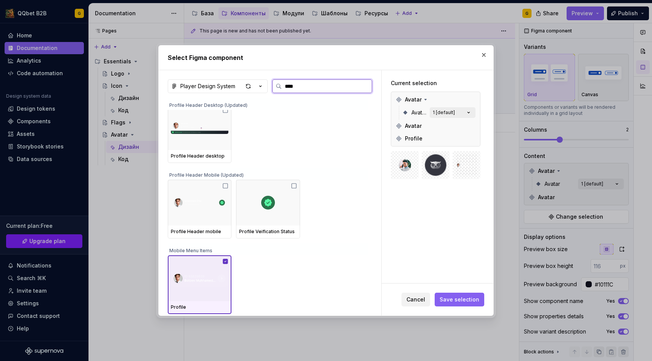
click at [199, 285] on img at bounding box center [200, 277] width 58 height 27
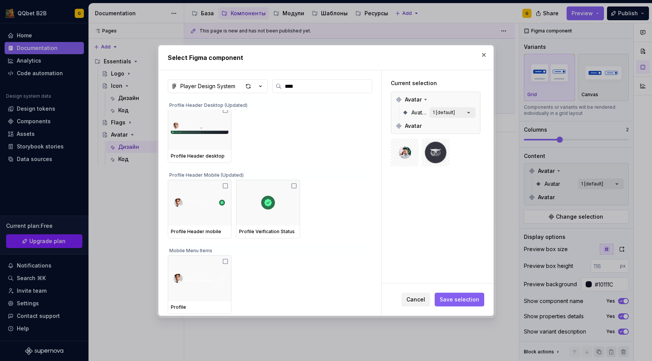
scroll to position [0, 0]
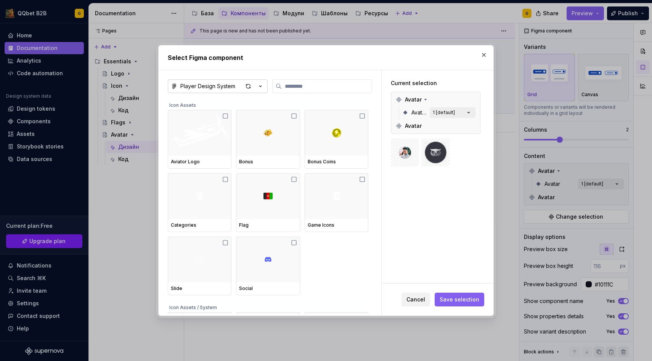
click at [256, 89] on div "button" at bounding box center [253, 86] width 21 height 11
click at [255, 89] on div "Select Figma component Player Design System Icon Assets Aviator Logo Bonus Bonu…" at bounding box center [326, 180] width 652 height 361
click at [302, 85] on input "search" at bounding box center [327, 86] width 90 height 8
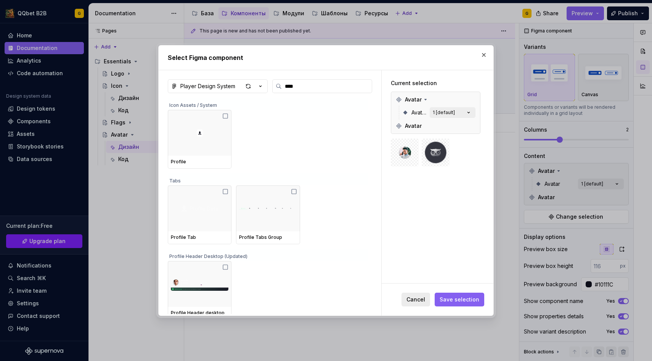
click at [423, 303] on span "Cancel" at bounding box center [415, 299] width 19 height 8
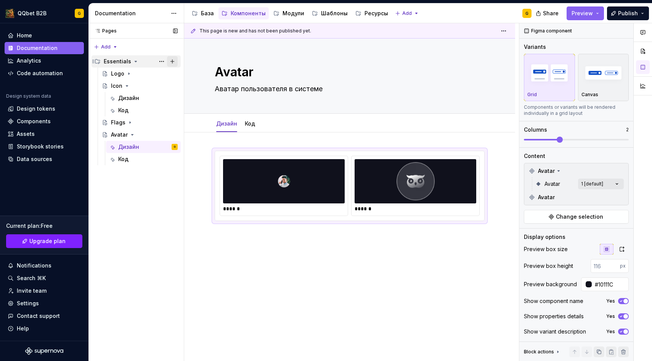
click at [175, 60] on button "Page tree" at bounding box center [172, 61] width 11 height 11
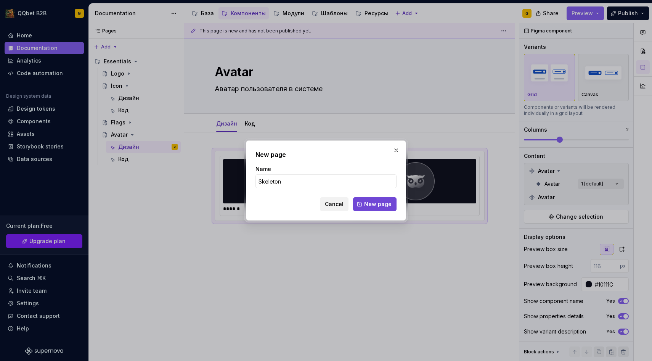
click at [389, 203] on span "New page" at bounding box center [377, 204] width 27 height 8
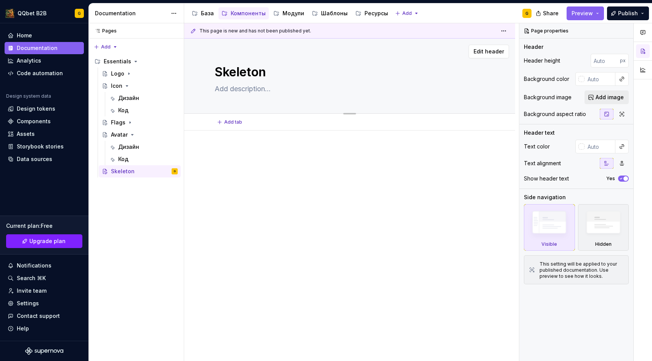
click at [231, 80] on textarea "Skeleton" at bounding box center [348, 72] width 270 height 18
click at [231, 93] on textarea at bounding box center [348, 89] width 270 height 12
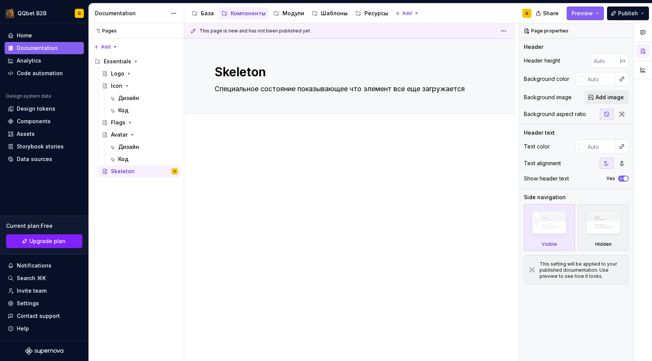
click at [227, 143] on div at bounding box center [349, 212] width 331 height 165
click at [230, 117] on button "Add tab" at bounding box center [230, 122] width 31 height 11
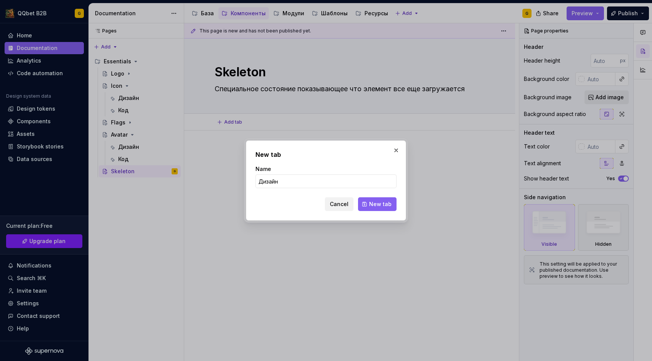
click at [369, 208] on button "New tab" at bounding box center [377, 204] width 39 height 14
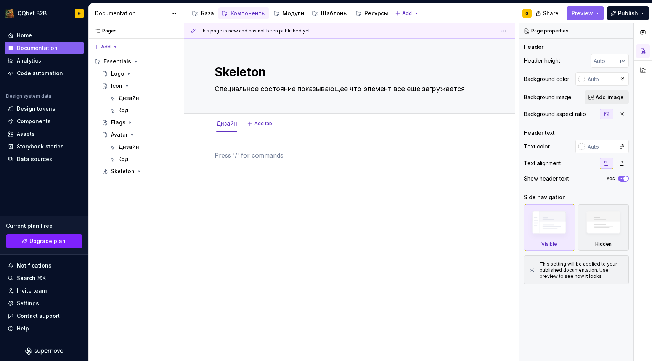
click at [286, 167] on div at bounding box center [350, 165] width 270 height 29
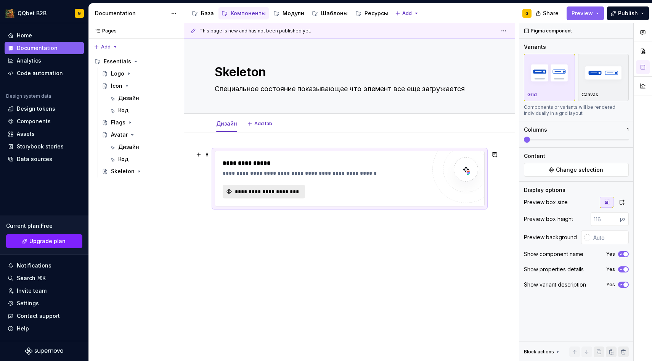
click at [275, 193] on span "**********" at bounding box center [267, 192] width 66 height 8
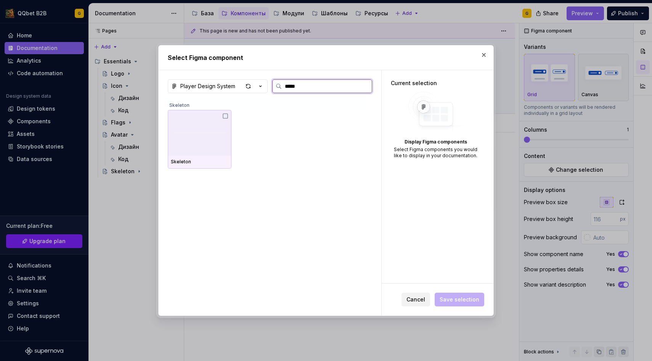
click at [212, 134] on img at bounding box center [200, 133] width 58 height 6
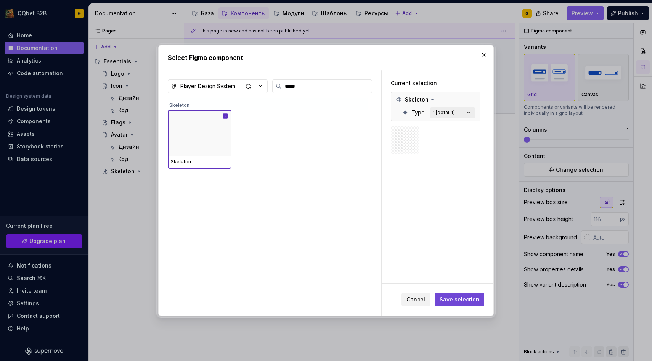
click at [458, 300] on span "Save selection" at bounding box center [460, 299] width 40 height 8
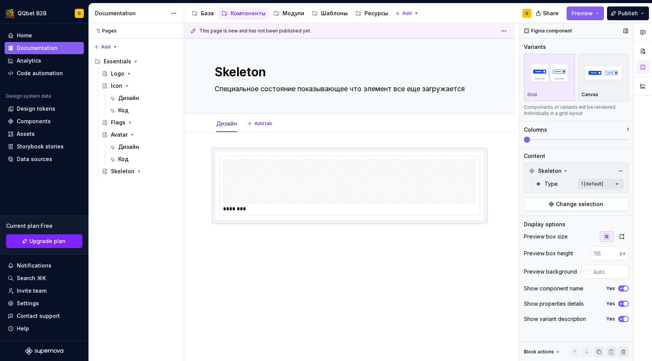
click at [596, 178] on div "Type 1 [default]" at bounding box center [579, 184] width 88 height 14
click at [596, 182] on div "Comments Open comments No comments yet Select ‘Comment’ from the block context …" at bounding box center [585, 192] width 133 height 338
click at [610, 194] on button "button" at bounding box center [613, 197] width 11 height 6
drag, startPoint x: 529, startPoint y: 141, endPoint x: 624, endPoint y: 138, distance: 94.6
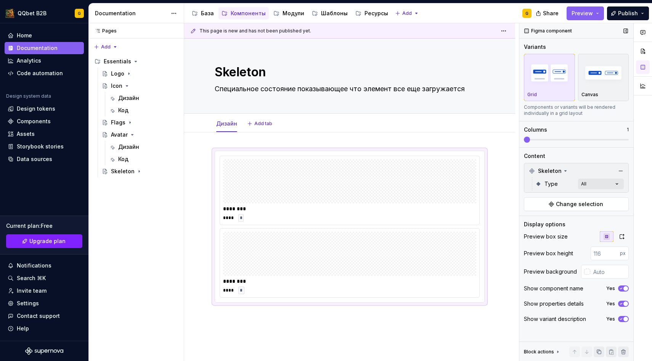
click at [634, 141] on div "Comments Open comments No comments yet Select ‘Comment’ from the block context …" at bounding box center [585, 192] width 133 height 338
click at [611, 138] on span at bounding box center [576, 139] width 105 height 6
click at [552, 140] on span at bounding box center [576, 140] width 105 height 2
click at [607, 278] on div "Preview box size Preview box height px Preview background Show component name Y…" at bounding box center [576, 280] width 105 height 98
click at [607, 276] on input "text" at bounding box center [609, 272] width 39 height 14
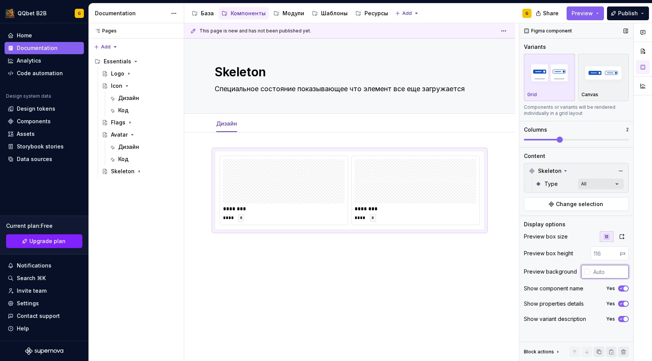
paste input "10111C"
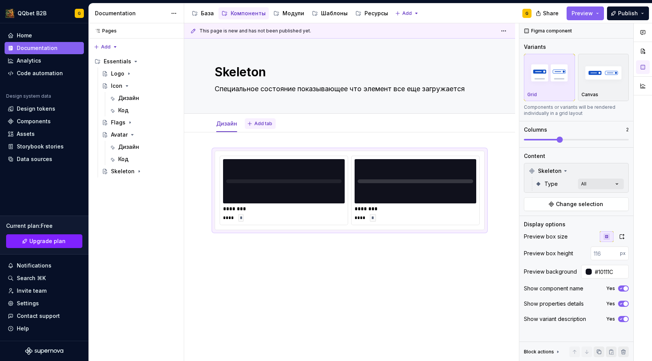
click at [253, 127] on button "Add tab" at bounding box center [260, 123] width 31 height 11
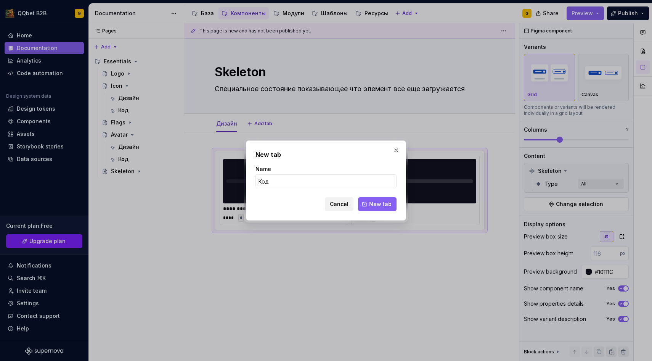
click at [366, 201] on button "New tab" at bounding box center [377, 204] width 39 height 14
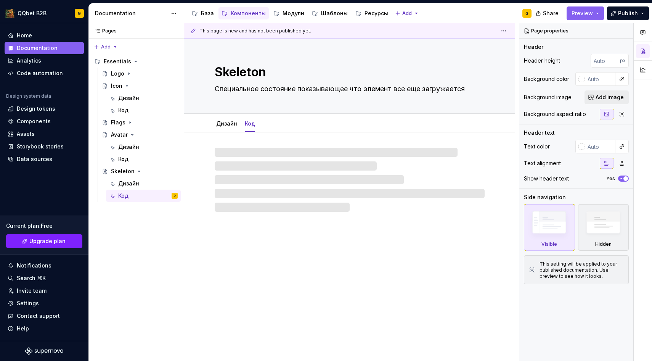
click at [250, 154] on div at bounding box center [350, 180] width 270 height 64
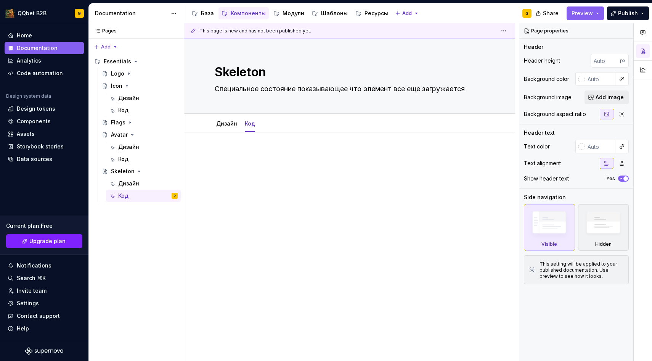
click at [234, 149] on div at bounding box center [349, 214] width 331 height 165
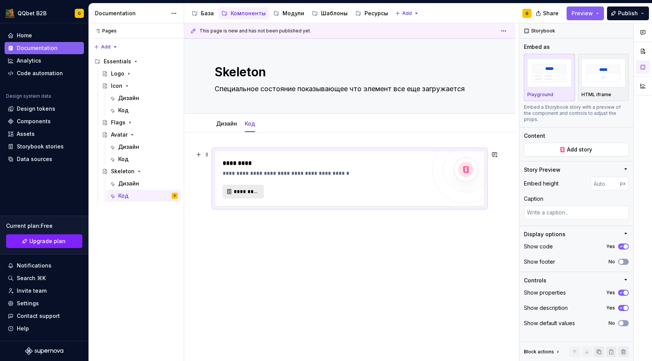
click at [247, 195] on button "*********" at bounding box center [243, 192] width 41 height 14
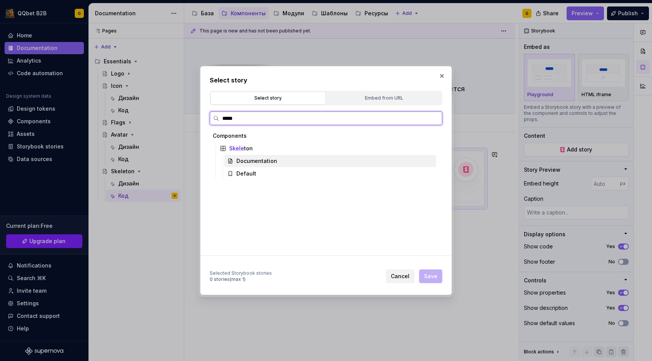
click at [254, 178] on div "Default" at bounding box center [330, 173] width 212 height 12
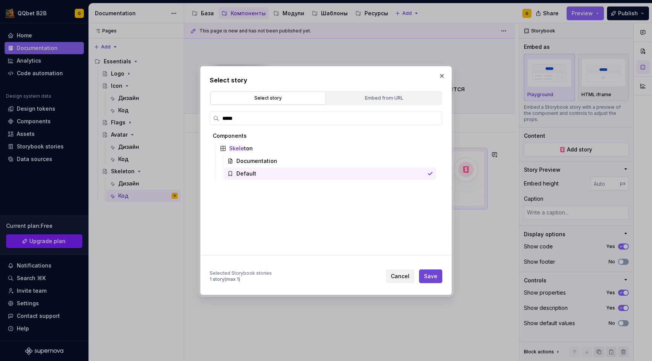
click at [430, 274] on span "Save" at bounding box center [430, 276] width 13 height 8
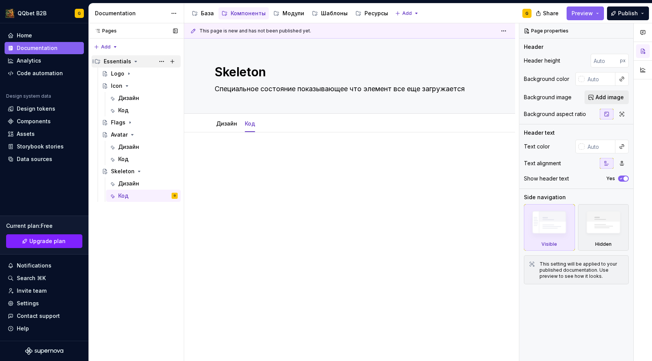
click at [135, 61] on icon "Page tree" at bounding box center [136, 61] width 2 height 1
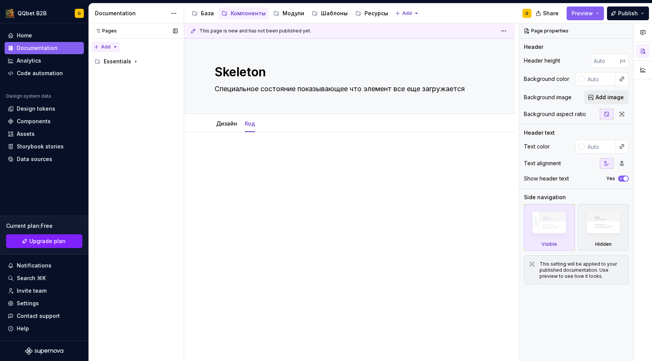
click at [106, 46] on div "Pages Pages Add Accessibility guide for tree Page tree. Navigate the tree with …" at bounding box center [135, 192] width 95 height 338
click at [113, 59] on div "New page" at bounding box center [131, 62] width 50 height 8
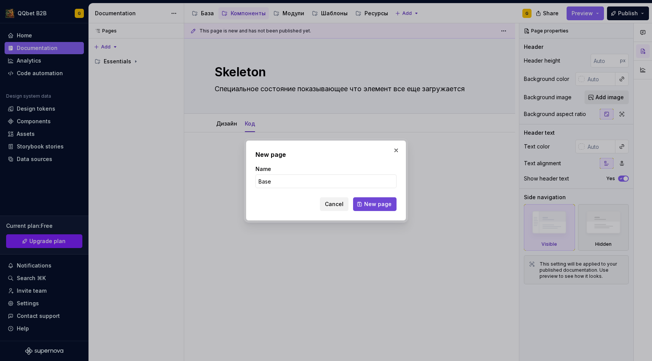
click at [377, 205] on span "New page" at bounding box center [377, 204] width 27 height 8
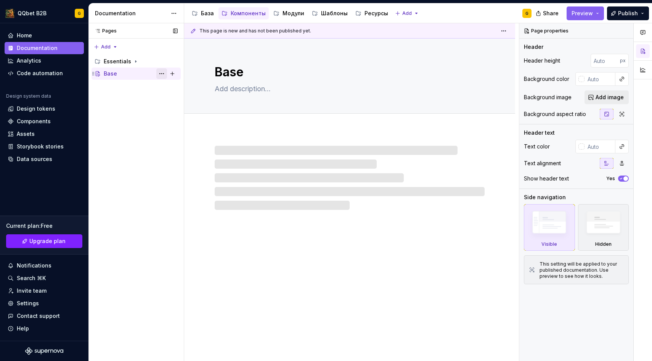
click at [161, 74] on button "Page tree" at bounding box center [161, 73] width 11 height 11
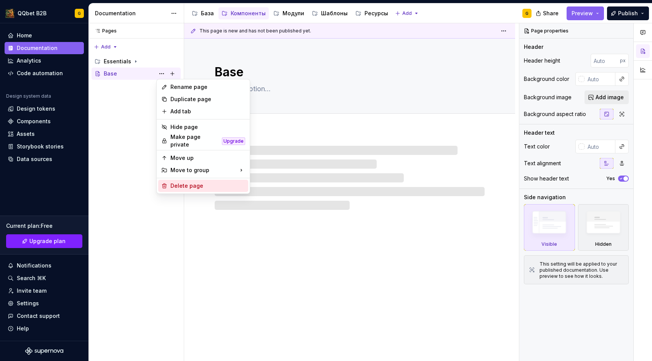
click at [180, 180] on div "Delete page" at bounding box center [203, 186] width 90 height 12
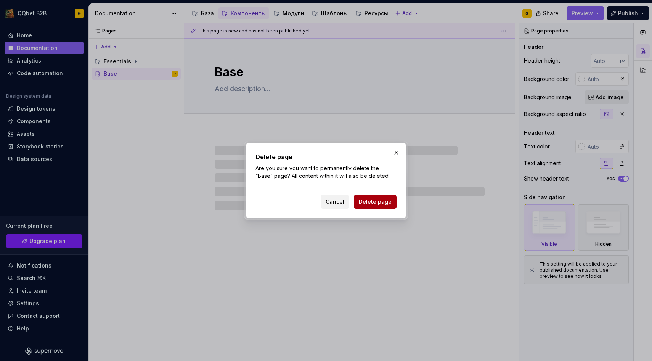
click at [360, 201] on button "Delete page" at bounding box center [375, 202] width 43 height 14
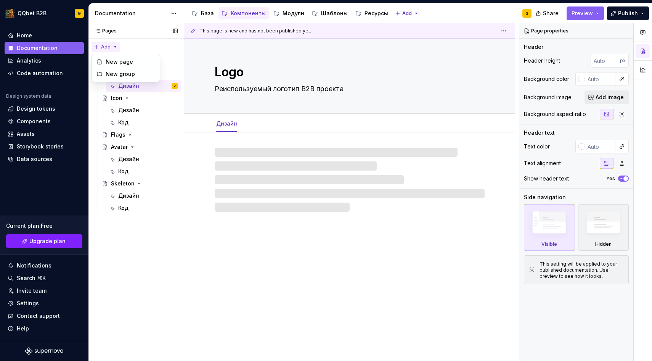
click at [114, 49] on div "Pages Pages Add Accessibility guide for tree Page tree. Navigate the tree with …" at bounding box center [135, 192] width 95 height 338
click at [118, 75] on div "New group" at bounding box center [131, 74] width 50 height 8
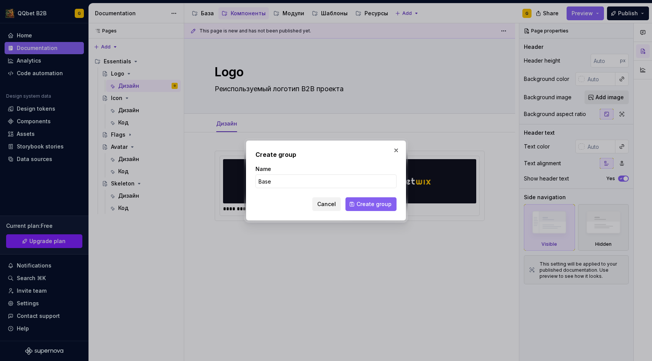
click at [386, 193] on form "Name Base Cancel Create group" at bounding box center [325, 188] width 141 height 46
click at [382, 204] on span "Create group" at bounding box center [373, 204] width 35 height 8
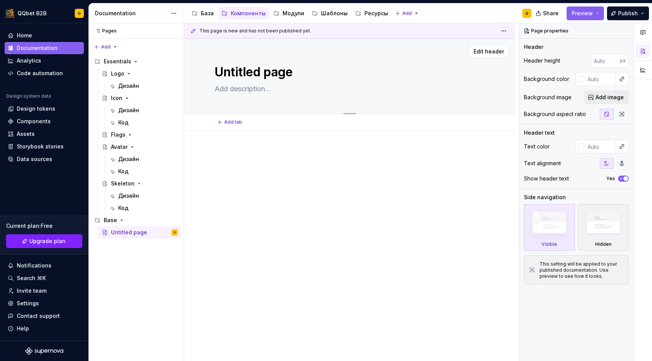
click at [266, 80] on textarea "Untitled page" at bounding box center [348, 72] width 270 height 18
click at [249, 88] on textarea at bounding box center [348, 89] width 270 height 12
paste textarea "Checkbox используется для выбора одного или нескольких параметров из набора. По…"
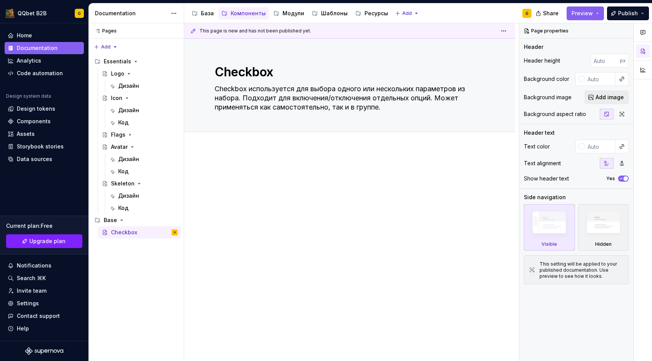
click at [281, 154] on div at bounding box center [349, 231] width 331 height 165
click at [279, 141] on div "Add tab" at bounding box center [350, 140] width 270 height 11
click at [277, 154] on div at bounding box center [349, 231] width 331 height 165
click at [232, 157] on div at bounding box center [349, 231] width 331 height 165
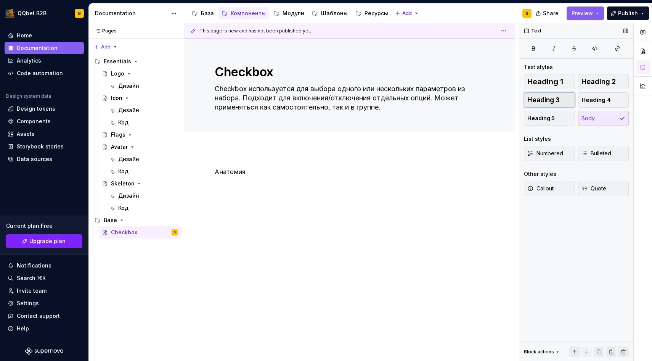
click at [538, 101] on span "Heading 3" at bounding box center [543, 100] width 32 height 8
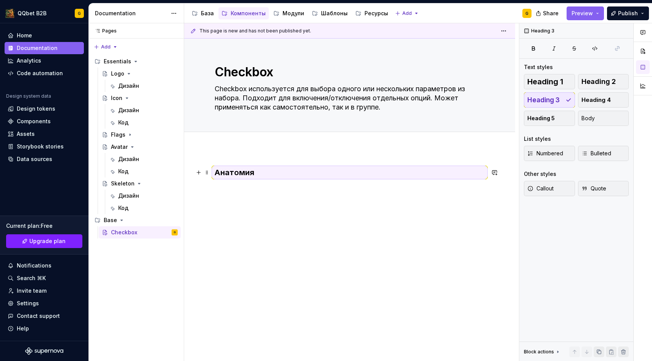
click at [301, 167] on h3 "Анатомия" at bounding box center [350, 172] width 270 height 11
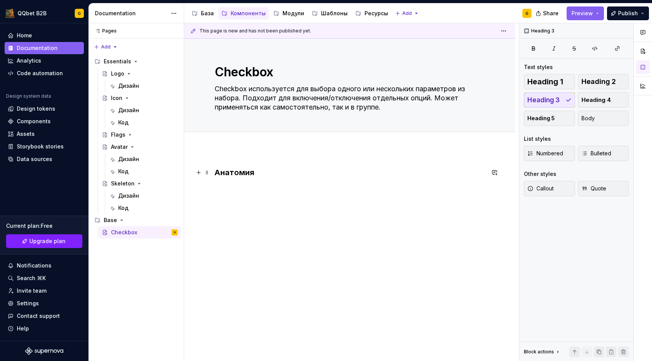
click at [300, 160] on div "Анатомия" at bounding box center [349, 231] width 331 height 165
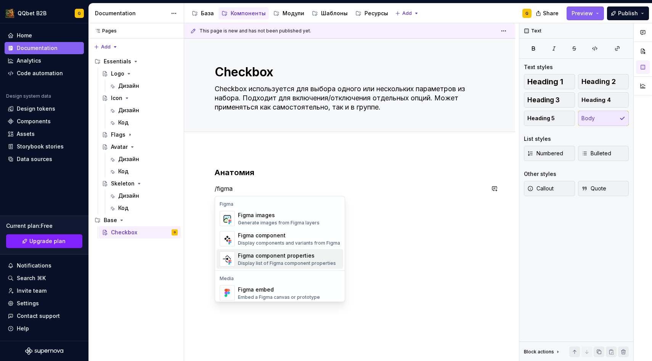
click at [268, 246] on span "Figma component Display components and variants from Figma" at bounding box center [280, 239] width 127 height 20
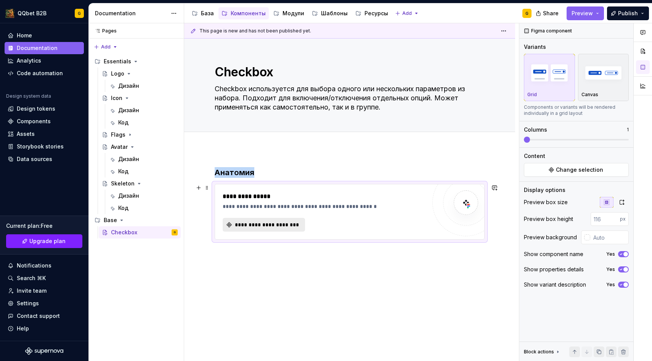
click at [252, 228] on span "**********" at bounding box center [267, 225] width 66 height 8
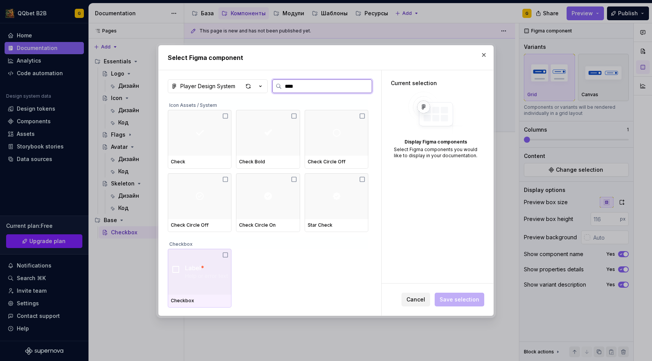
click at [200, 276] on img at bounding box center [199, 272] width 57 height 14
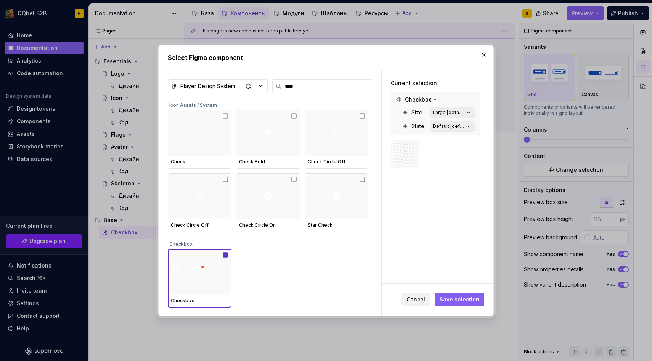
click at [455, 298] on span "Save selection" at bounding box center [460, 299] width 40 height 8
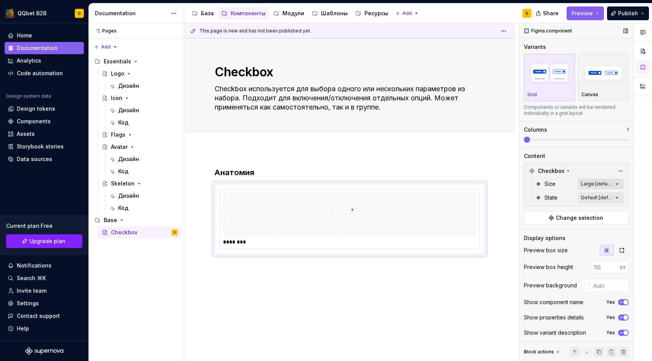
scroll to position [1, 0]
click at [600, 280] on input "text" at bounding box center [609, 284] width 39 height 14
paste input "10111C"
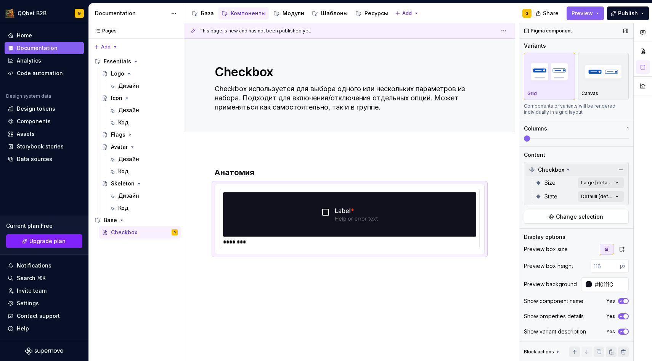
click at [582, 175] on div "Checkbox" at bounding box center [576, 170] width 101 height 12
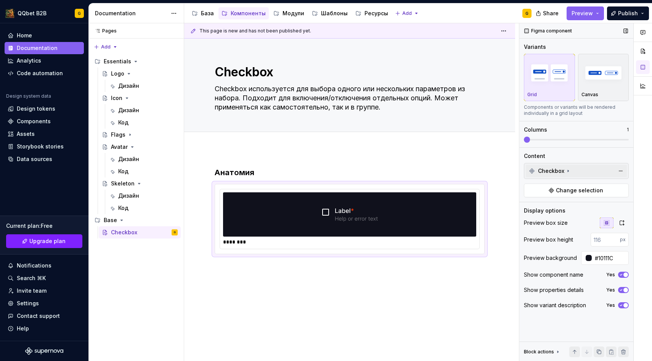
click at [583, 176] on div "Checkbox" at bounding box center [576, 171] width 101 height 12
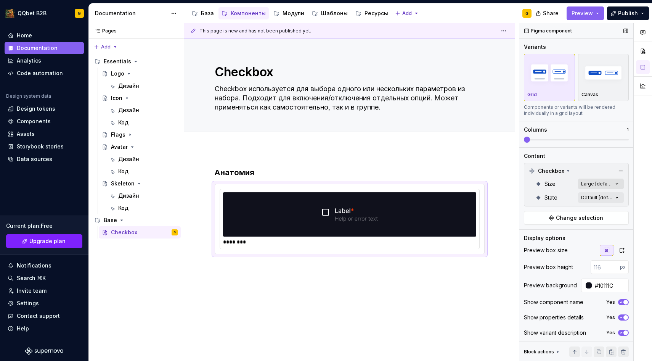
click at [589, 186] on div "Comments Open comments No comments yet Select ‘Comment’ from the block context …" at bounding box center [585, 192] width 133 height 338
click at [568, 185] on div "Comments Open comments No comments yet Select ‘Comment’ from the block context …" at bounding box center [585, 192] width 133 height 338
click at [601, 196] on div "Comments Open comments No comments yet Select ‘Comment’ from the block context …" at bounding box center [585, 192] width 133 height 338
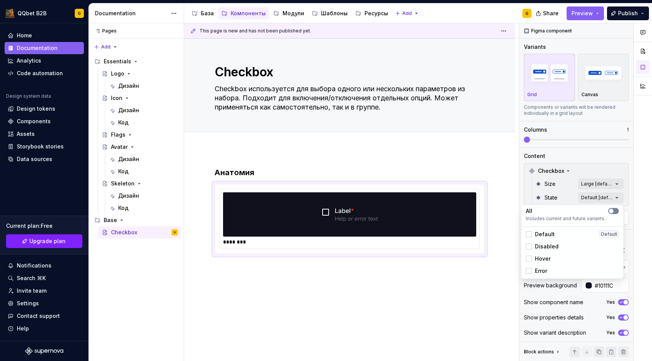
click at [615, 211] on button "button" at bounding box center [613, 211] width 11 height 6
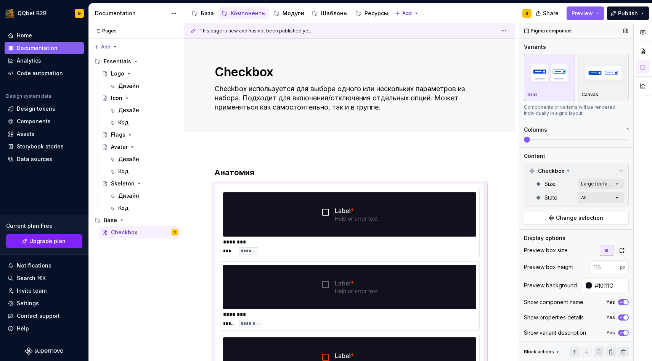
drag, startPoint x: 527, startPoint y: 137, endPoint x: 559, endPoint y: 138, distance: 31.3
click at [559, 138] on div "Comments Open comments No comments yet Select ‘Comment’ from the block context …" at bounding box center [585, 192] width 133 height 338
drag, startPoint x: 528, startPoint y: 143, endPoint x: 544, endPoint y: 141, distance: 15.7
click at [557, 141] on div "Variants Grid Canvas Components or variants will be rendered individually in a …" at bounding box center [576, 95] width 105 height 104
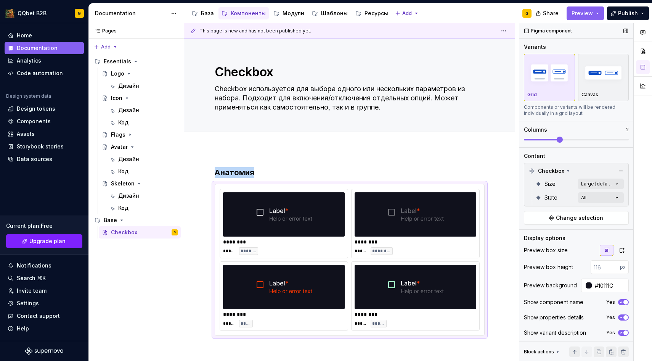
click at [557, 139] on span at bounding box center [560, 139] width 6 height 6
click at [568, 140] on span at bounding box center [576, 139] width 105 height 6
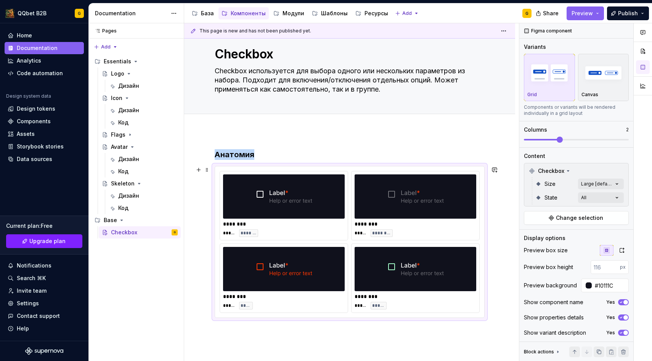
scroll to position [18, 0]
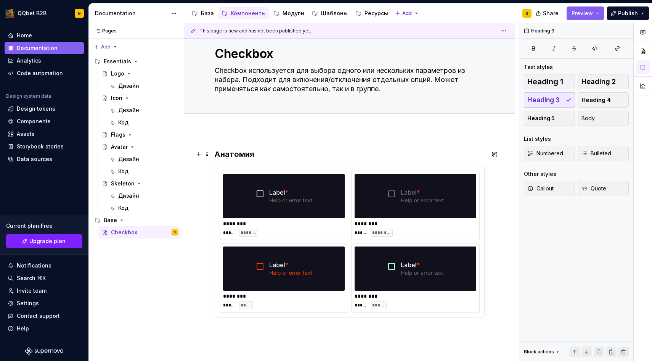
click at [265, 154] on h3 "Анатомия" at bounding box center [350, 154] width 270 height 11
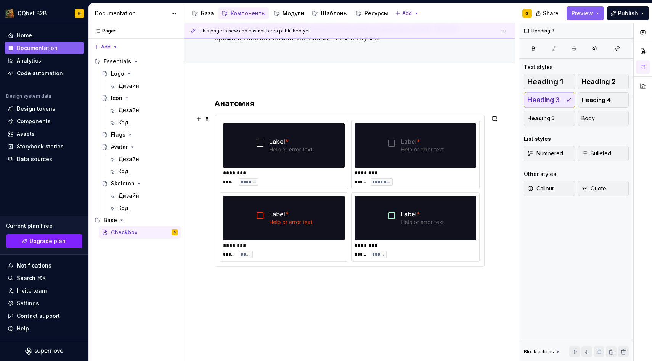
scroll to position [92, 0]
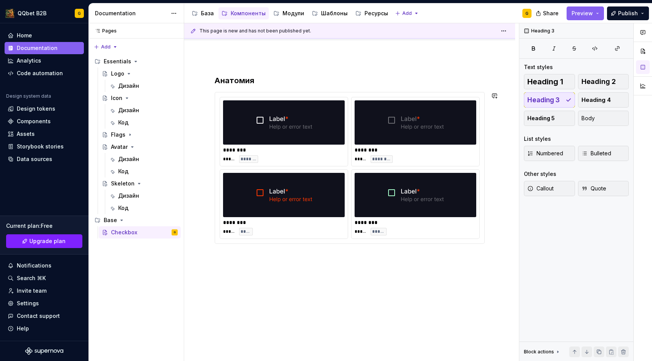
click at [259, 259] on div "Анатомия ******** ***** ******* ******** ***** ******** ******** ***** ***** **…" at bounding box center [349, 209] width 331 height 304
click at [262, 257] on p at bounding box center [350, 257] width 270 height 9
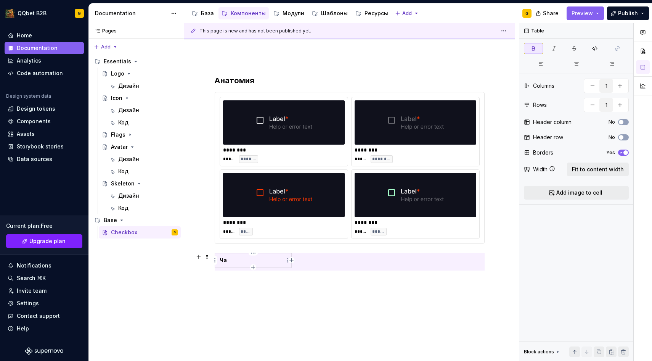
click at [262, 259] on td "Ча" at bounding box center [253, 260] width 77 height 14
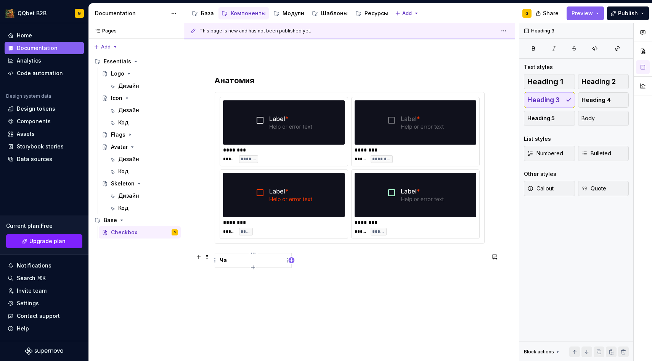
click at [294, 262] on icon "button" at bounding box center [292, 260] width 6 height 6
click at [290, 272] on div "Анатомия ******** ***** ******* ******** ***** ******** ******** ***** ***** **…" at bounding box center [350, 177] width 270 height 204
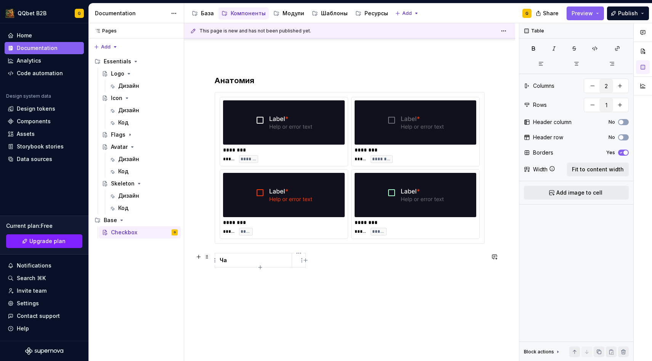
click at [297, 265] on td at bounding box center [299, 260] width 14 height 14
click at [271, 259] on p at bounding box center [272, 260] width 29 height 8
click at [289, 268] on icon "button" at bounding box center [291, 267] width 6 height 6
click at [300, 260] on html "QQbet B2B G Home Documentation Analytics Code automation Design system data Des…" at bounding box center [326, 180] width 652 height 361
click at [297, 260] on html "QQbet B2B G Home Documentation Analytics Code automation Design system data Des…" at bounding box center [326, 180] width 652 height 361
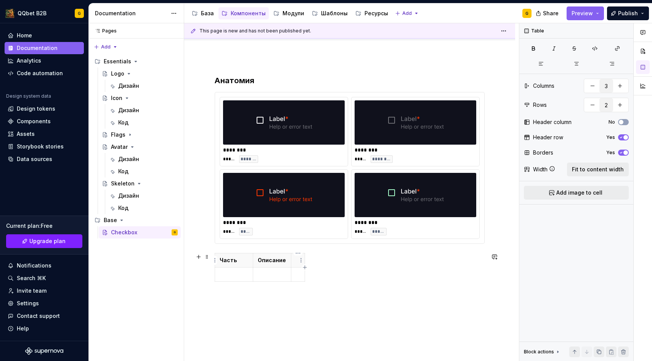
click at [295, 260] on th at bounding box center [298, 260] width 14 height 14
click at [574, 167] on span "Fit to content width" at bounding box center [598, 169] width 52 height 8
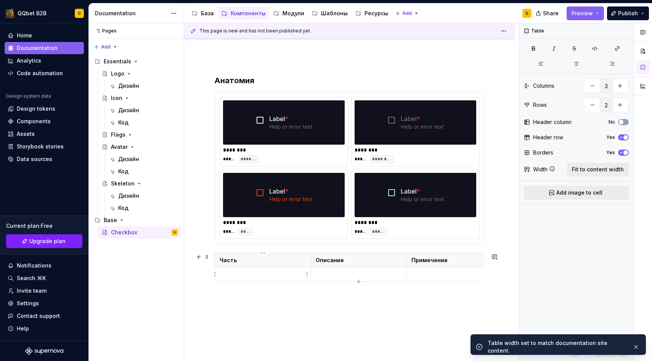
click at [282, 273] on p at bounding box center [263, 274] width 87 height 8
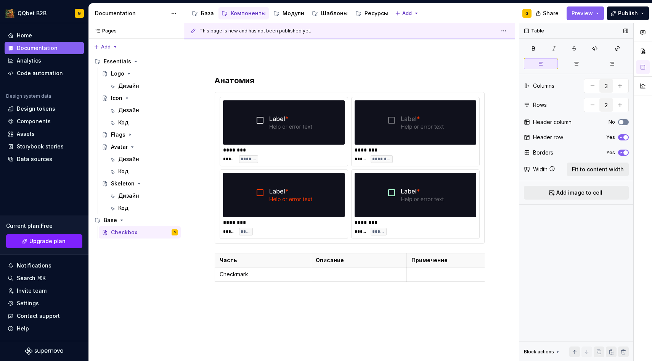
click at [625, 122] on button "No" at bounding box center [623, 122] width 11 height 6
click at [370, 272] on p at bounding box center [359, 274] width 87 height 8
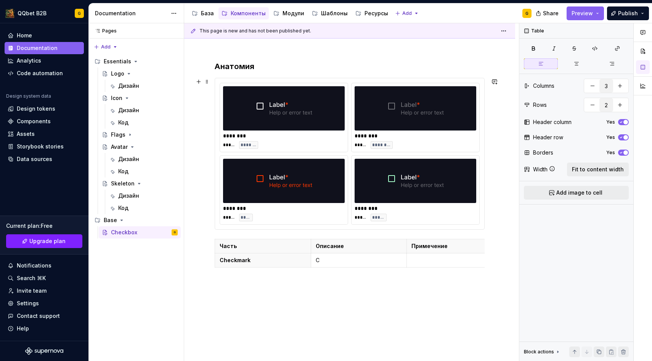
scroll to position [133, 0]
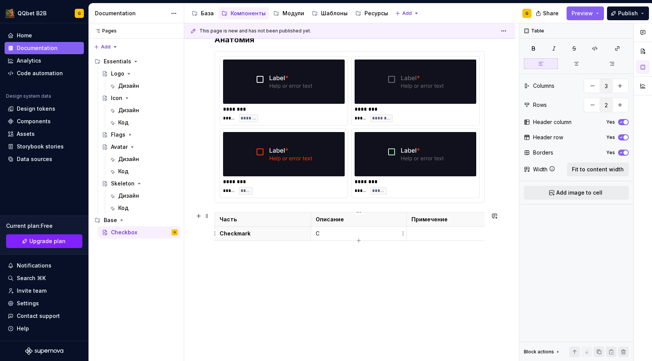
click at [327, 229] on td "С" at bounding box center [359, 233] width 96 height 14
click at [327, 232] on p "С" at bounding box center [359, 234] width 87 height 8
click at [419, 237] on td at bounding box center [455, 240] width 96 height 29
click at [359, 253] on icon "button" at bounding box center [359, 256] width 6 height 6
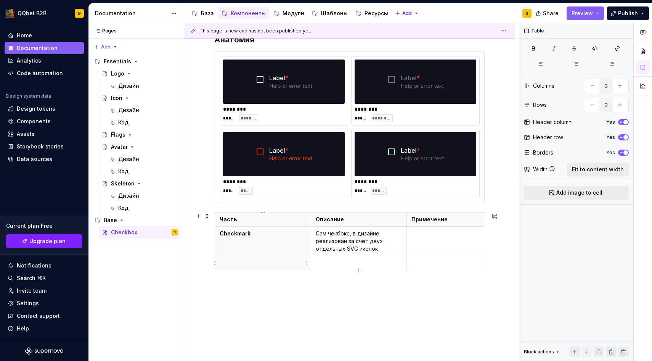
click at [256, 260] on p at bounding box center [263, 263] width 87 height 8
click at [323, 272] on div "Часть Описание Примечение Checkmark Сам чекбокс, в дизайне реализован за счёт д…" at bounding box center [350, 242] width 270 height 61
click at [323, 271] on div "Часть Описание Примечение Checkmark Сам чекбокс, в дизайне реализован за счёт д…" at bounding box center [350, 242] width 270 height 61
click at [326, 260] on p at bounding box center [359, 263] width 87 height 8
click at [358, 279] on icon "button" at bounding box center [359, 277] width 6 height 6
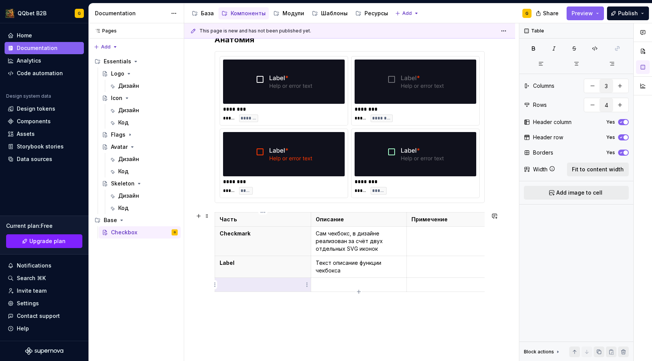
click at [276, 283] on p at bounding box center [263, 285] width 87 height 8
click at [331, 288] on td at bounding box center [359, 285] width 96 height 14
click at [225, 265] on p "Label" at bounding box center [263, 263] width 87 height 8
click at [228, 289] on th "Error Text" at bounding box center [263, 285] width 96 height 14
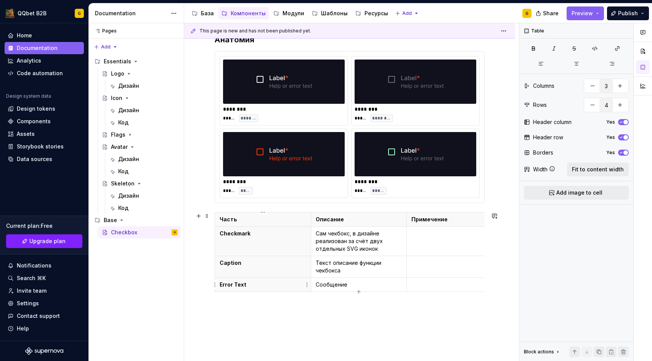
click at [228, 289] on th "Error Text" at bounding box center [263, 285] width 96 height 14
click at [228, 287] on p "Error Text" at bounding box center [263, 285] width 87 height 8
click at [228, 284] on p "Error Text" at bounding box center [263, 285] width 87 height 8
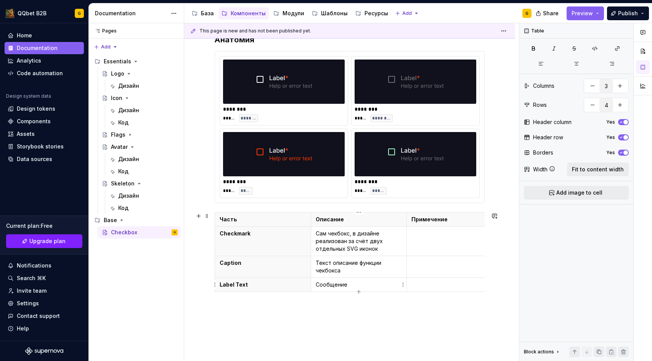
click at [358, 286] on p "Сообщение" at bounding box center [359, 285] width 87 height 8
click at [342, 281] on p "Сообщение" at bounding box center [359, 285] width 87 height 8
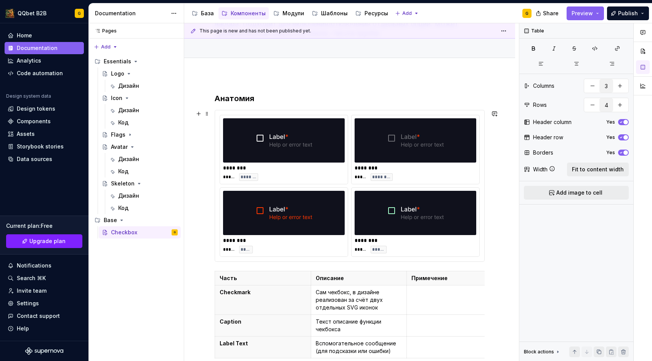
scroll to position [127, 0]
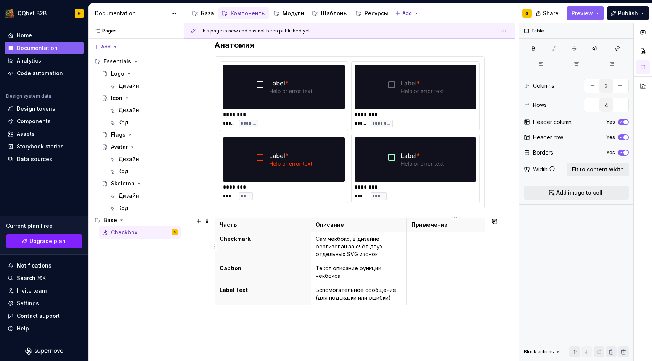
click at [435, 239] on p at bounding box center [454, 239] width 87 height 8
click at [286, 316] on div "Анатомия ******** ***** ******* ******** ***** ******** ******** ***** ***** **…" at bounding box center [350, 178] width 270 height 277
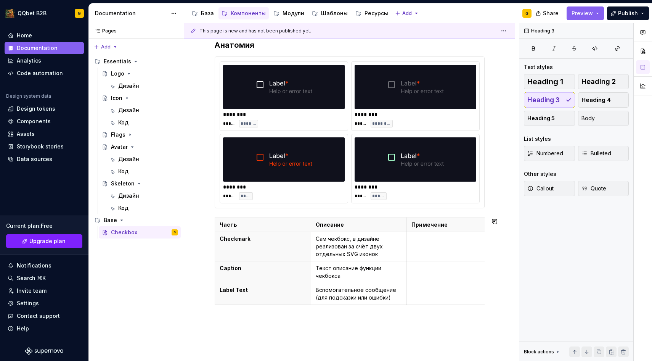
click at [289, 327] on div "Анатомия ******** ***** ******* ******** ***** ******** ******** ***** ***** **…" at bounding box center [349, 223] width 331 height 404
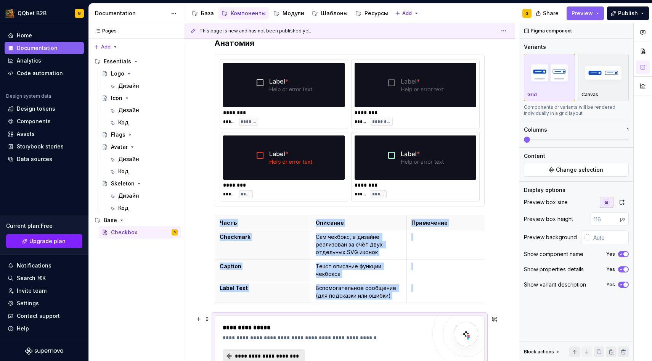
click at [264, 352] on span "**********" at bounding box center [267, 356] width 66 height 8
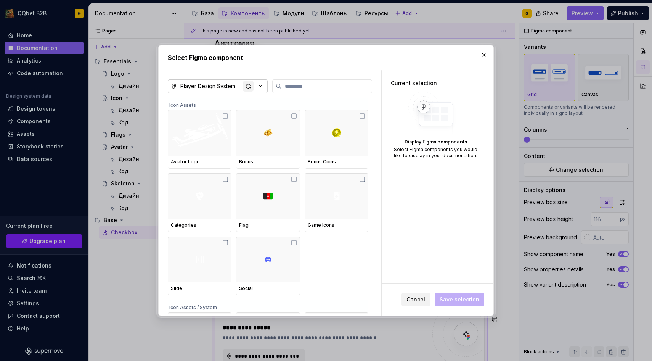
click at [248, 87] on div "button" at bounding box center [248, 86] width 11 height 11
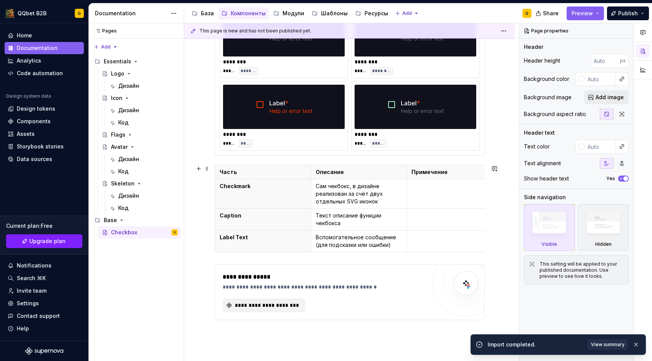
scroll to position [200, 0]
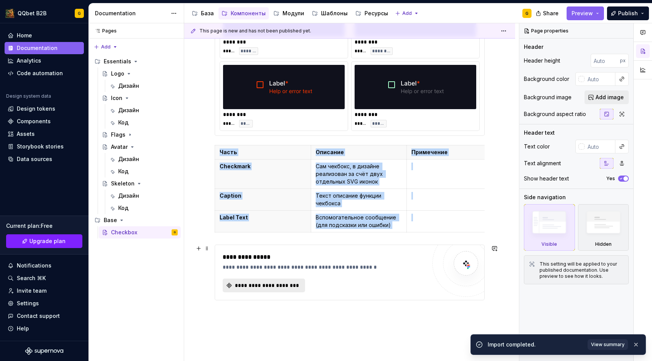
click at [271, 287] on span "**********" at bounding box center [267, 285] width 66 height 8
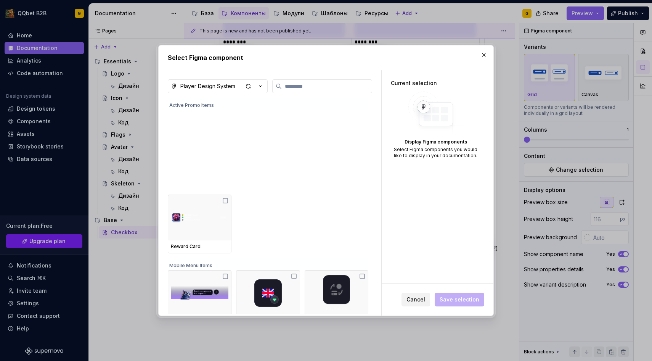
scroll to position [7202, 0]
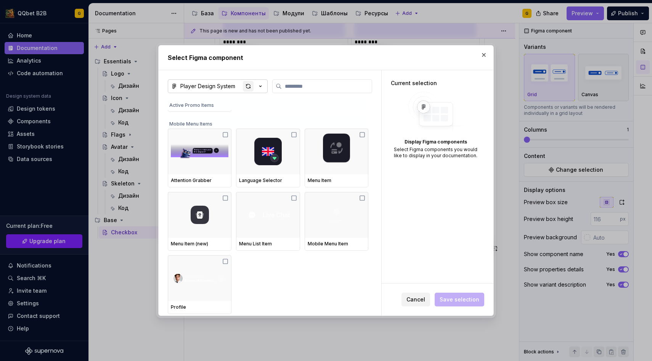
click at [247, 87] on div "button" at bounding box center [248, 86] width 11 height 11
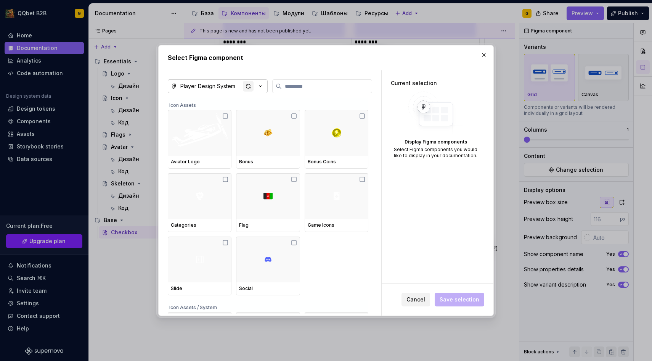
click at [245, 87] on div "button" at bounding box center [248, 86] width 11 height 11
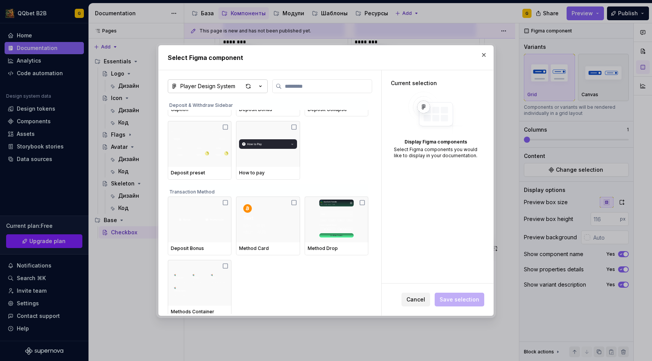
scroll to position [5765, 0]
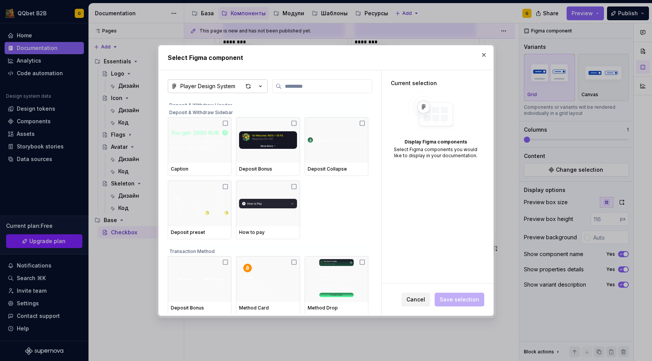
drag, startPoint x: 379, startPoint y: 266, endPoint x: 361, endPoint y: 194, distance: 73.4
click at [375, 207] on div "Player Design System Deposit & Withdraw Header Deposit Withdraw Header Large De…" at bounding box center [270, 192] width 223 height 245
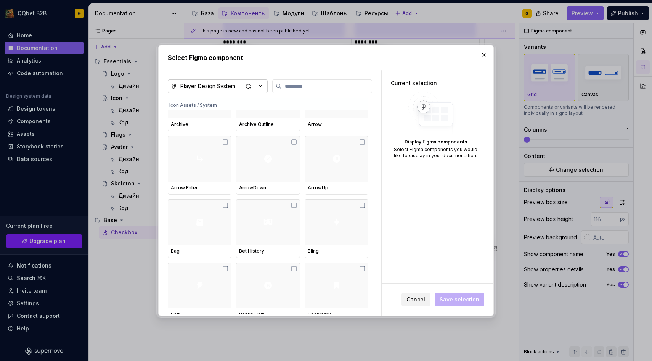
scroll to position [0, 0]
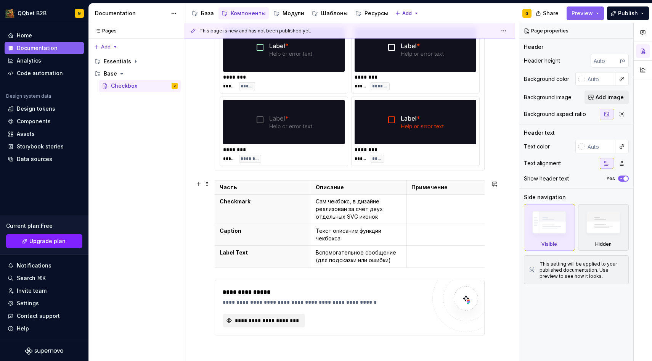
scroll to position [186, 0]
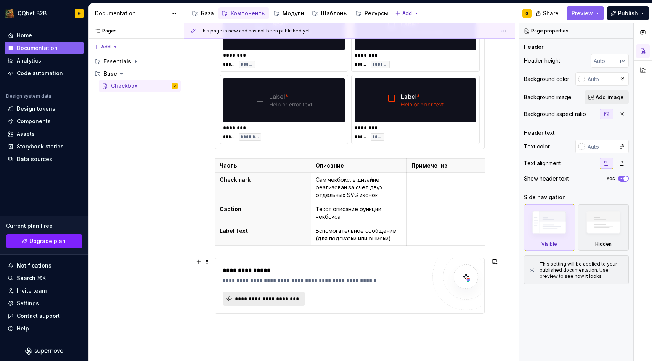
click at [254, 305] on button "**********" at bounding box center [264, 299] width 82 height 14
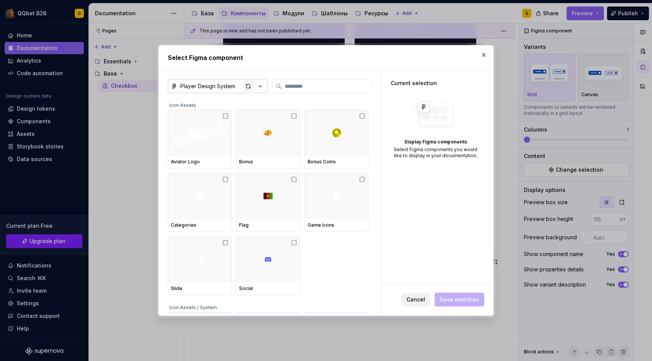
click at [250, 87] on div "button" at bounding box center [248, 86] width 11 height 11
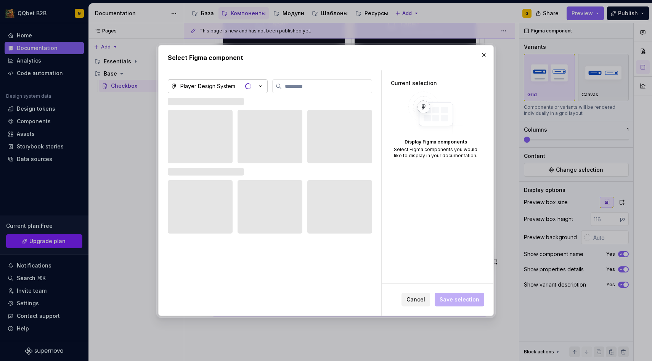
click at [263, 87] on icon "button" at bounding box center [261, 86] width 8 height 8
click at [259, 85] on div "Select Figma component Player Design System Current selection Display Figma com…" at bounding box center [326, 180] width 652 height 361
type textarea "*"
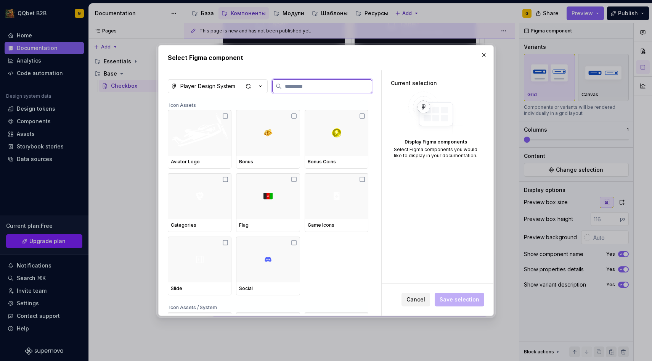
click at [316, 84] on input "search" at bounding box center [327, 86] width 90 height 8
type input "**"
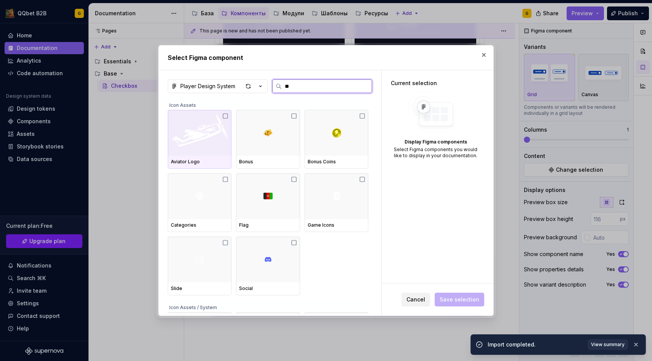
type textarea "*"
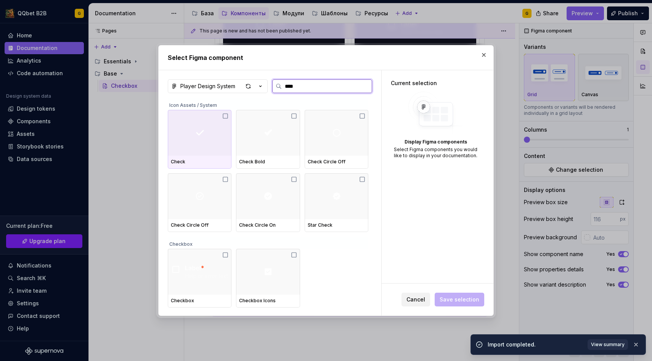
type input "*****"
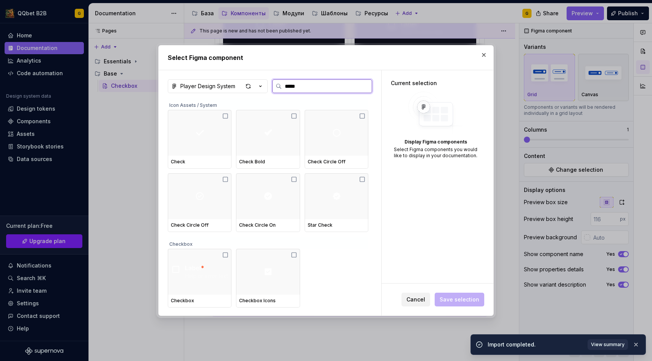
click at [271, 252] on div at bounding box center [268, 272] width 64 height 46
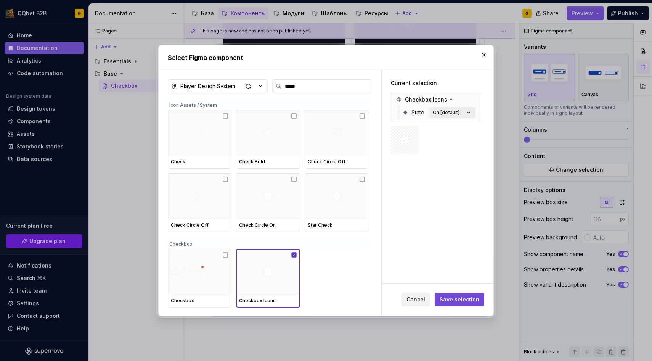
type textarea "*"
click at [442, 300] on button "Save selection" at bounding box center [460, 299] width 50 height 14
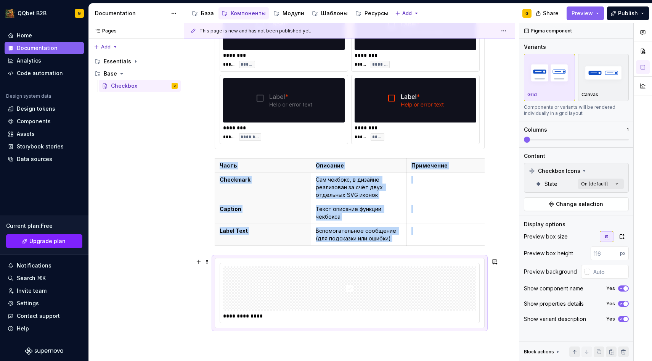
click at [324, 294] on div at bounding box center [349, 288] width 253 height 44
click at [599, 182] on div "Comments Open comments No comments yet Select ‘Comment’ from the block context …" at bounding box center [585, 192] width 133 height 338
click at [607, 195] on div "All" at bounding box center [572, 197] width 93 height 8
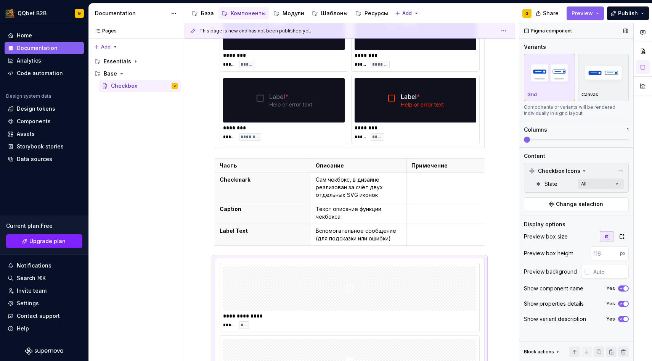
drag, startPoint x: 528, startPoint y: 140, endPoint x: 559, endPoint y: 140, distance: 31.6
click at [559, 140] on div "Comments Open comments No comments yet Select ‘Comment’ from the block context …" at bounding box center [585, 192] width 133 height 338
click at [541, 135] on div "Columns 1" at bounding box center [576, 134] width 105 height 17
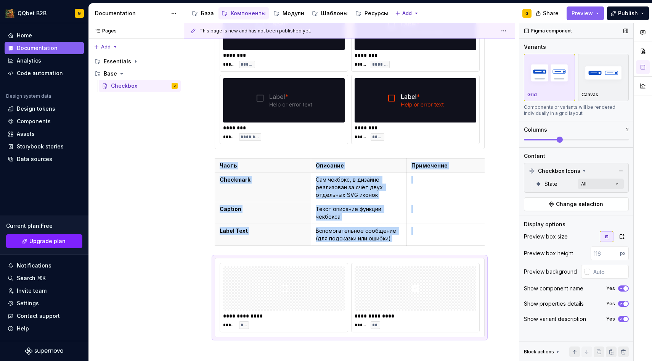
click at [557, 138] on span at bounding box center [560, 139] width 6 height 6
click at [599, 74] on img "button" at bounding box center [603, 73] width 44 height 28
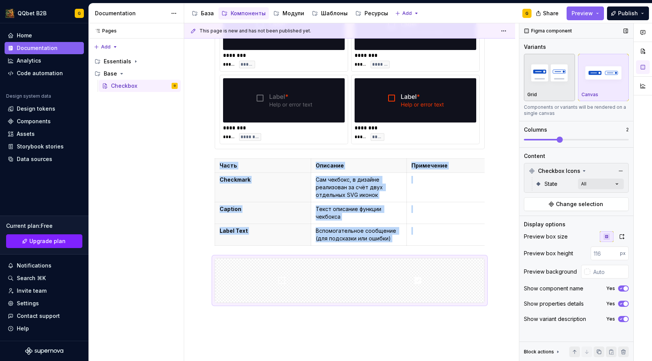
click at [559, 86] on img "button" at bounding box center [549, 73] width 44 height 28
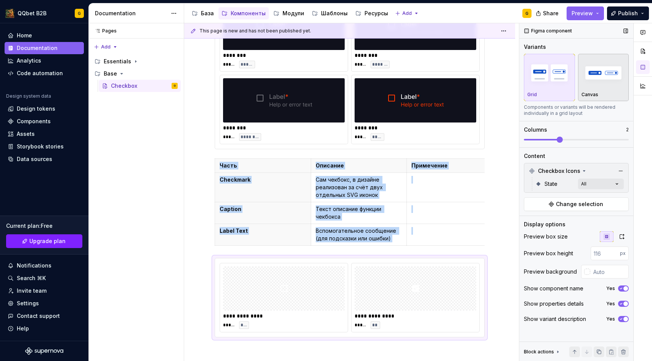
click at [589, 72] on img "button" at bounding box center [603, 73] width 44 height 28
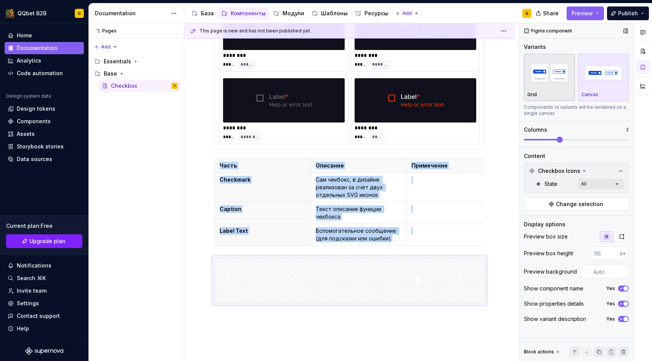
click at [553, 71] on img "button" at bounding box center [549, 73] width 44 height 28
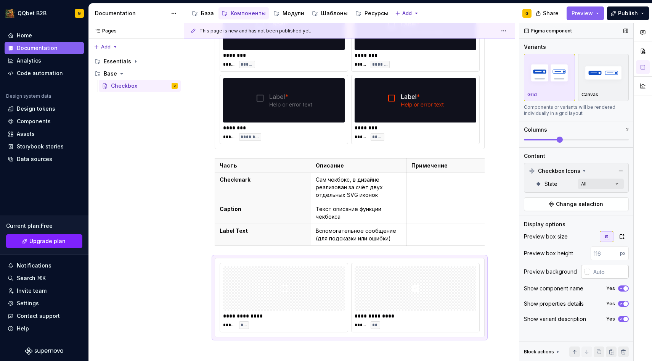
click at [596, 273] on input "text" at bounding box center [609, 272] width 39 height 14
paste input "10111C"
type input "#10111C"
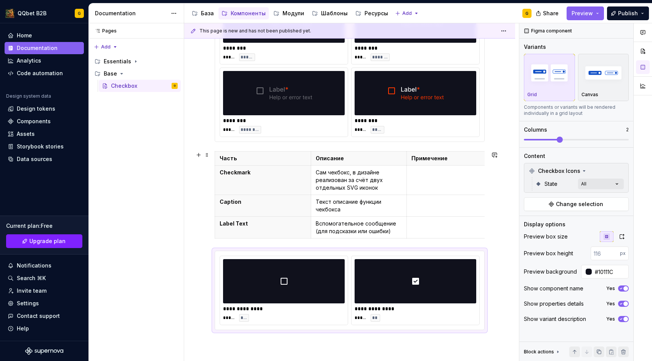
scroll to position [193, 0]
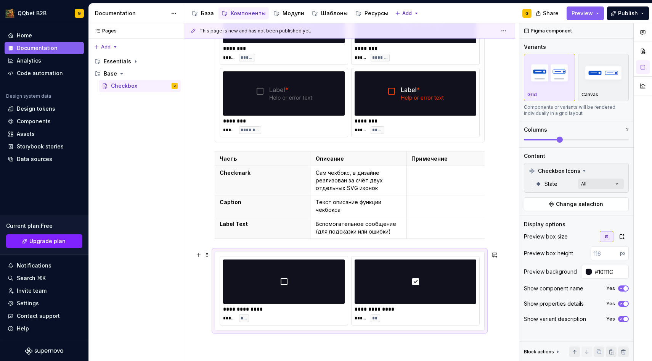
click at [312, 258] on div "**********" at bounding box center [284, 290] width 128 height 69
click at [441, 173] on p at bounding box center [454, 173] width 87 height 8
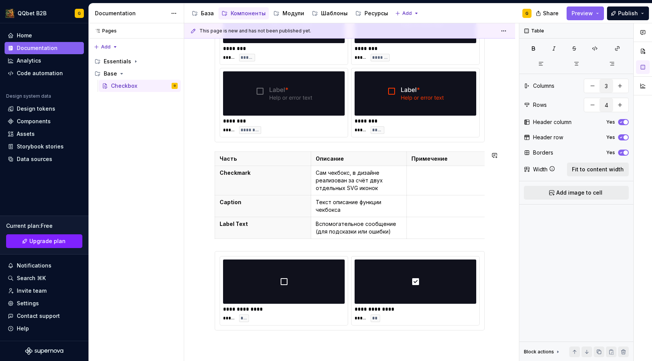
click at [303, 245] on div "**********" at bounding box center [350, 152] width 270 height 356
click at [204, 283] on div "**********" at bounding box center [351, 192] width 335 height 338
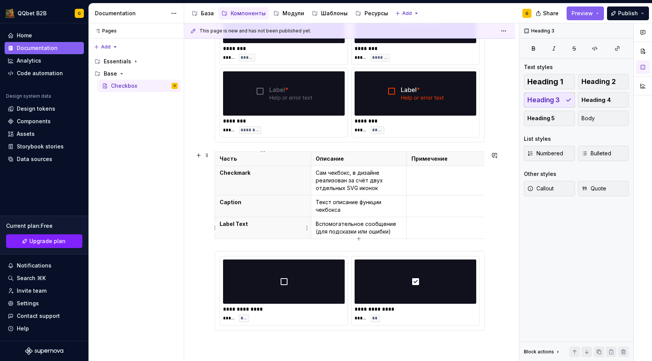
click at [287, 237] on th "Label Text" at bounding box center [263, 228] width 96 height 22
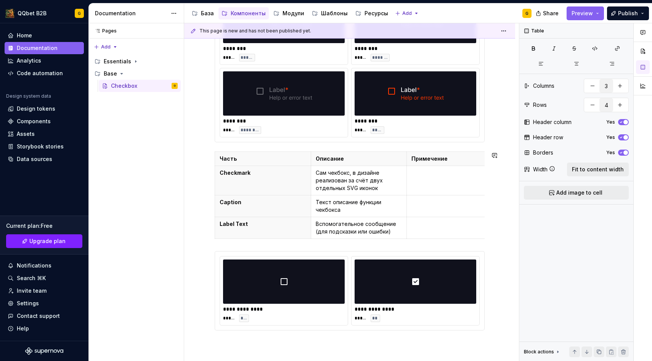
click at [288, 243] on div "**********" at bounding box center [350, 152] width 270 height 356
click at [287, 245] on div "**********" at bounding box center [350, 152] width 270 height 356
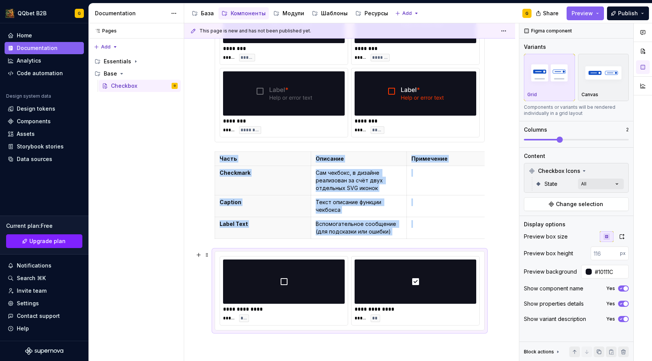
type textarea "*"
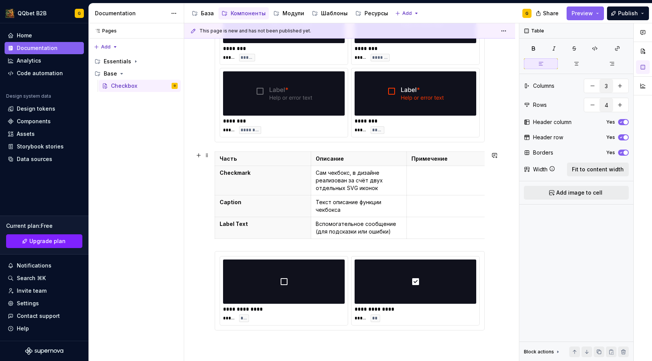
click at [223, 241] on div "Часть Описание Примечение Checkmark Сам чекбокс, в дизайне реализован за счёт д…" at bounding box center [350, 196] width 270 height 90
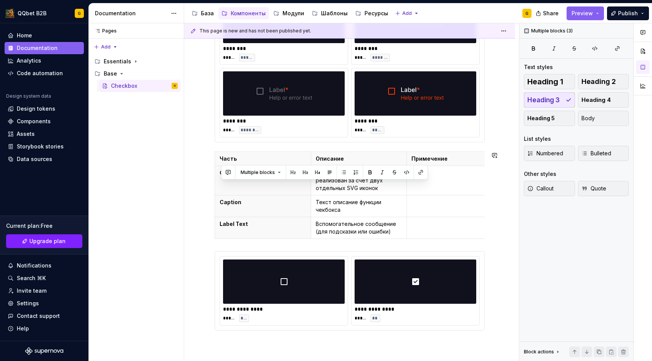
click at [223, 242] on div "**********" at bounding box center [350, 152] width 270 height 356
click at [224, 242] on div "**********" at bounding box center [350, 152] width 270 height 356
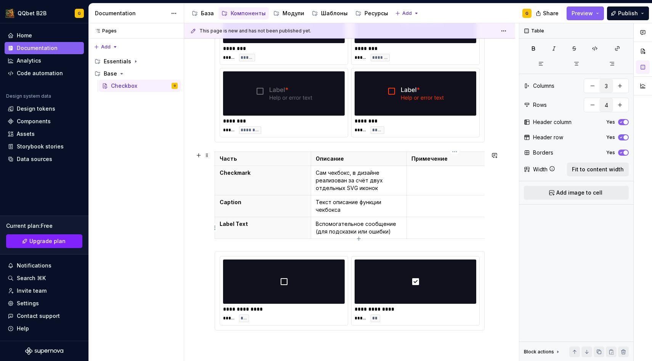
click at [429, 234] on td at bounding box center [455, 228] width 96 height 22
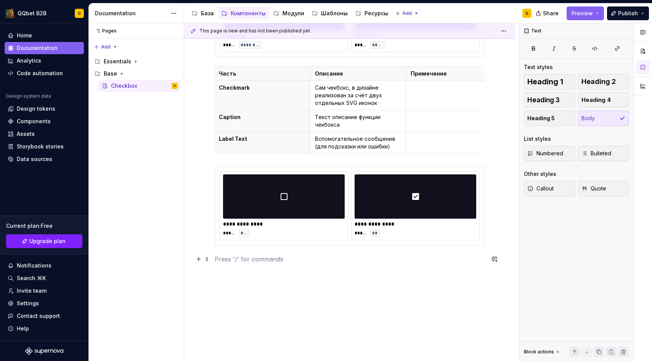
scroll to position [280, 0]
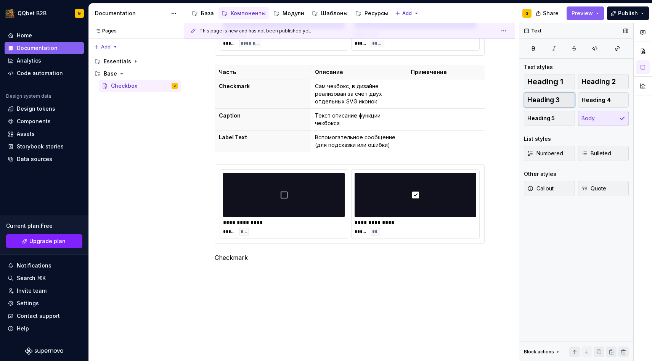
click at [544, 105] on button "Heading 3" at bounding box center [549, 99] width 51 height 15
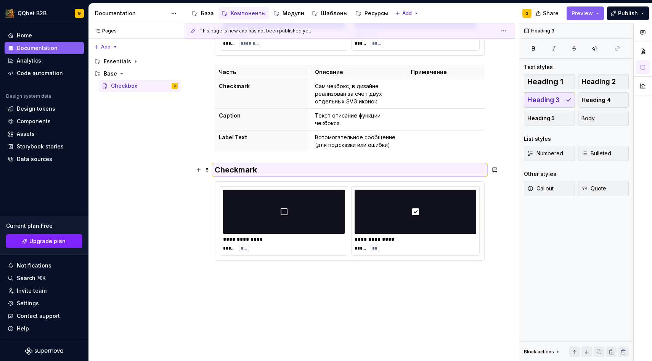
click at [217, 171] on h3 "Checkmark" at bounding box center [350, 169] width 270 height 11
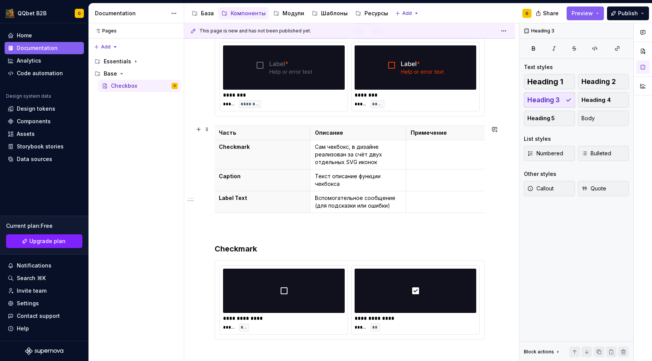
scroll to position [0, 0]
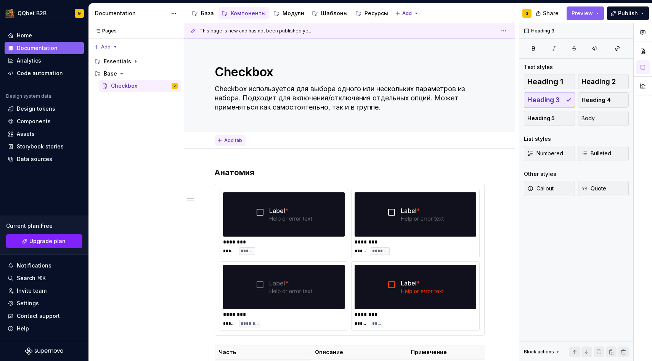
click at [236, 139] on span "Add tab" at bounding box center [233, 140] width 18 height 6
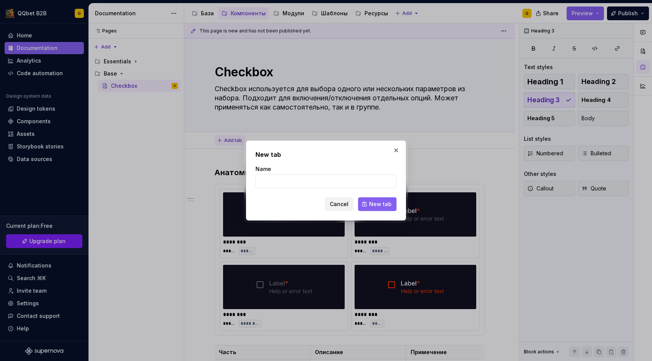
type textarea "*"
type input "L"
type input "Дизайн"
click at [377, 203] on span "New tab" at bounding box center [380, 204] width 22 height 8
type textarea "*"
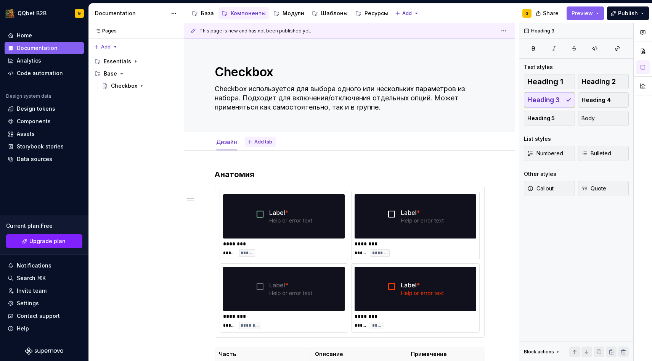
click at [260, 141] on span "Add tab" at bounding box center [263, 142] width 18 height 6
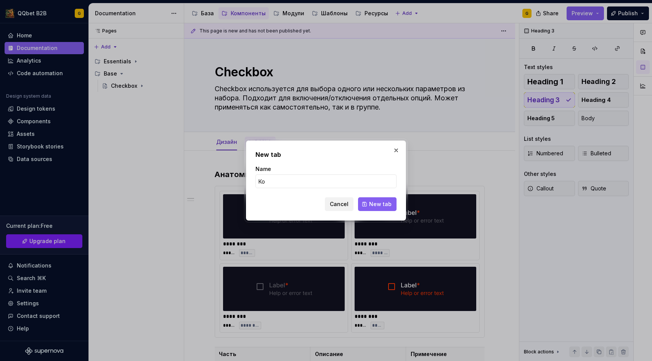
type input "Код"
type textarea "*"
type input "Код"
click at [366, 202] on button "New tab" at bounding box center [377, 204] width 39 height 14
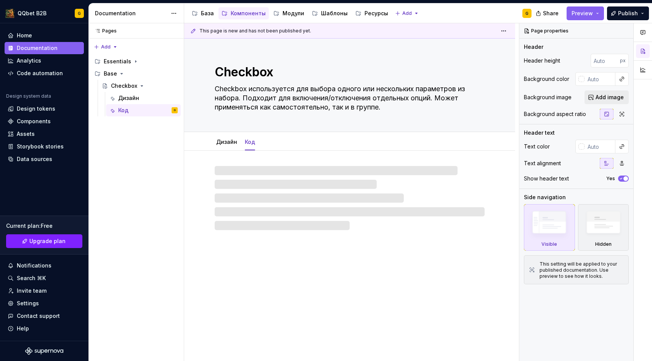
type textarea "*"
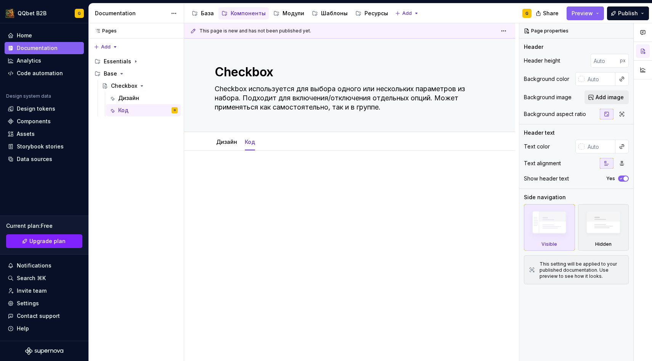
click at [246, 178] on div at bounding box center [350, 183] width 270 height 29
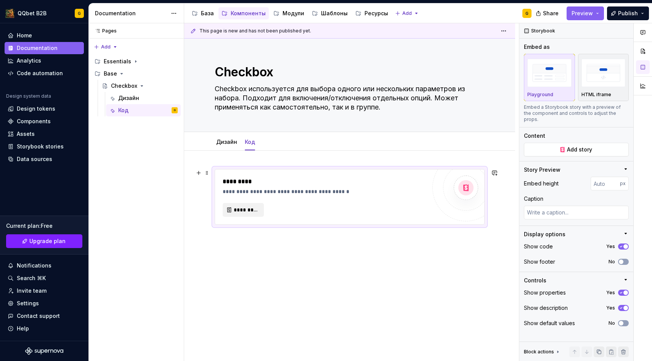
click at [243, 225] on div "**********" at bounding box center [350, 197] width 270 height 56
click at [243, 218] on div "**********" at bounding box center [349, 196] width 269 height 55
click at [243, 207] on span "*********" at bounding box center [246, 210] width 25 height 8
type textarea "*"
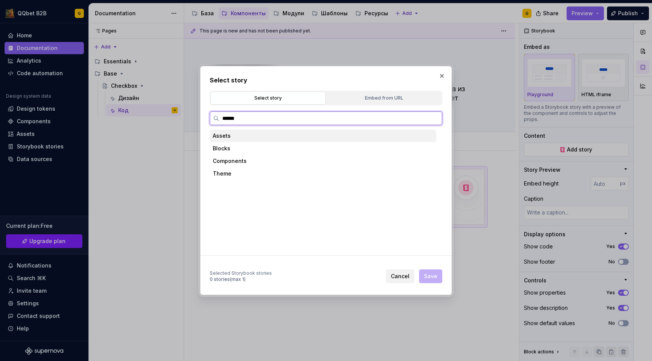
type input "*******"
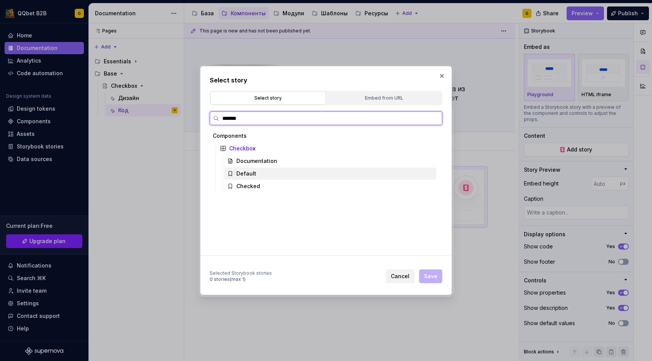
click at [263, 177] on div "Default" at bounding box center [330, 173] width 212 height 12
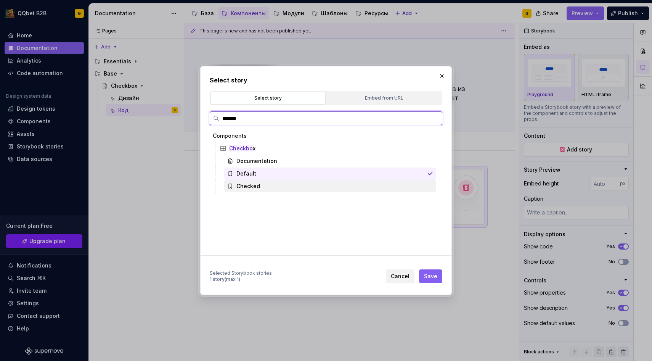
click at [324, 189] on div "Checked" at bounding box center [330, 186] width 212 height 12
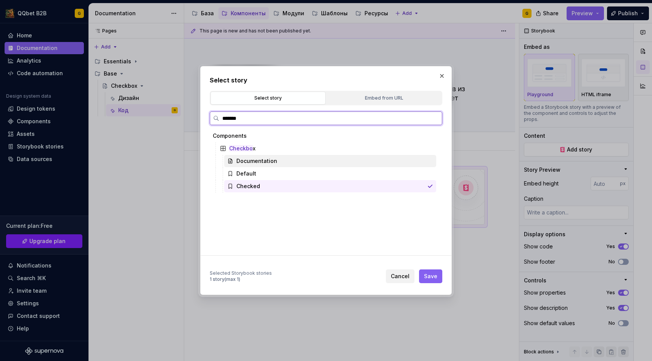
click at [357, 167] on div "Documentation" at bounding box center [330, 161] width 212 height 12
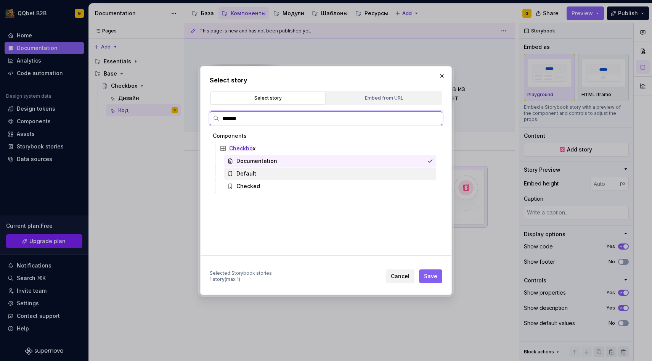
click at [357, 172] on div "Default" at bounding box center [330, 173] width 212 height 12
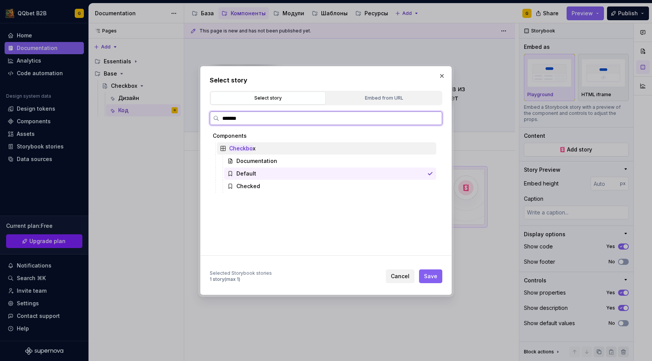
click at [358, 153] on div "Checkbo x" at bounding box center [326, 148] width 219 height 12
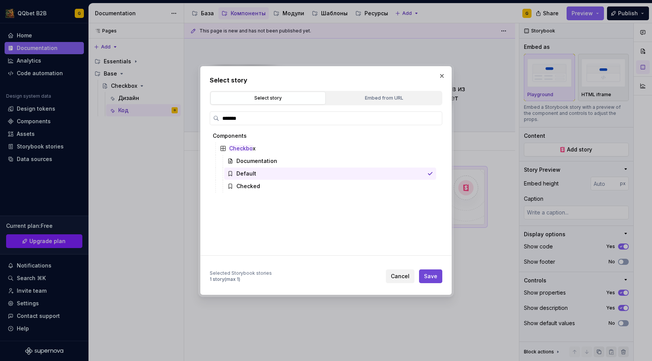
click at [436, 276] on span "Save" at bounding box center [430, 276] width 13 height 8
type textarea "*"
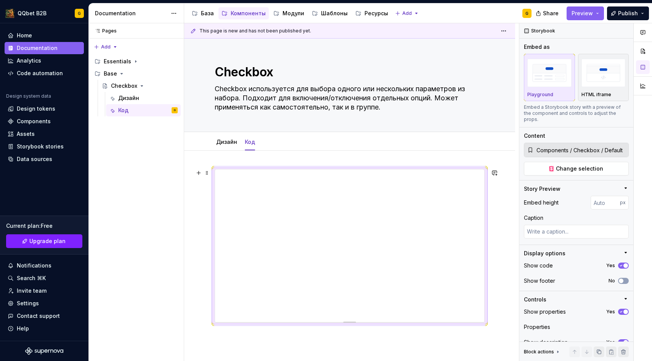
scroll to position [79, 0]
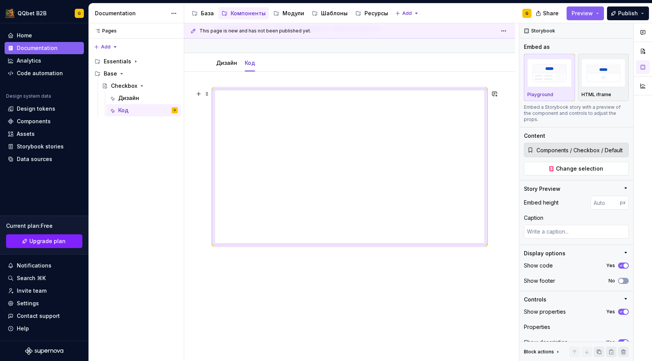
click at [350, 268] on div "This page is new and has not been published yet. Checkbox Checkbox используется…" at bounding box center [351, 192] width 335 height 338
click at [350, 268] on div at bounding box center [349, 216] width 331 height 289
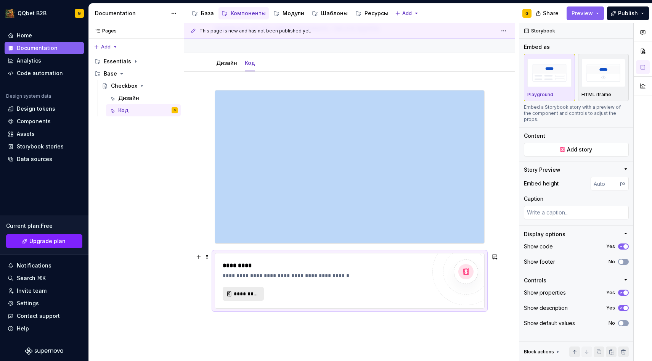
click at [258, 292] on span "*********" at bounding box center [246, 294] width 25 height 8
type textarea "*"
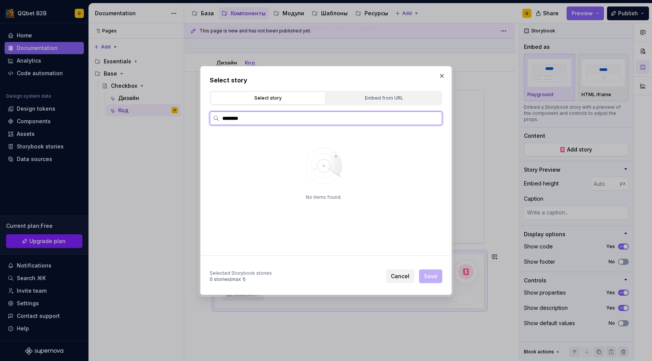
type input "********"
click at [255, 187] on div "Checked" at bounding box center [248, 186] width 24 height 8
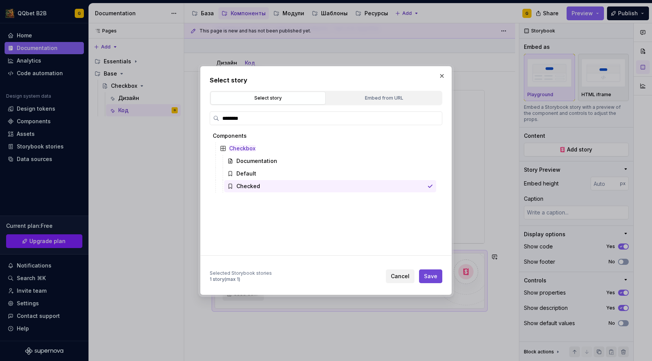
click at [433, 276] on span "Save" at bounding box center [430, 276] width 13 height 8
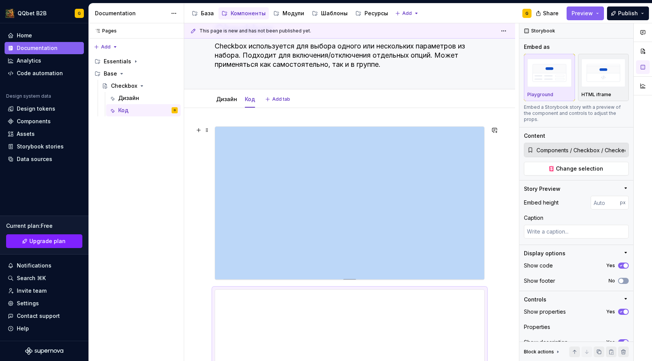
scroll to position [35, 0]
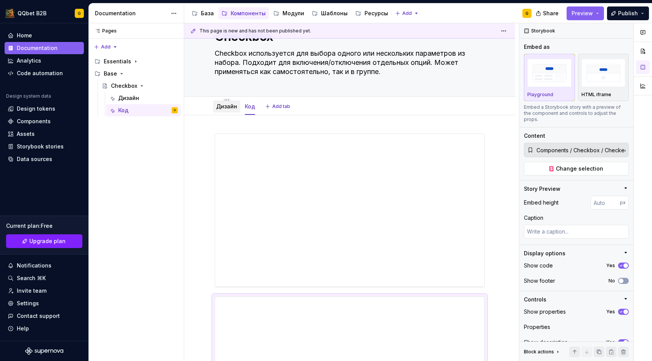
click at [228, 111] on div "Дизайн" at bounding box center [226, 106] width 21 height 9
click at [229, 108] on link "Дизайн" at bounding box center [226, 106] width 21 height 6
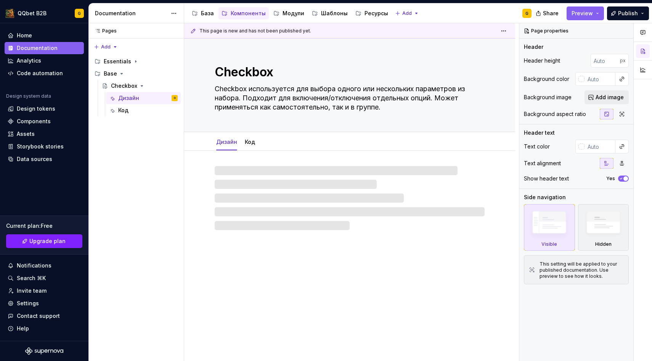
type textarea "*"
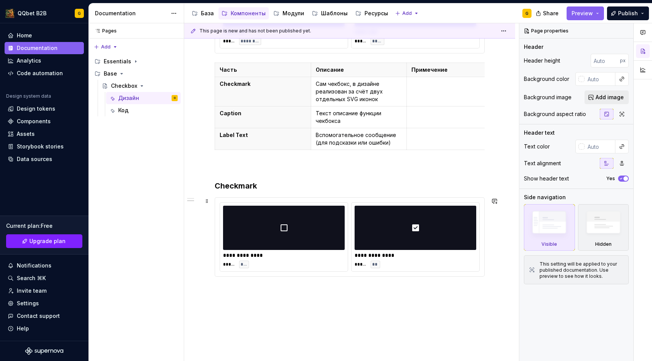
scroll to position [307, 0]
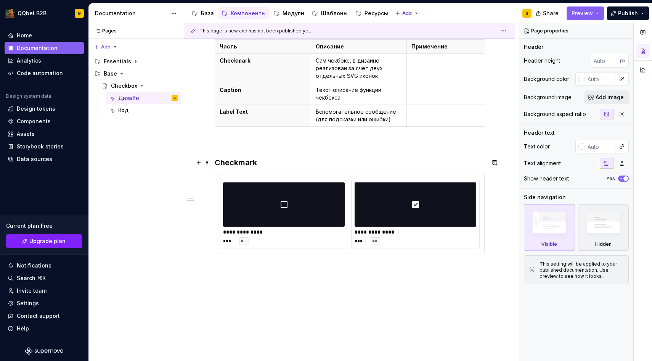
click at [267, 164] on h3 "Checkmark" at bounding box center [350, 162] width 270 height 11
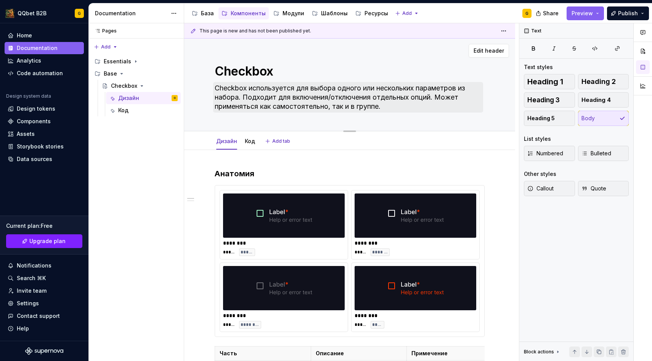
scroll to position [218, 0]
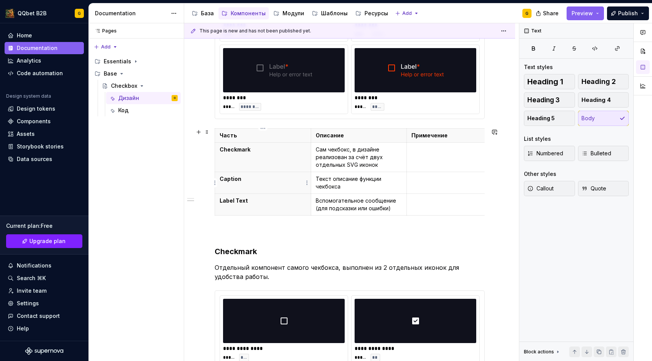
click at [232, 180] on p "Caption" at bounding box center [263, 179] width 87 height 8
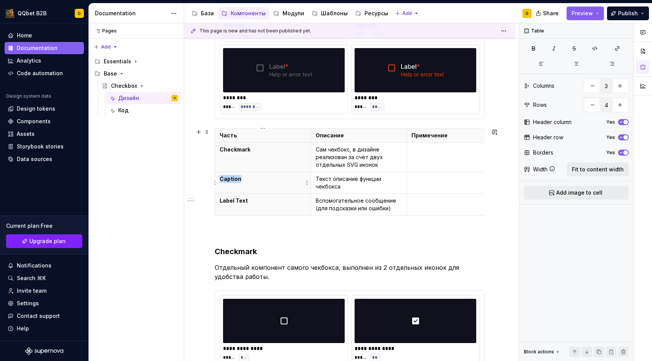
click at [232, 180] on p "Caption" at bounding box center [263, 179] width 87 height 8
click at [252, 195] on th "Label Text" at bounding box center [263, 205] width 96 height 22
click at [246, 202] on p "Label Text" at bounding box center [263, 201] width 87 height 8
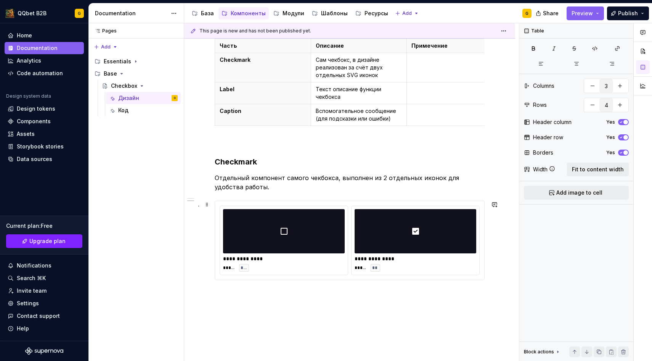
scroll to position [344, 0]
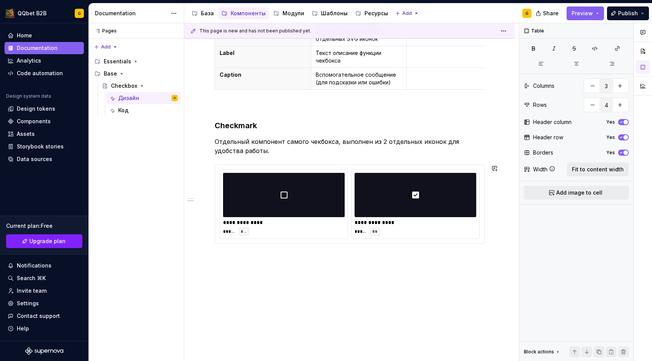
click at [260, 278] on div "**********" at bounding box center [349, 83] width 331 height 555
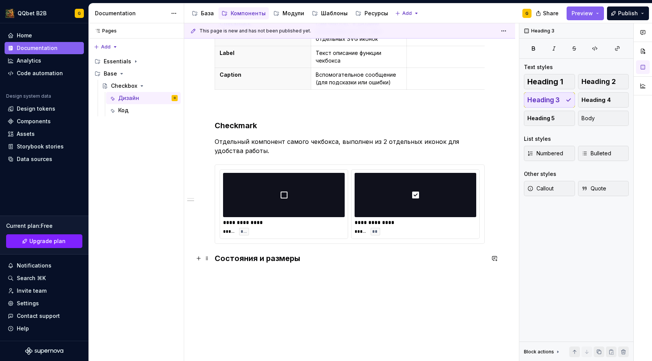
click at [215, 257] on h3 "Состояния и размеры" at bounding box center [350, 258] width 270 height 11
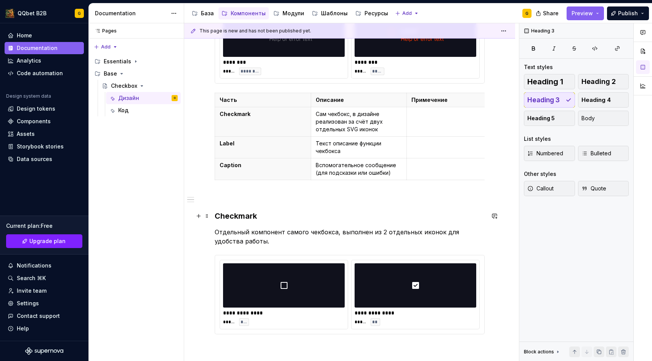
scroll to position [382, 0]
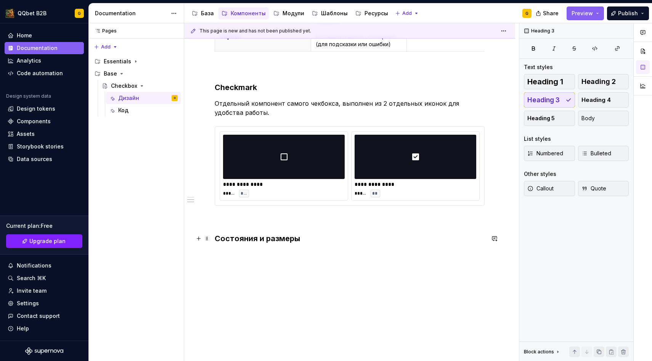
click at [303, 238] on h3 "Состояния и размеры" at bounding box center [350, 238] width 270 height 11
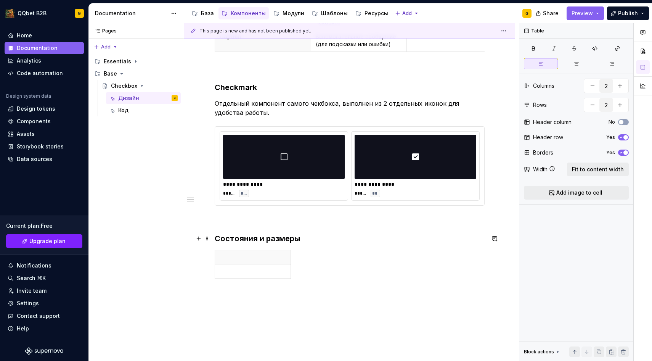
click at [266, 238] on h3 "Состояния и размеры" at bounding box center [350, 238] width 270 height 11
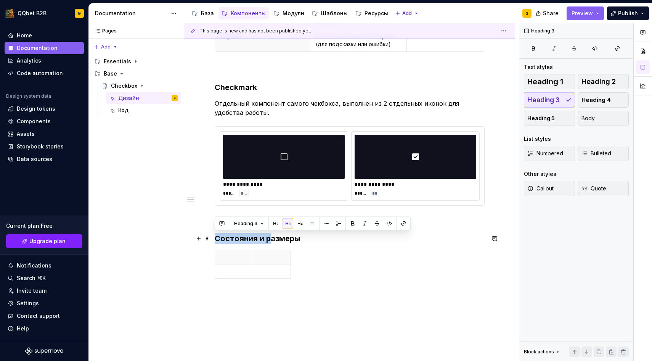
drag, startPoint x: 271, startPoint y: 238, endPoint x: 216, endPoint y: 237, distance: 54.5
click at [216, 237] on h3 "Состояния и размеры" at bounding box center [350, 238] width 270 height 11
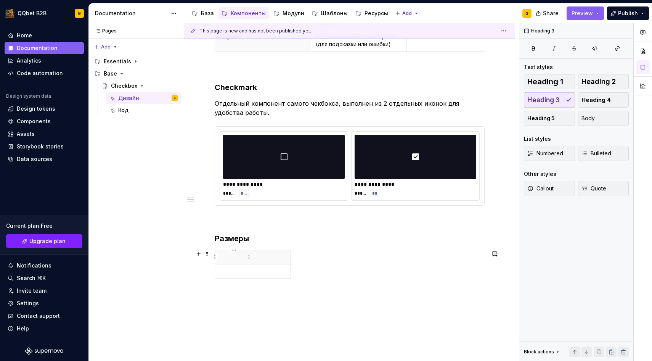
click at [226, 256] on p at bounding box center [234, 257] width 29 height 8
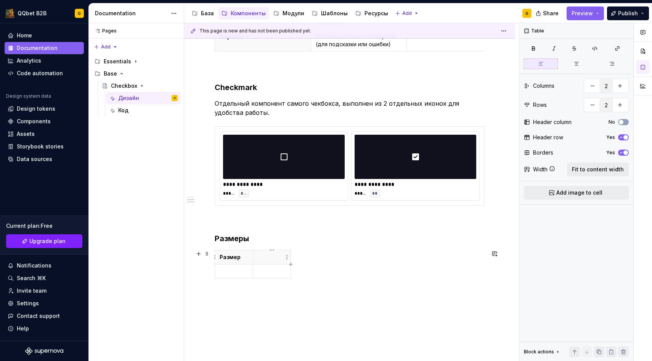
click at [263, 257] on p at bounding box center [272, 257] width 29 height 8
click at [624, 120] on icon "button" at bounding box center [621, 122] width 6 height 5
click at [616, 162] on button "Fit to content width" at bounding box center [598, 169] width 62 height 14
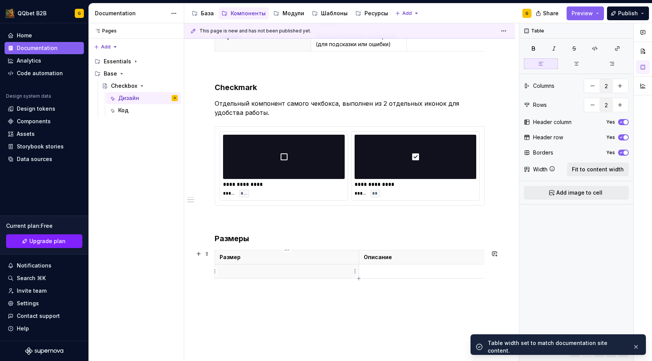
click at [270, 270] on p at bounding box center [287, 271] width 135 height 8
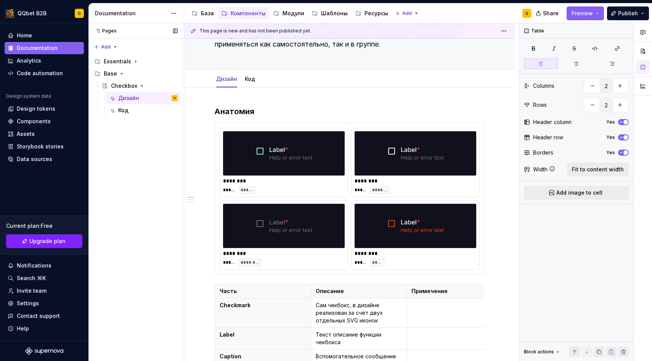
scroll to position [0, 0]
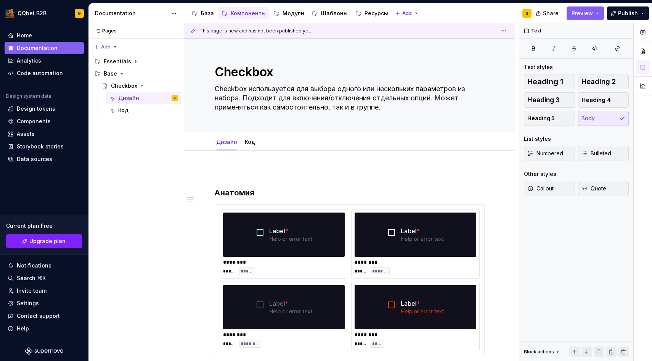
type textarea "*"
